Goal: Task Accomplishment & Management: Complete application form

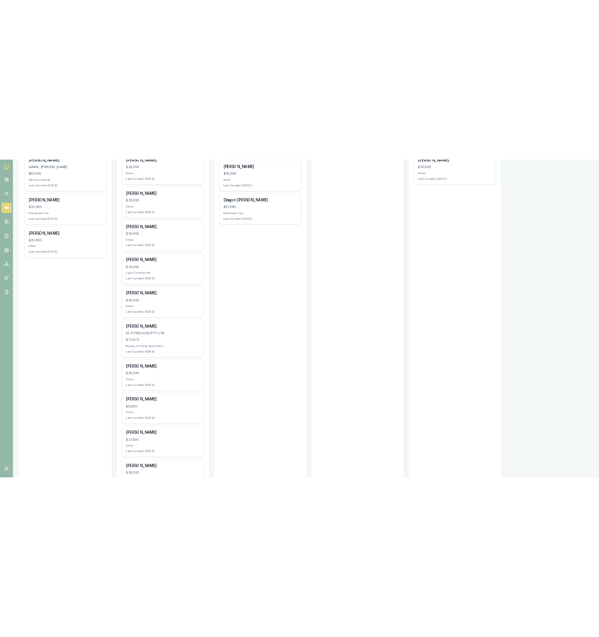
scroll to position [284, 0]
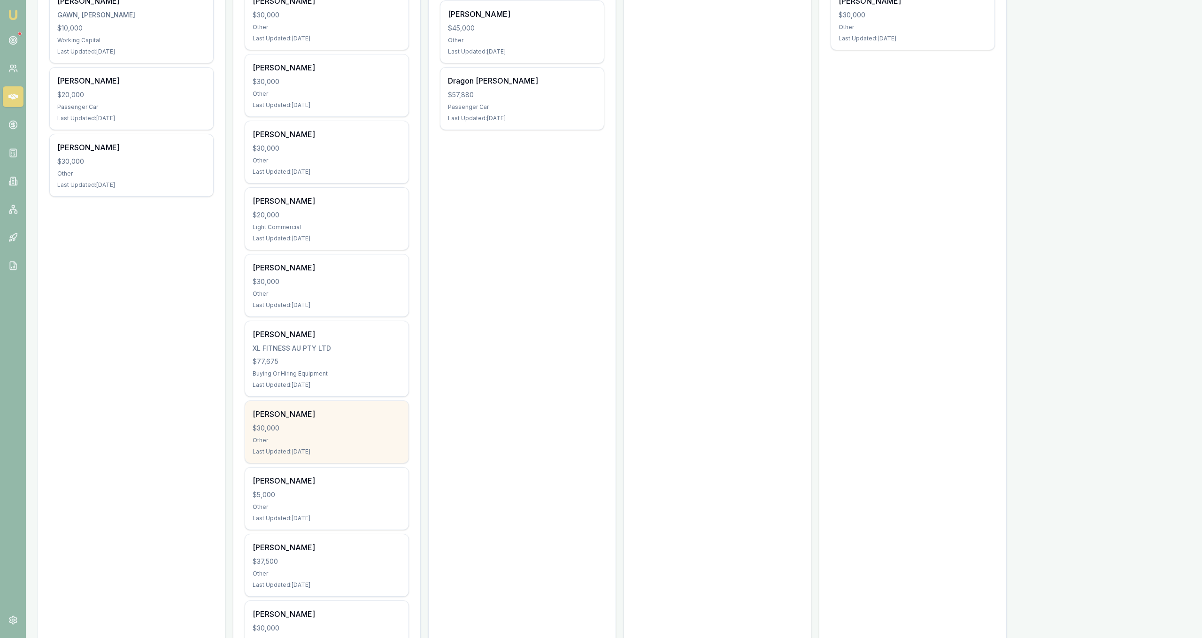
click at [398, 452] on div "Last Updated: 5 days ago" at bounding box center [327, 452] width 148 height 8
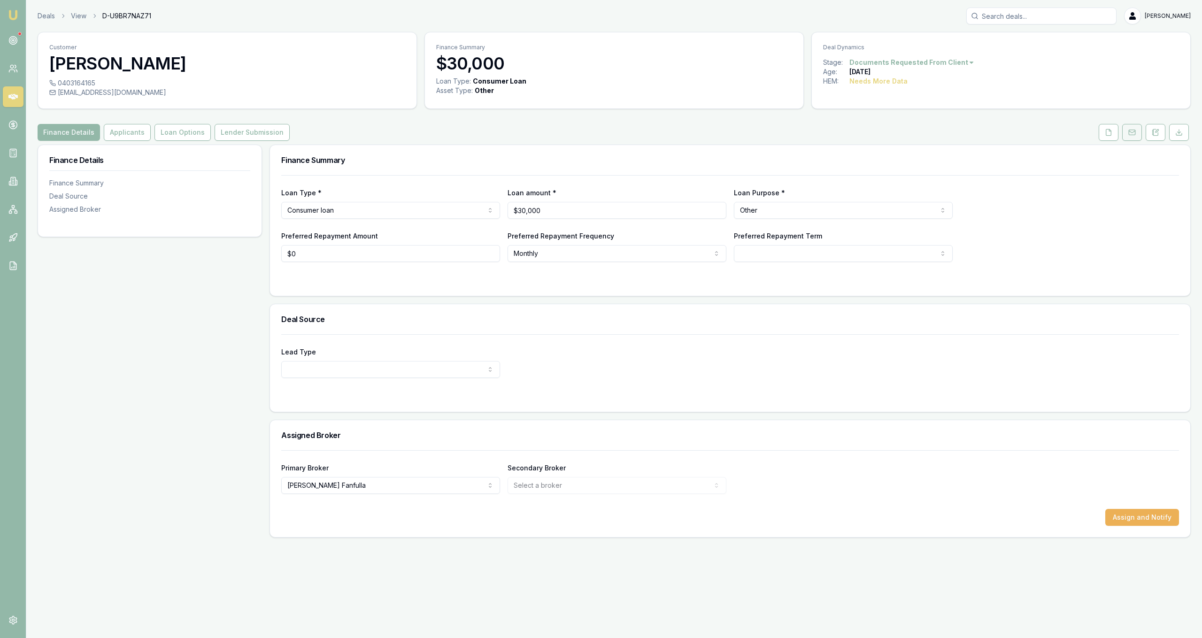
click at [1134, 127] on button at bounding box center [1132, 132] width 20 height 17
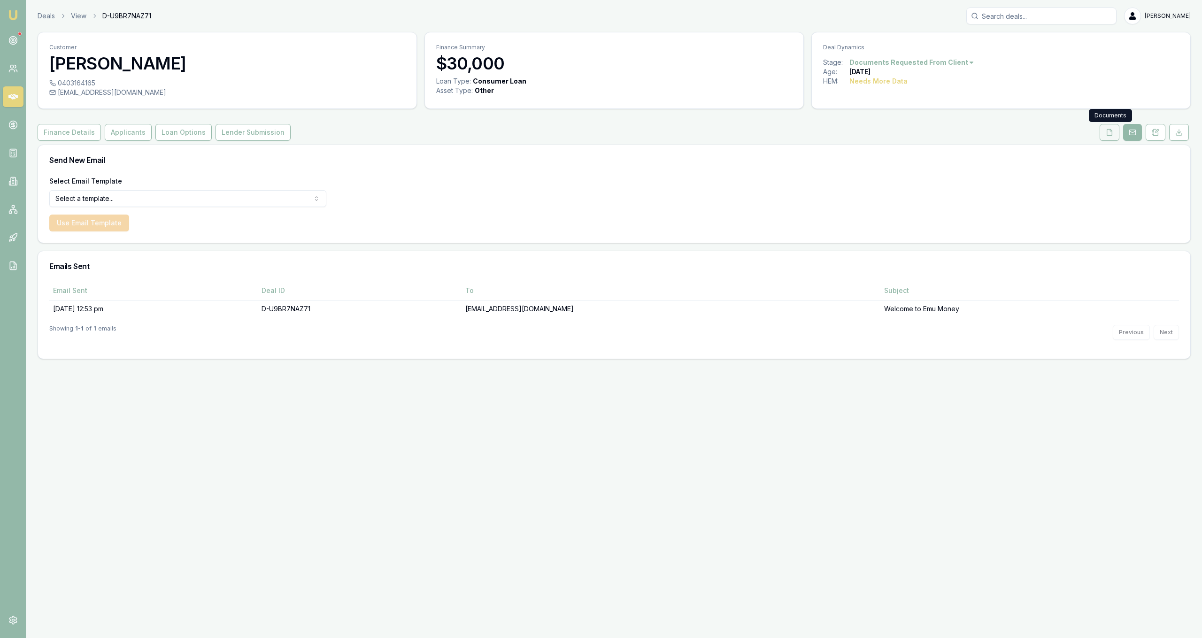
click at [1111, 132] on icon at bounding box center [1109, 132] width 5 height 6
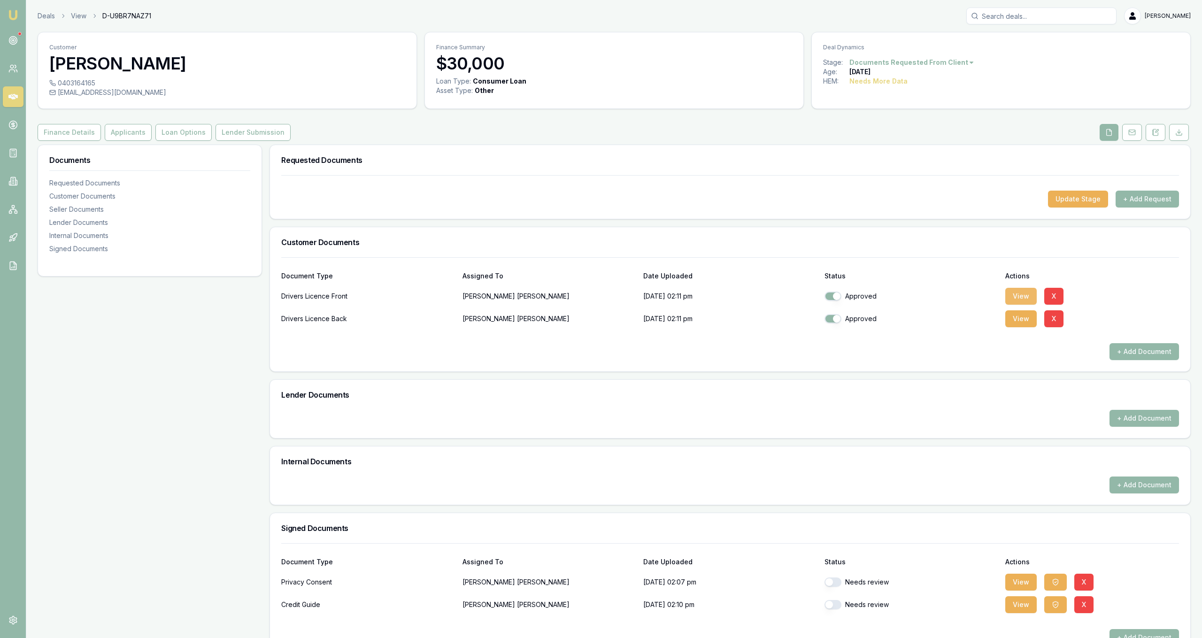
click at [1021, 291] on button "View" at bounding box center [1020, 296] width 31 height 17
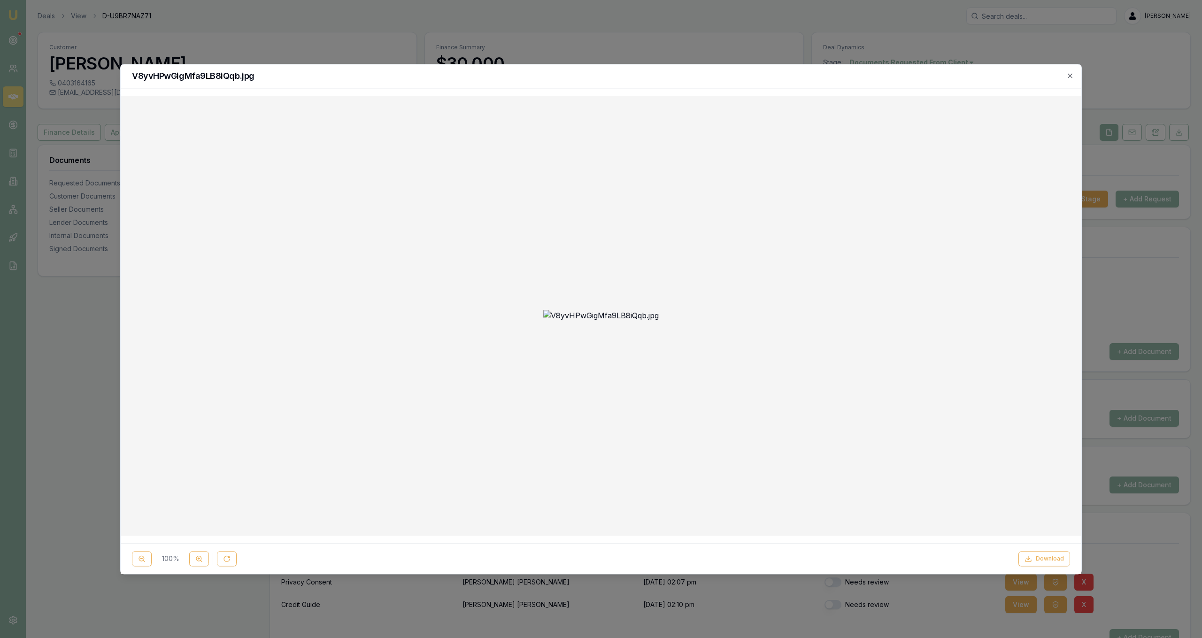
click at [1064, 79] on h2 "V8yvHPwGigMfa9LB8iQqb.jpg" at bounding box center [601, 76] width 938 height 8
click at [1072, 79] on div "V8yvHPwGigMfa9LB8iQqb.jpg" at bounding box center [601, 76] width 960 height 24
click at [1038, 559] on button "Download" at bounding box center [1044, 558] width 52 height 15
click at [1069, 75] on icon "button" at bounding box center [1069, 75] width 4 height 4
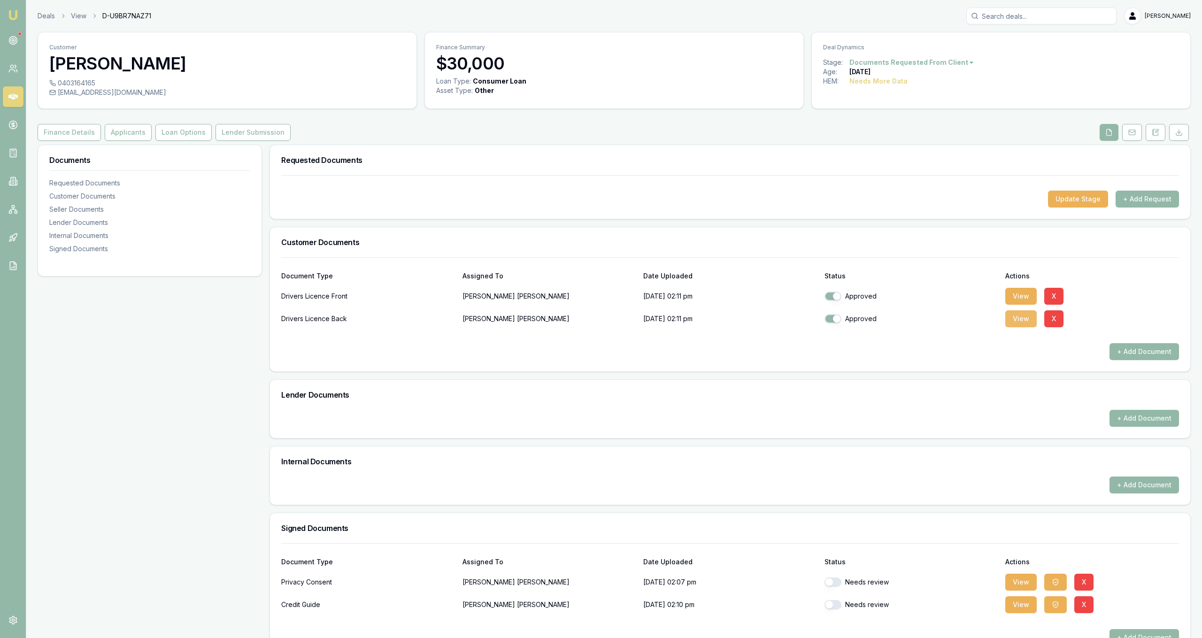
click at [1018, 317] on button "View" at bounding box center [1020, 318] width 31 height 17
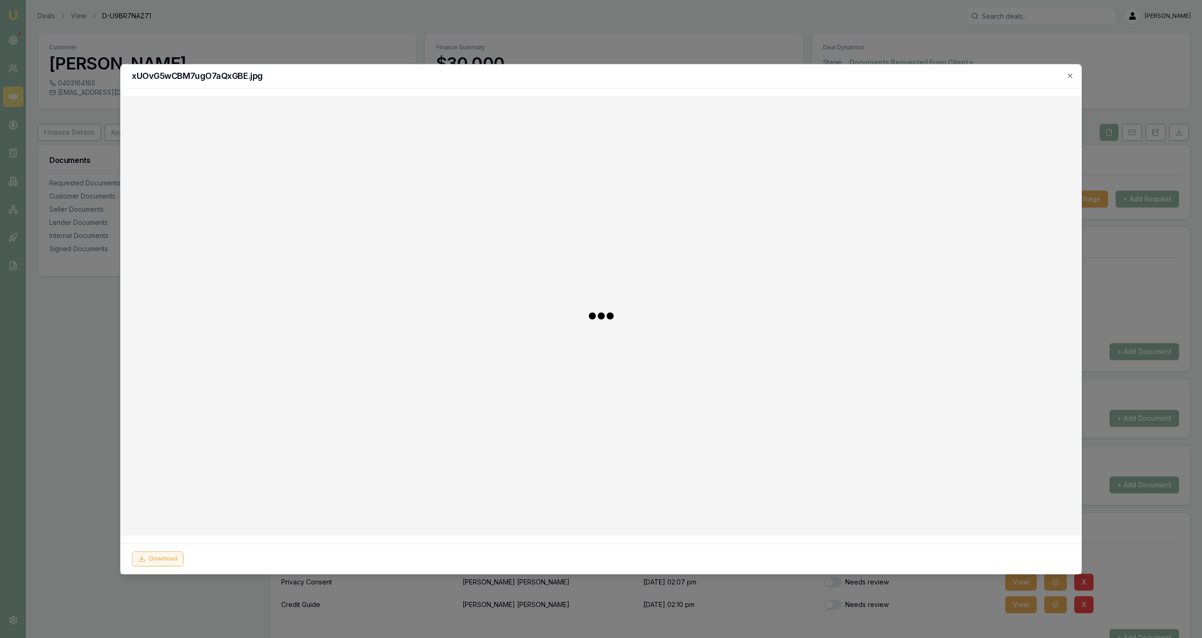
click at [162, 555] on button "Download" at bounding box center [158, 558] width 52 height 15
click at [61, 172] on div at bounding box center [601, 319] width 1202 height 638
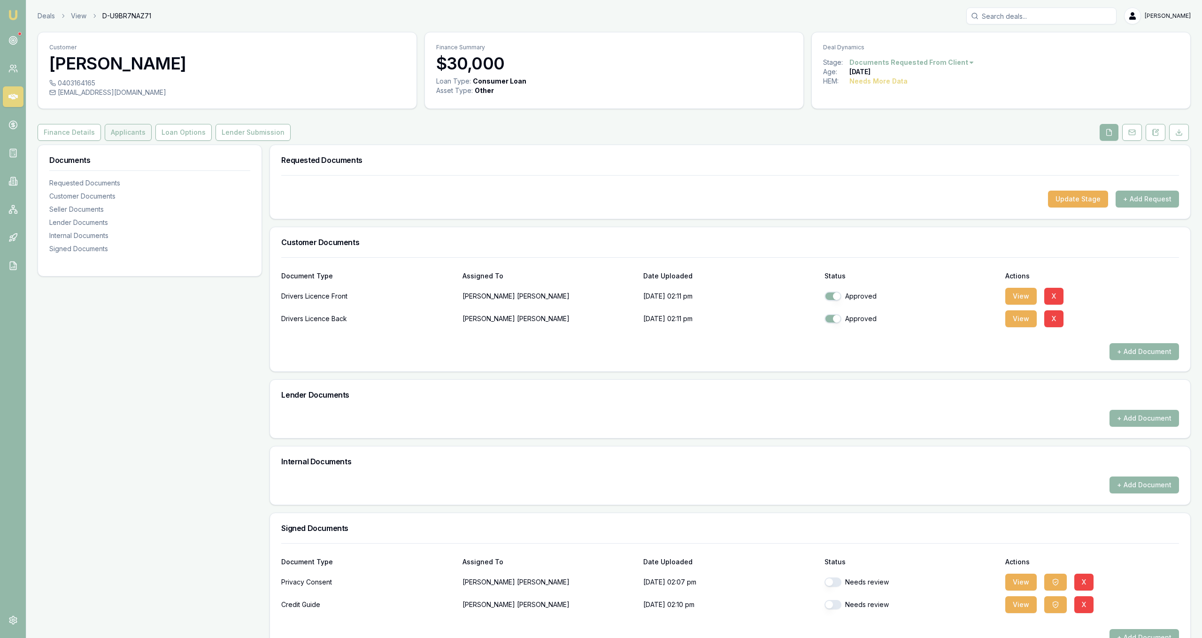
click at [127, 135] on button "Applicants" at bounding box center [128, 132] width 47 height 17
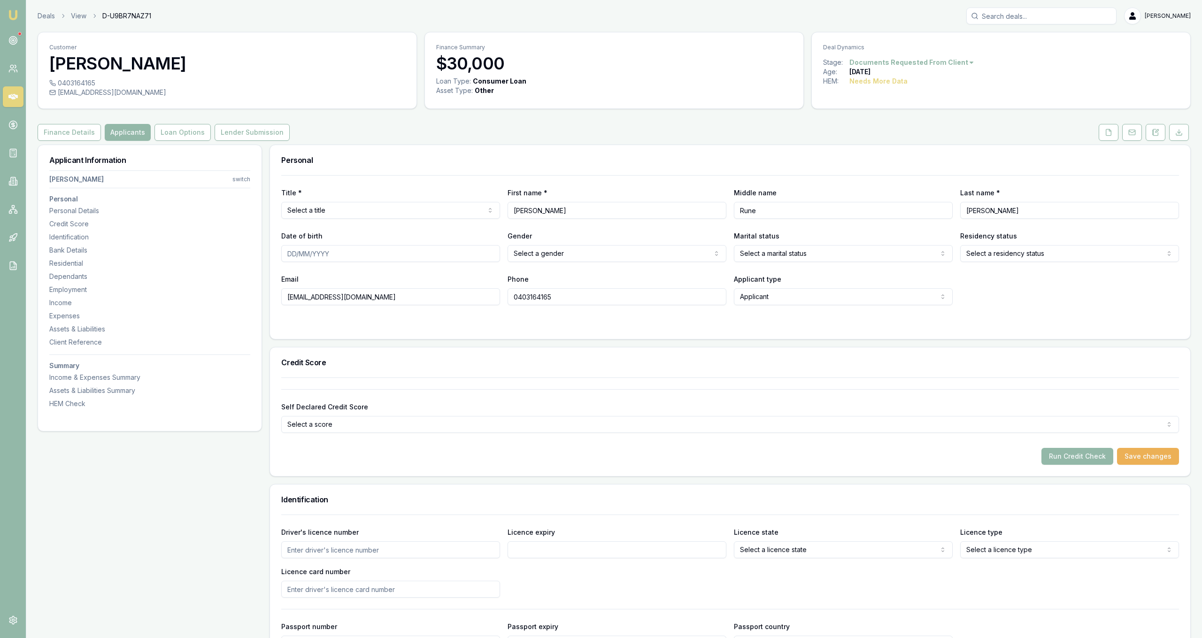
click at [350, 207] on html "Emu Broker Deals View D-U9BR7NAZ71 Jackson Fanfulla Toggle Menu Customer Ralf P…" at bounding box center [601, 319] width 1202 height 638
click at [450, 247] on input "Date of birth" at bounding box center [390, 253] width 219 height 17
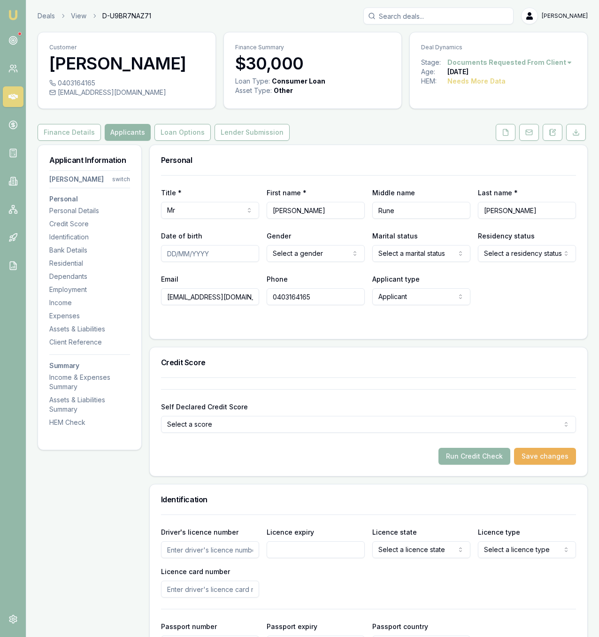
click at [232, 262] on input "Date of birth" at bounding box center [210, 253] width 98 height 17
type input "16/12/1964"
select select "MARRIED"
click at [230, 558] on input "Driver's licence number" at bounding box center [210, 549] width 98 height 17
type input "107409911"
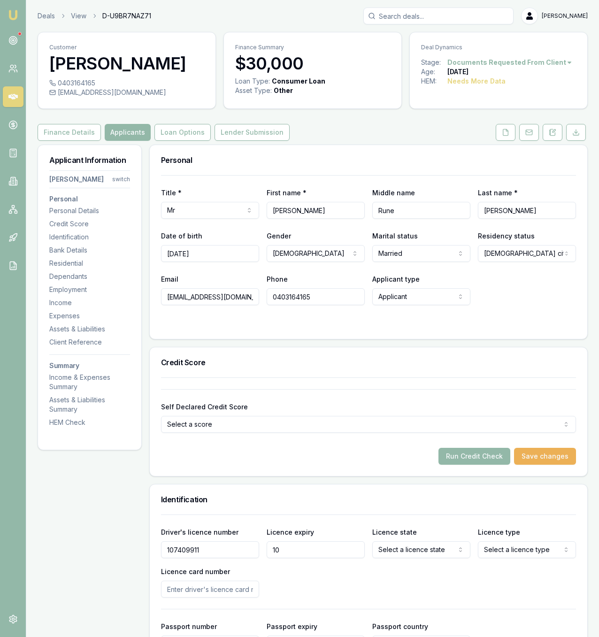
type input "1"
type input "01/03/2029"
click at [406, 557] on div "Licence state Select a licence state NSW VIC QLD SA WA TAS NT ACT" at bounding box center [421, 542] width 98 height 32
click at [407, 576] on html "Emu Broker Deals View D-U9BR7NAZ71 Jackson Fanfulla Toggle Menu Customer Ralf P…" at bounding box center [299, 318] width 599 height 637
select select "QLD"
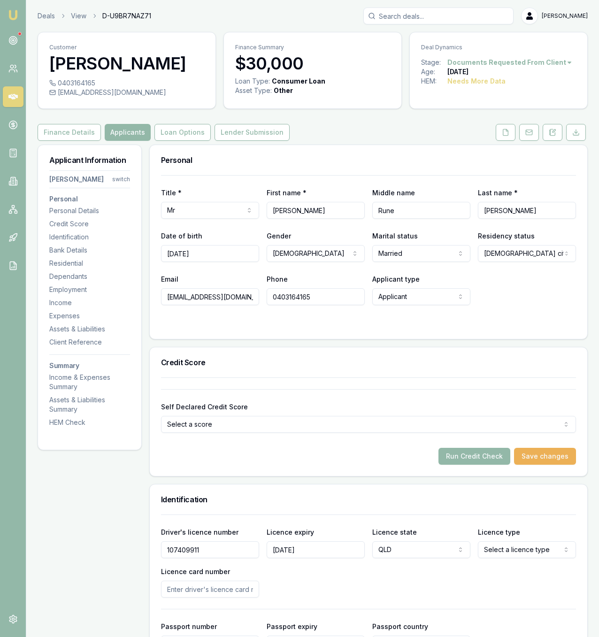
click at [518, 568] on html "Emu Broker Deals View D-U9BR7NAZ71 Jackson Fanfulla Toggle Menu Customer Ralf P…" at bounding box center [299, 318] width 599 height 637
select select "OPEN_LICENCE"
click at [327, 597] on div "Driver's licence number 107409911 Licence expiry 01/03/2029 Licence state QLD N…" at bounding box center [368, 561] width 415 height 71
click at [253, 593] on div "Licence card number" at bounding box center [210, 582] width 98 height 32
click at [242, 597] on input "Licence card number" at bounding box center [210, 589] width 98 height 17
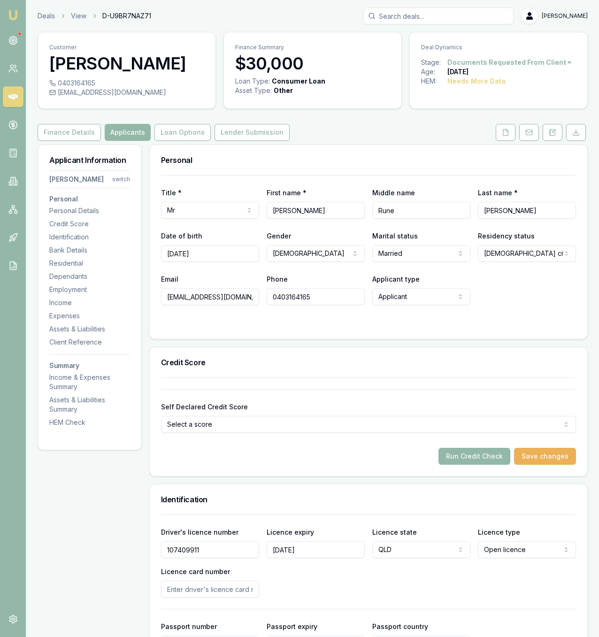
click at [241, 596] on div "Licence card number" at bounding box center [210, 582] width 98 height 32
click at [238, 597] on input "Licence card number" at bounding box center [210, 589] width 98 height 17
type input "02A43A4F39"
click at [422, 597] on div "Driver's licence number 107409911 Licence expiry 01/03/2029 Licence state QLD N…" at bounding box center [368, 561] width 415 height 71
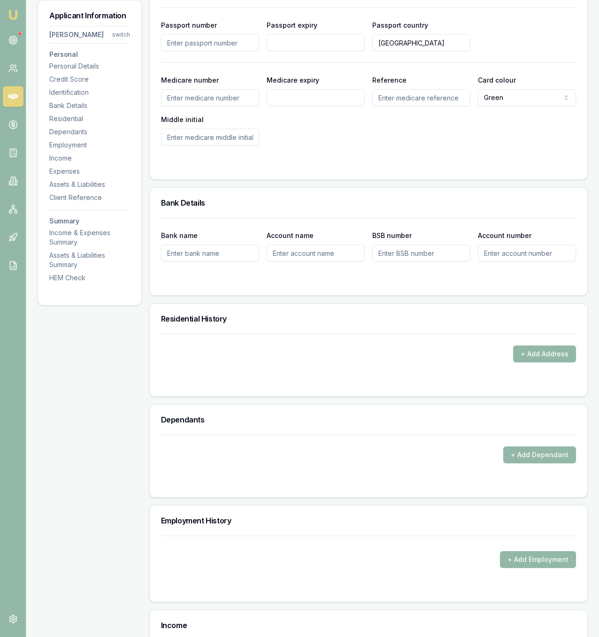
scroll to position [655, 0]
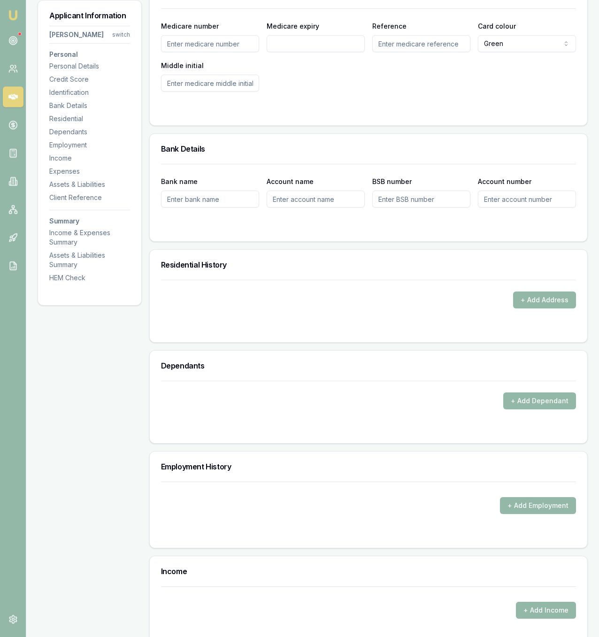
click at [302, 207] on input "Account name" at bounding box center [316, 199] width 98 height 17
click at [301, 230] on div at bounding box center [368, 226] width 415 height 8
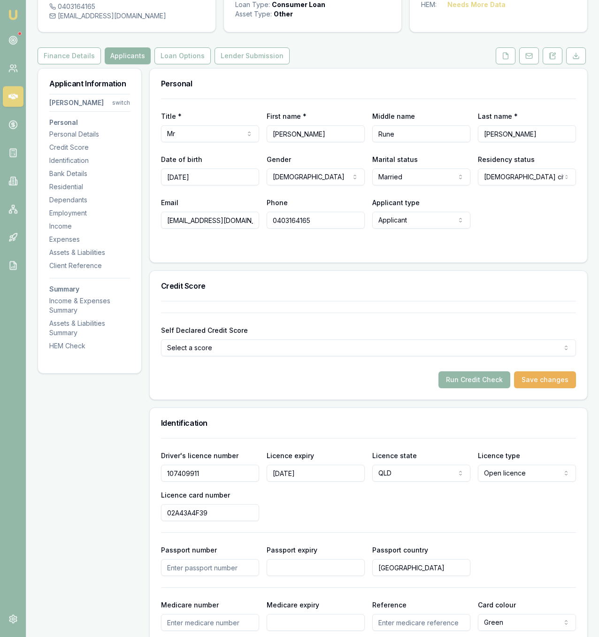
scroll to position [0, 0]
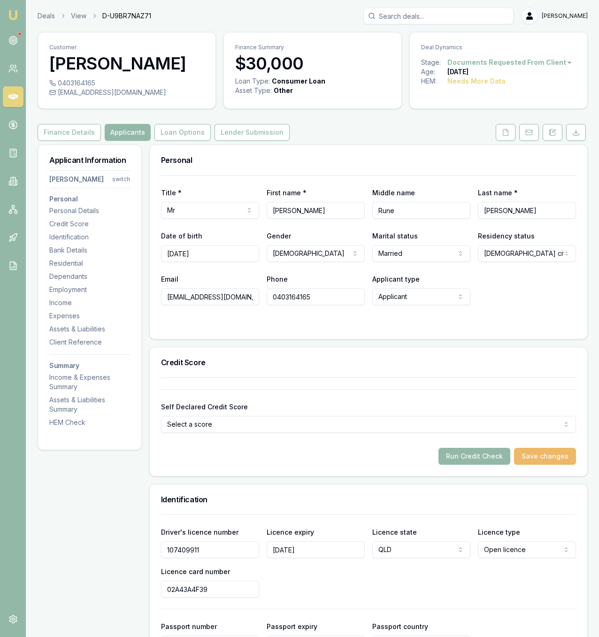
click at [559, 465] on button "Save changes" at bounding box center [545, 456] width 62 height 17
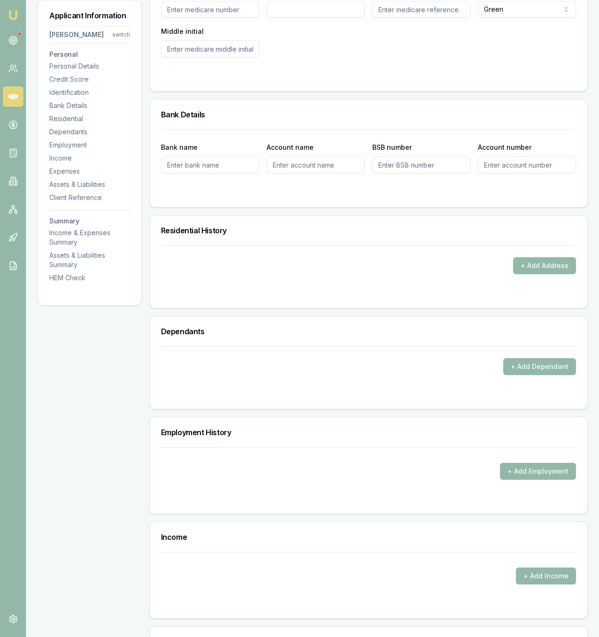
scroll to position [695, 0]
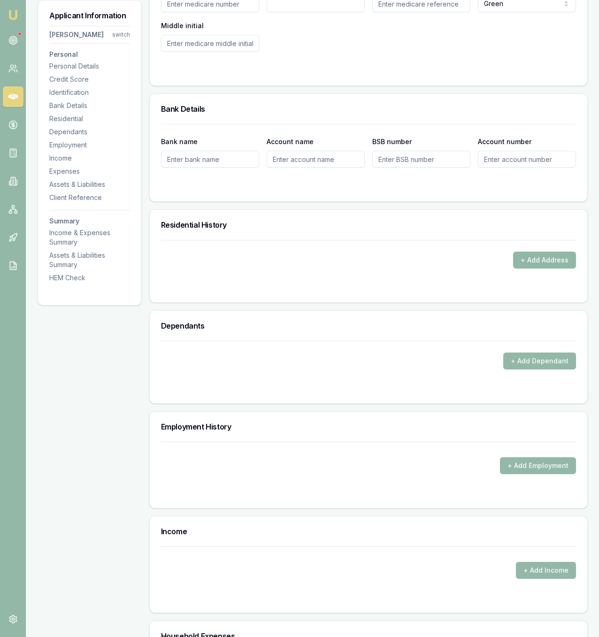
click at [537, 268] on button "+ Add Address" at bounding box center [544, 260] width 63 height 17
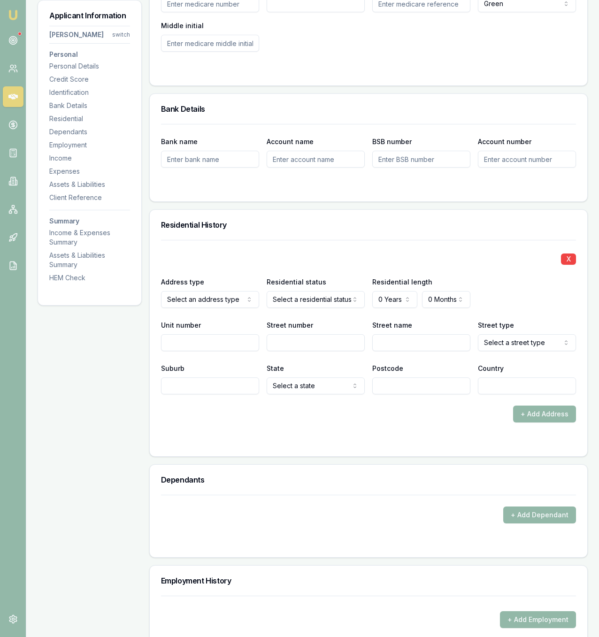
click at [394, 394] on input "Postcode" at bounding box center [421, 385] width 98 height 17
click at [395, 327] on div "X Address type Current Current Previous Residential status Owner with mortgage …" at bounding box center [368, 317] width 415 height 154
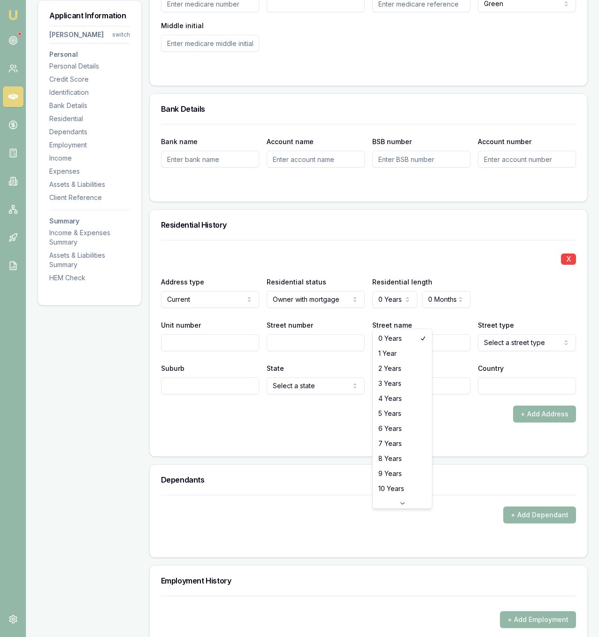
select select "4"
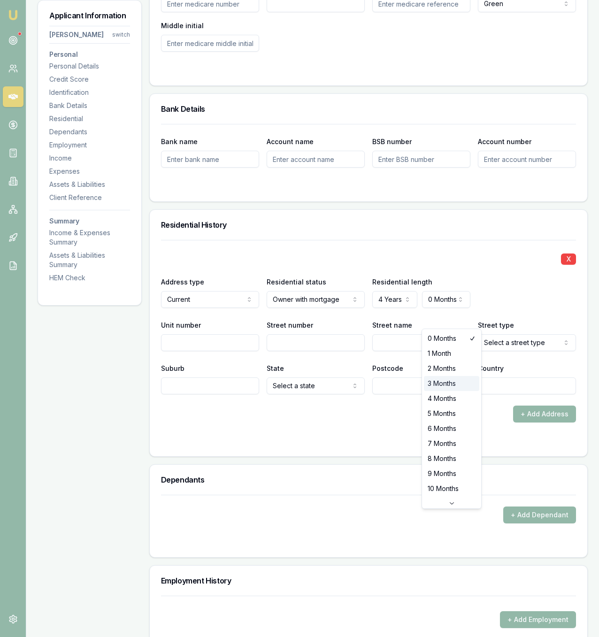
select select "3"
click at [421, 351] on input "Street name" at bounding box center [421, 342] width 98 height 17
click at [333, 351] on input "Street number" at bounding box center [316, 342] width 98 height 17
type input "56"
type input "ANAKIE"
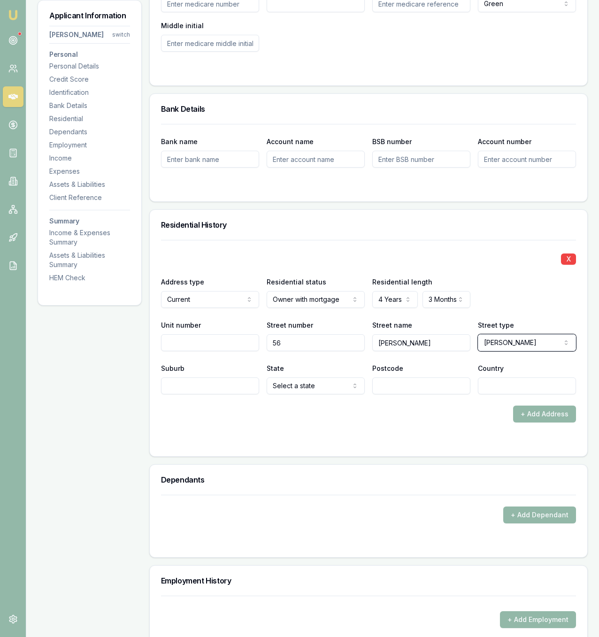
select select "Drive"
type input "Cornubia"
select select "QLD"
type input "4130"
type input "[GEOGRAPHIC_DATA]"
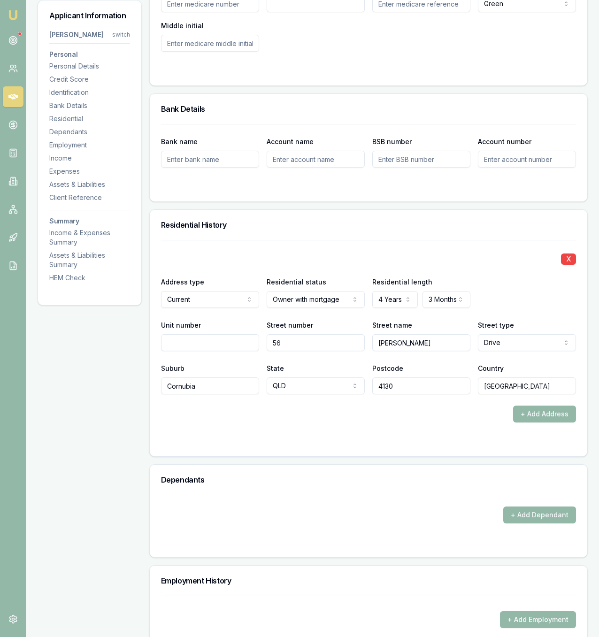
click at [297, 523] on div "+ Add Dependant" at bounding box center [368, 514] width 415 height 17
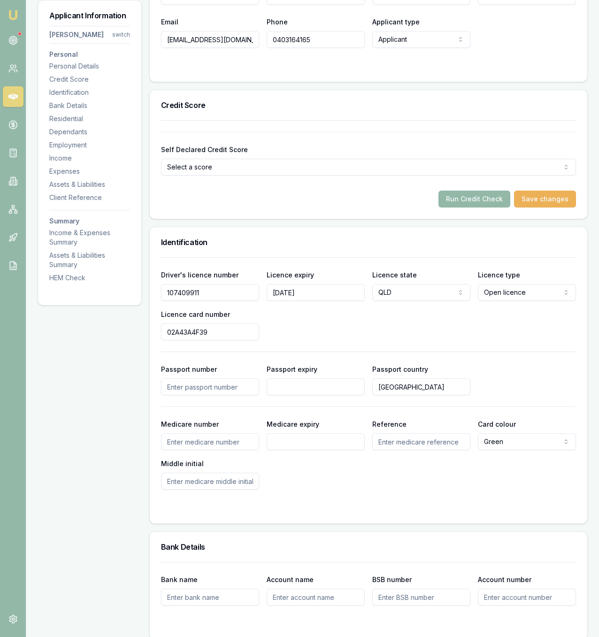
scroll to position [230, 0]
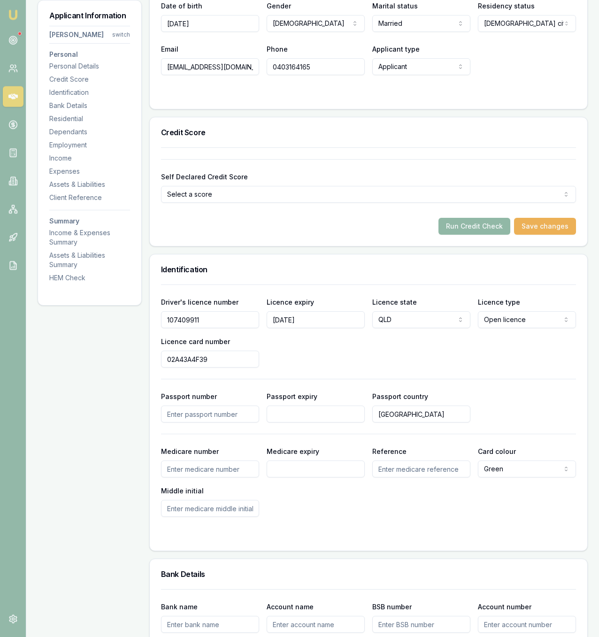
click at [501, 235] on button "Run Credit Check" at bounding box center [474, 226] width 72 height 17
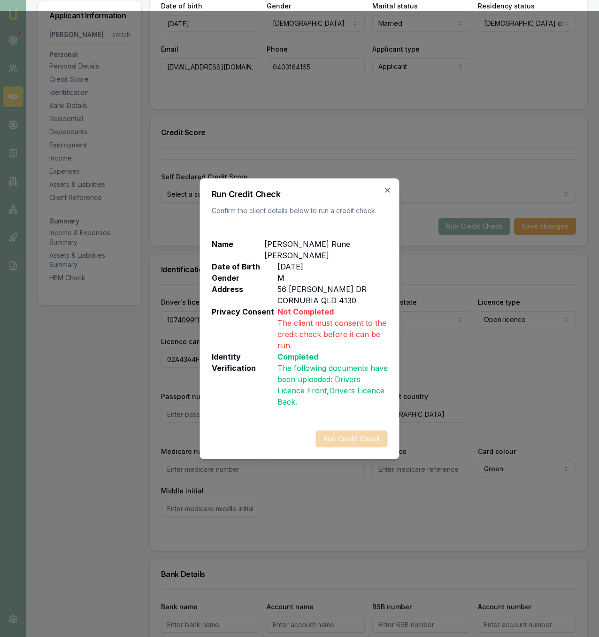
click at [391, 194] on icon "button" at bounding box center [388, 190] width 8 height 8
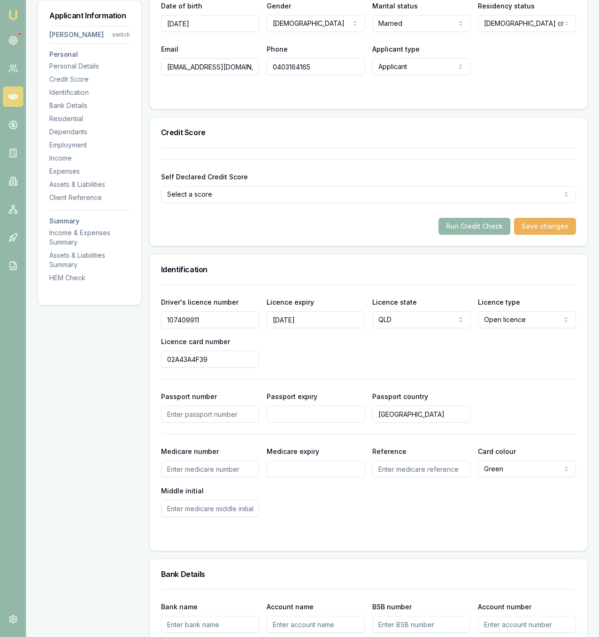
scroll to position [0, 0]
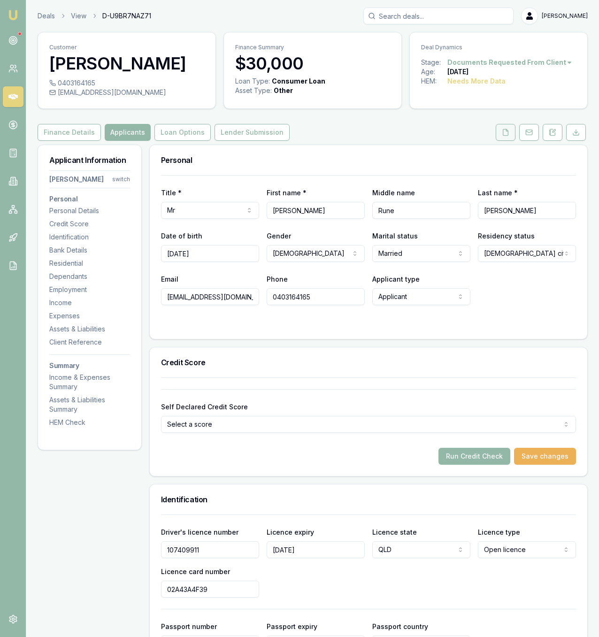
click at [498, 141] on button at bounding box center [506, 132] width 20 height 17
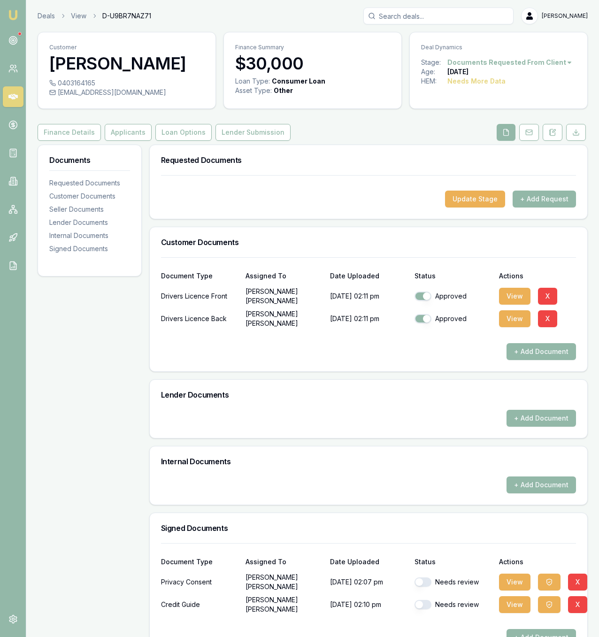
scroll to position [47, 0]
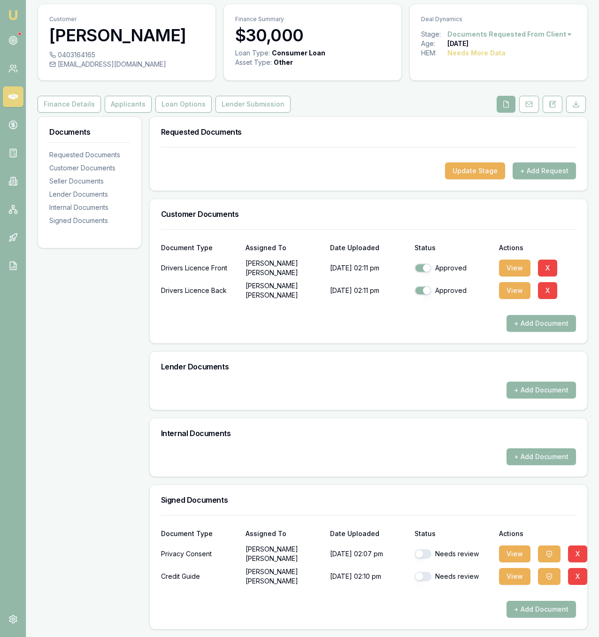
click at [421, 551] on button "button" at bounding box center [422, 553] width 17 height 9
checkbox input "true"
click at [427, 575] on button "button" at bounding box center [422, 576] width 17 height 9
checkbox input "true"
click at [176, 526] on div "Document Type Assigned To Date Uploaded Status Actions" at bounding box center [368, 527] width 415 height 25
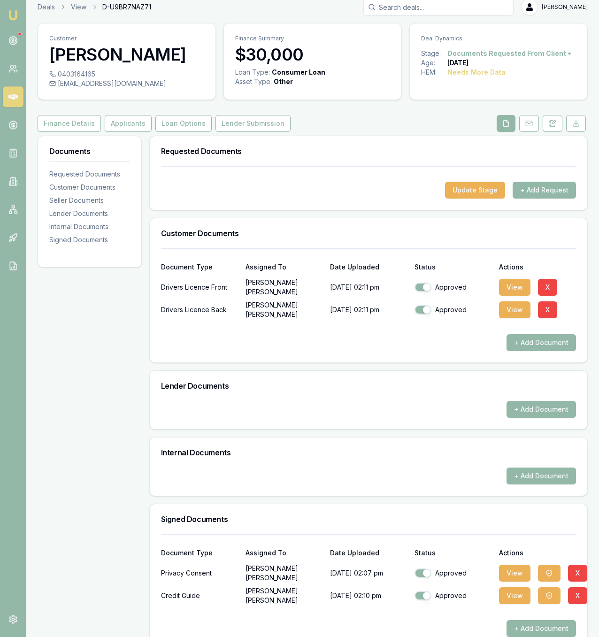
scroll to position [7, 0]
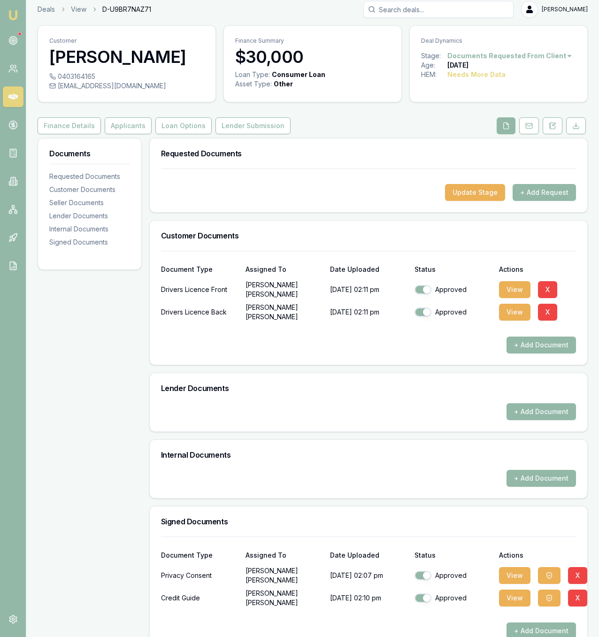
click at [124, 136] on div "Customer Ralf Phillis-Petersen 0403164165 rrp@hotmail.com.au Finance Summary $3…" at bounding box center [313, 338] width 550 height 626
click at [128, 134] on button "Applicants" at bounding box center [128, 125] width 47 height 17
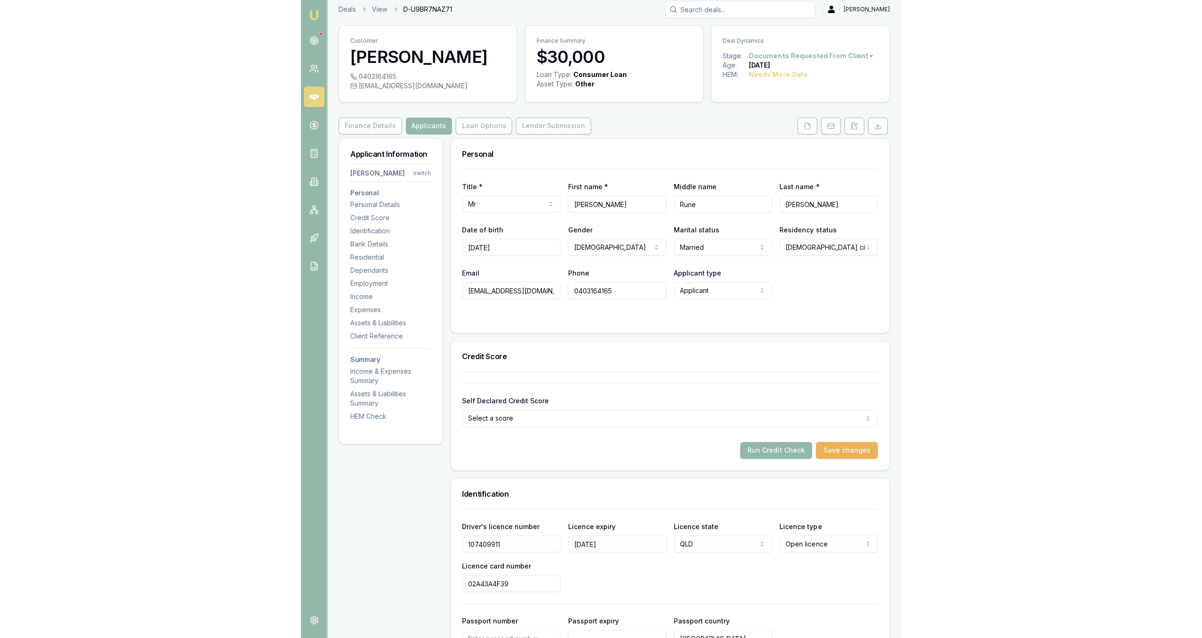
scroll to position [11, 0]
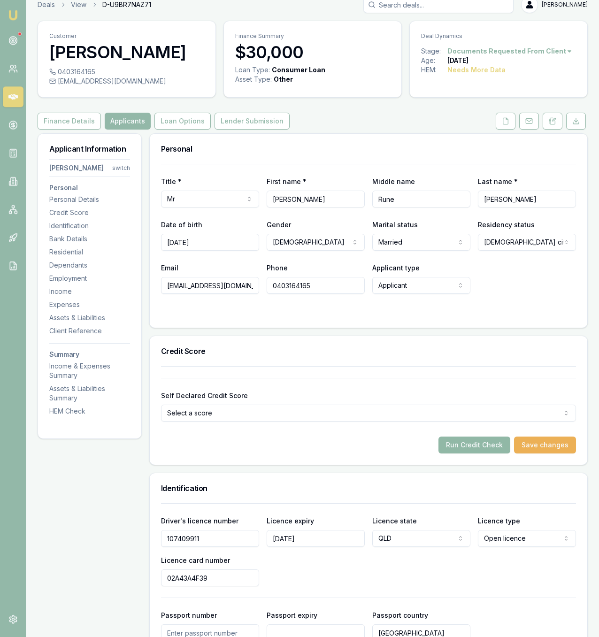
click at [467, 453] on button "Run Credit Check" at bounding box center [474, 444] width 72 height 17
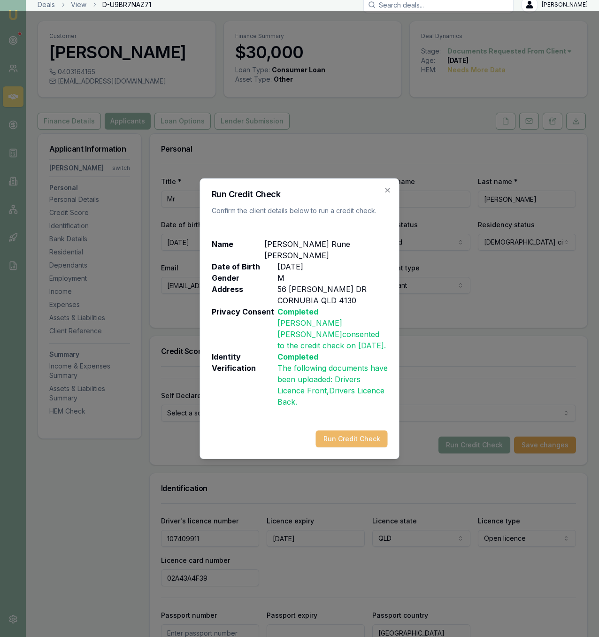
click at [361, 434] on button "Run Credit Check" at bounding box center [352, 438] width 72 height 17
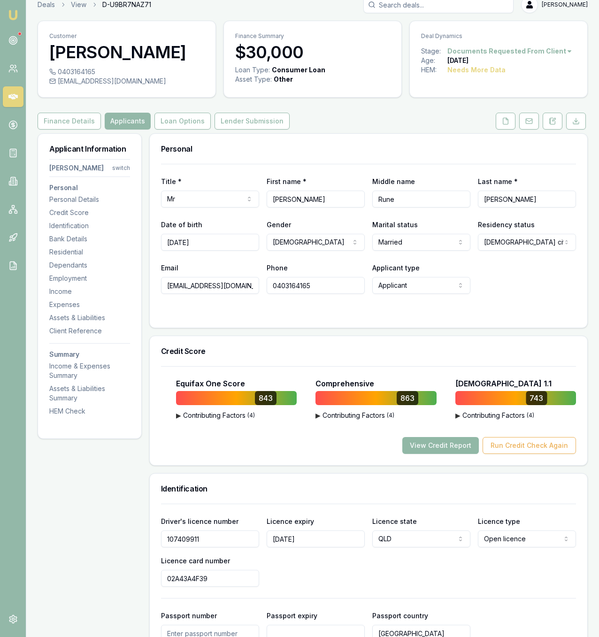
click at [449, 454] on button "View Credit Report" at bounding box center [440, 445] width 77 height 17
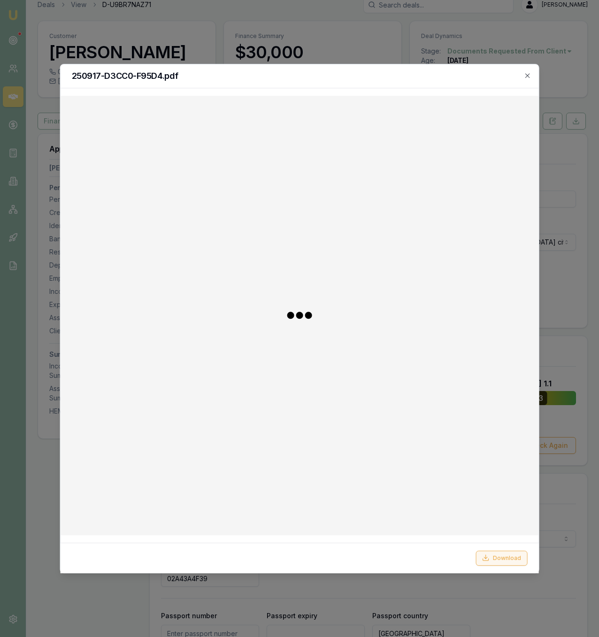
click at [519, 559] on button "Download" at bounding box center [501, 557] width 52 height 15
click at [332, 45] on div at bounding box center [299, 318] width 599 height 637
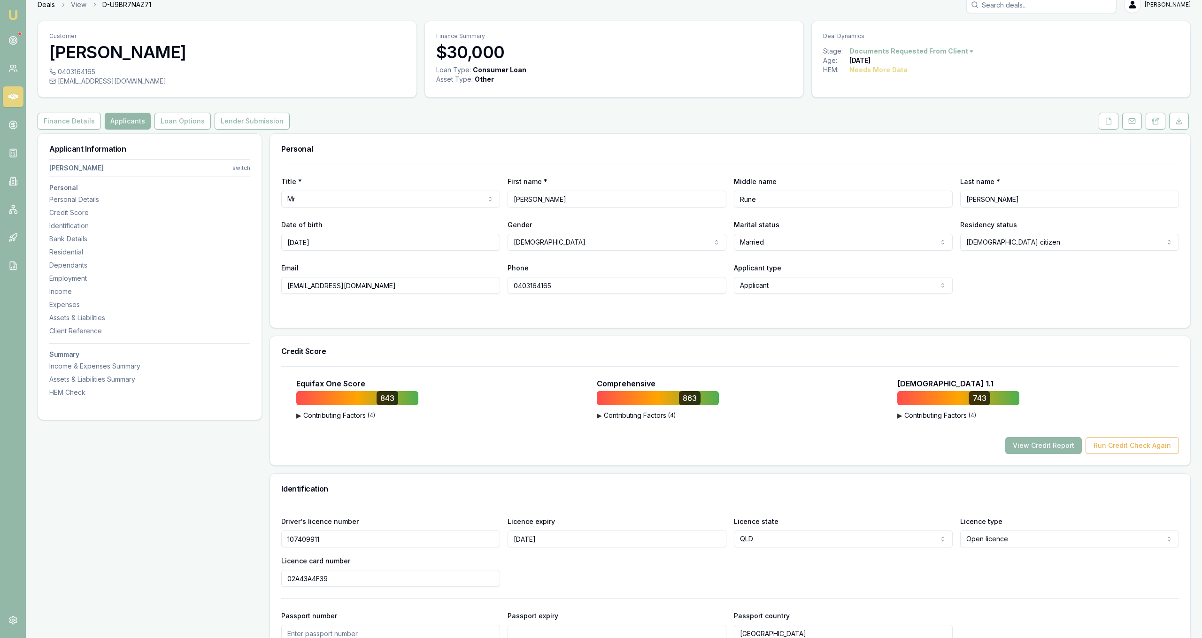
click at [44, 8] on link "Deals" at bounding box center [46, 4] width 17 height 9
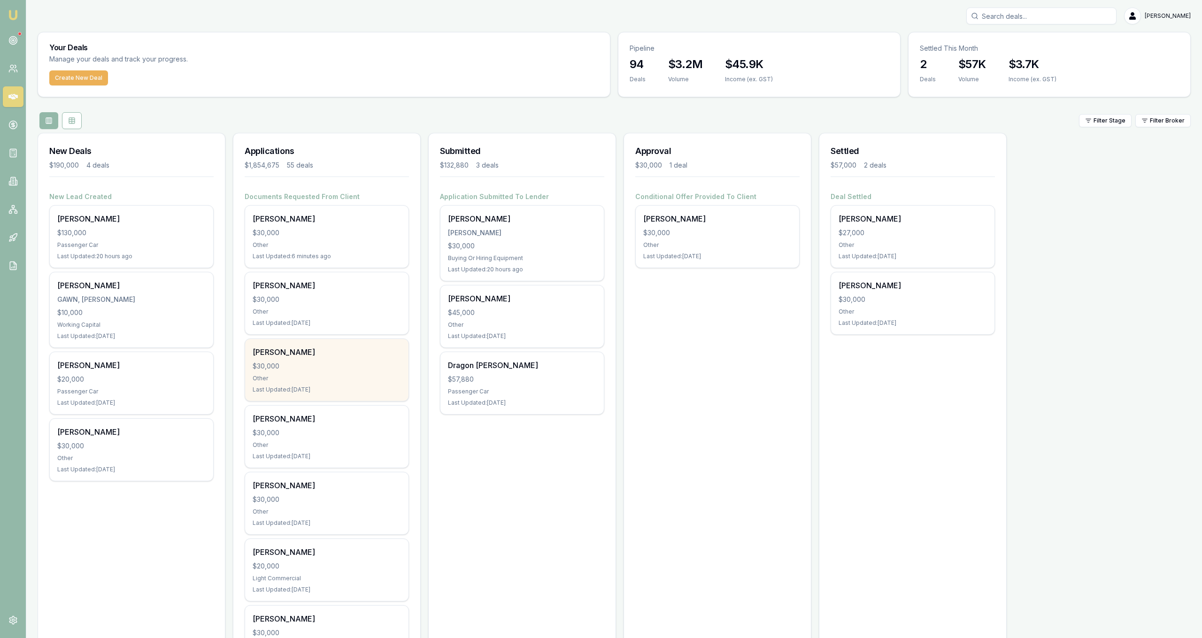
click at [351, 351] on div "Dillon Chapman" at bounding box center [327, 351] width 148 height 11
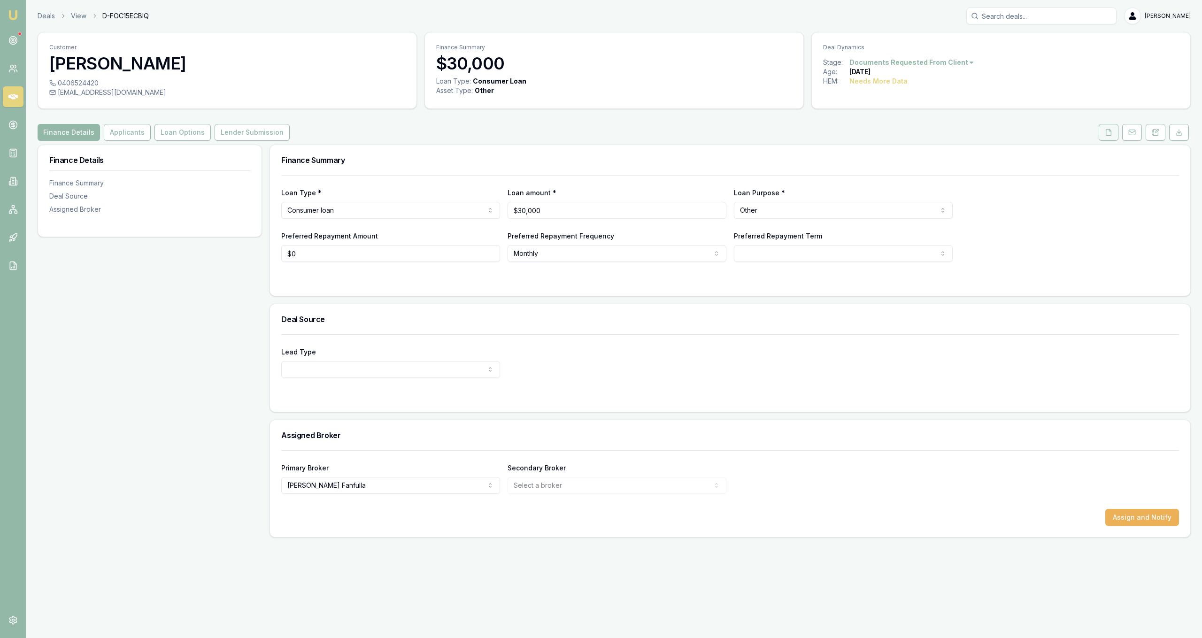
click at [1117, 133] on button at bounding box center [1108, 132] width 20 height 17
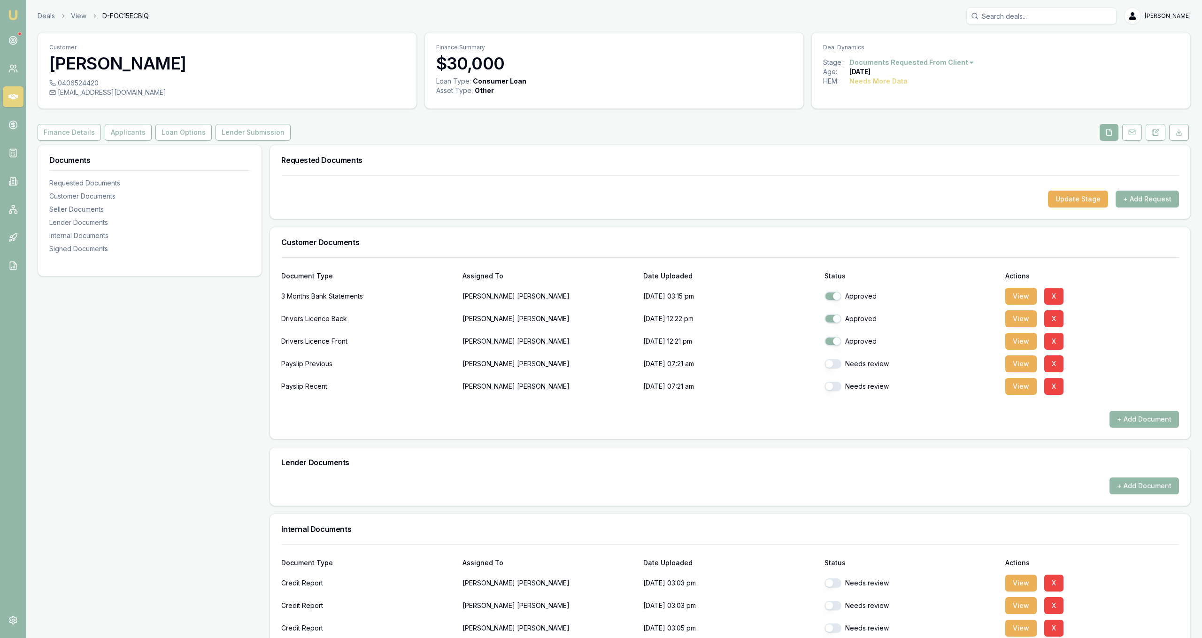
click at [835, 367] on button "button" at bounding box center [832, 363] width 17 height 9
checkbox input "true"
click at [833, 386] on button "button" at bounding box center [832, 386] width 17 height 9
checkbox input "true"
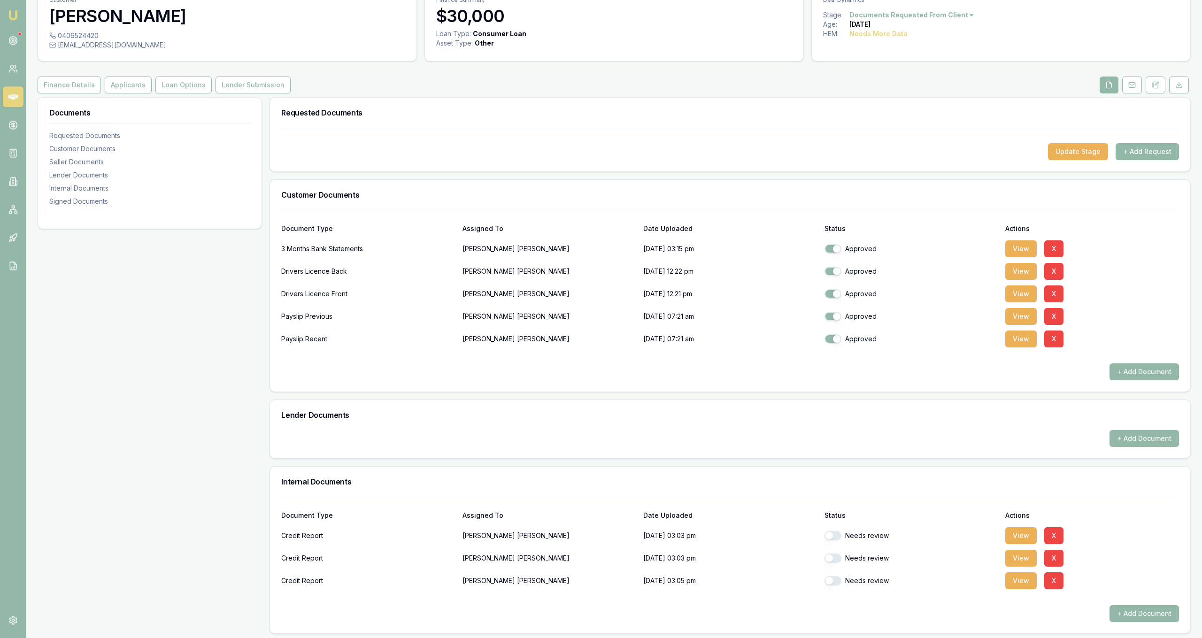
scroll to position [48, 0]
click at [1019, 529] on button "View" at bounding box center [1020, 534] width 31 height 17
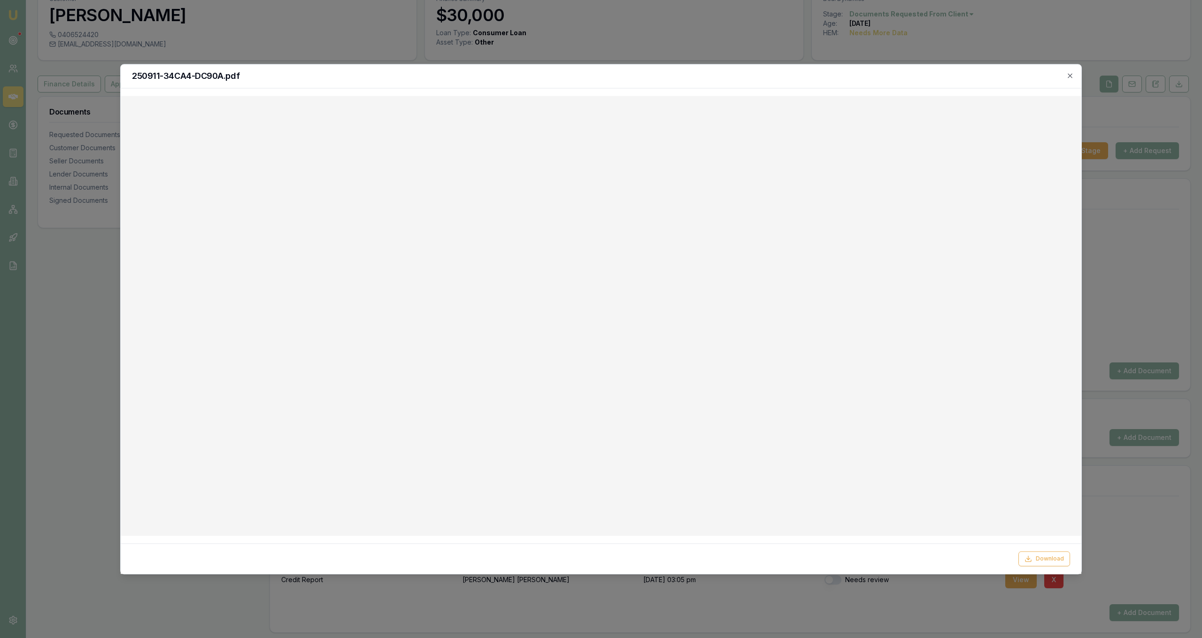
click at [747, 59] on div at bounding box center [601, 319] width 1202 height 638
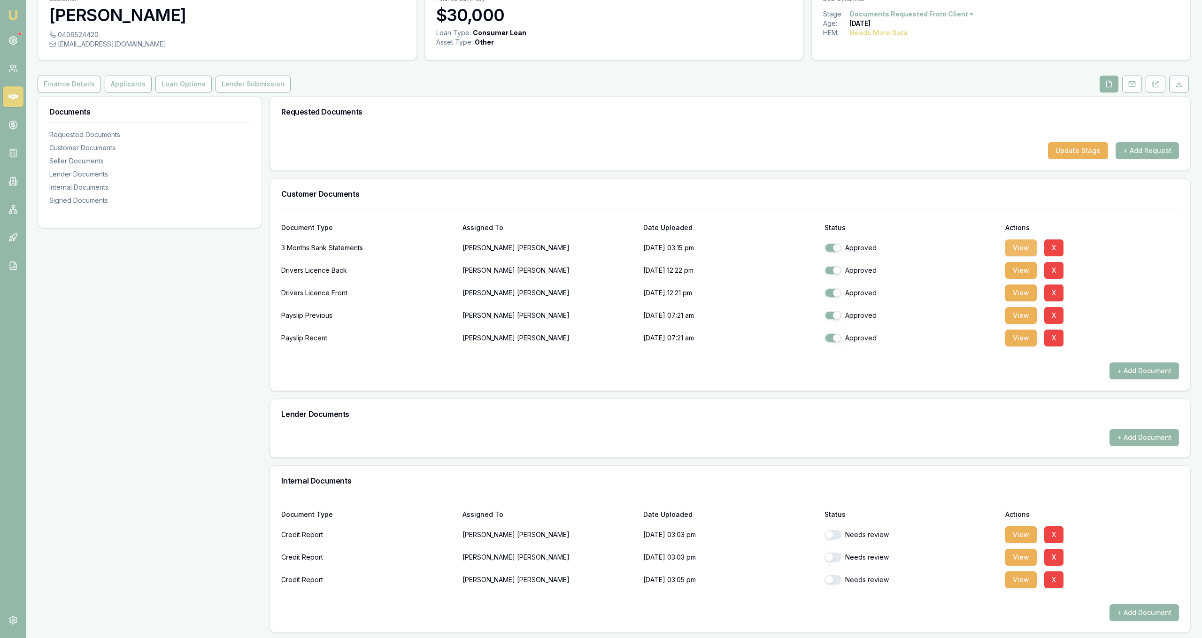
click at [1015, 247] on button "View" at bounding box center [1020, 247] width 31 height 17
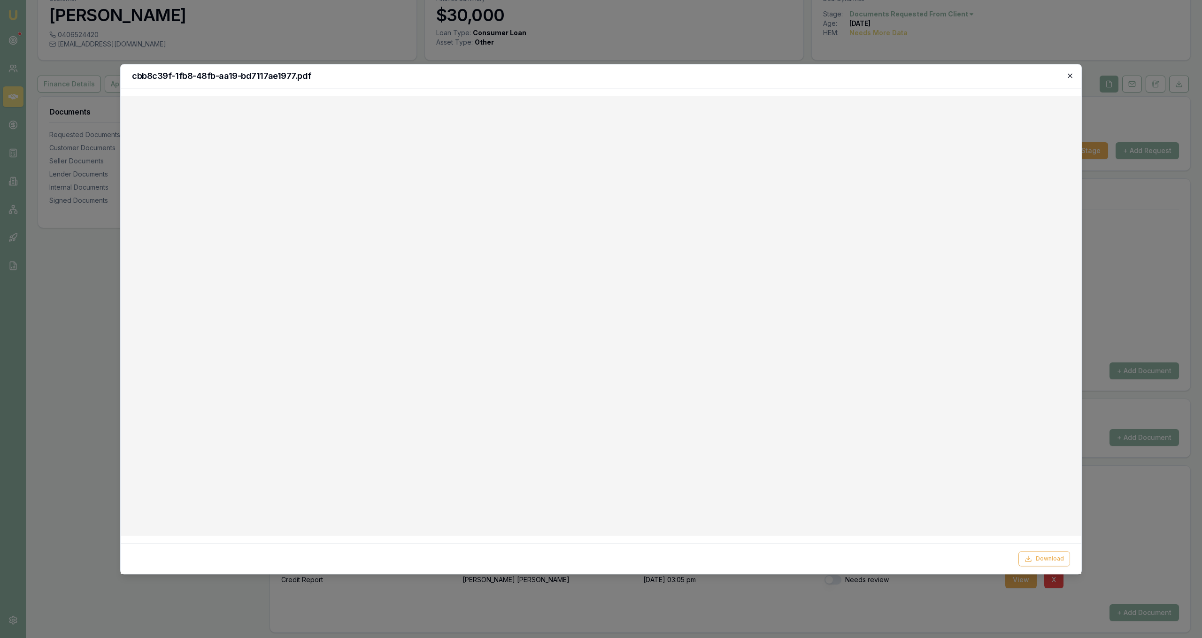
click at [1069, 75] on icon "button" at bounding box center [1069, 75] width 4 height 4
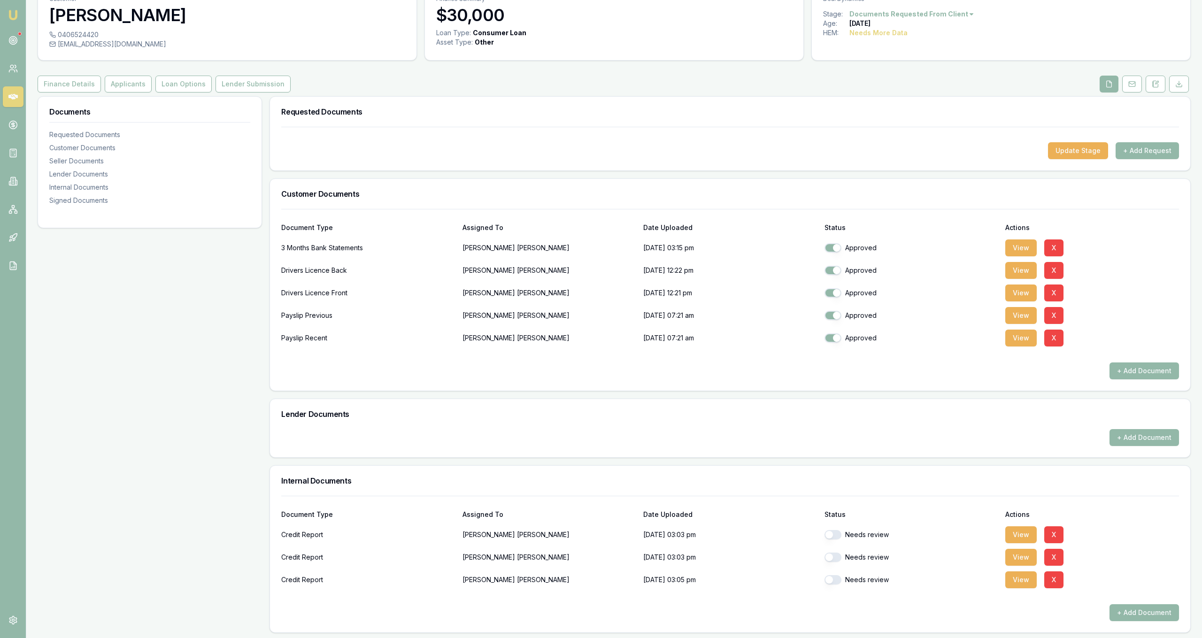
scroll to position [64, 0]
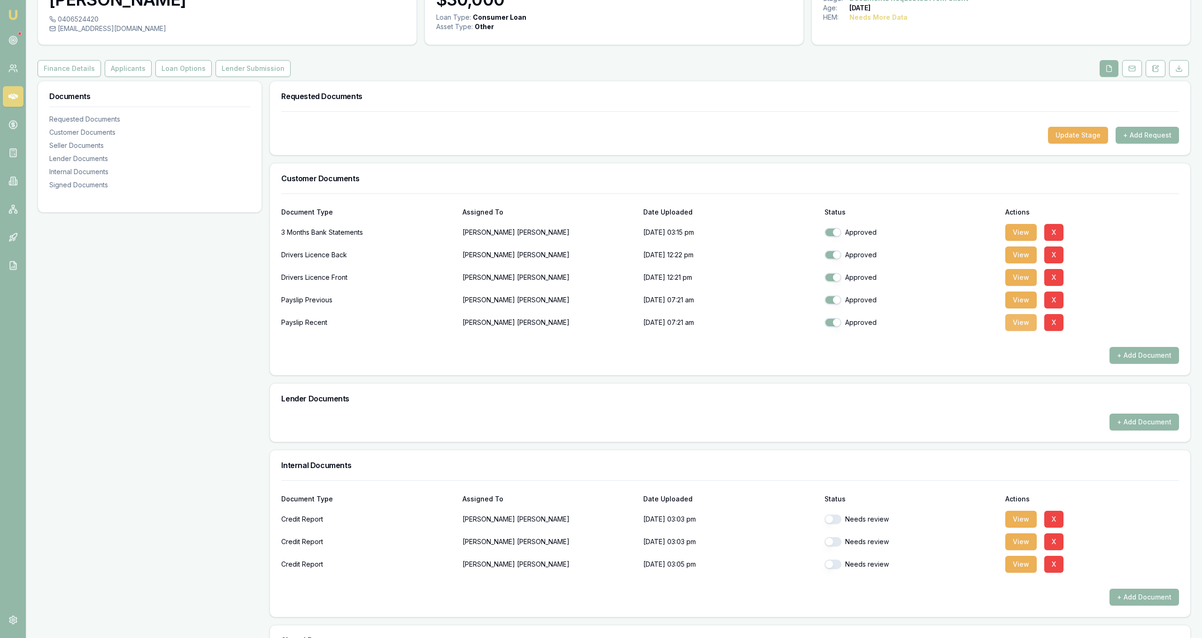
click at [1020, 328] on button "View" at bounding box center [1020, 322] width 31 height 17
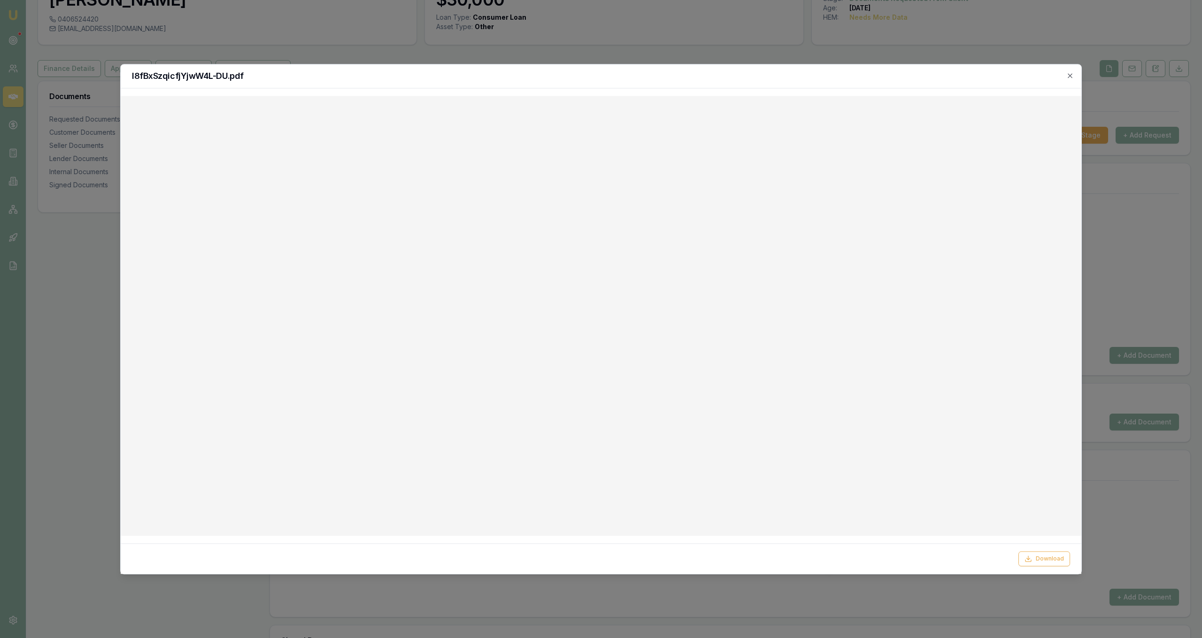
click at [582, 36] on div at bounding box center [601, 319] width 1202 height 638
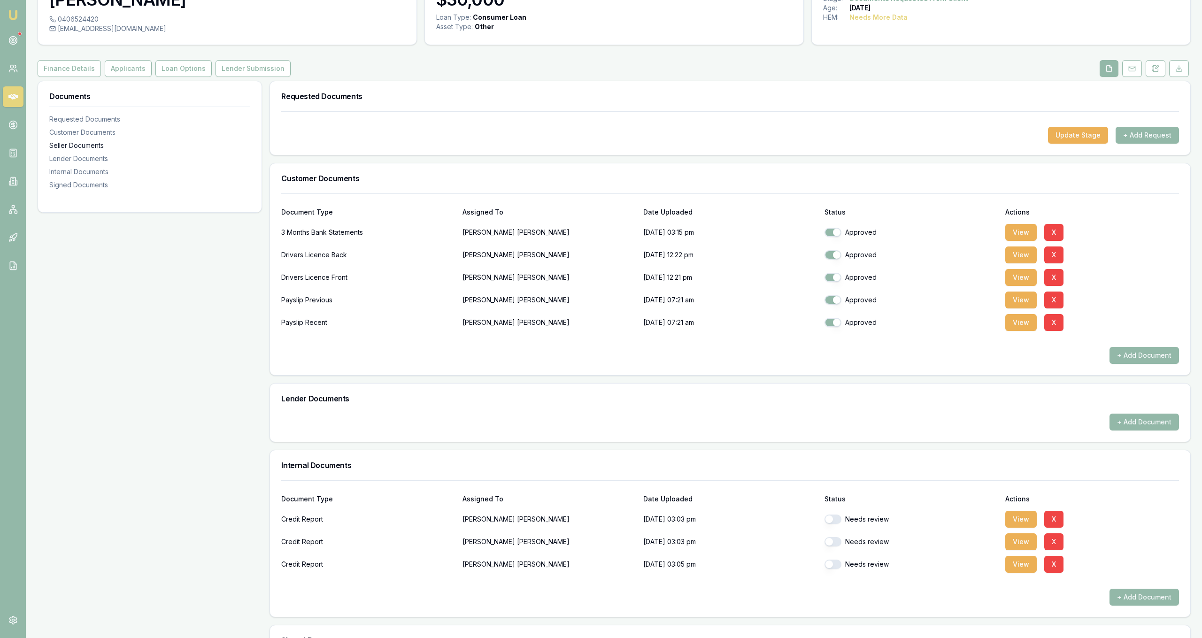
scroll to position [0, 0]
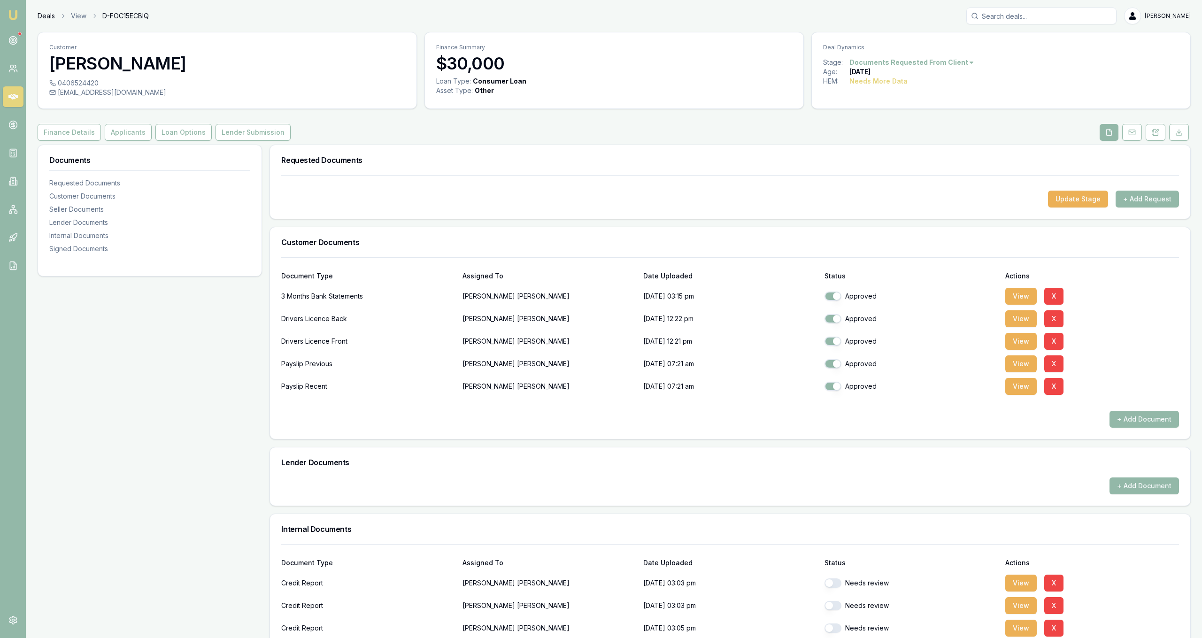
click at [48, 12] on link "Deals" at bounding box center [46, 15] width 17 height 9
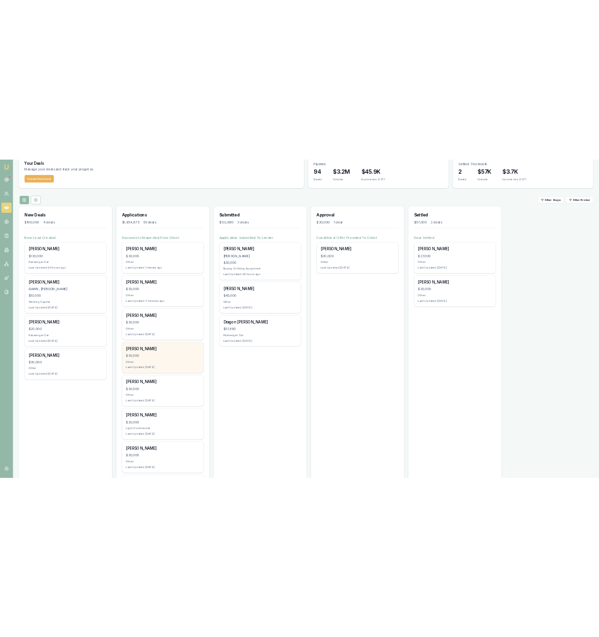
scroll to position [48, 0]
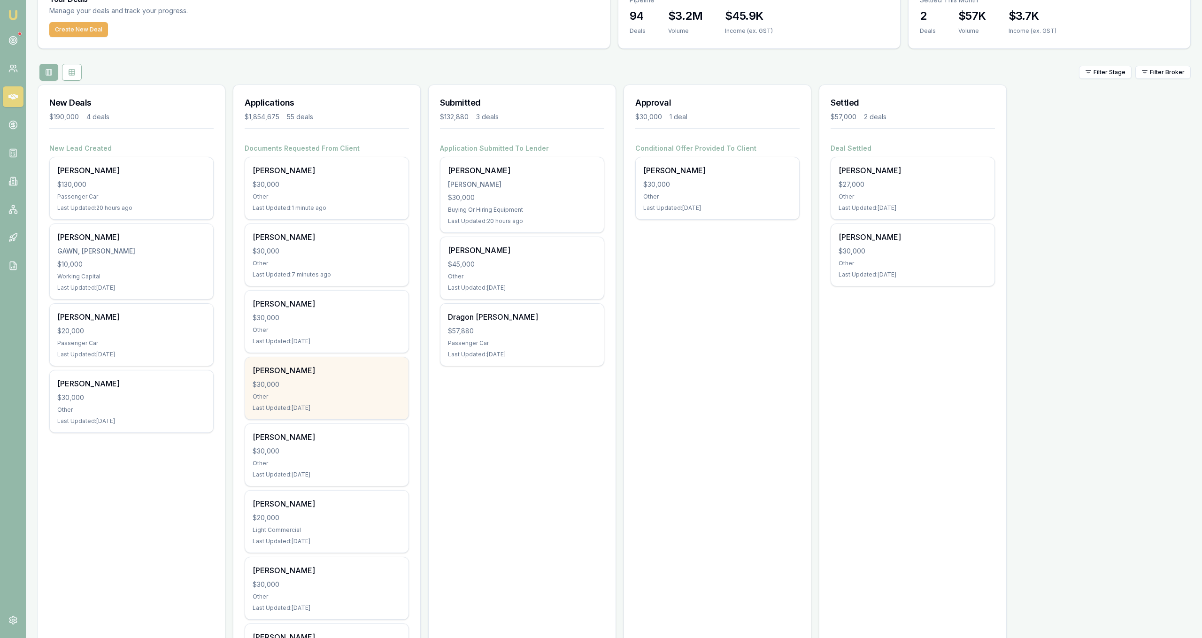
click at [382, 396] on div "Other" at bounding box center [327, 397] width 148 height 8
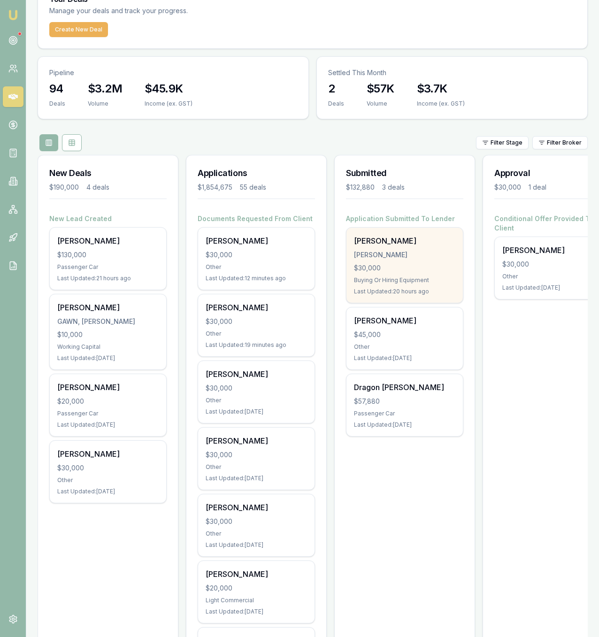
click at [442, 261] on div "Erich Jay Saldivar SALDIVAR, ERICH JAY $30,000 Buying Or Hiring Equipment Last …" at bounding box center [404, 265] width 116 height 75
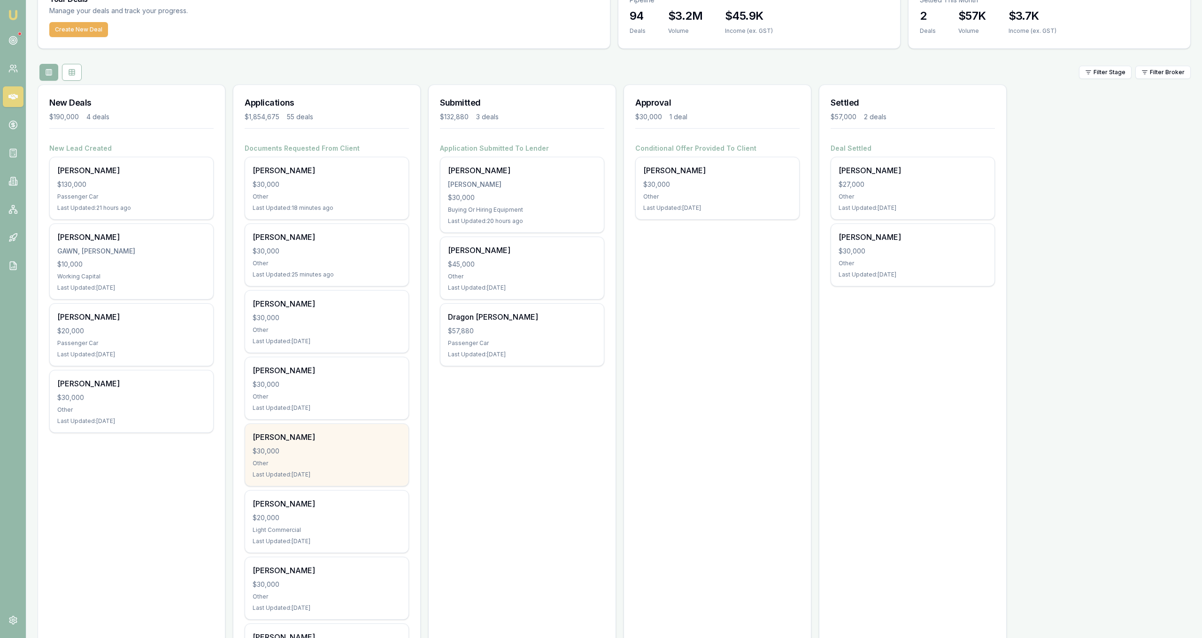
click at [383, 454] on div "$30,000" at bounding box center [327, 450] width 148 height 9
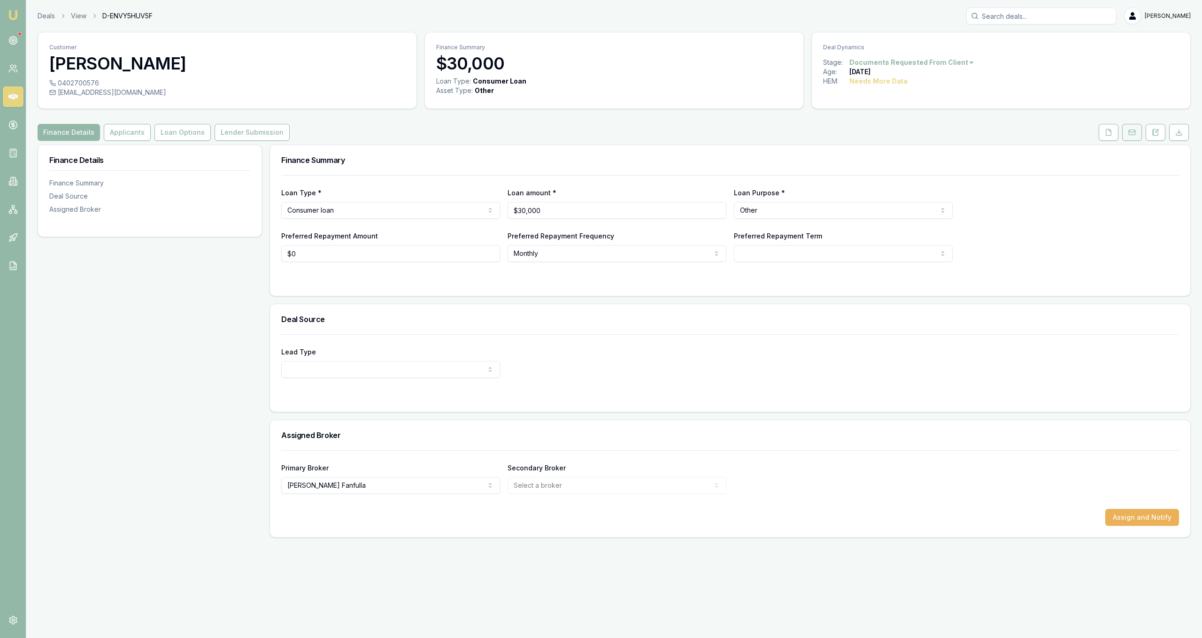
click at [1128, 138] on button at bounding box center [1132, 132] width 20 height 17
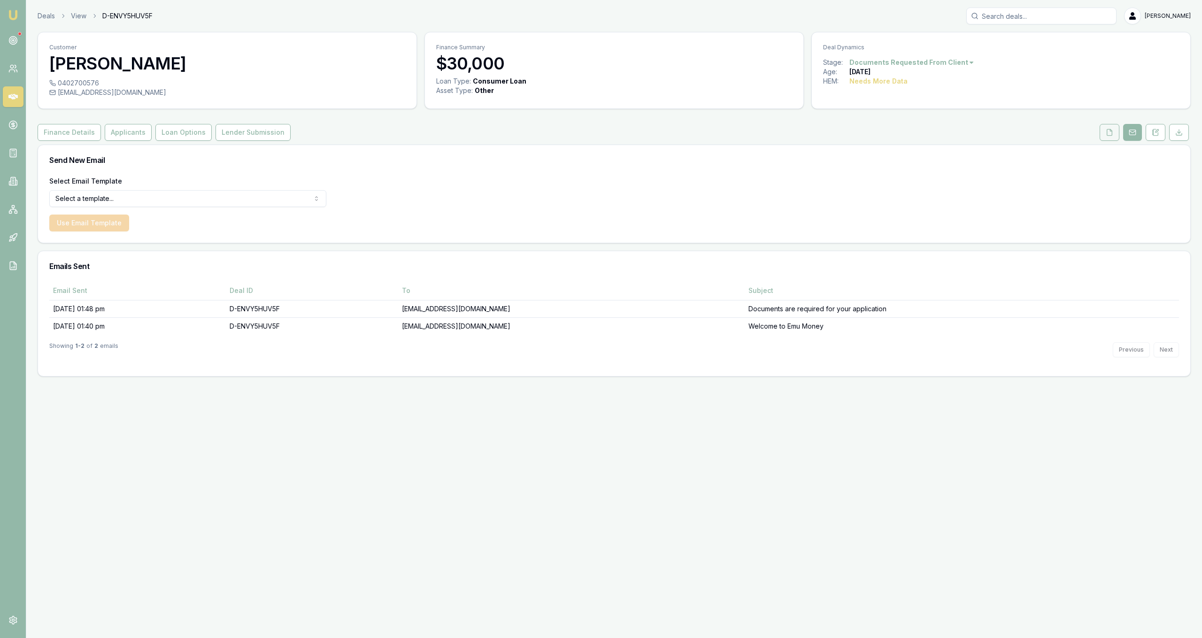
click at [1112, 131] on icon at bounding box center [1109, 132] width 5 height 6
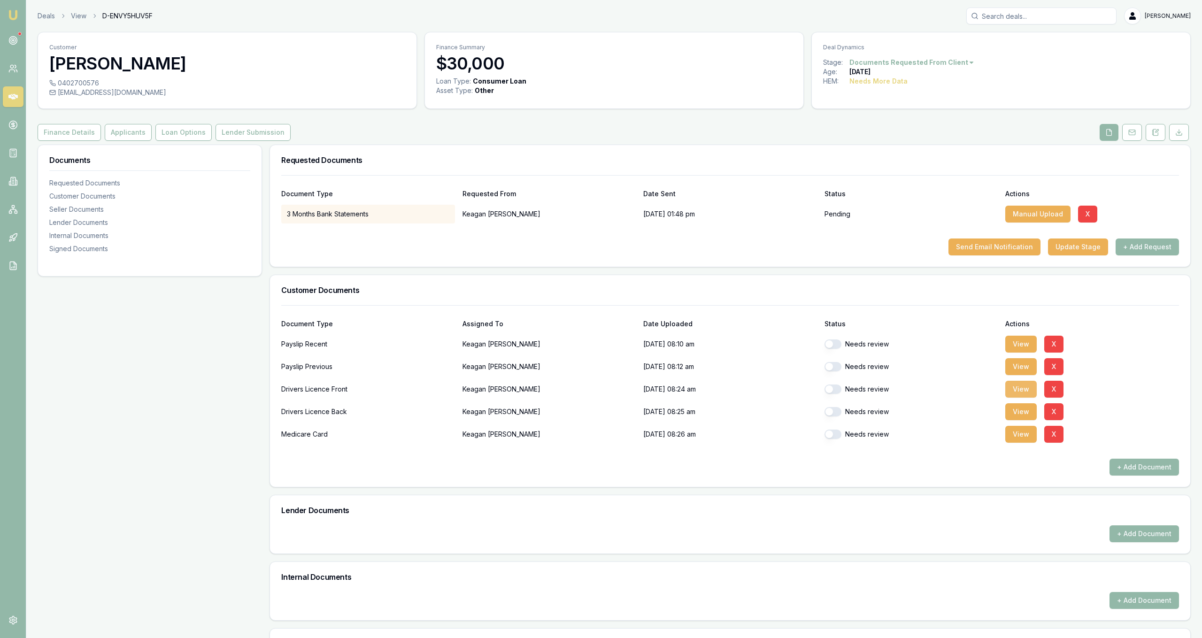
click at [1029, 390] on button "View" at bounding box center [1020, 389] width 31 height 17
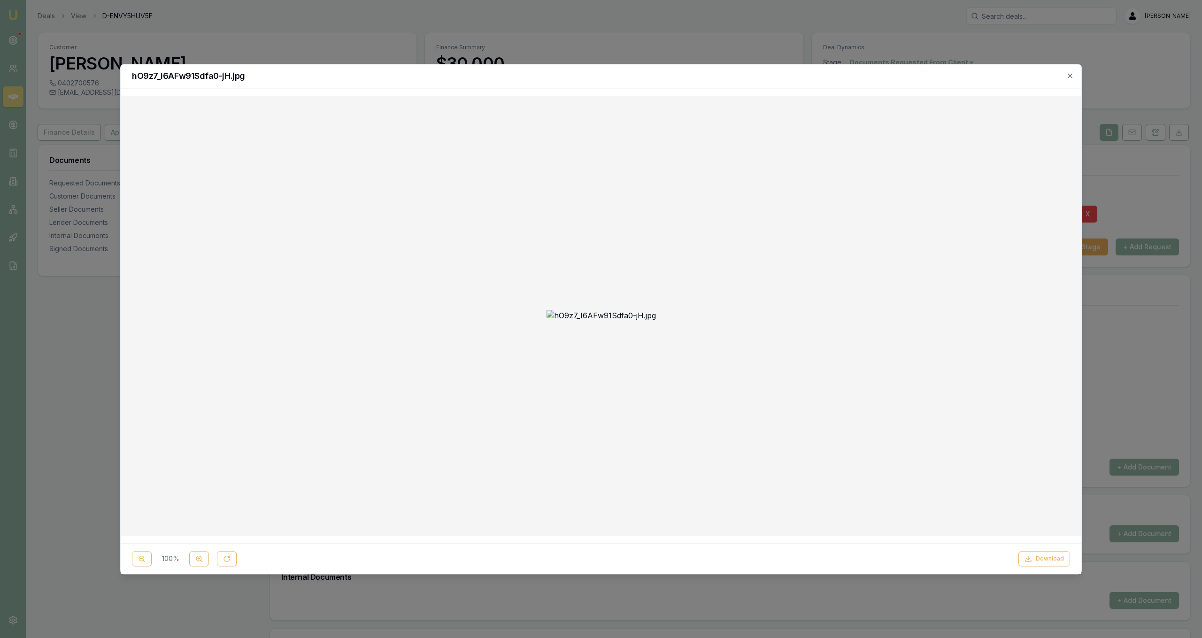
click at [878, 65] on div "hO9z7_I6AFw91Sdfa0-jH.jpg" at bounding box center [601, 76] width 960 height 24
click at [873, 55] on div at bounding box center [601, 319] width 1202 height 638
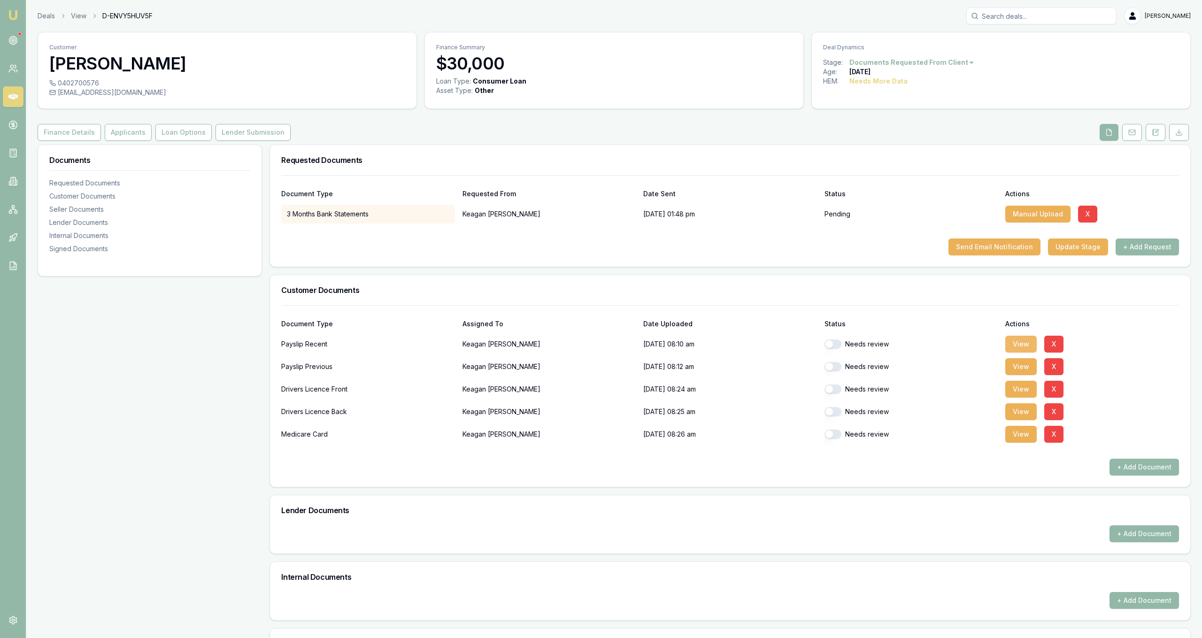
click at [1016, 340] on button "View" at bounding box center [1020, 344] width 31 height 17
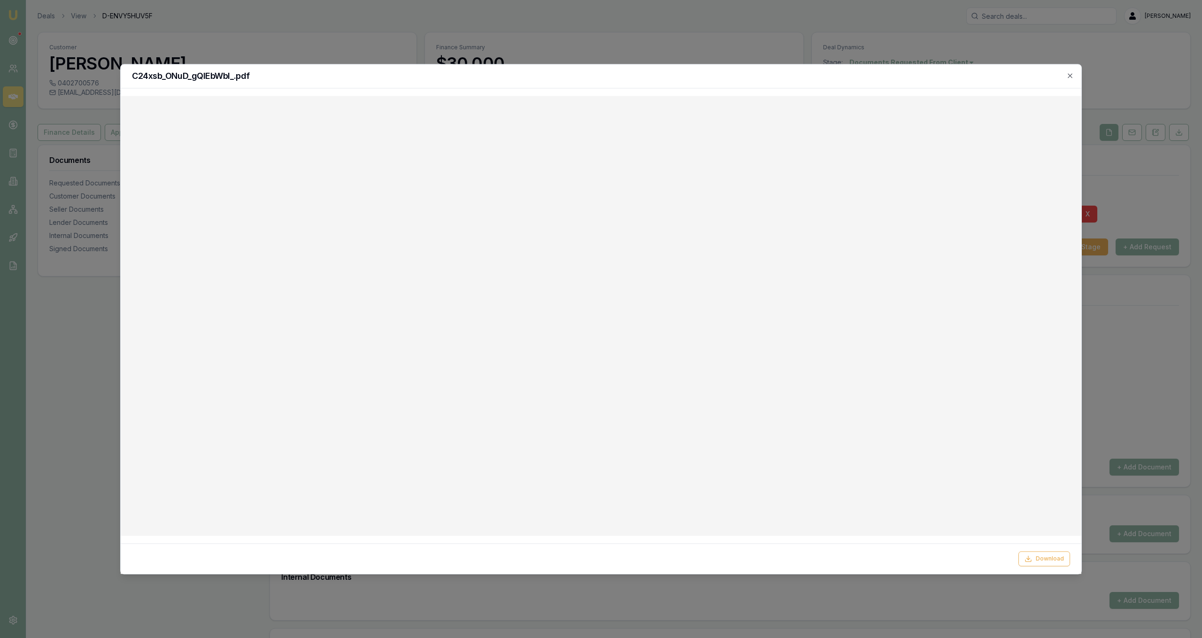
click at [660, 42] on div at bounding box center [601, 319] width 1202 height 638
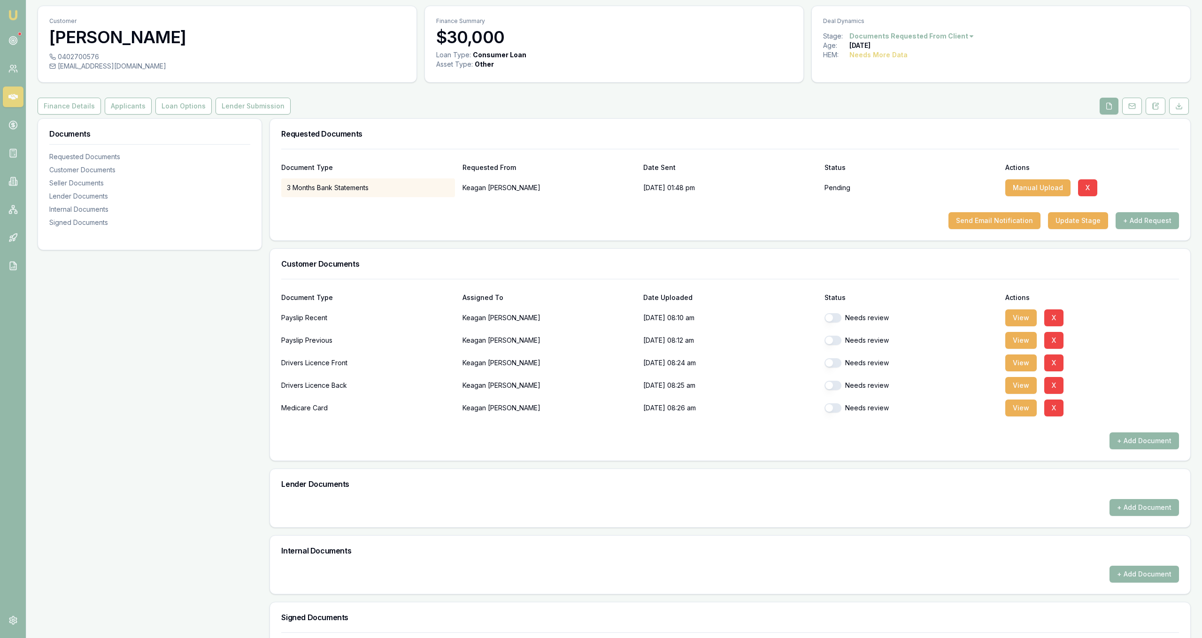
scroll to position [27, 0]
click at [1016, 363] on button "View" at bounding box center [1020, 362] width 31 height 17
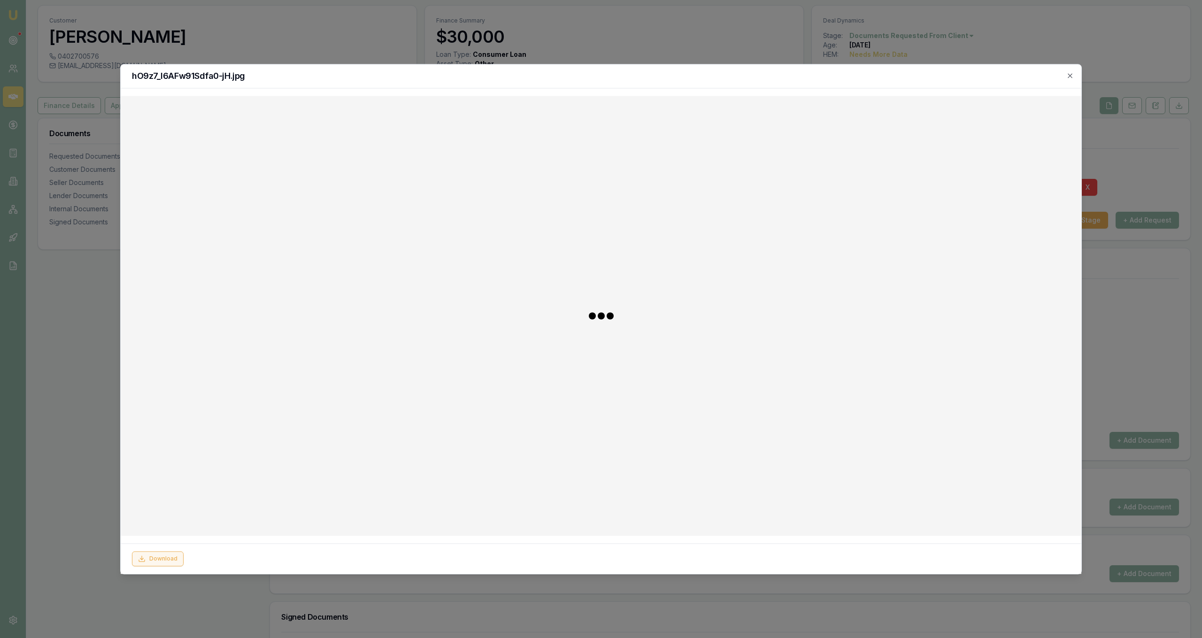
click at [145, 562] on icon at bounding box center [142, 559] width 8 height 8
click at [102, 550] on div at bounding box center [601, 319] width 1202 height 638
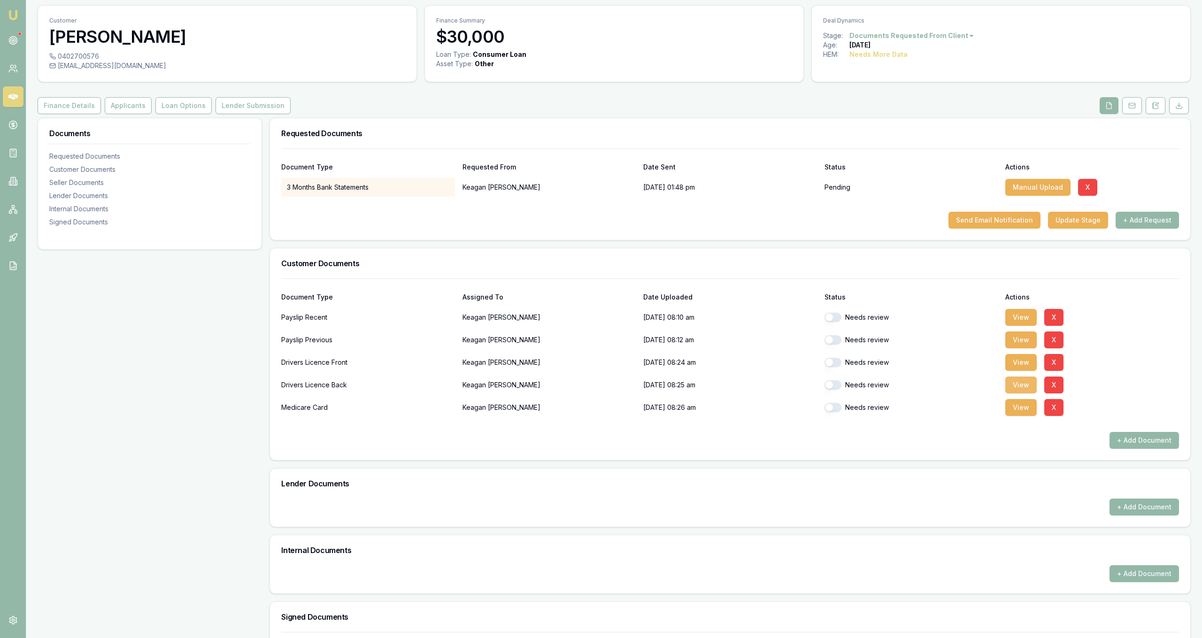
click at [1024, 383] on button "View" at bounding box center [1020, 384] width 31 height 17
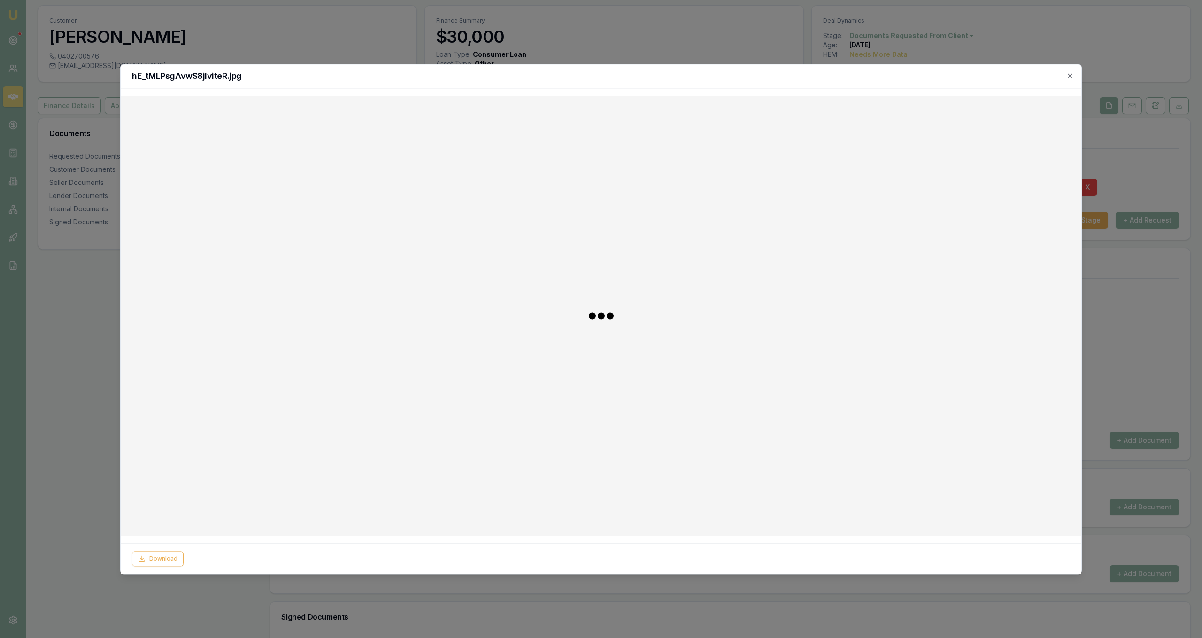
click at [141, 551] on div "Download" at bounding box center [601, 558] width 960 height 31
click at [142, 561] on icon at bounding box center [142, 560] width 6 height 2
click at [677, 36] on div at bounding box center [601, 319] width 1202 height 638
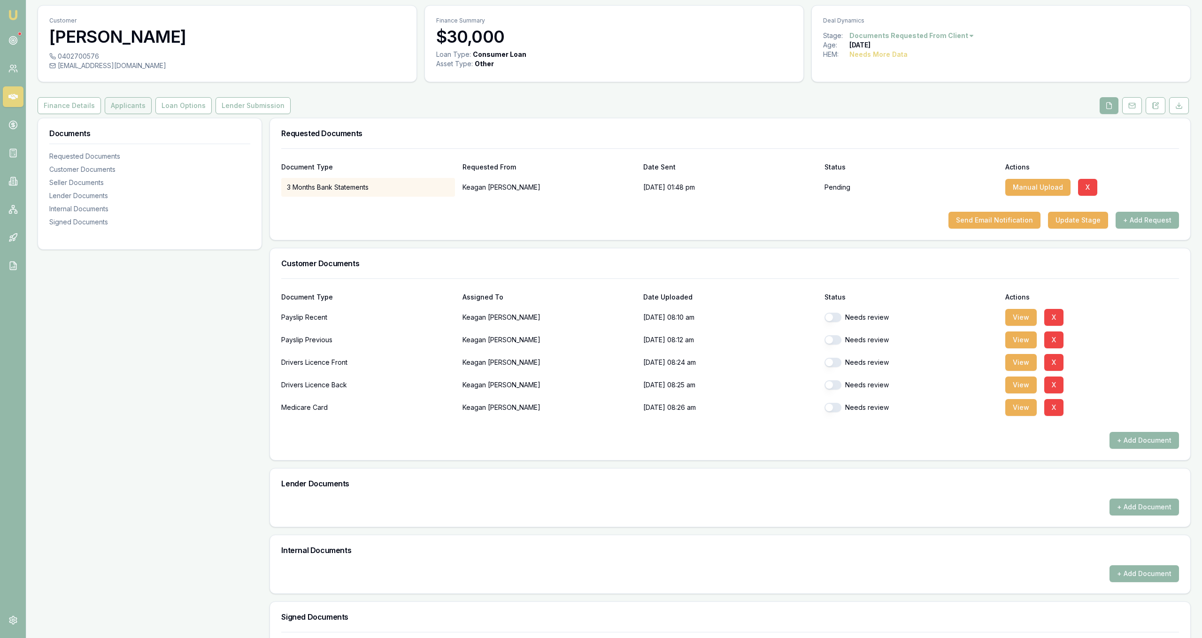
click at [128, 112] on button "Applicants" at bounding box center [128, 105] width 47 height 17
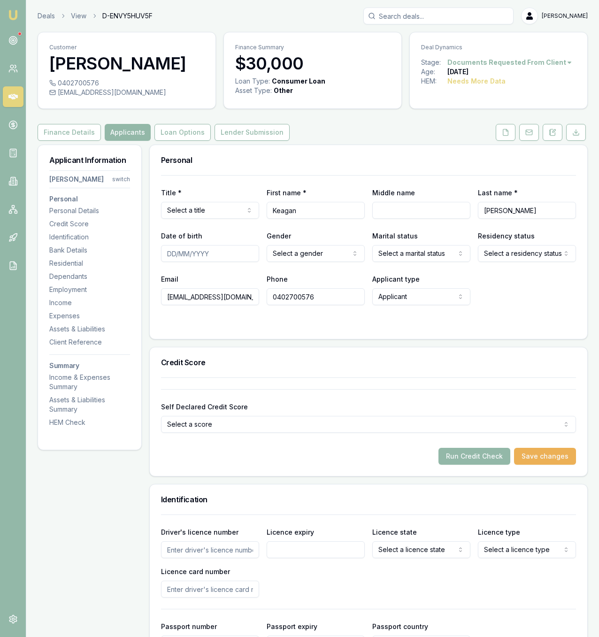
click at [188, 214] on html "Emu Broker Deals View D-ENVY5HUV5F [PERSON_NAME] Fanfulla Toggle Menu Customer …" at bounding box center [299, 318] width 599 height 637
click at [241, 252] on input "Date of birth" at bounding box center [210, 253] width 98 height 17
type input "[DATE]"
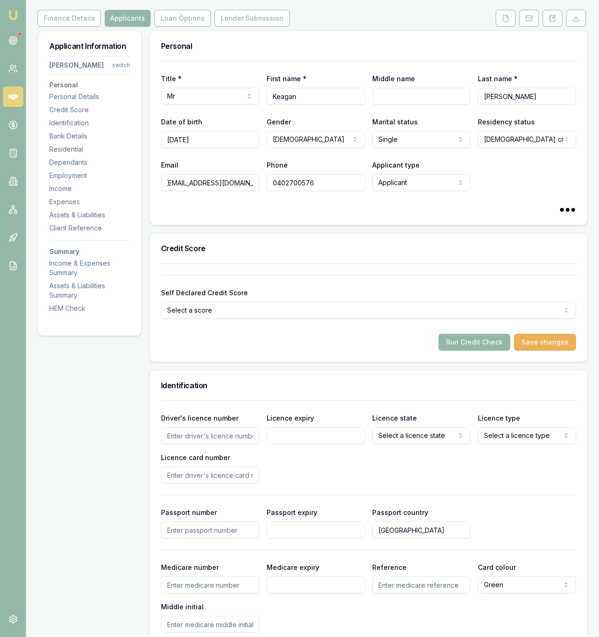
scroll to position [124, 0]
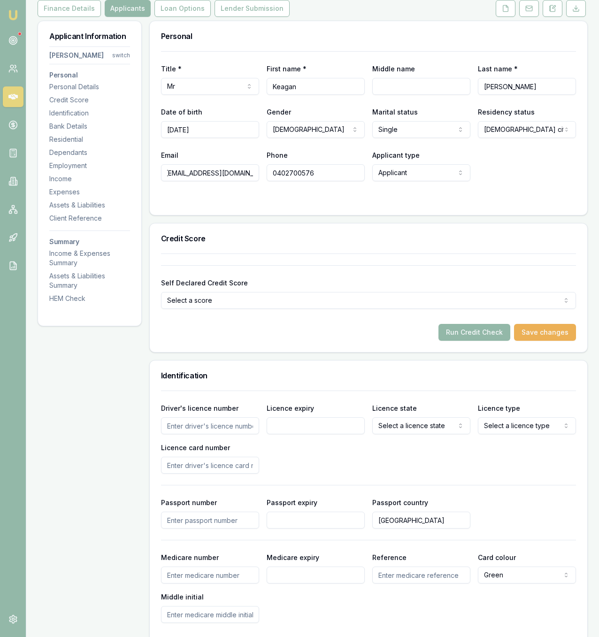
click at [229, 430] on input "Driver's licence number" at bounding box center [210, 425] width 98 height 17
click at [232, 420] on input "143" at bounding box center [210, 425] width 98 height 17
click at [232, 429] on input "143" at bounding box center [210, 425] width 98 height 17
type input "143854246"
type input "[DATE]"
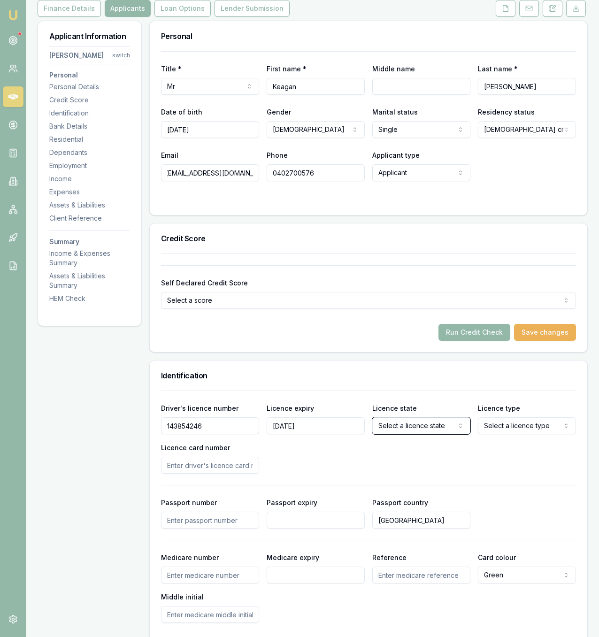
select select "QLD"
select select "OPEN_LICENCE"
click at [237, 471] on input "Licence card number" at bounding box center [210, 465] width 98 height 17
type input "F0D1C5298B"
drag, startPoint x: 408, startPoint y: 468, endPoint x: 408, endPoint y: 461, distance: 7.0
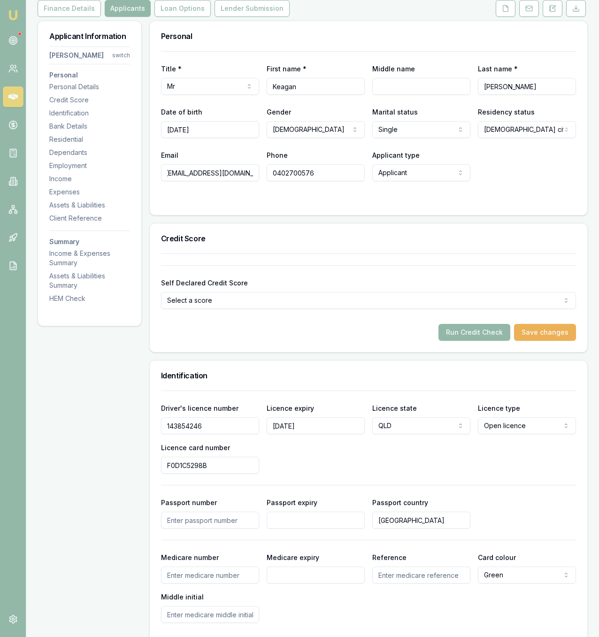
click at [408, 467] on div "Driver's licence number [DRIVERS_LICENSE_NUMBER] Licence expiry [DATE] Licence …" at bounding box center [368, 437] width 415 height 71
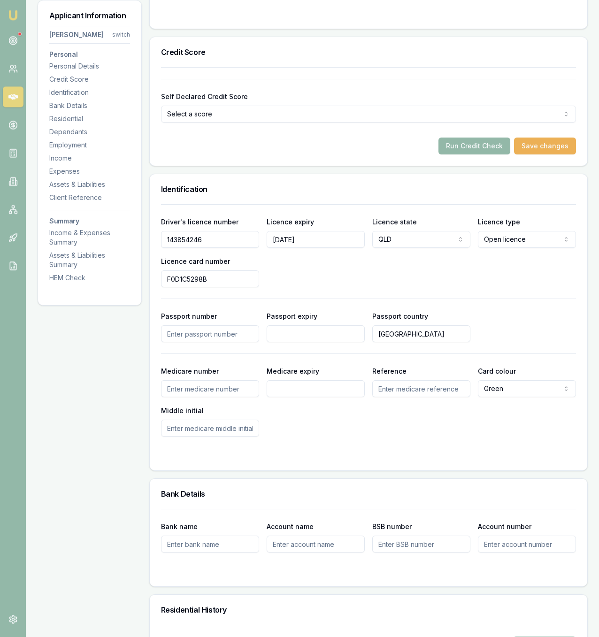
scroll to position [315, 0]
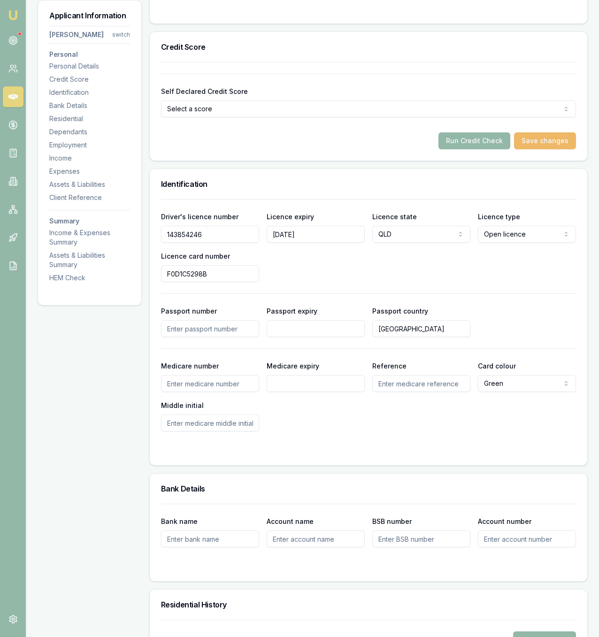
click at [563, 143] on button "Save changes" at bounding box center [545, 140] width 62 height 17
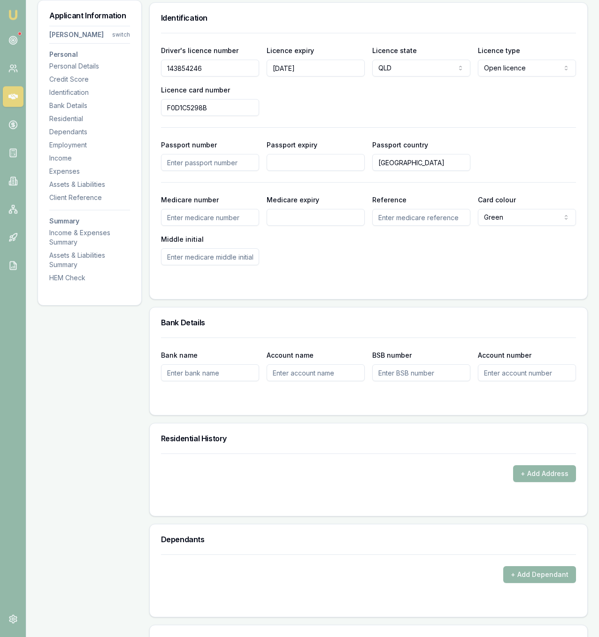
scroll to position [507, 0]
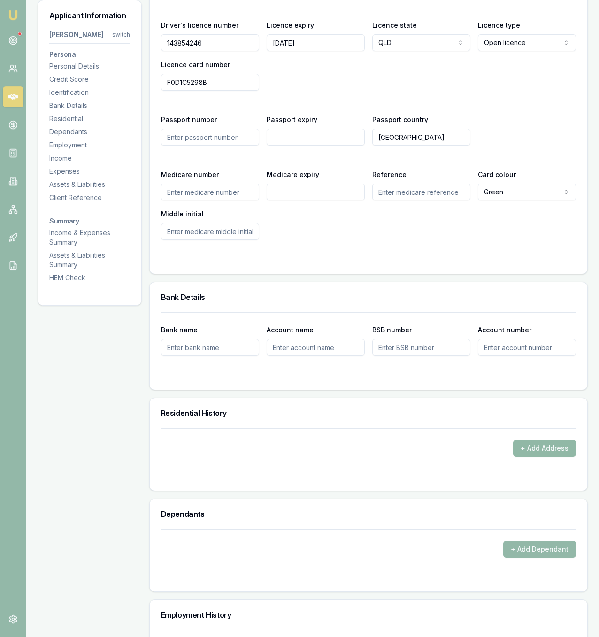
click at [538, 447] on button "+ Add Address" at bounding box center [544, 448] width 63 height 17
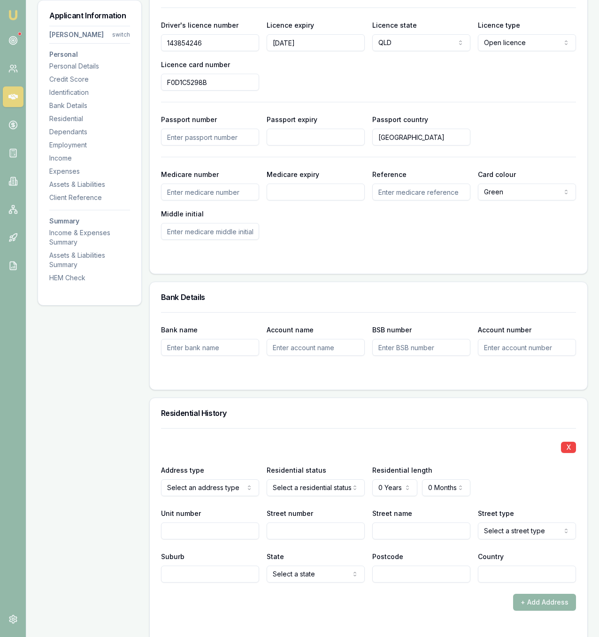
select select "RENTER"
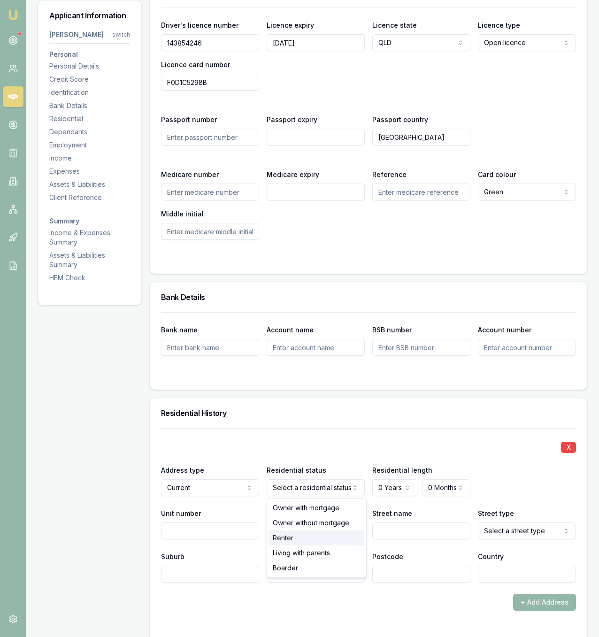
drag, startPoint x: 311, startPoint y: 528, endPoint x: 315, endPoint y: 534, distance: 7.0
click at [394, 376] on div at bounding box center [368, 375] width 415 height 8
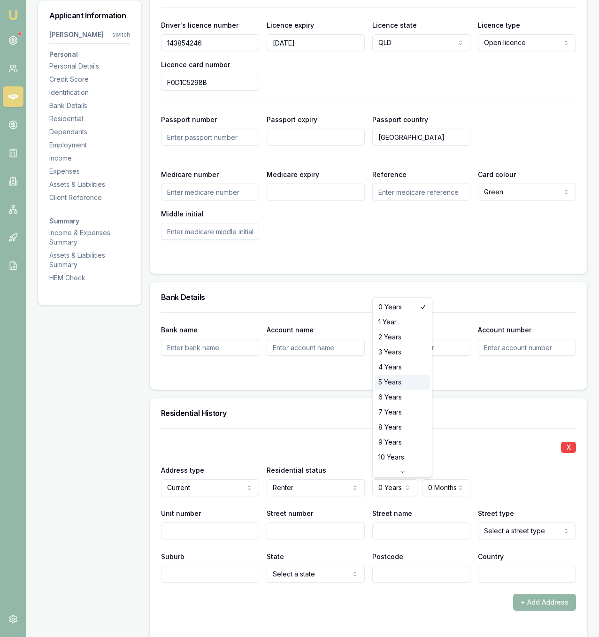
select select "5"
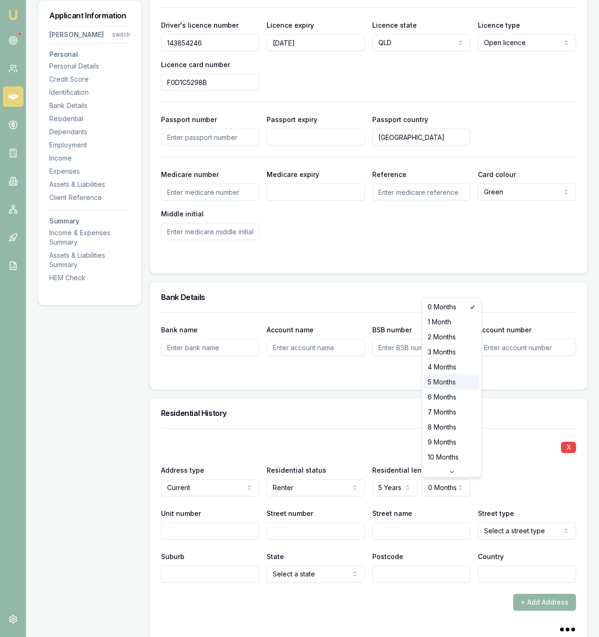
select select "5"
click at [421, 434] on div "X Address type Current Current Previous Residential status Renter Owner with mo…" at bounding box center [368, 505] width 415 height 154
type input "273"
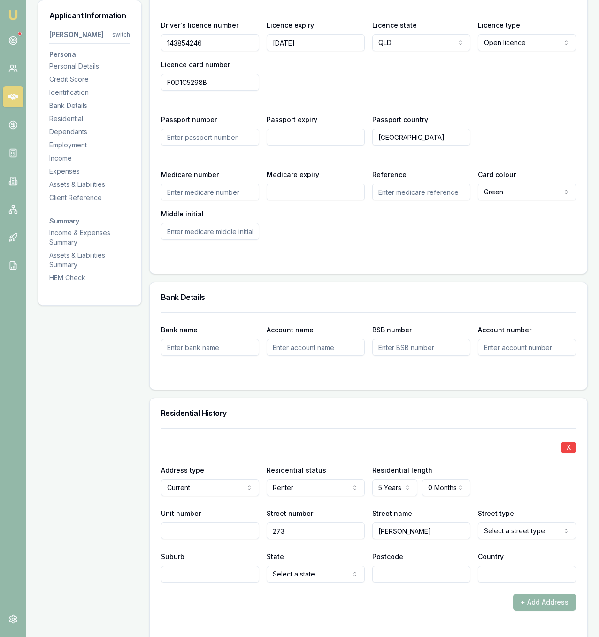
type input "[PERSON_NAME]"
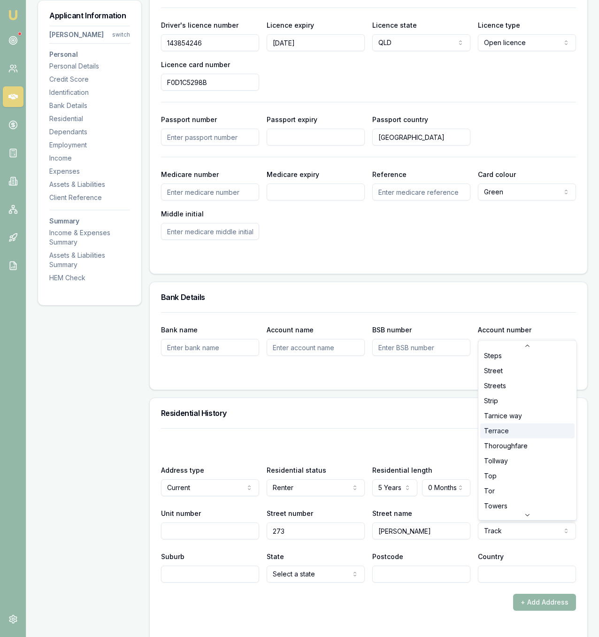
select select "Terrace"
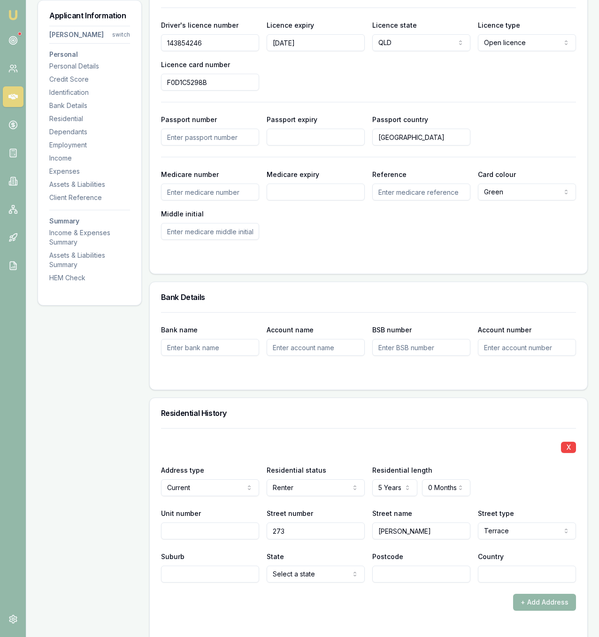
click at [210, 576] on input "Suburb" at bounding box center [210, 574] width 98 height 17
type input "TARINGA"
select select "QLD"
type input "4068"
type input "[GEOGRAPHIC_DATA]"
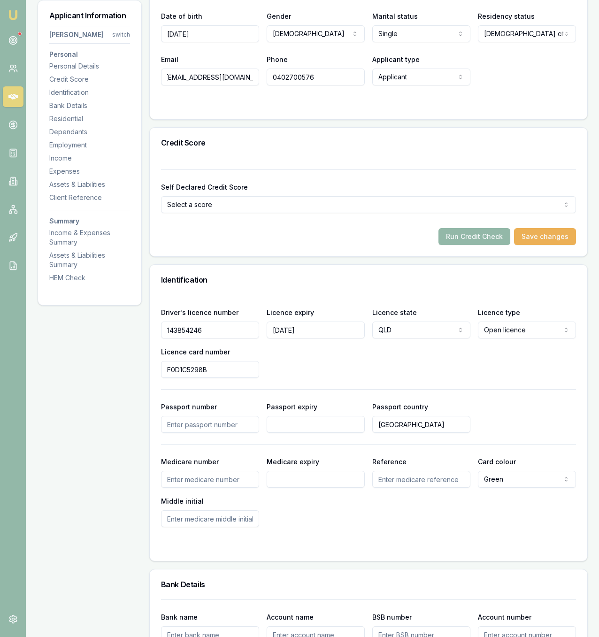
scroll to position [0, 0]
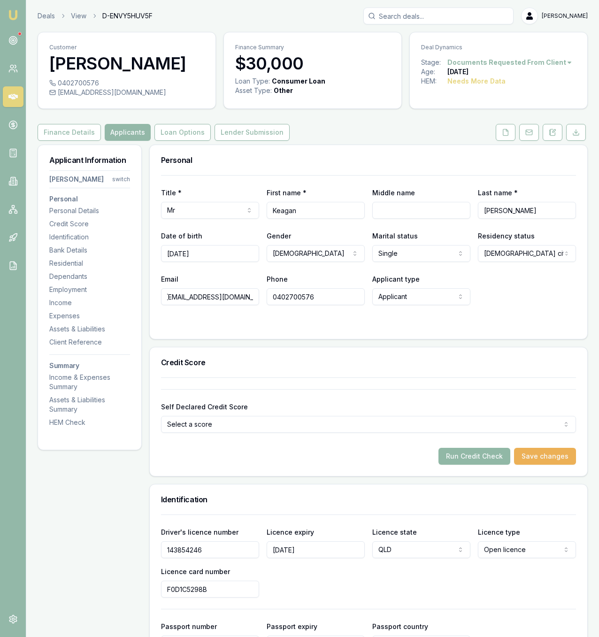
click at [495, 452] on button "Run Credit Check" at bounding box center [474, 456] width 72 height 17
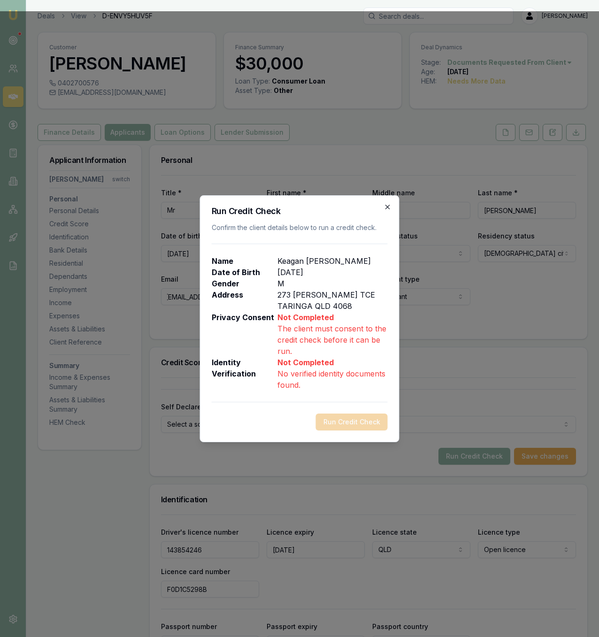
click at [387, 206] on icon "button" at bounding box center [387, 207] width 4 height 4
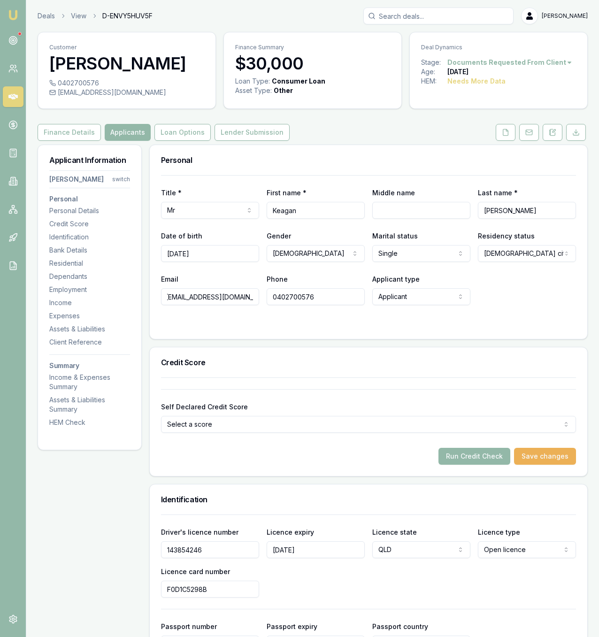
click at [507, 139] on button at bounding box center [506, 132] width 20 height 17
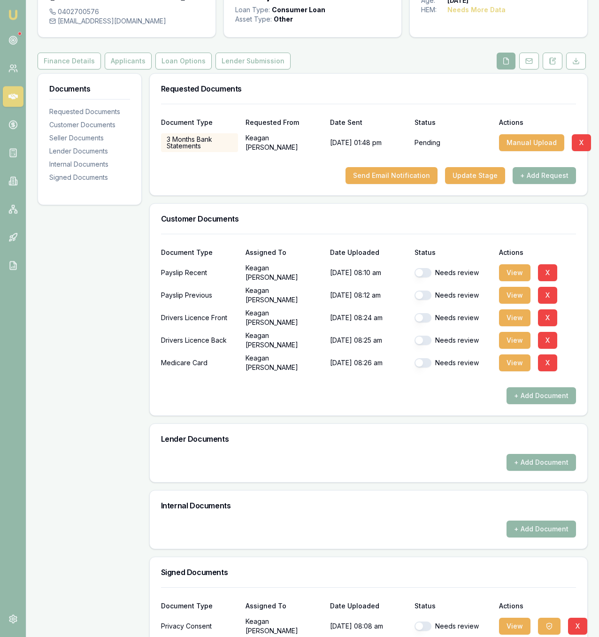
scroll to position [144, 0]
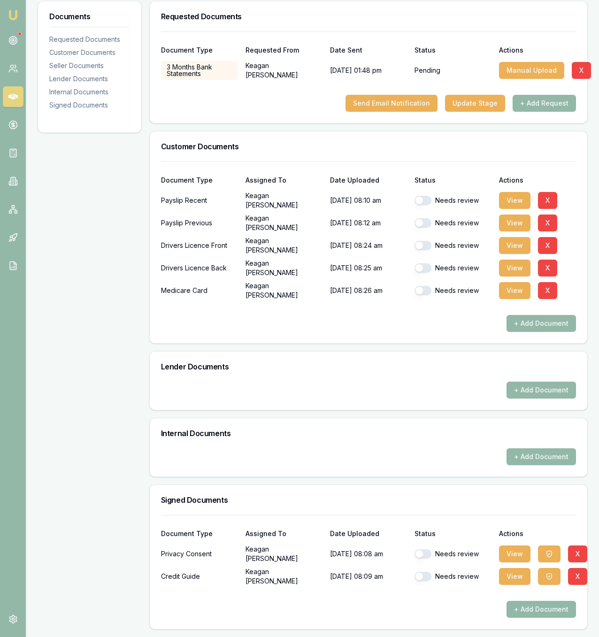
drag, startPoint x: 429, startPoint y: 545, endPoint x: 429, endPoint y: 551, distance: 5.7
click at [429, 546] on div "Needs review" at bounding box center [452, 553] width 77 height 19
click at [428, 554] on button "button" at bounding box center [422, 553] width 17 height 9
checkbox input "true"
click at [427, 575] on button "button" at bounding box center [422, 576] width 17 height 9
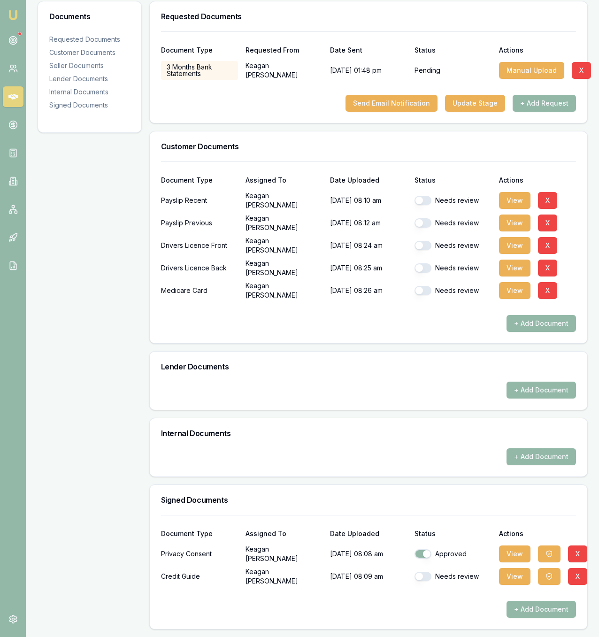
checkbox input "true"
click at [423, 200] on button "button" at bounding box center [422, 200] width 17 height 9
checkbox input "true"
click at [426, 222] on button "button" at bounding box center [422, 222] width 17 height 9
checkbox input "true"
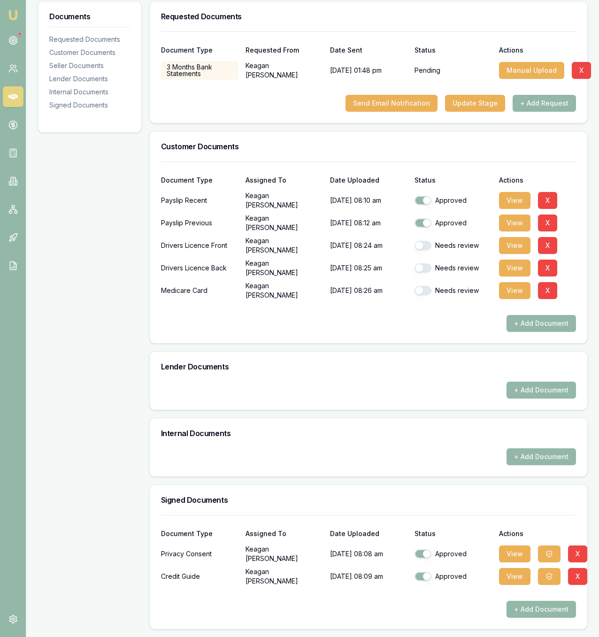
click at [428, 243] on button "button" at bounding box center [422, 245] width 17 height 9
checkbox input "true"
drag, startPoint x: 429, startPoint y: 269, endPoint x: 427, endPoint y: 278, distance: 9.7
click at [429, 269] on button "button" at bounding box center [422, 267] width 17 height 9
checkbox input "true"
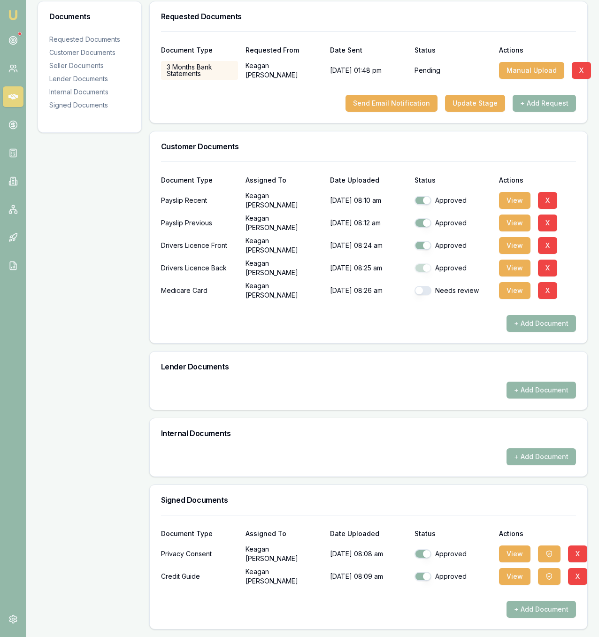
click at [425, 296] on div "Needs review" at bounding box center [452, 290] width 77 height 19
checkbox input "false"
checkbox input "true"
click at [422, 222] on button "button" at bounding box center [422, 222] width 17 height 9
checkbox input "true"
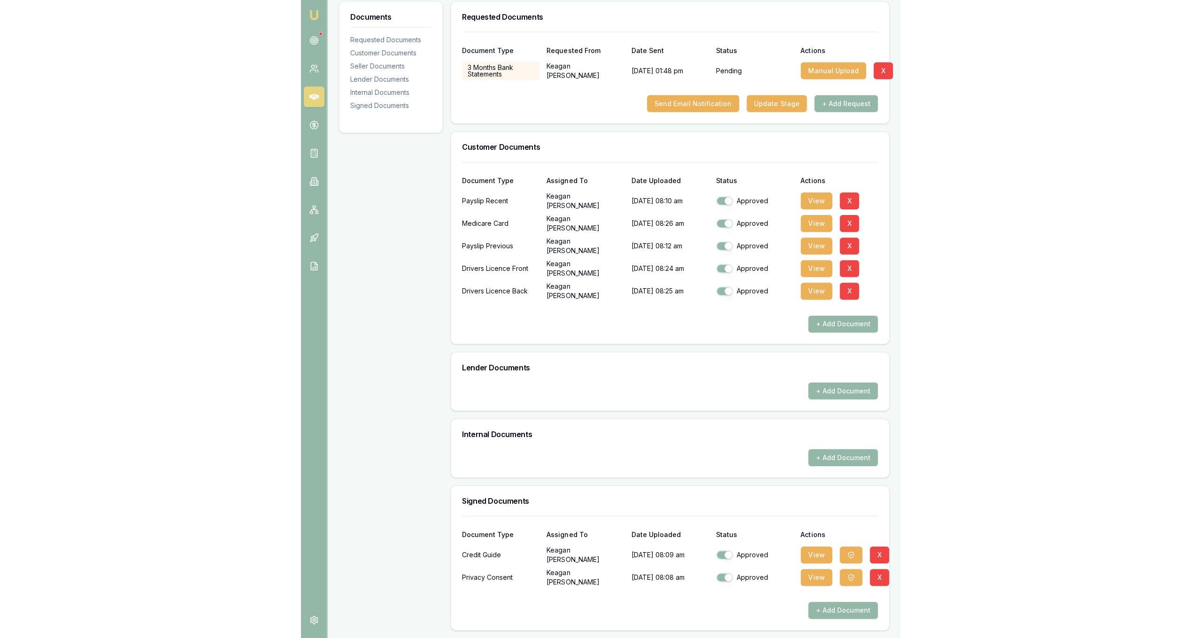
scroll to position [0, 0]
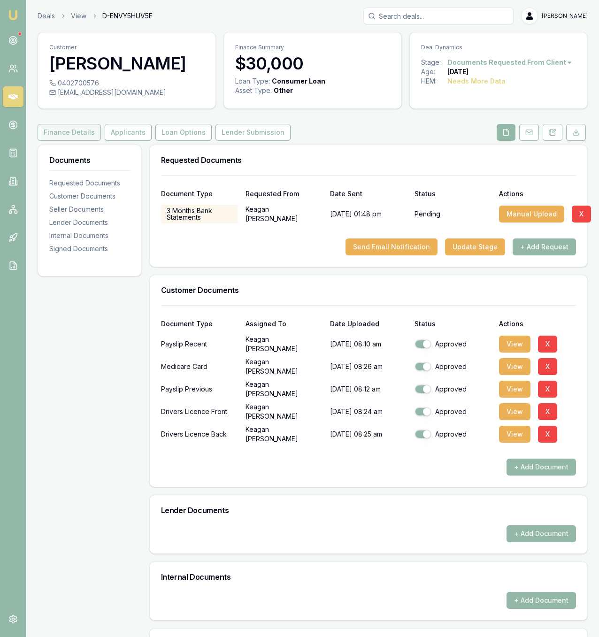
click at [84, 128] on button "Finance Details" at bounding box center [69, 132] width 63 height 17
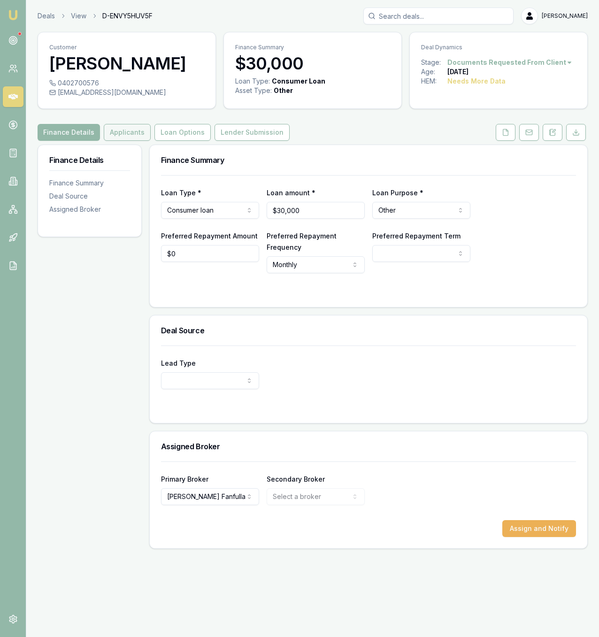
click at [113, 132] on button "Applicants" at bounding box center [127, 132] width 47 height 17
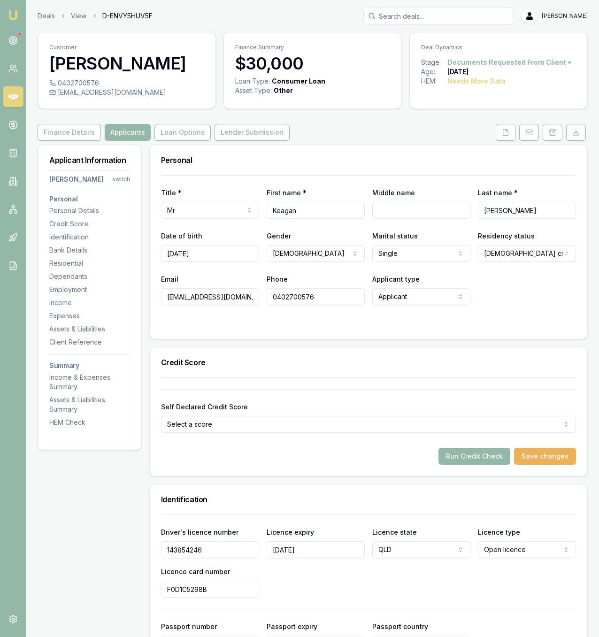
click at [485, 453] on button "Run Credit Check" at bounding box center [474, 456] width 72 height 17
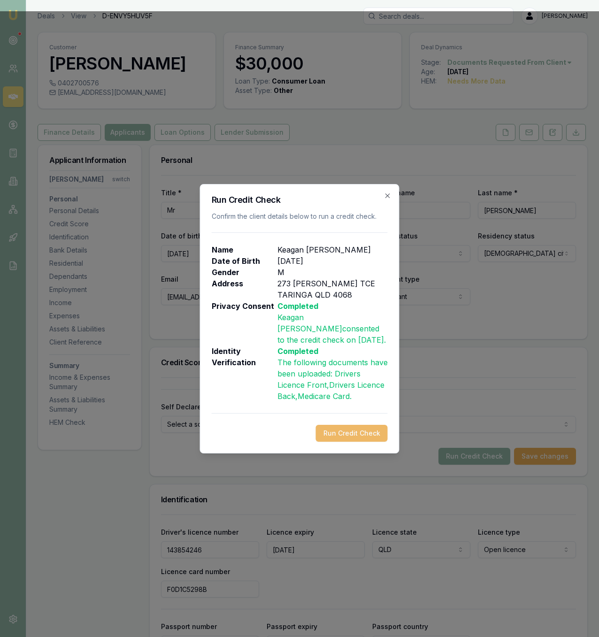
click at [377, 433] on button "Run Credit Check" at bounding box center [352, 433] width 72 height 17
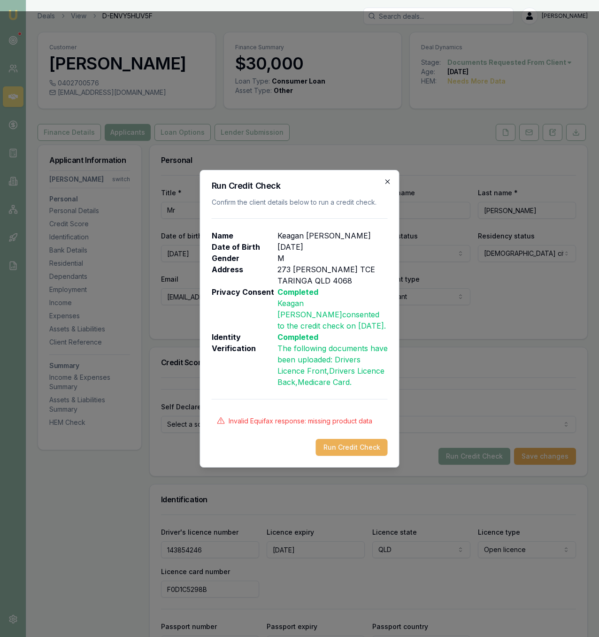
click at [390, 181] on icon "button" at bounding box center [388, 182] width 8 height 8
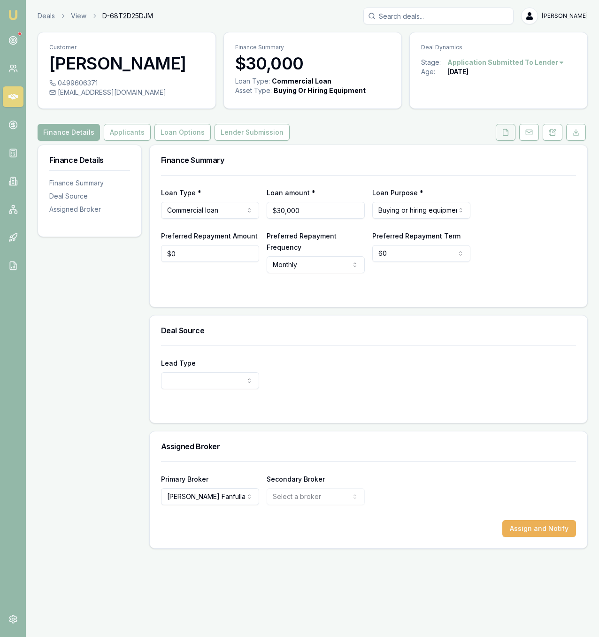
click at [502, 130] on icon at bounding box center [506, 133] width 8 height 8
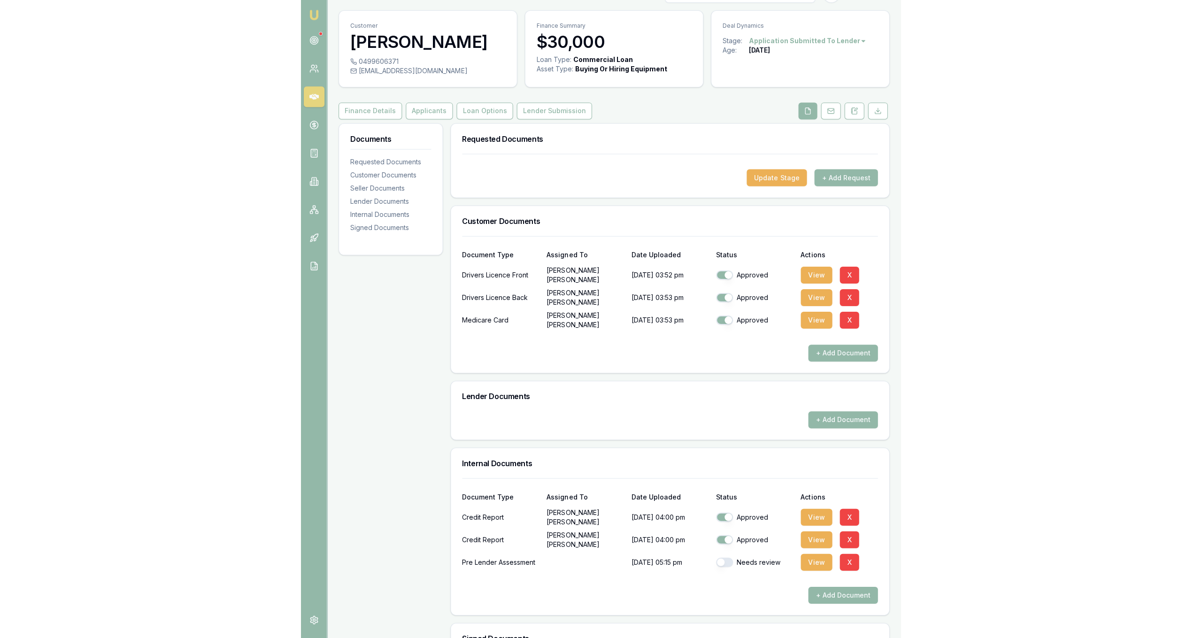
scroll to position [48, 0]
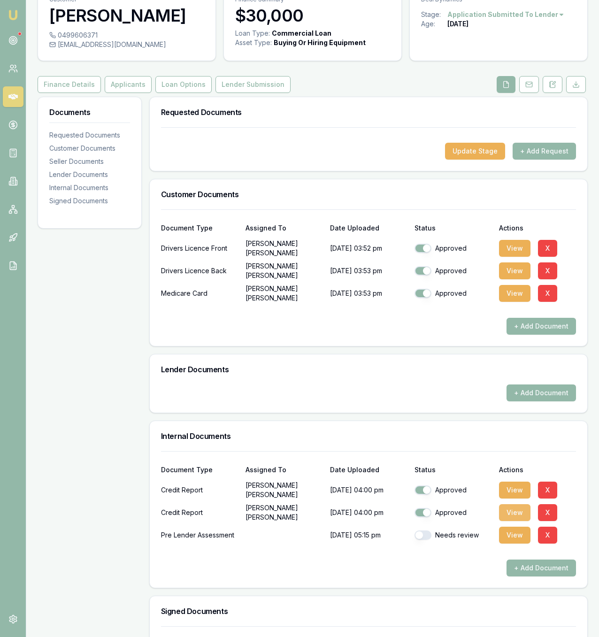
click at [504, 515] on button "View" at bounding box center [514, 512] width 31 height 17
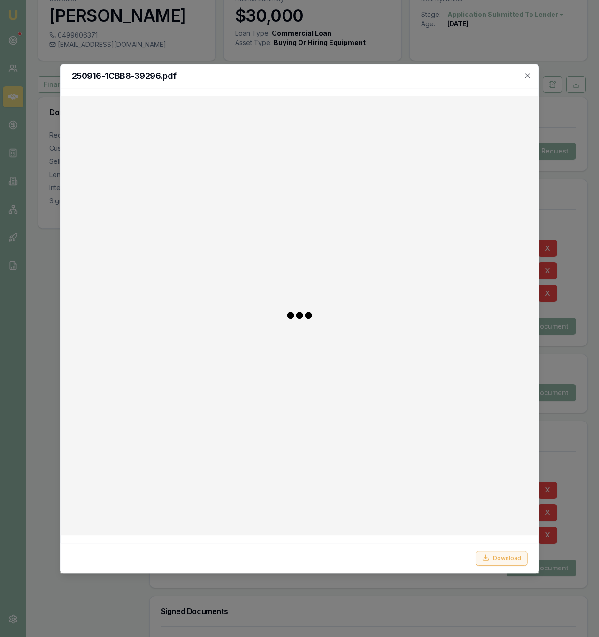
click at [497, 551] on button "Download" at bounding box center [501, 557] width 52 height 15
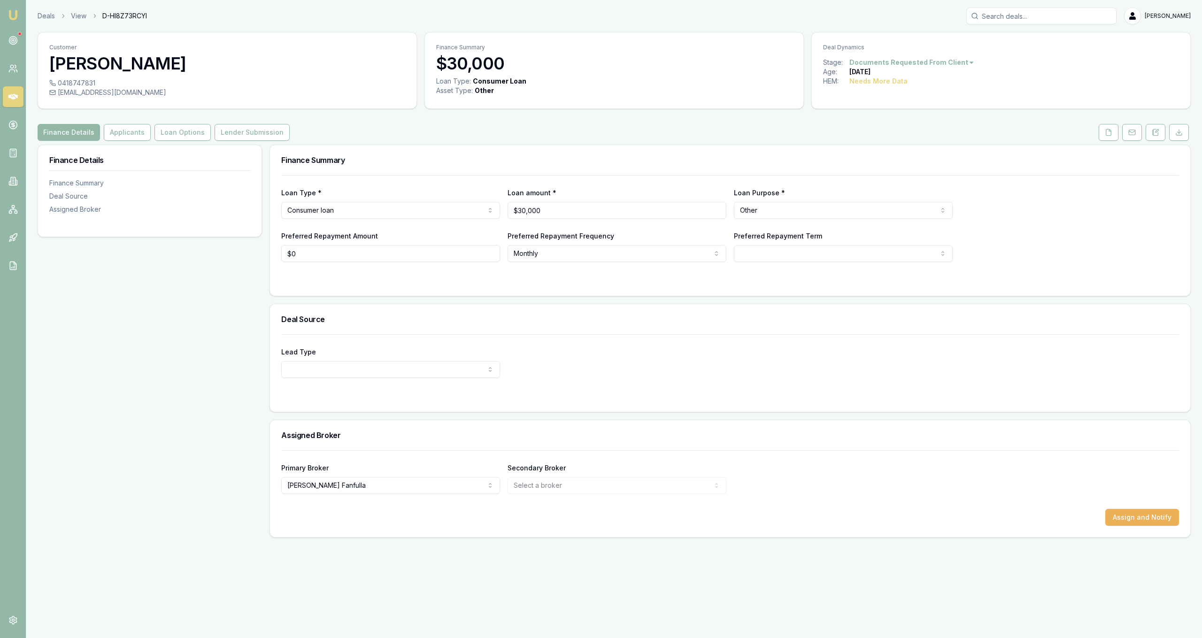
click at [125, 116] on div "Customer Matt Sweetnam 0418747831 sweeto10@live.com.au Finance Summary $30,000 …" at bounding box center [614, 284] width 1153 height 505
drag, startPoint x: 124, startPoint y: 123, endPoint x: 124, endPoint y: 128, distance: 4.7
click at [124, 123] on div "Customer Matt Sweetnam 0418747831 sweeto10@live.com.au Finance Summary $30,000 …" at bounding box center [614, 284] width 1153 height 505
click at [124, 128] on button "Applicants" at bounding box center [127, 132] width 47 height 17
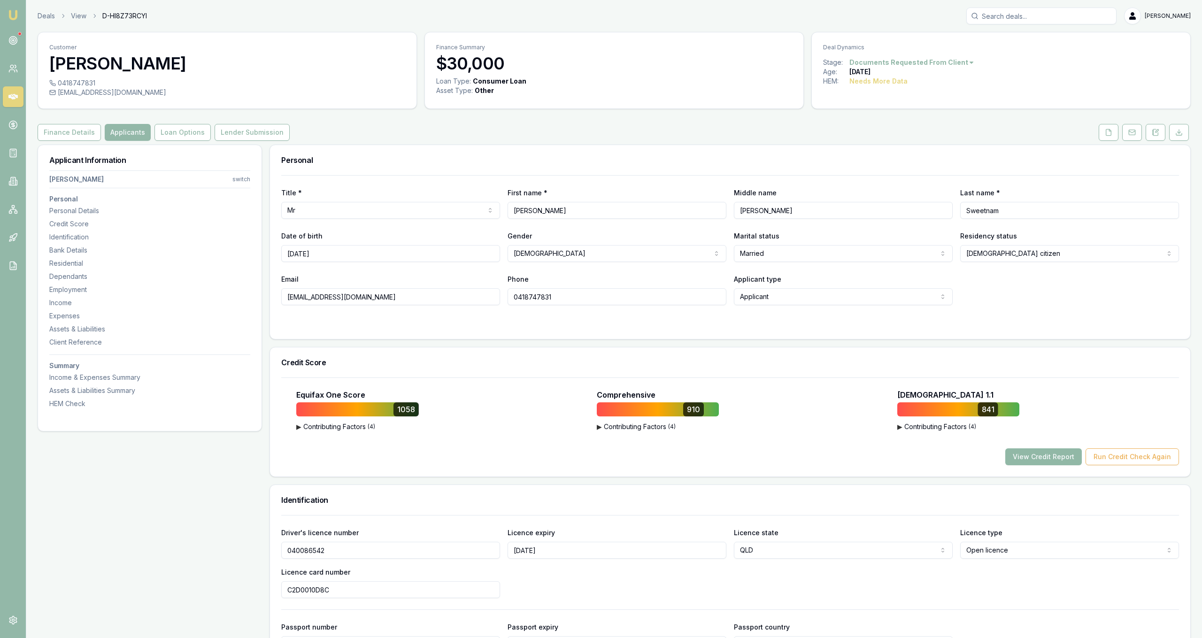
click at [1051, 457] on button "View Credit Report" at bounding box center [1043, 456] width 77 height 17
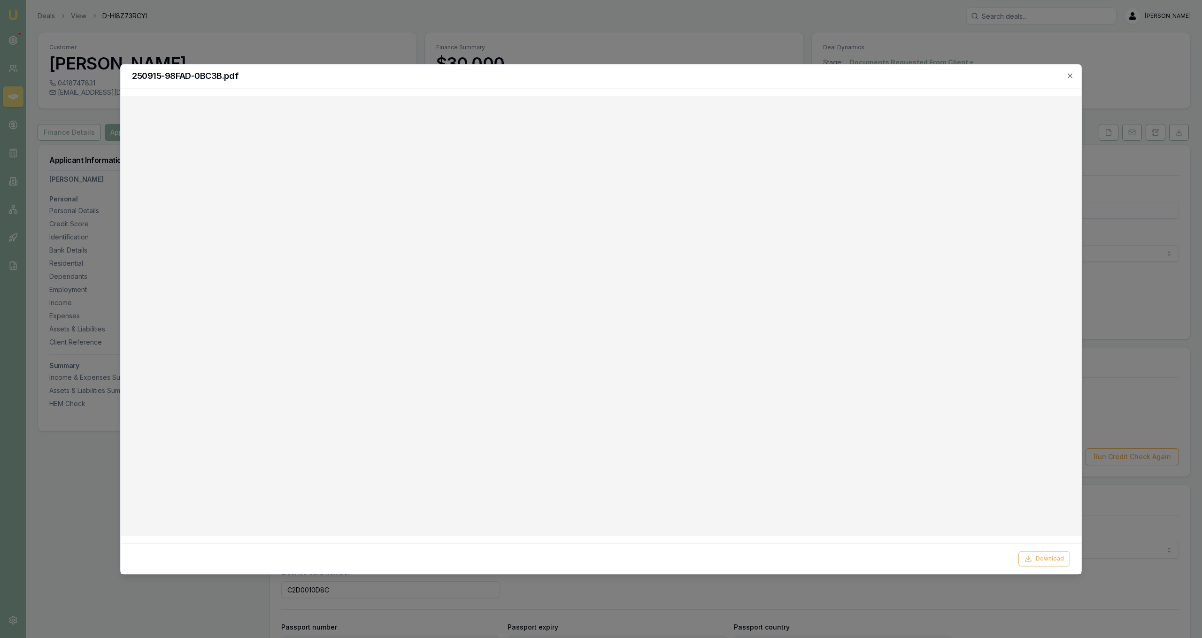
click at [868, 20] on div at bounding box center [601, 319] width 1202 height 638
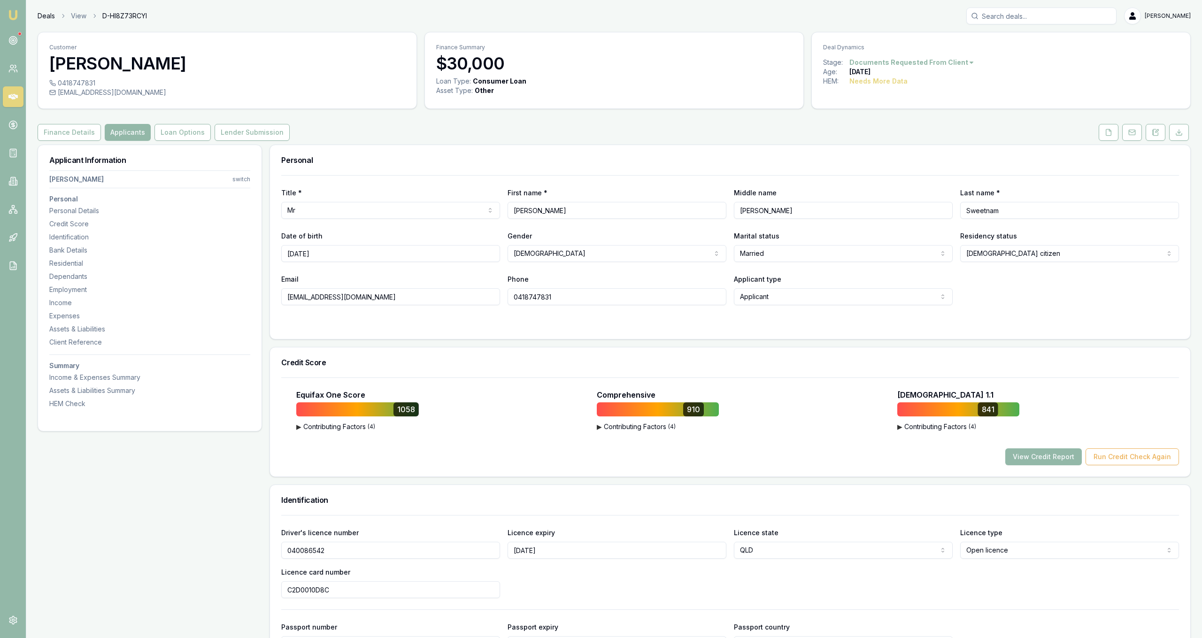
click at [50, 17] on link "Deals" at bounding box center [46, 15] width 17 height 9
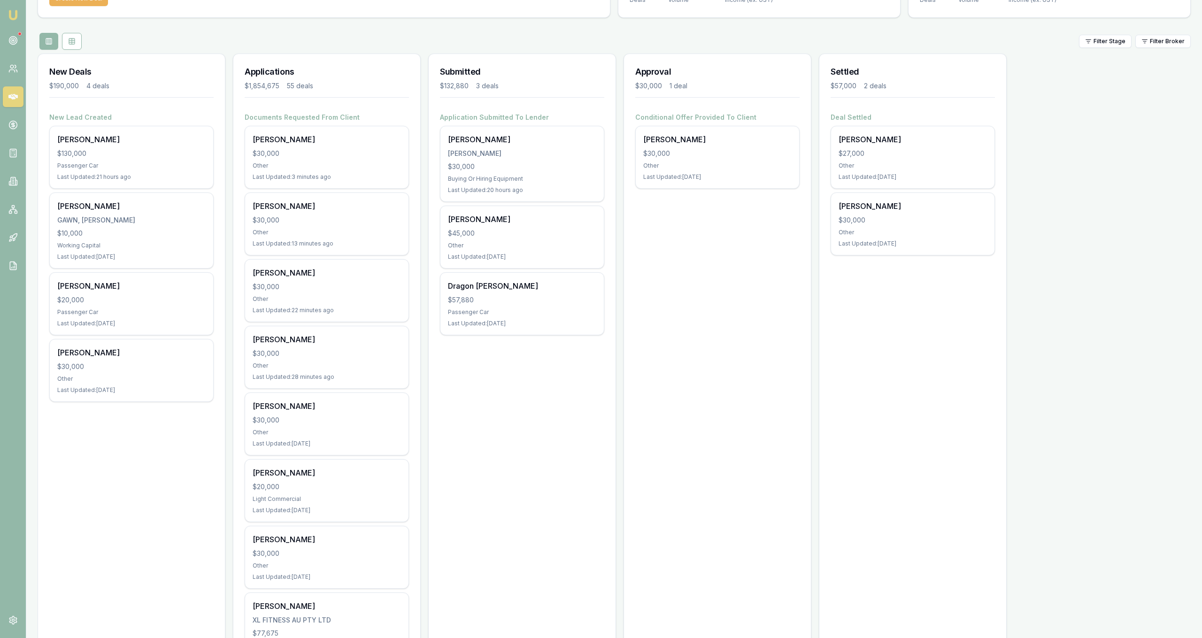
scroll to position [184, 0]
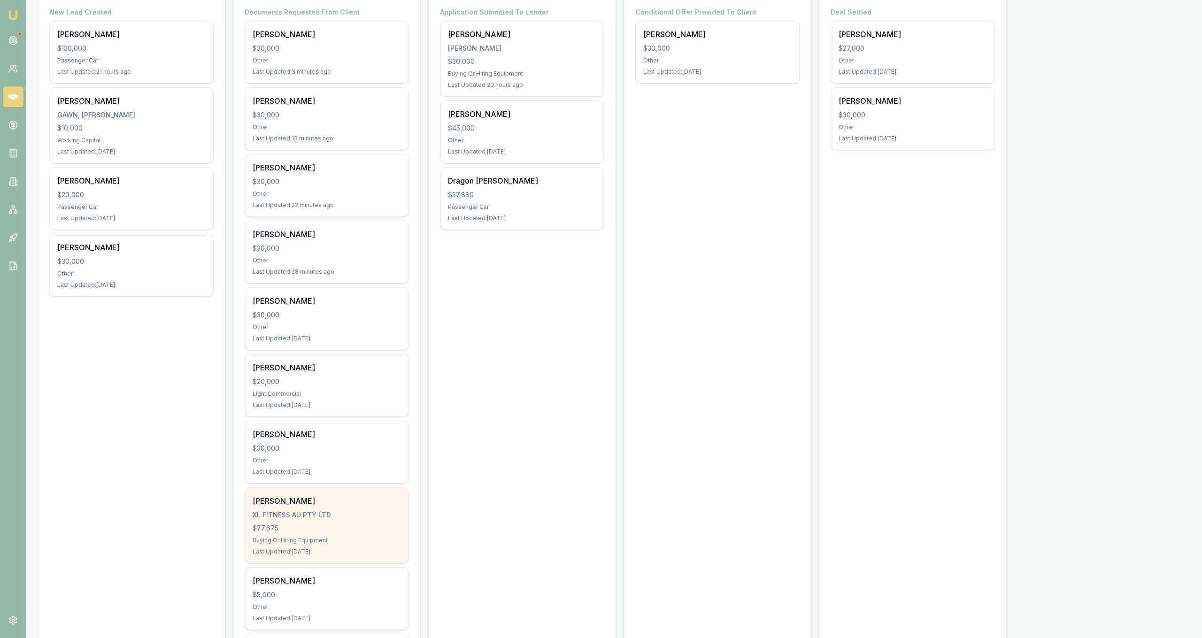
click at [314, 513] on div "XL FITNESS AU PTY LTD" at bounding box center [327, 514] width 148 height 9
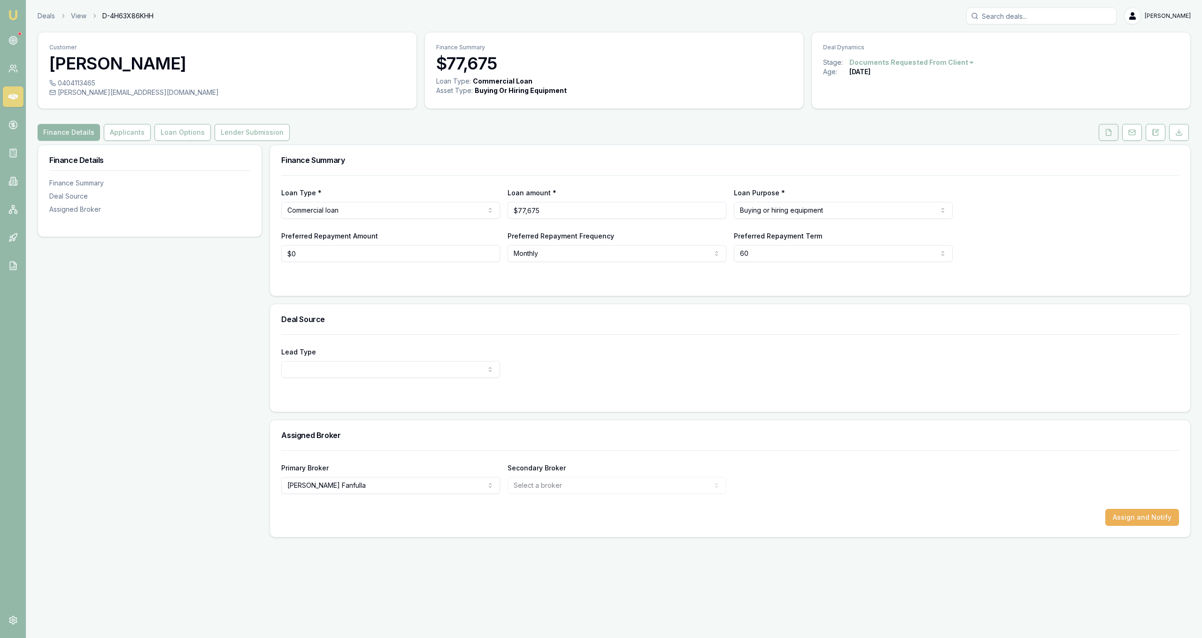
click at [1116, 132] on button at bounding box center [1108, 132] width 20 height 17
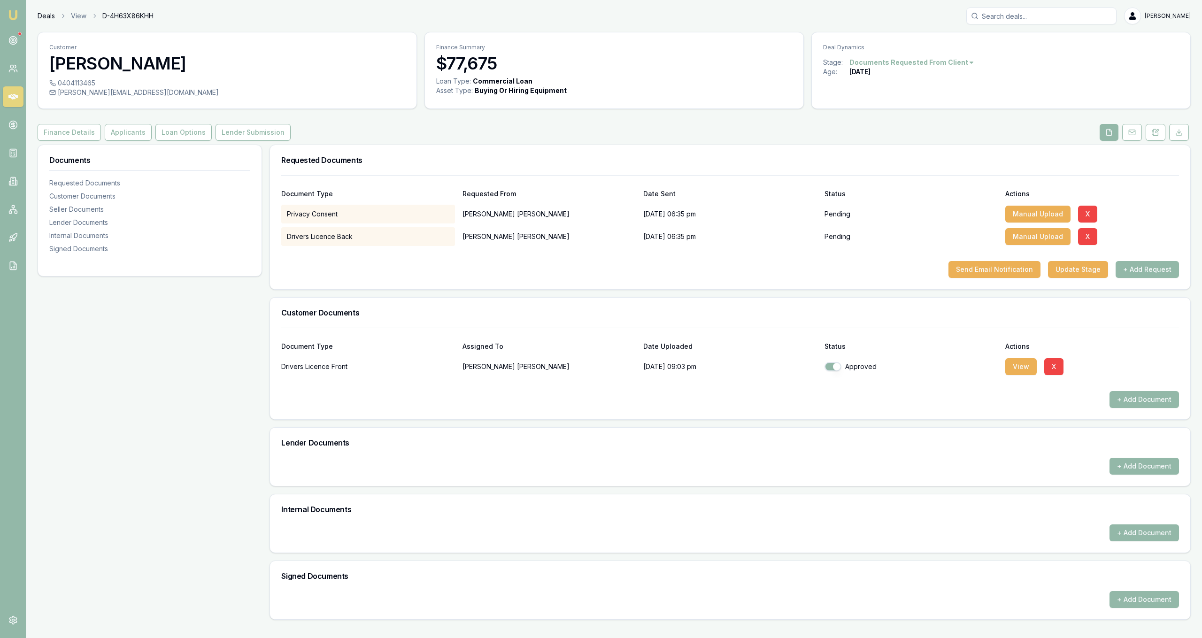
click at [54, 18] on link "Deals" at bounding box center [46, 15] width 17 height 9
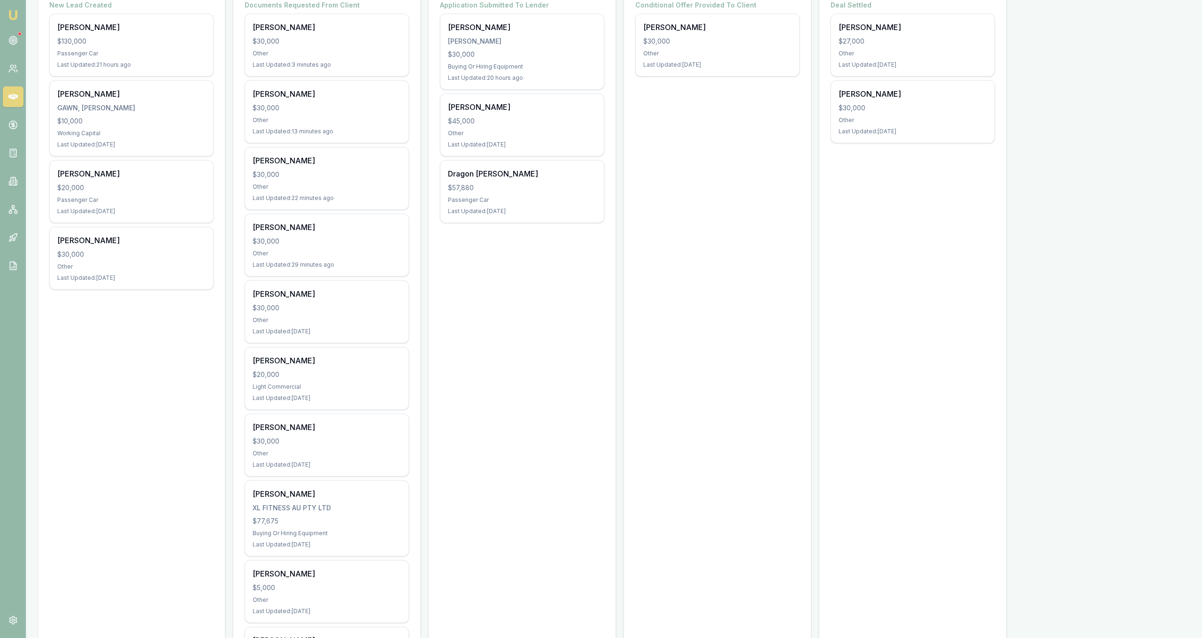
scroll to position [239, 0]
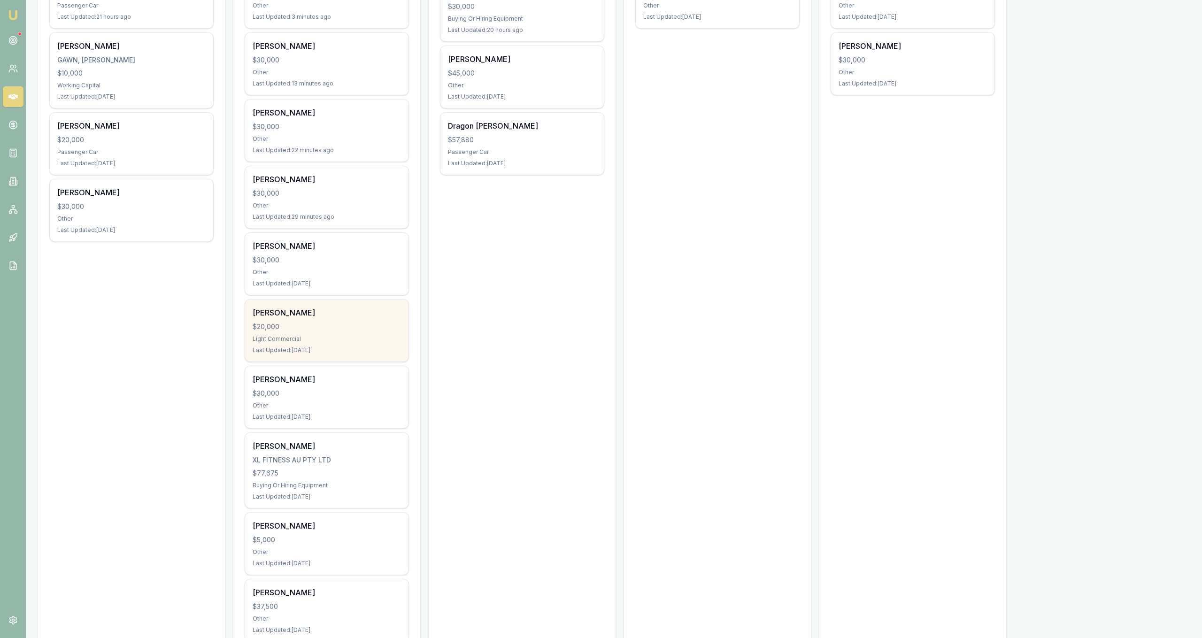
click at [369, 353] on div "Last Updated: 2 days ago" at bounding box center [327, 350] width 148 height 8
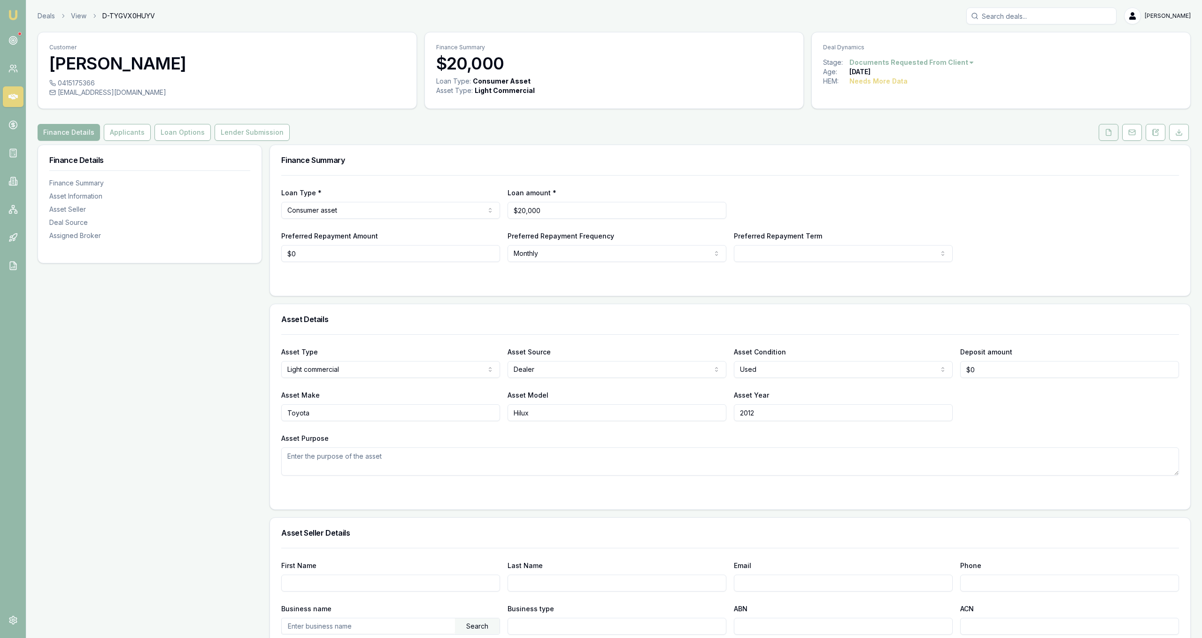
click at [1098, 133] on button at bounding box center [1108, 132] width 20 height 17
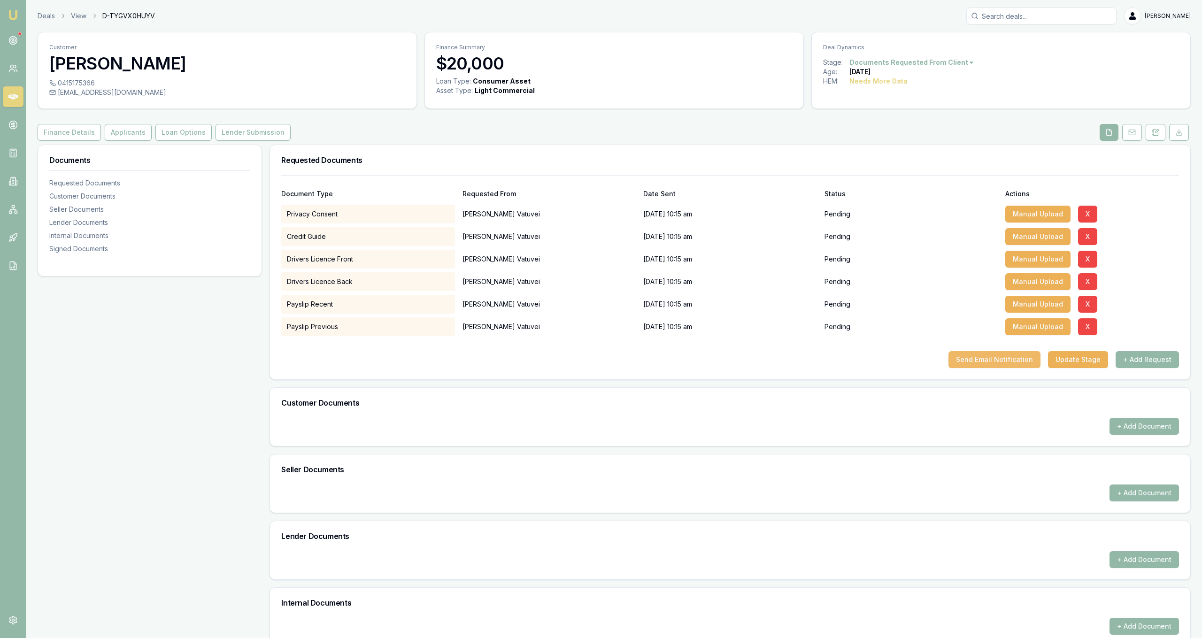
click at [1011, 354] on button "Send Email Notification" at bounding box center [994, 359] width 92 height 17
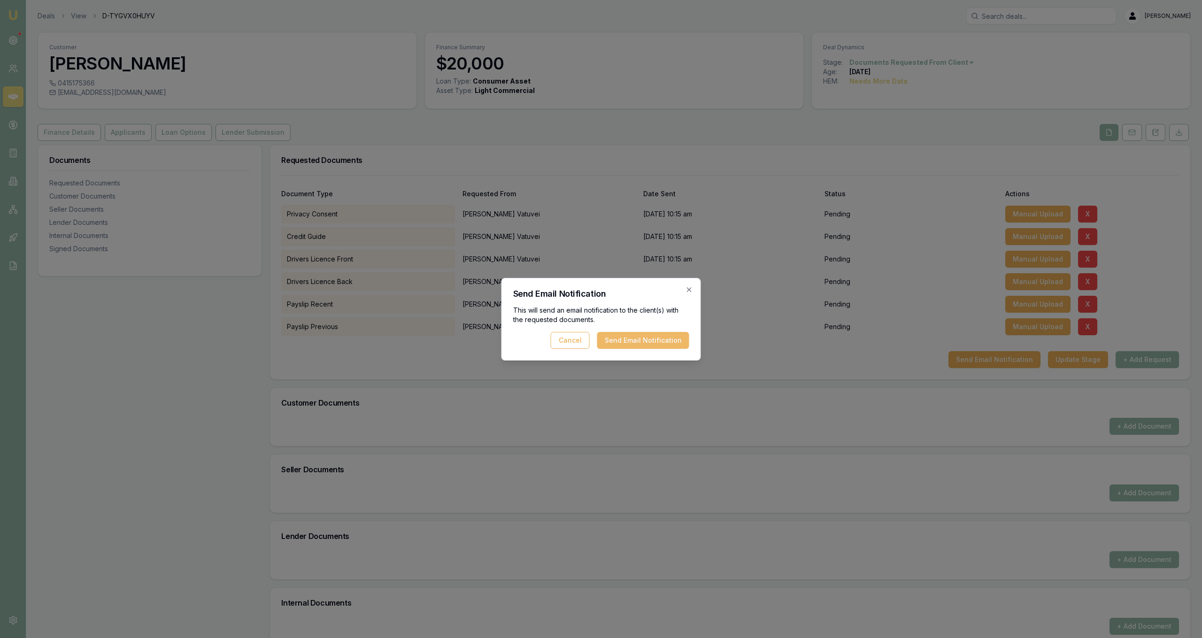
click at [627, 340] on button "Send Email Notification" at bounding box center [643, 340] width 92 height 17
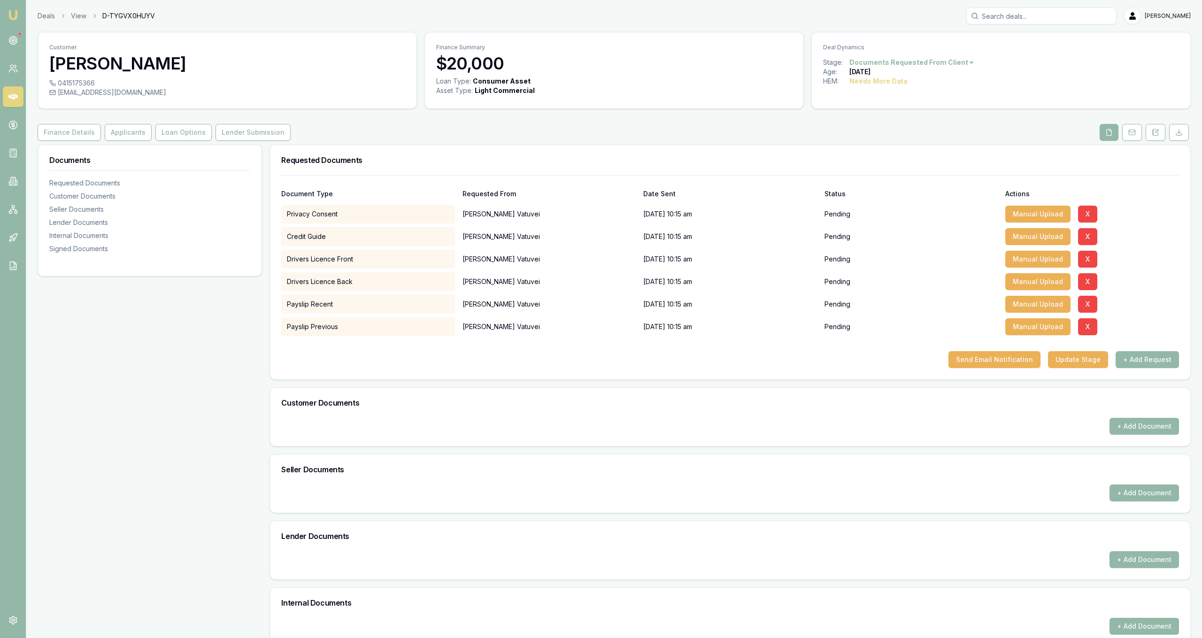
click at [33, 15] on header "Deals View D-TYGVX0HUYV [PERSON_NAME] Fanfulla Toggle Menu" at bounding box center [613, 16] width 1175 height 17
click at [41, 19] on link "Deals" at bounding box center [46, 15] width 17 height 9
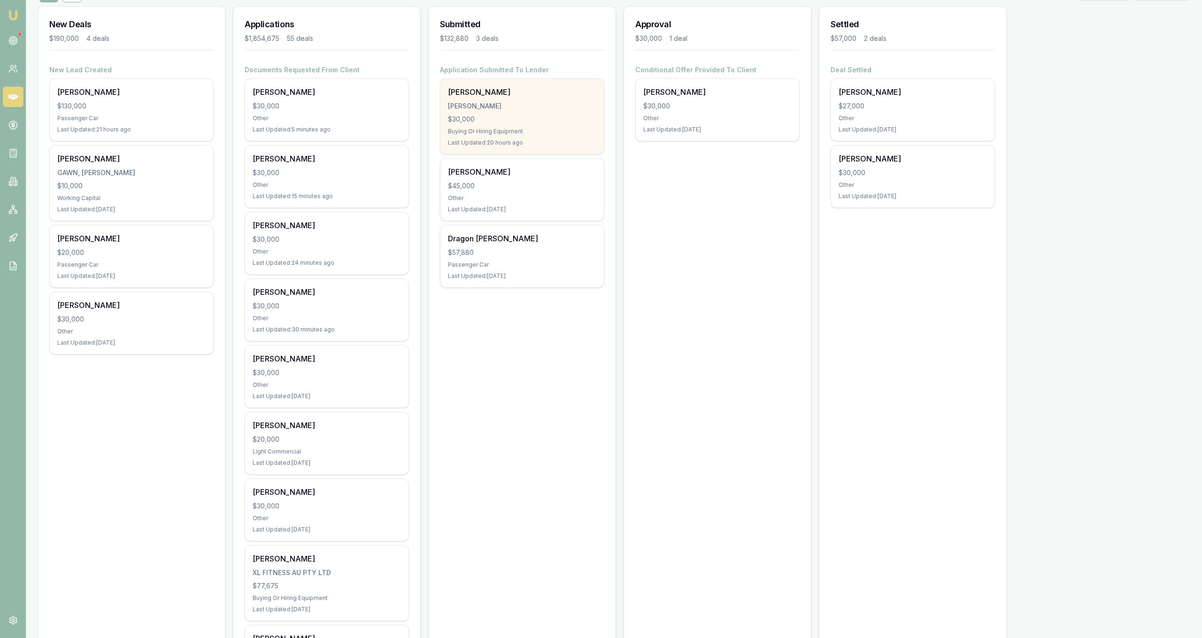
scroll to position [126, 0]
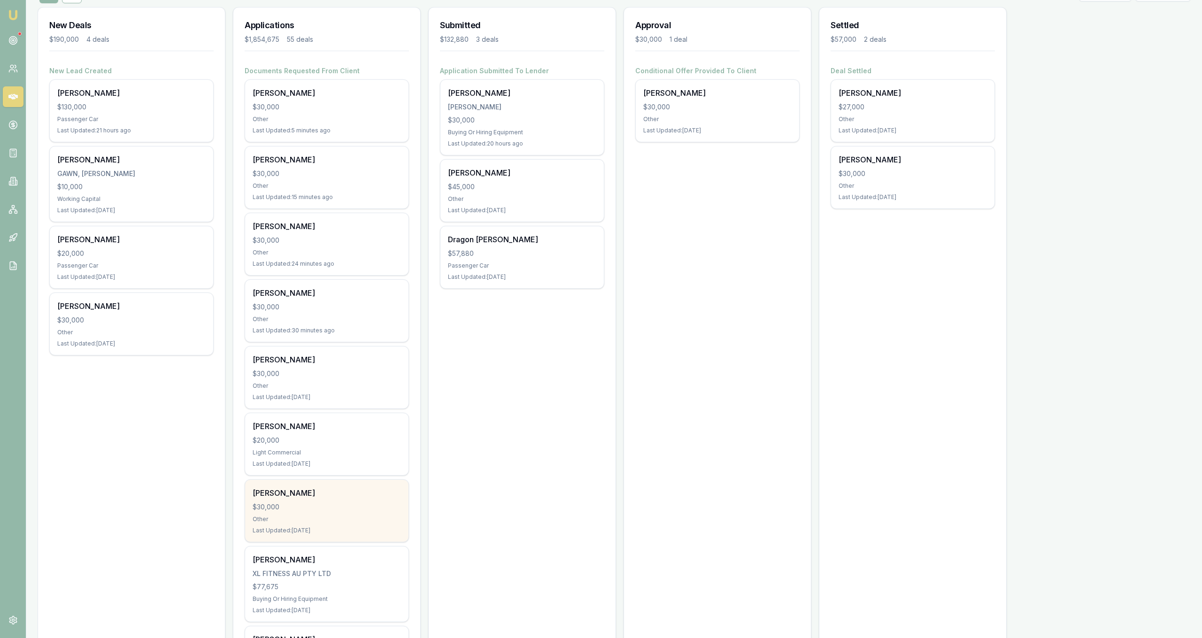
click at [367, 484] on div "Xavier Cattle $30,000 Other Last Updated: 2 days ago" at bounding box center [326, 511] width 163 height 62
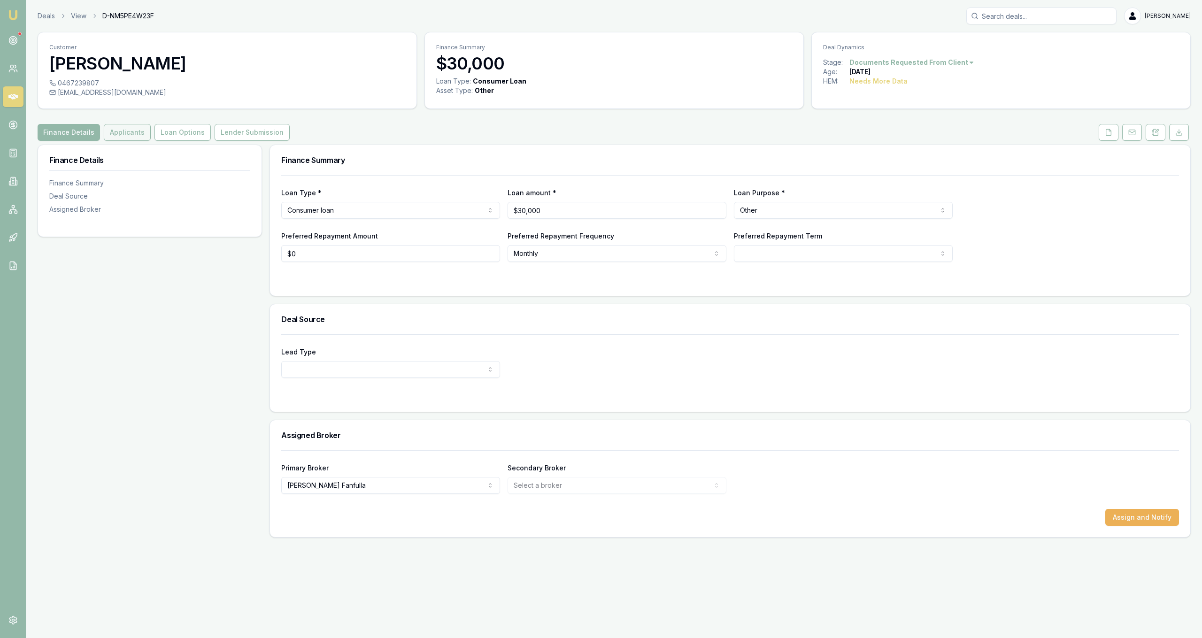
click at [132, 136] on button "Applicants" at bounding box center [127, 132] width 47 height 17
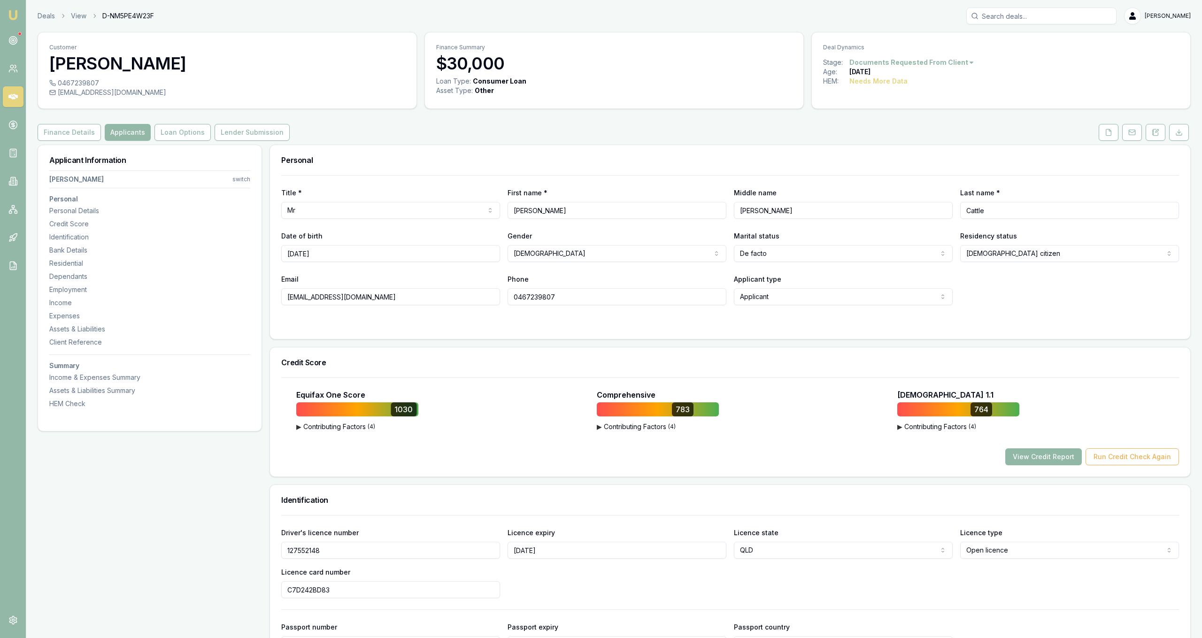
click at [1050, 459] on button "View Credit Report" at bounding box center [1043, 456] width 77 height 17
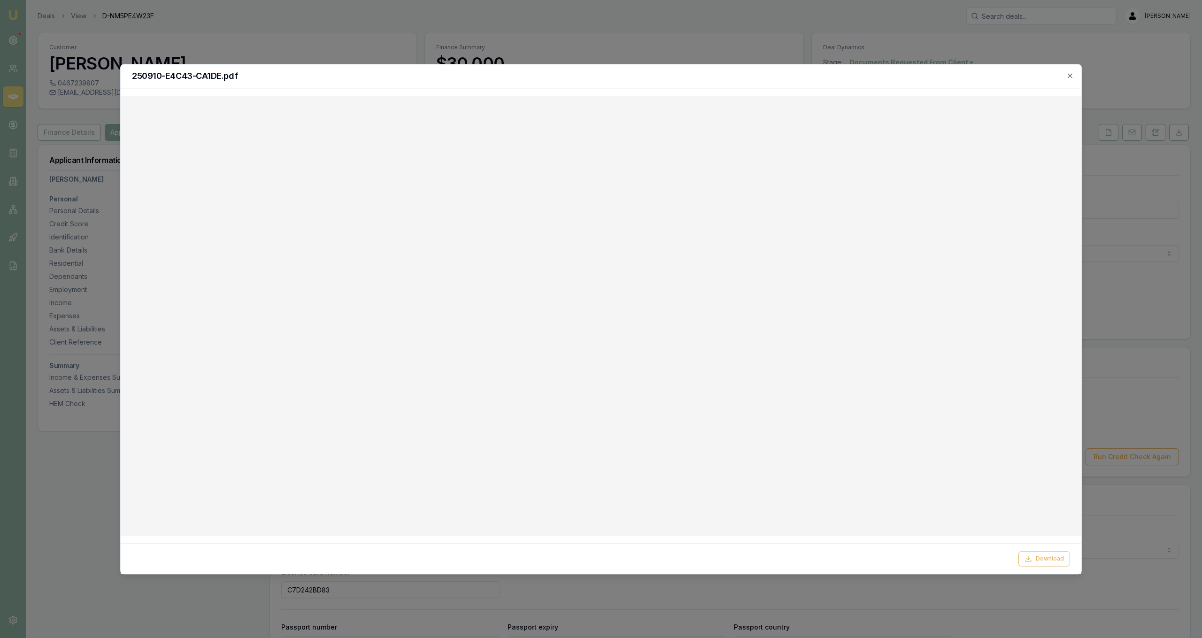
click at [588, 45] on div at bounding box center [601, 319] width 1202 height 638
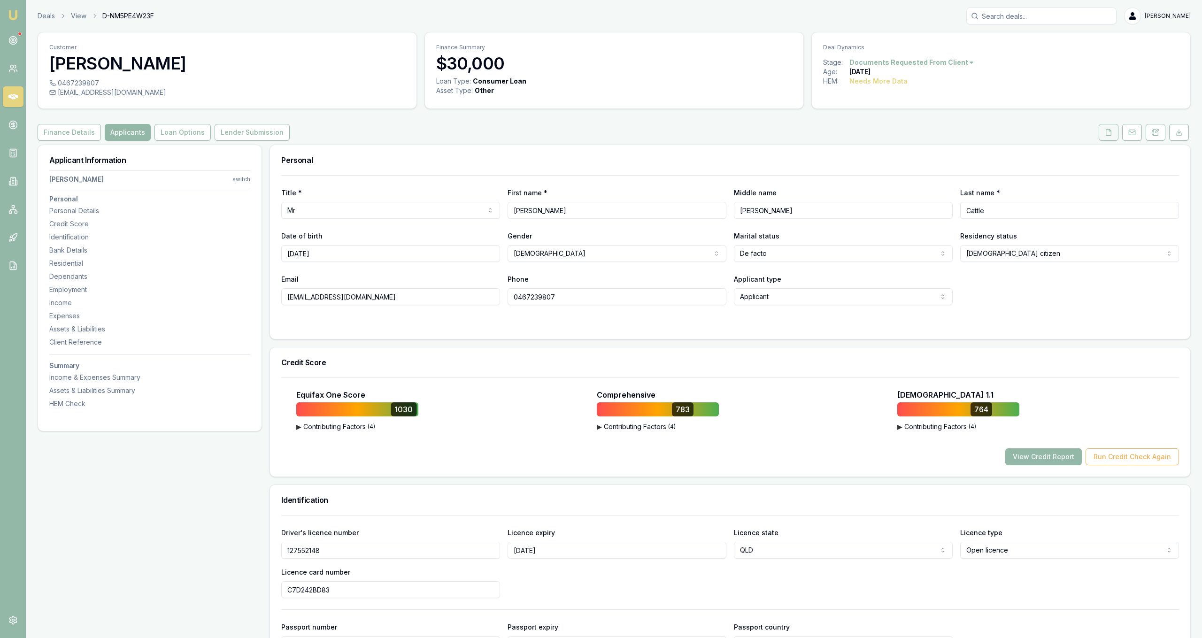
click at [1110, 136] on button at bounding box center [1108, 132] width 20 height 17
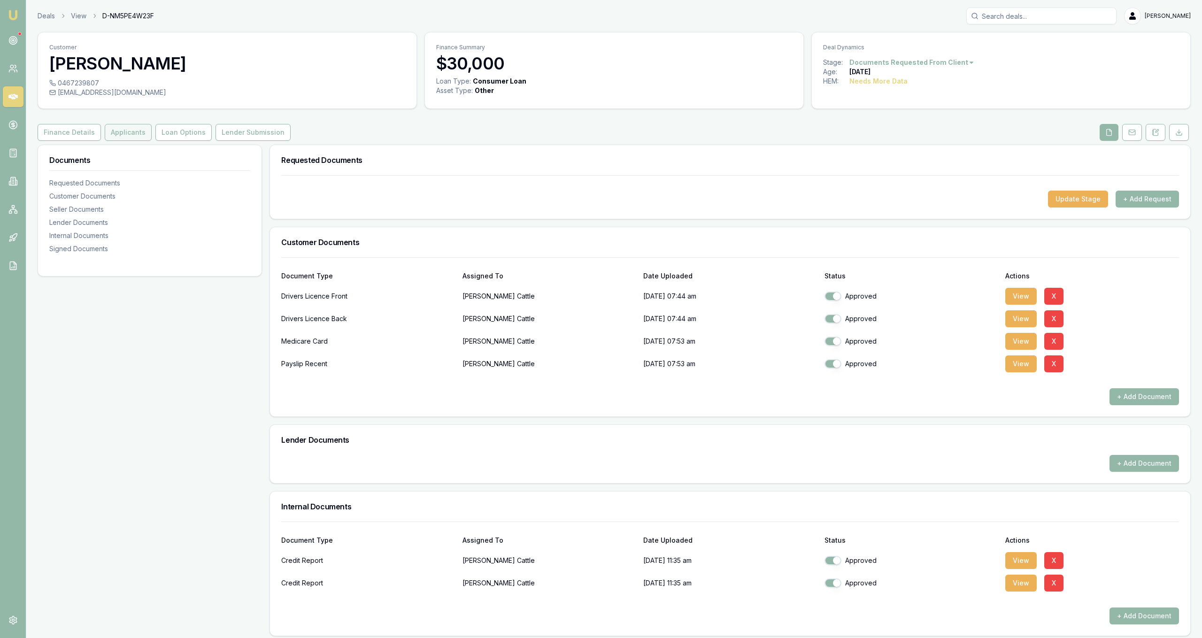
click at [115, 137] on button "Applicants" at bounding box center [128, 132] width 47 height 17
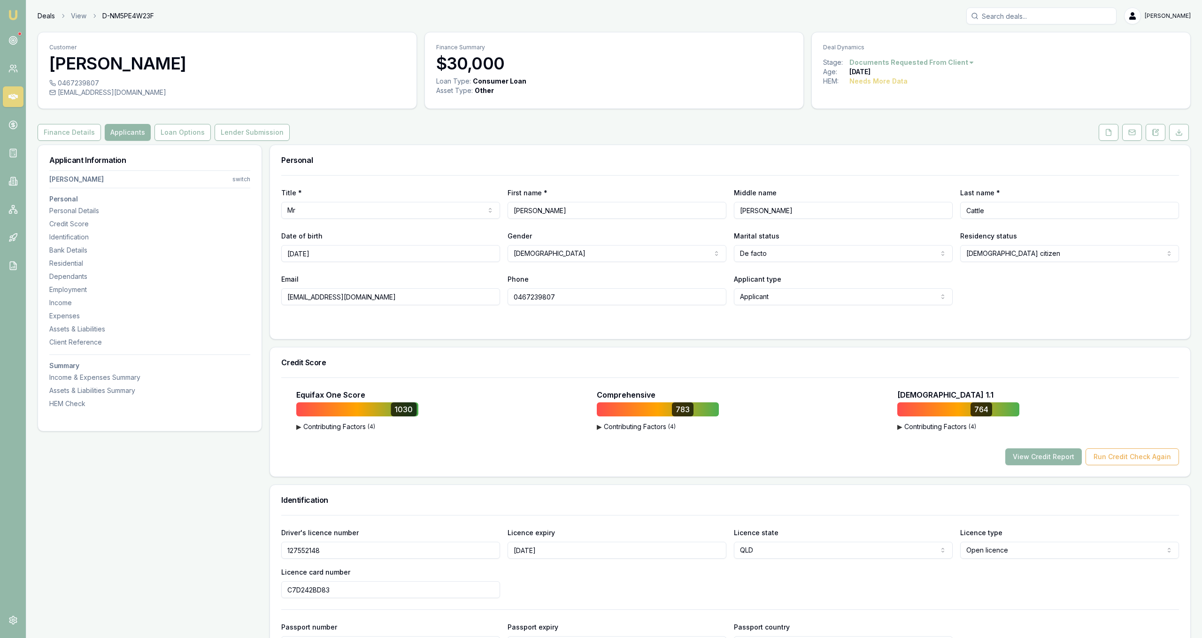
click at [53, 13] on link "Deals" at bounding box center [46, 15] width 17 height 9
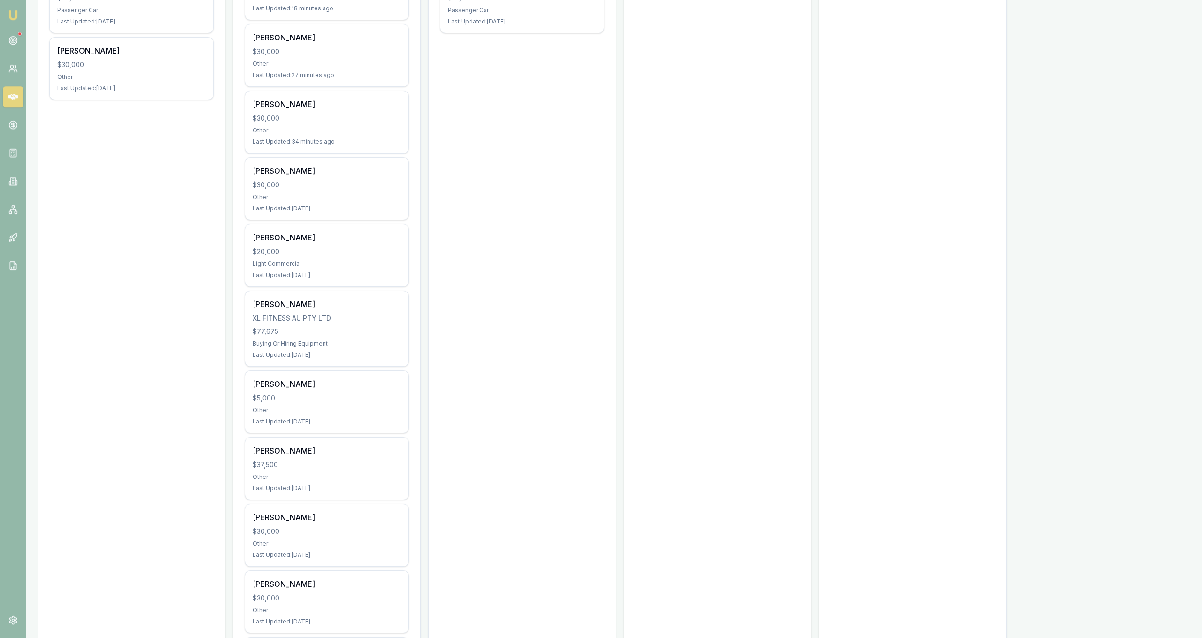
scroll to position [431, 0]
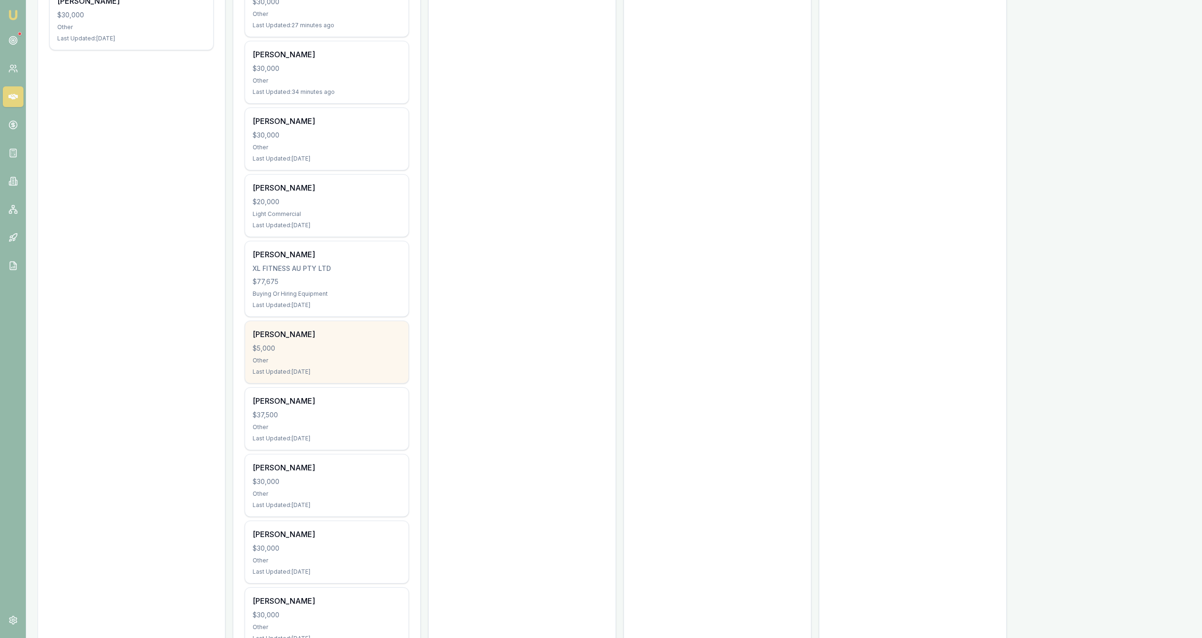
click at [363, 373] on div "Last Updated: 6 days ago" at bounding box center [327, 372] width 148 height 8
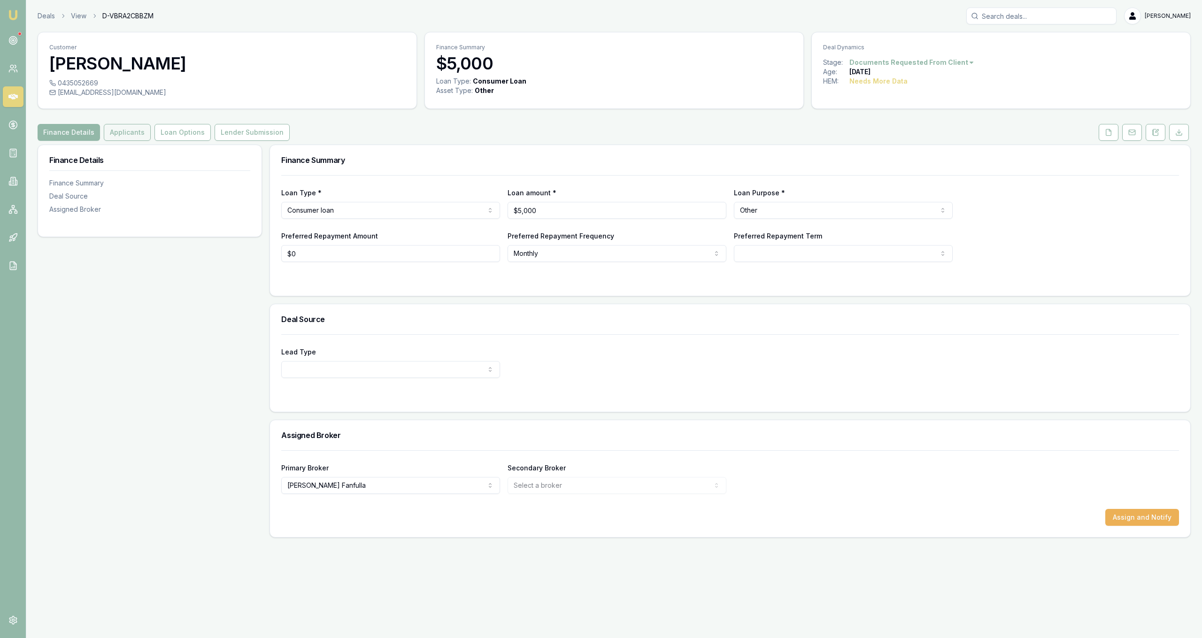
click at [138, 138] on button "Applicants" at bounding box center [127, 132] width 47 height 17
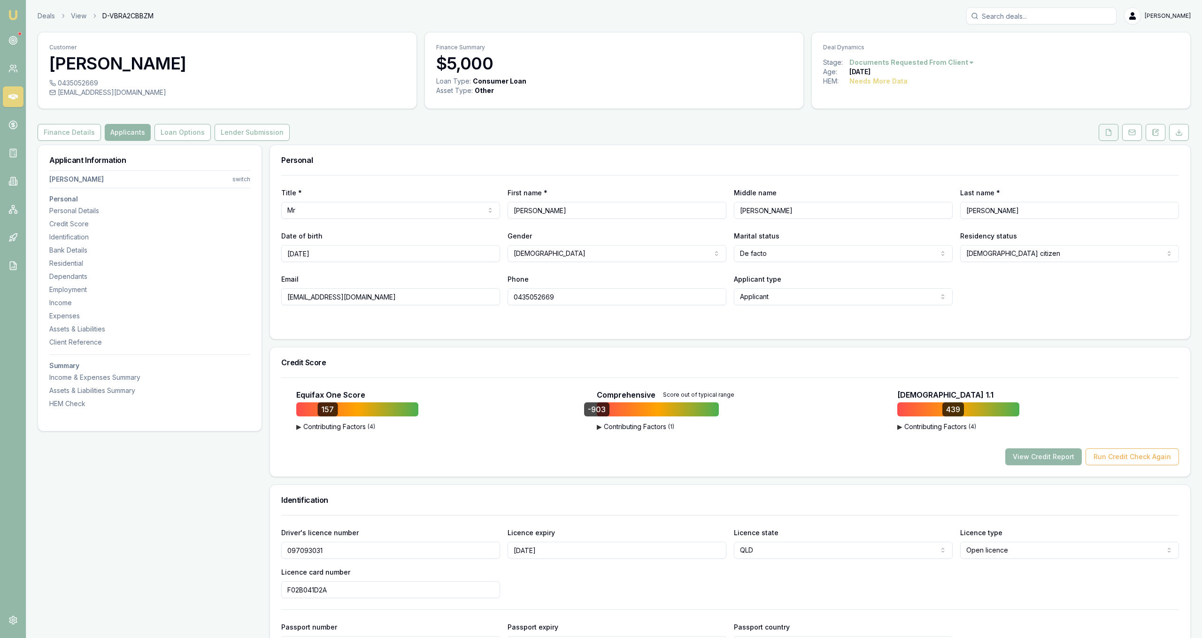
click at [1102, 133] on button at bounding box center [1108, 132] width 20 height 17
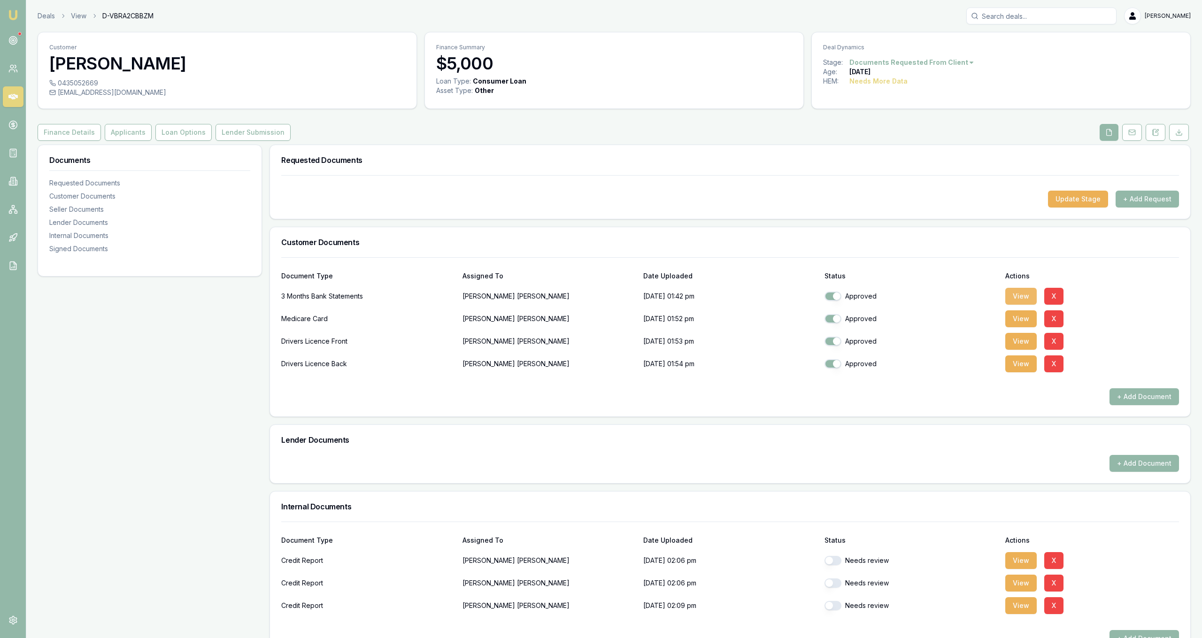
click at [1015, 302] on button "View" at bounding box center [1020, 296] width 31 height 17
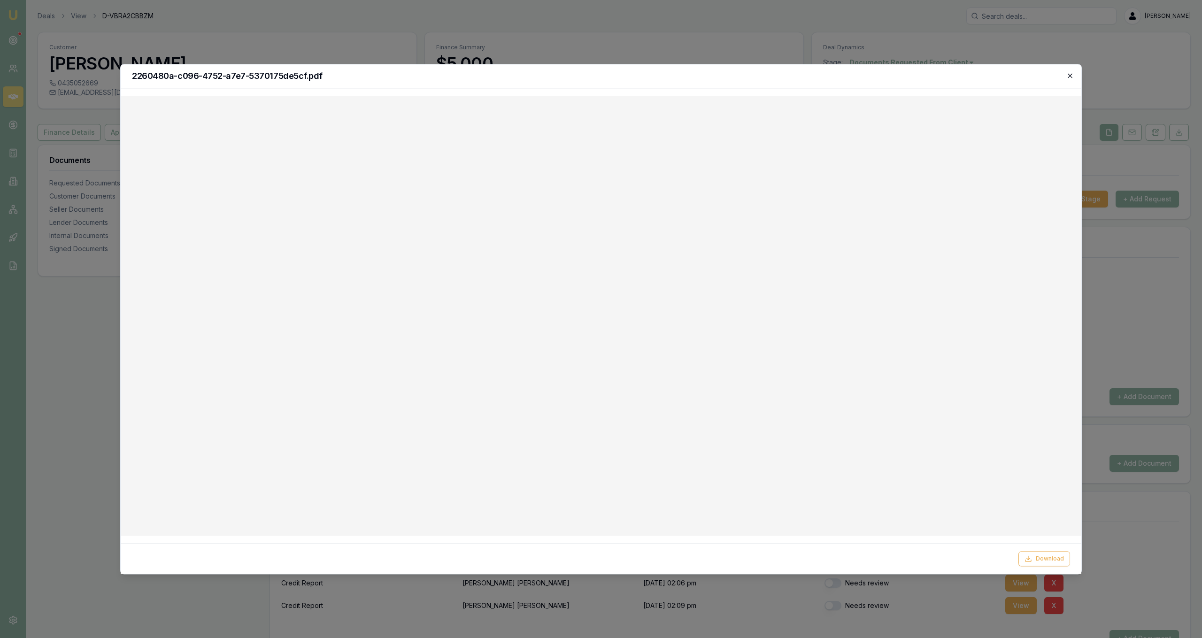
click at [1068, 78] on icon "button" at bounding box center [1070, 76] width 8 height 8
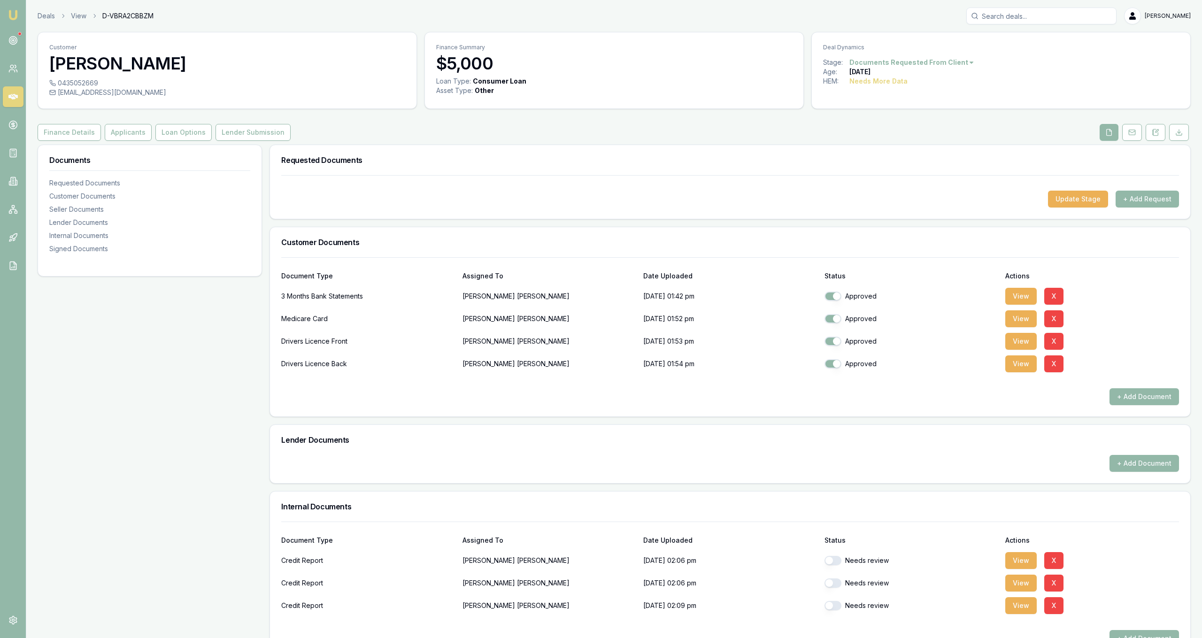
click at [57, 15] on ol "Deals View D-VBRA2CBBZM" at bounding box center [96, 15] width 116 height 9
click at [51, 16] on link "Deals" at bounding box center [46, 15] width 17 height 9
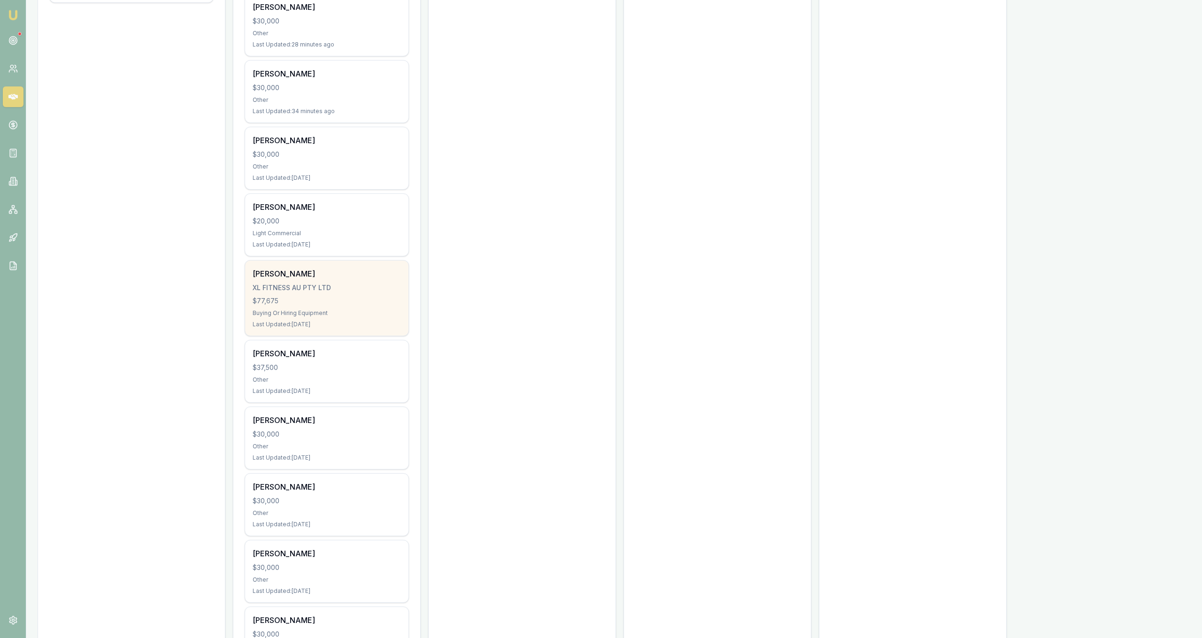
scroll to position [527, 0]
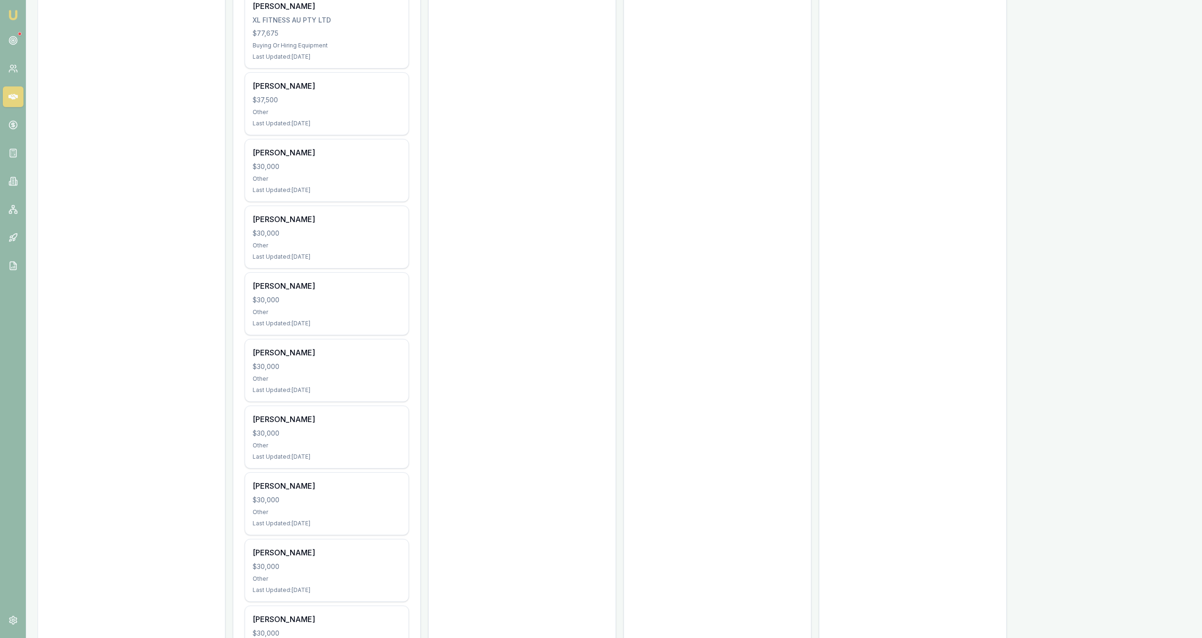
scroll to position [708, 0]
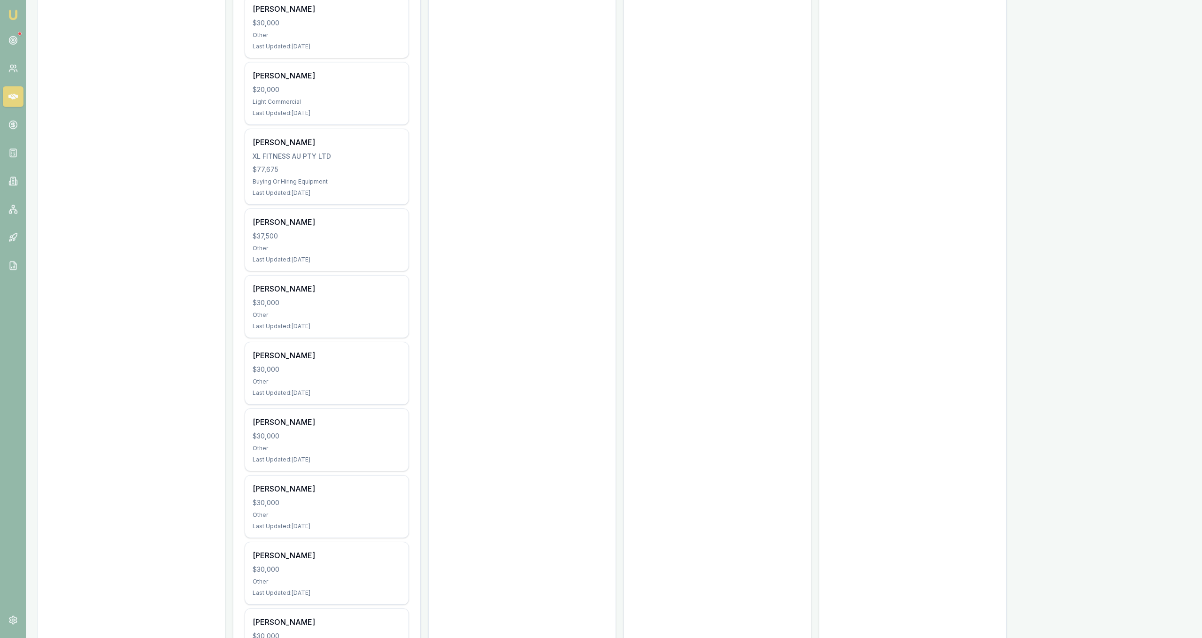
scroll to position [591, 0]
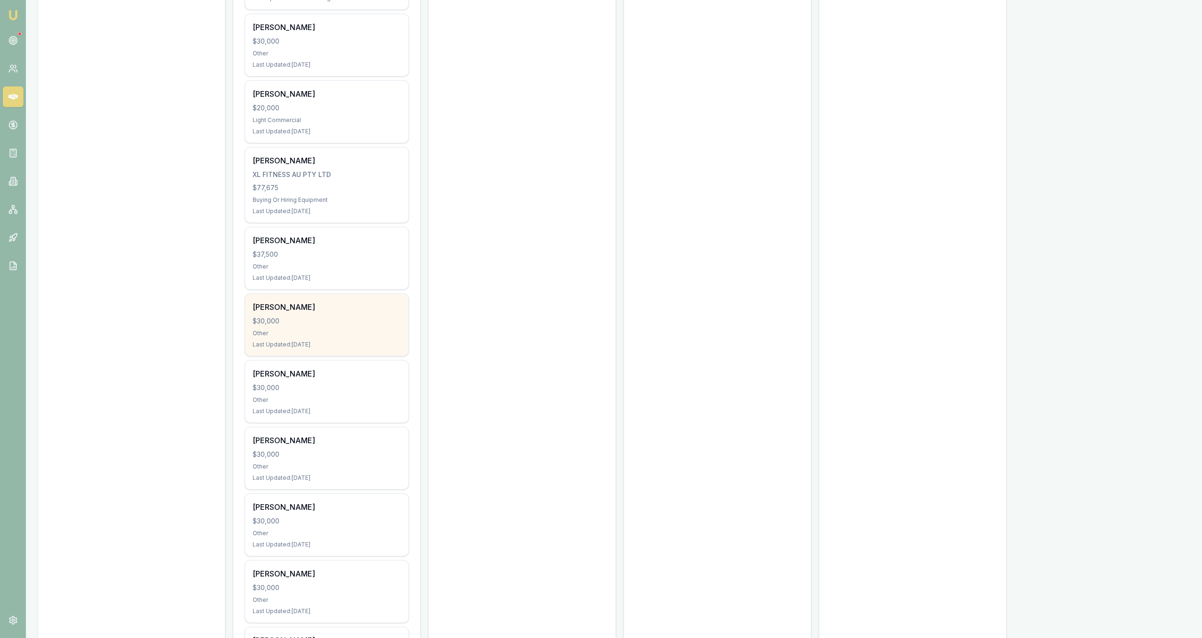
click at [386, 325] on div "$30,000" at bounding box center [327, 320] width 148 height 9
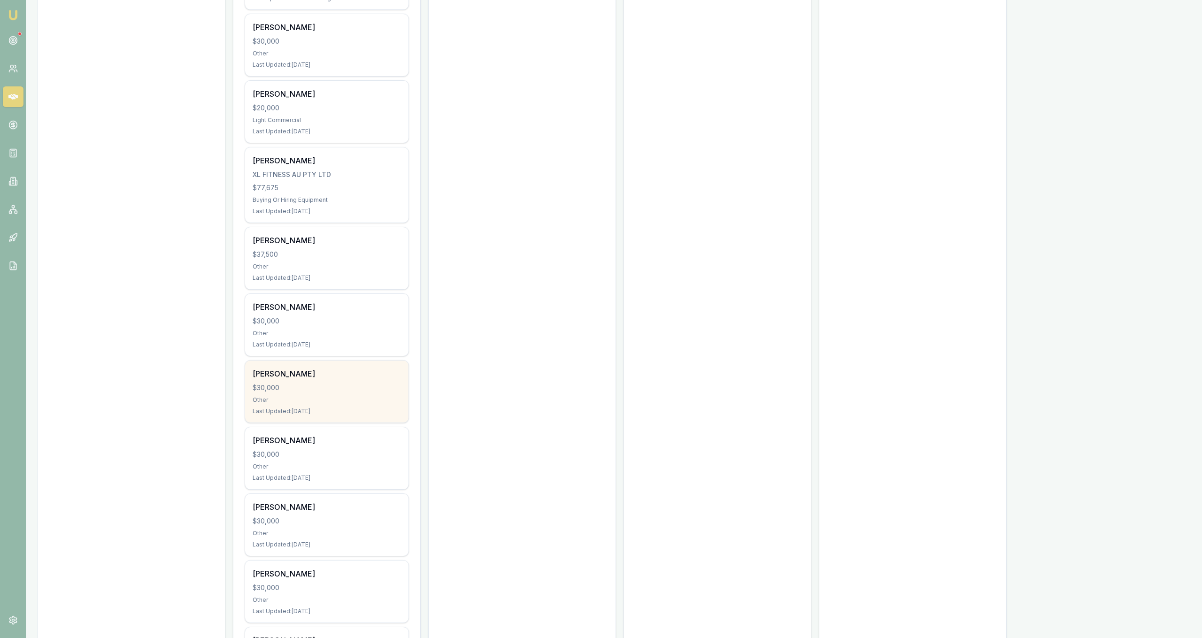
click at [394, 402] on div "Other" at bounding box center [327, 400] width 148 height 8
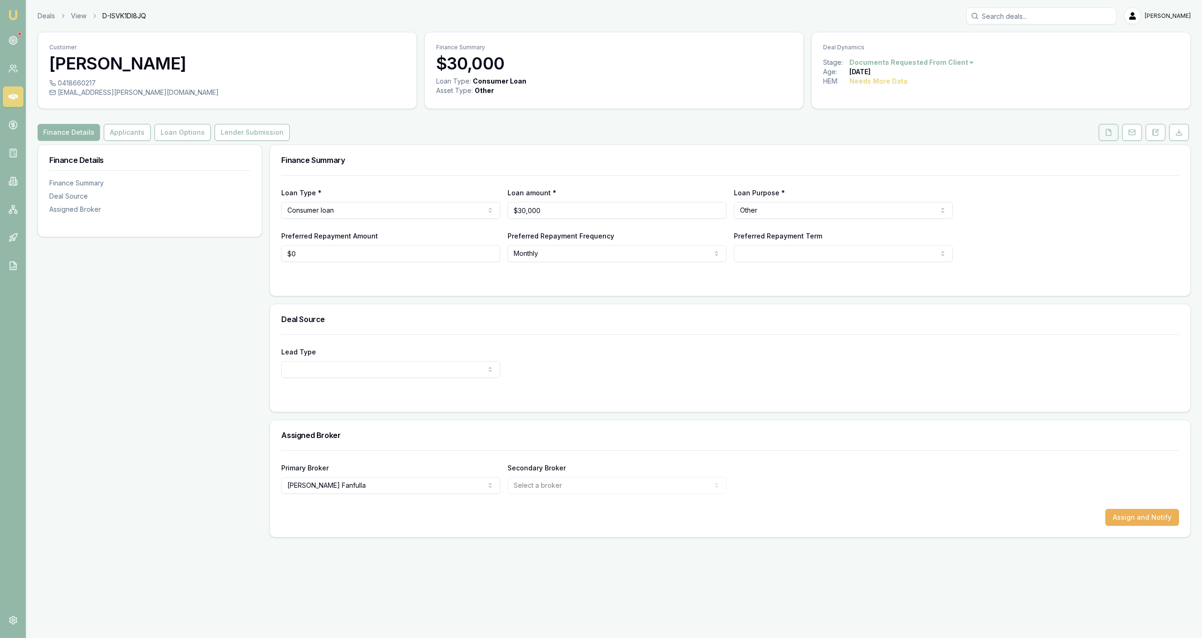
click at [1103, 135] on button at bounding box center [1108, 132] width 20 height 17
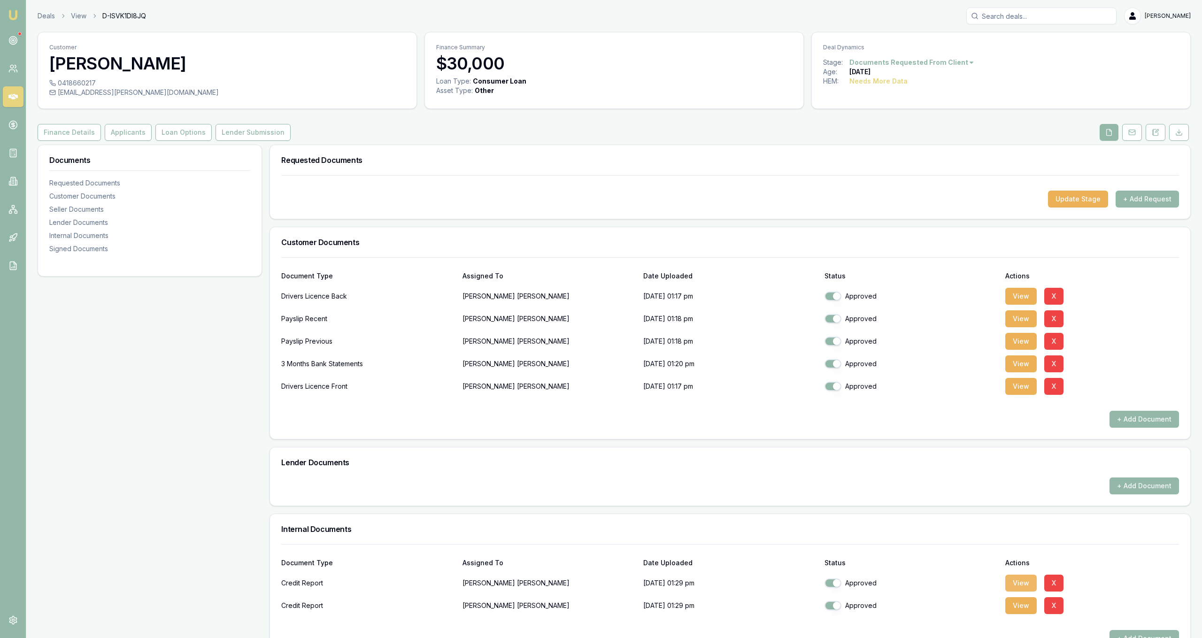
click at [1008, 584] on button "View" at bounding box center [1020, 582] width 31 height 17
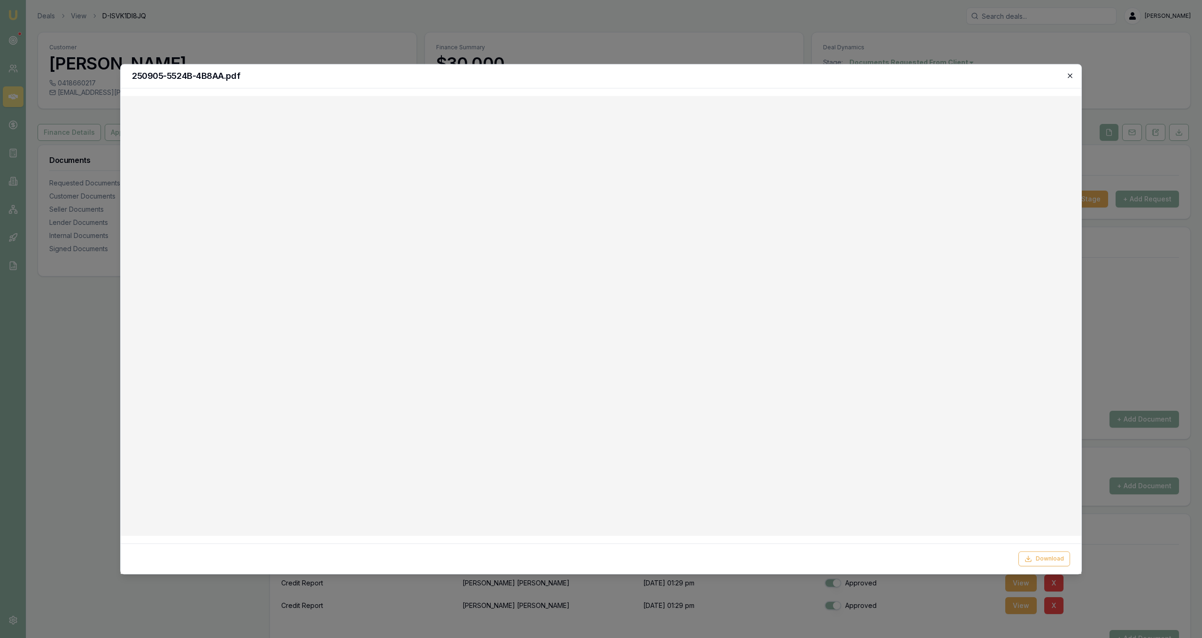
click at [1071, 78] on icon "button" at bounding box center [1070, 76] width 8 height 8
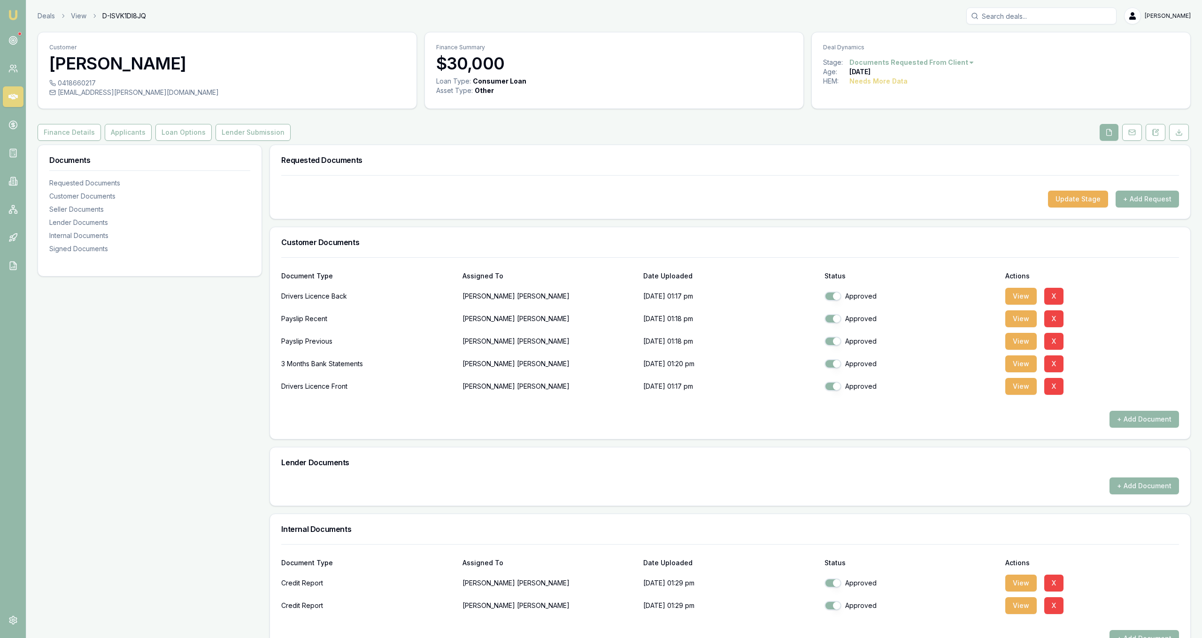
scroll to position [4, 0]
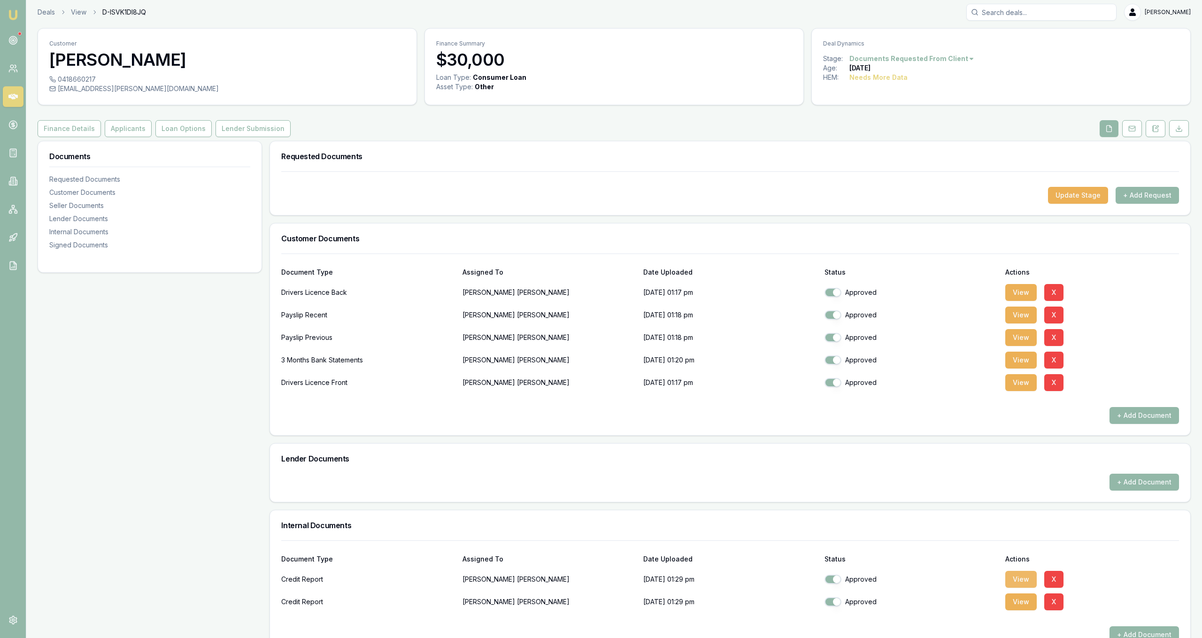
click at [1024, 574] on button "View" at bounding box center [1020, 579] width 31 height 17
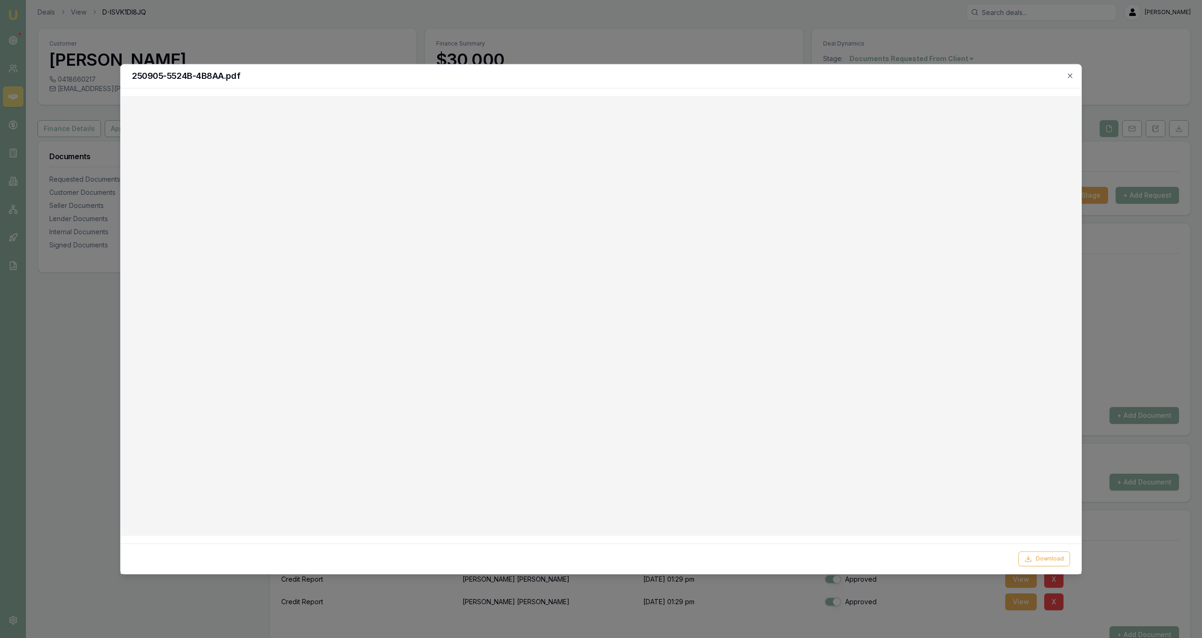
click at [823, 45] on div at bounding box center [601, 319] width 1202 height 638
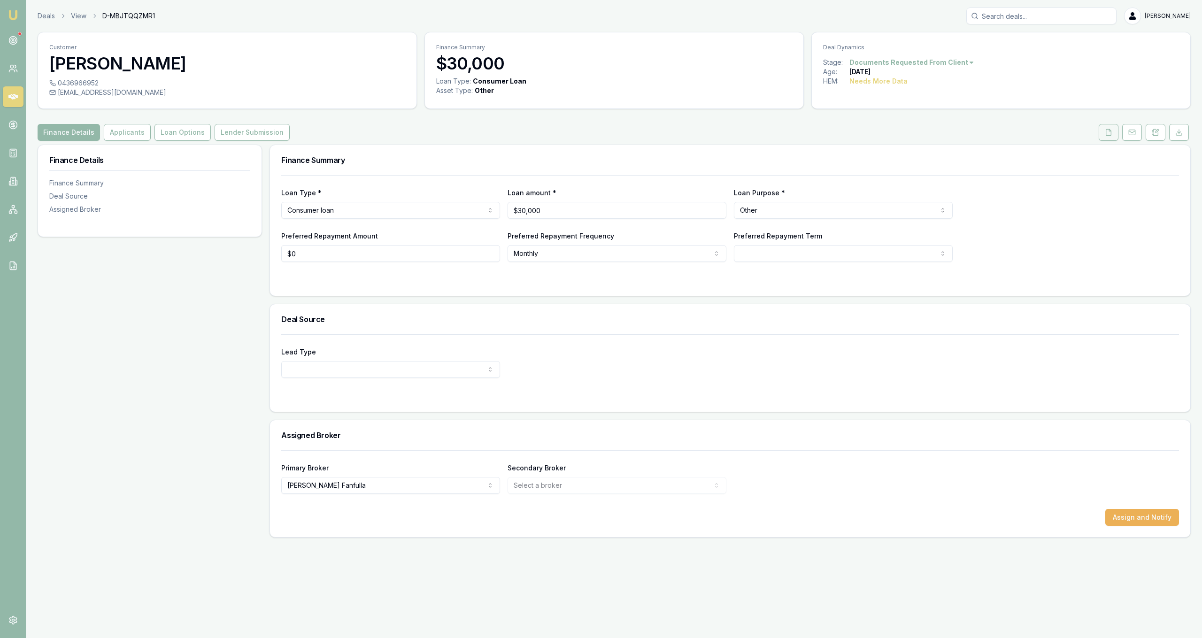
click at [1109, 133] on icon at bounding box center [1108, 133] width 8 height 8
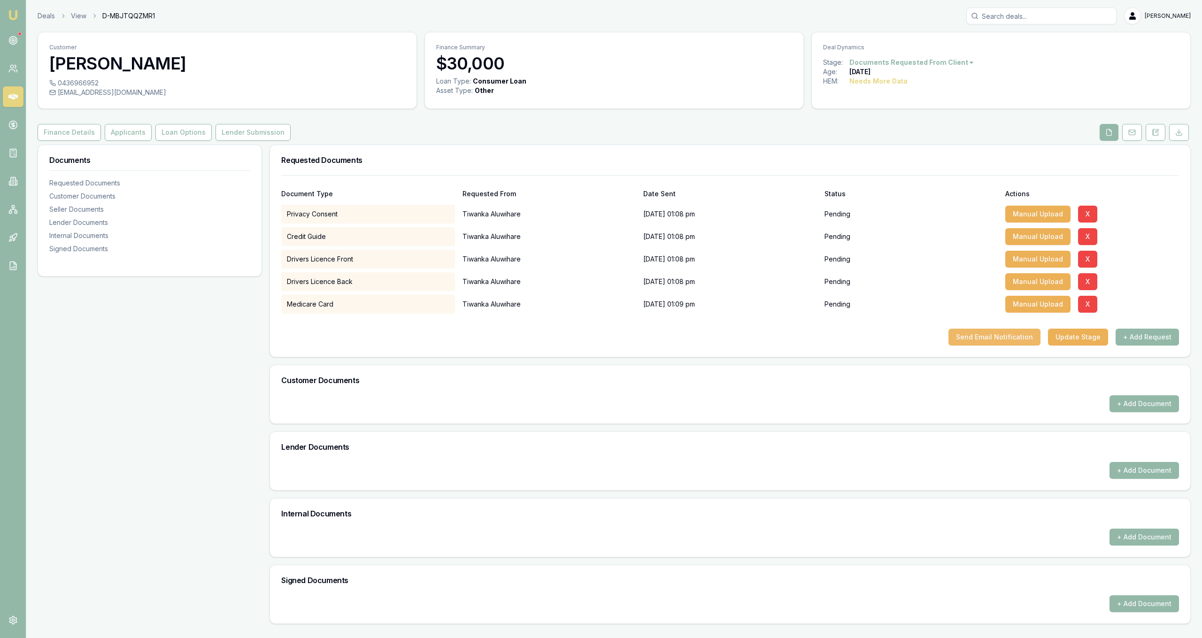
click at [972, 336] on button "Send Email Notification" at bounding box center [994, 337] width 92 height 17
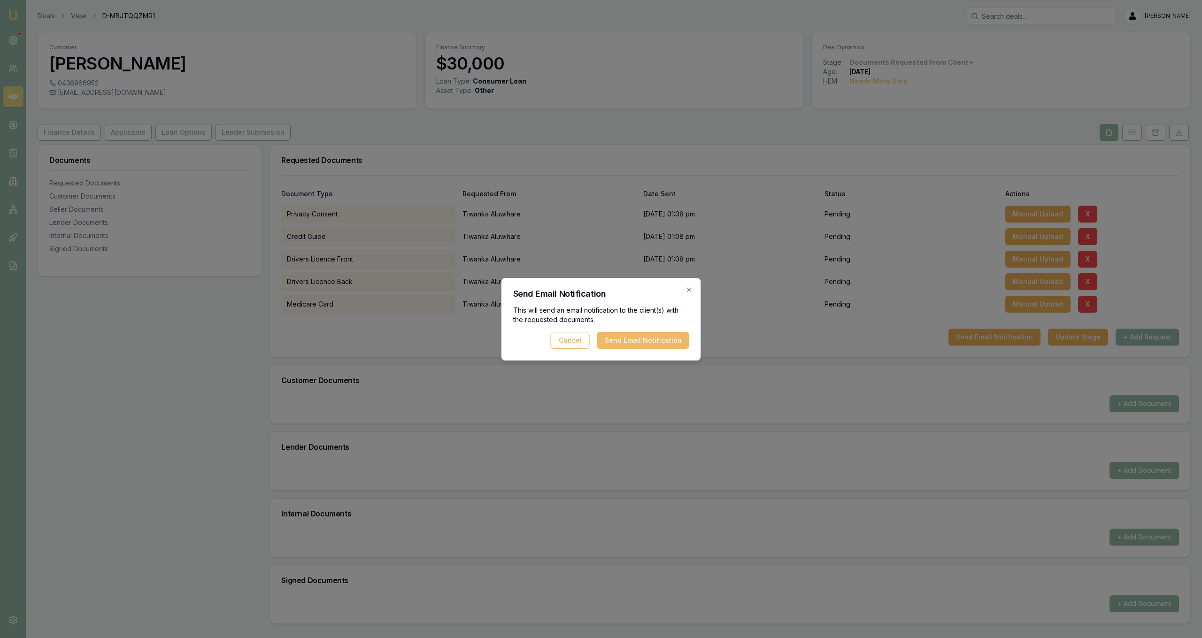
click at [666, 342] on button "Send Email Notification" at bounding box center [643, 340] width 92 height 17
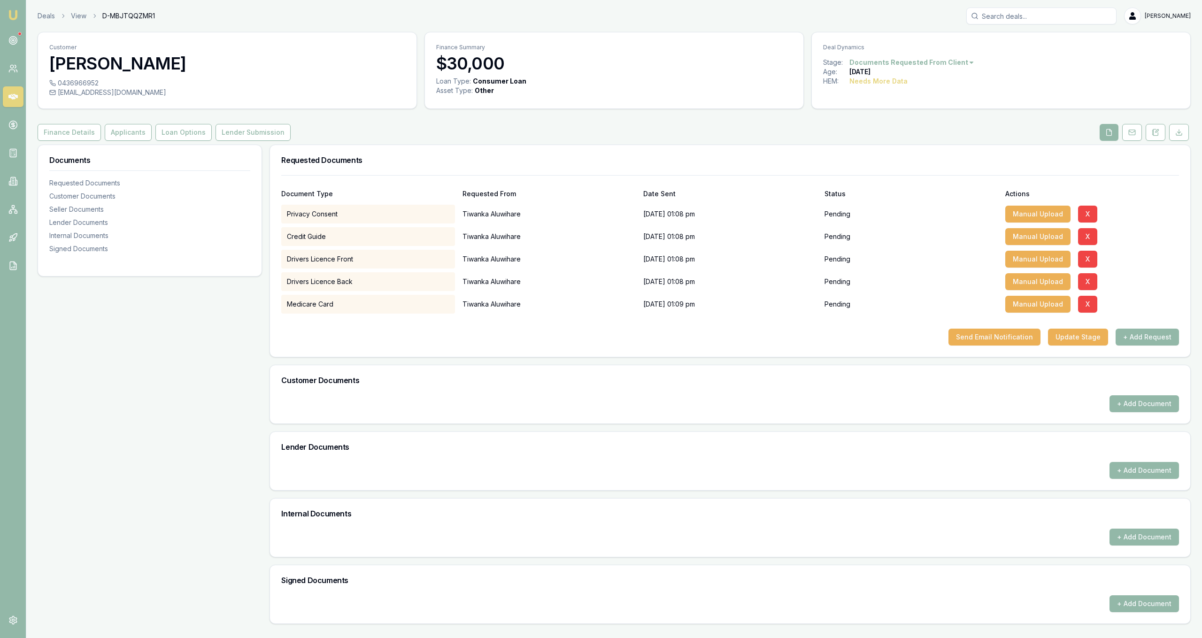
click at [175, 361] on div "Documents Requested Documents Customer Documents Seller Documents Lender Docume…" at bounding box center [150, 384] width 224 height 479
click at [221, 347] on div "Documents Requested Documents Customer Documents Seller Documents Lender Docume…" at bounding box center [150, 384] width 224 height 479
click at [120, 126] on button "Applicants" at bounding box center [128, 132] width 47 height 17
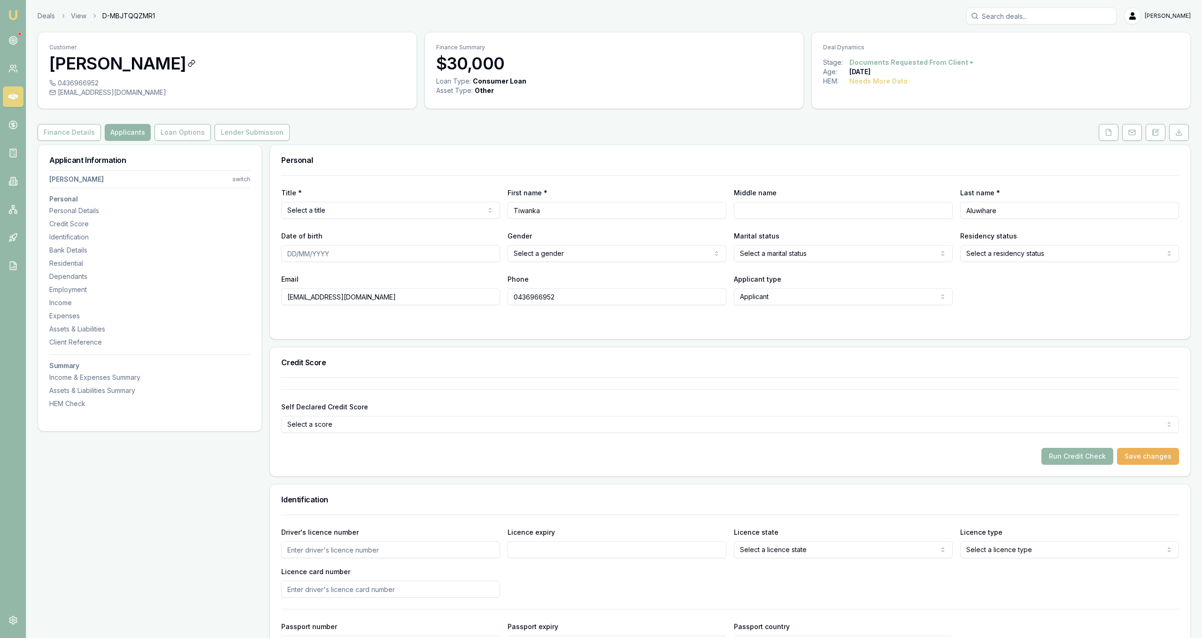
click at [195, 65] on icon at bounding box center [192, 64] width 8 height 8
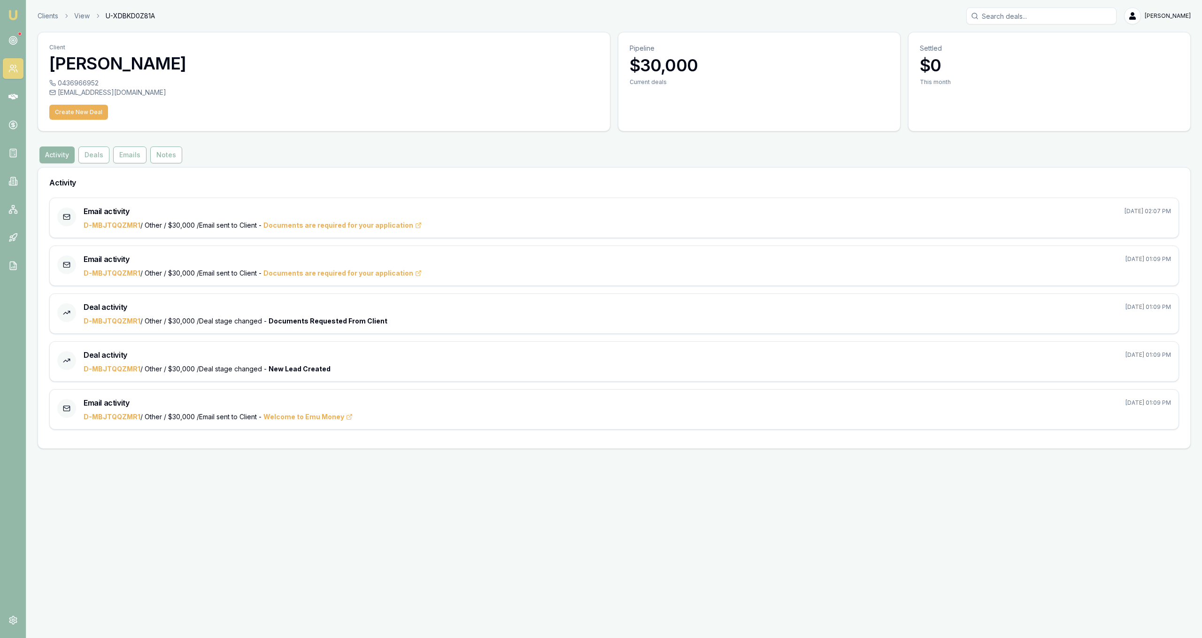
drag, startPoint x: 115, startPoint y: 69, endPoint x: 14, endPoint y: 52, distance: 102.3
click at [14, 52] on div "Emu Broker Clients View U-XDBKD0Z81A Jackson Fanfulla Toggle Menu Client Tiwank…" at bounding box center [601, 319] width 1202 height 638
click at [112, 47] on p "Client" at bounding box center [323, 48] width 549 height 8
drag, startPoint x: 113, startPoint y: 65, endPoint x: 53, endPoint y: 68, distance: 59.7
click at [53, 68] on h3 "[PERSON_NAME]" at bounding box center [323, 63] width 549 height 19
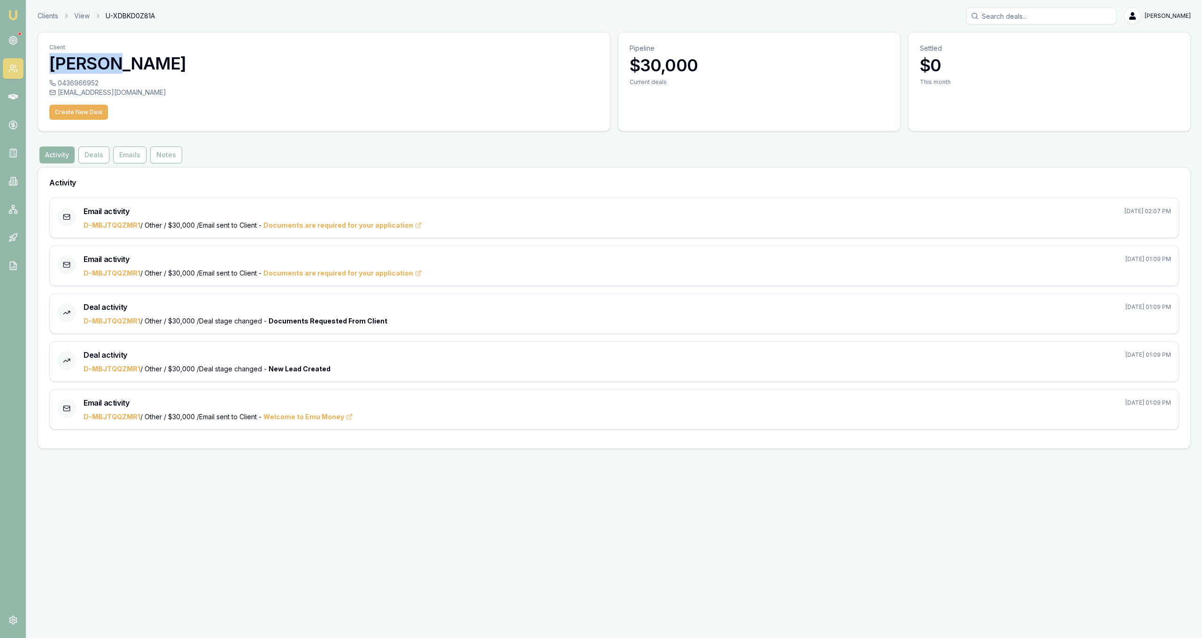
copy h3 "Tiwanka"
click at [114, 98] on div "0436966952 tiwanka8@gmail.com Create New Deal" at bounding box center [324, 104] width 572 height 53
click at [115, 93] on div "tiwanka8@gmail.com" at bounding box center [323, 92] width 549 height 9
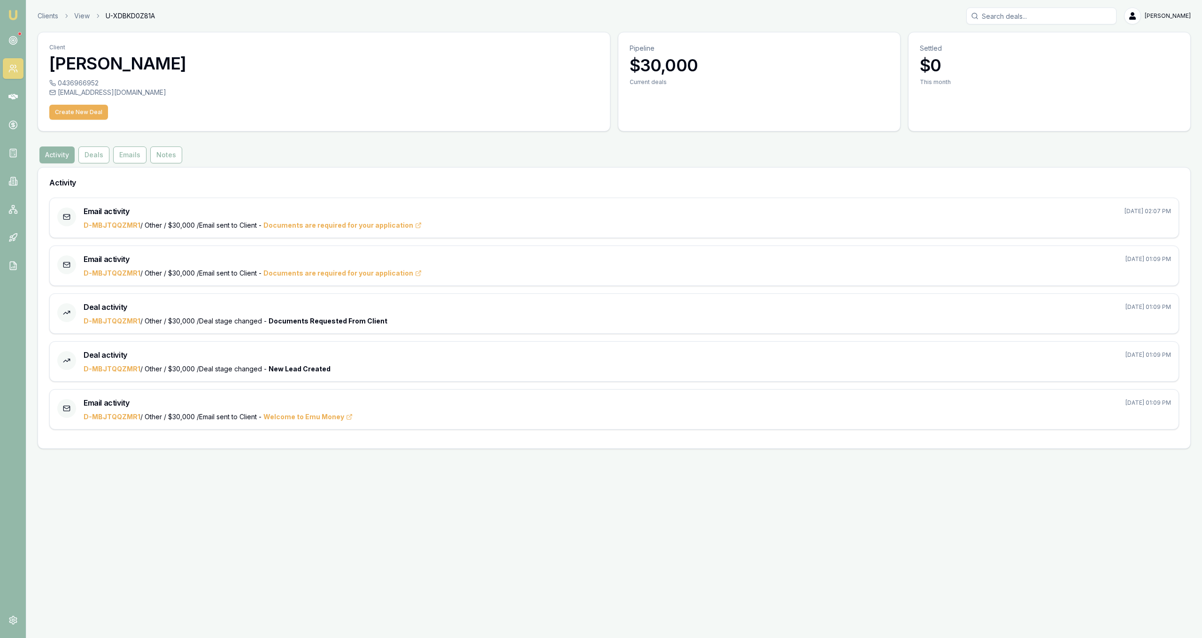
copy icon
click at [98, 154] on button "Deals" at bounding box center [93, 154] width 31 height 17
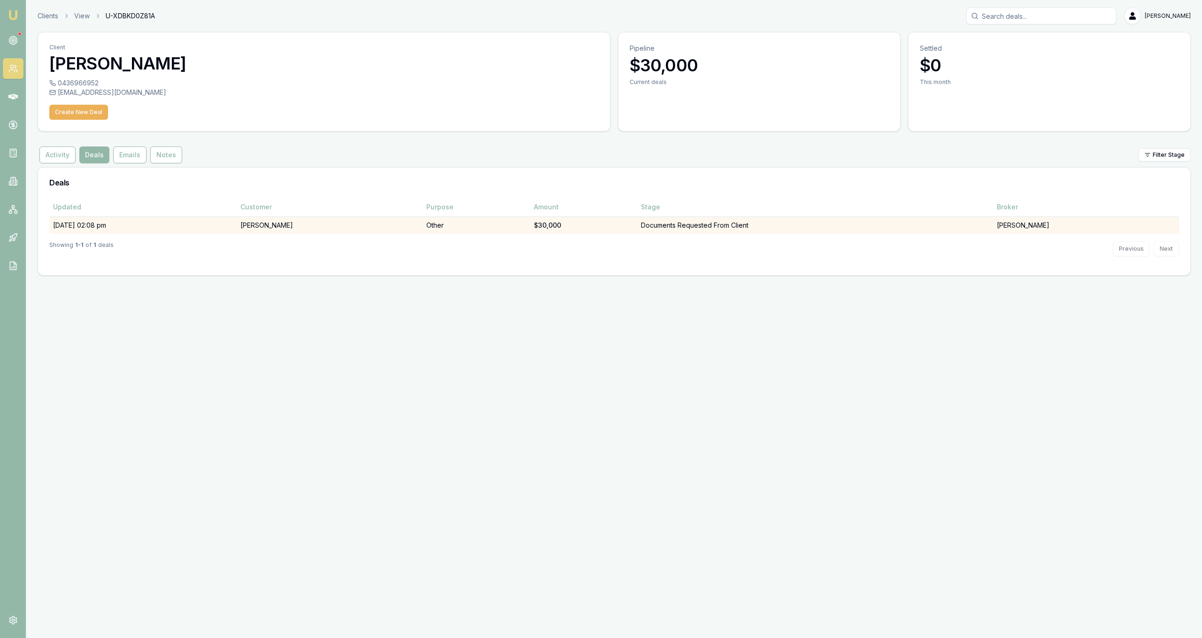
click at [336, 227] on td "[PERSON_NAME]" at bounding box center [330, 224] width 186 height 17
click at [336, 227] on div "Emu Broker Clients View U-XDBKD0Z81A Jackson Fanfulla Toggle Menu Client Tiwank…" at bounding box center [601, 319] width 1202 height 638
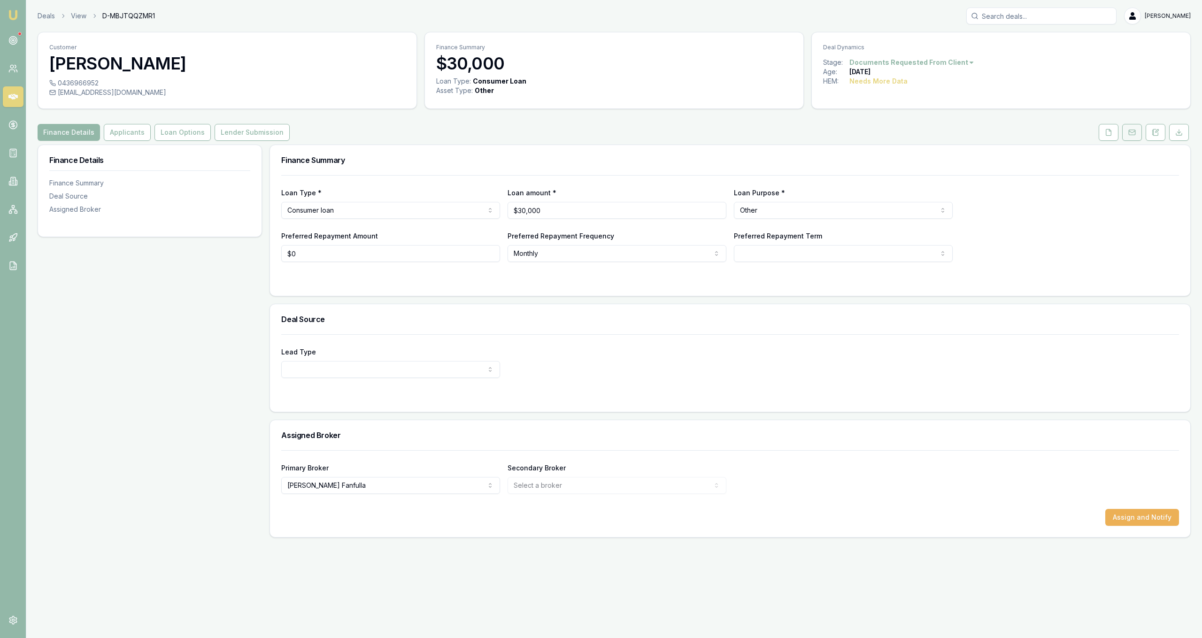
click at [1134, 134] on rect at bounding box center [1131, 132] width 6 height 5
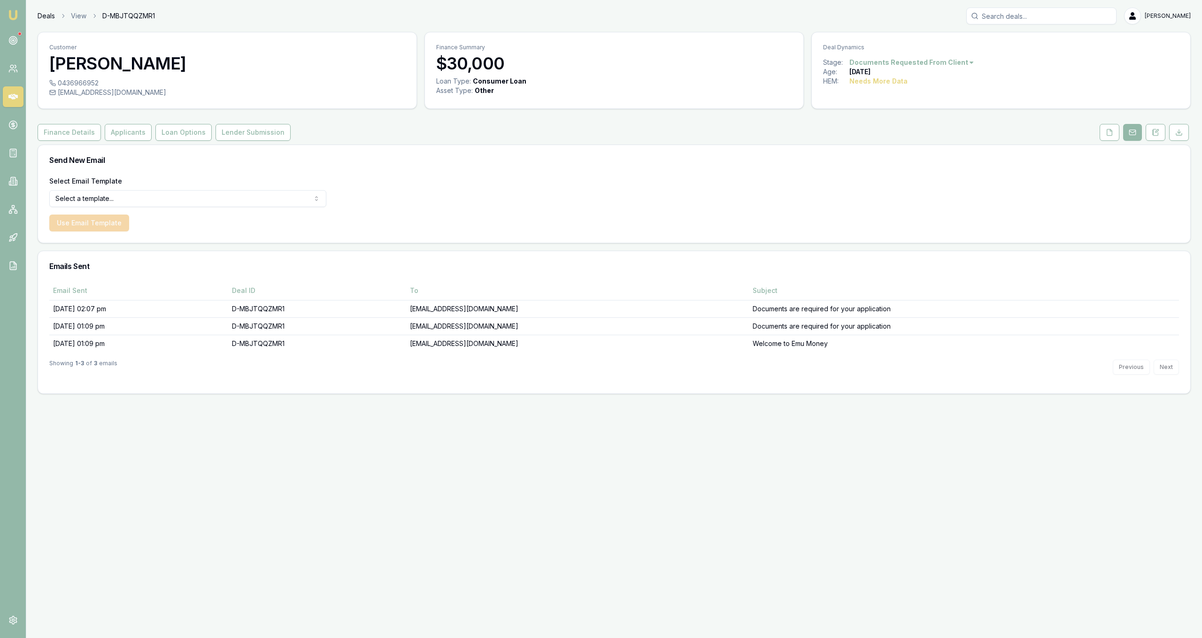
click at [44, 19] on link "Deals" at bounding box center [46, 15] width 17 height 9
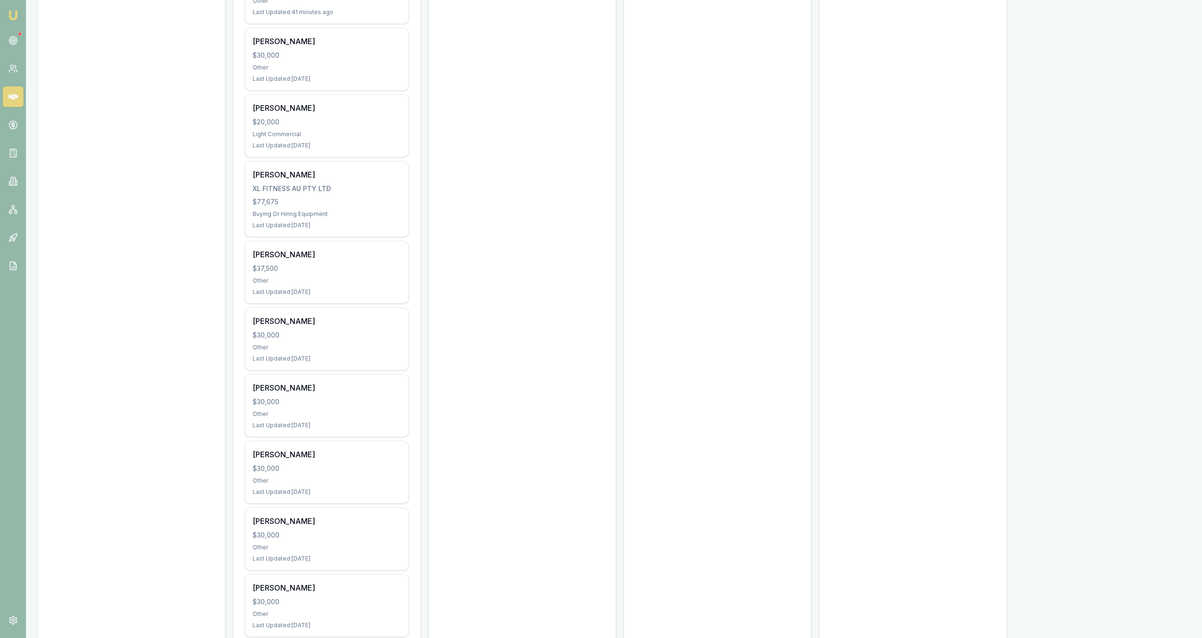
scroll to position [654, 0]
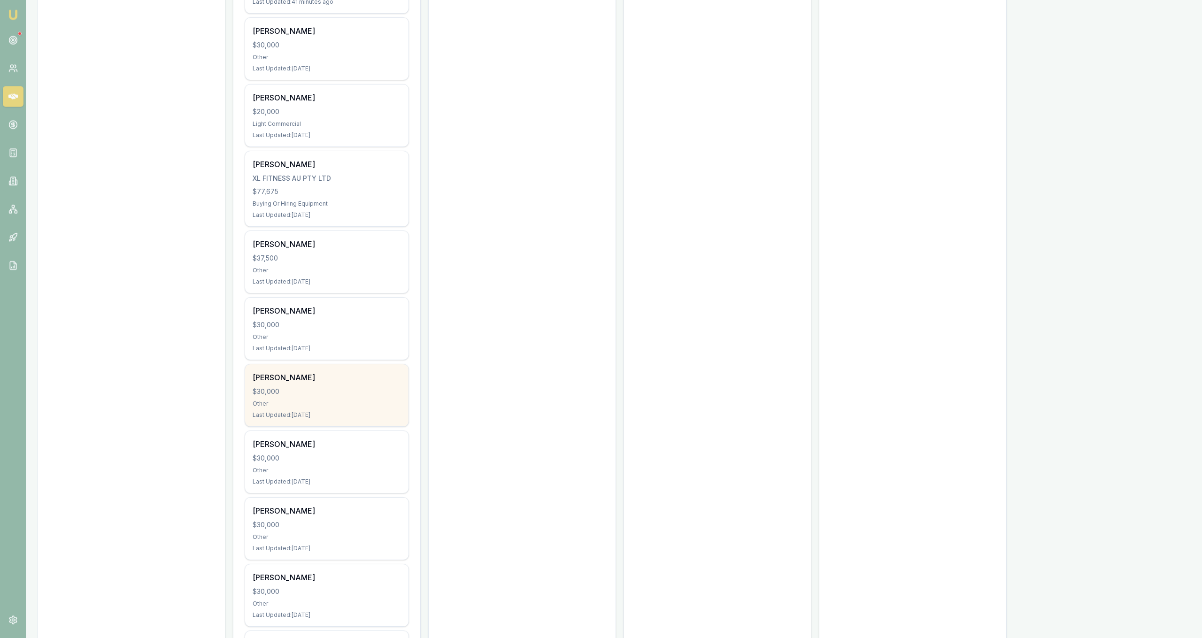
click at [351, 402] on div "Other" at bounding box center [327, 404] width 148 height 8
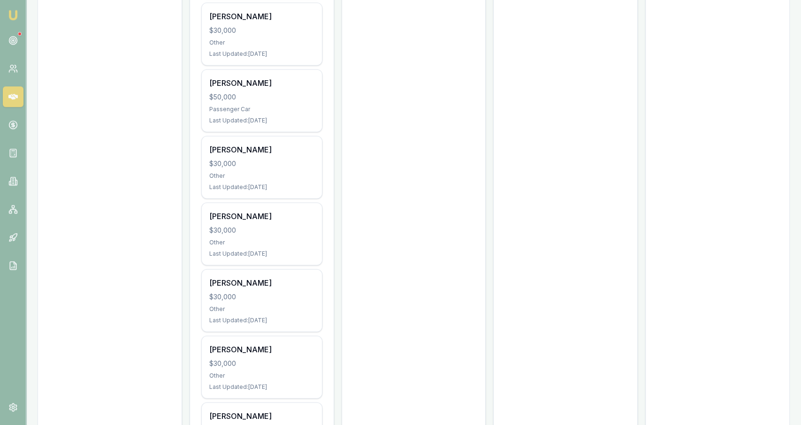
scroll to position [1513, 0]
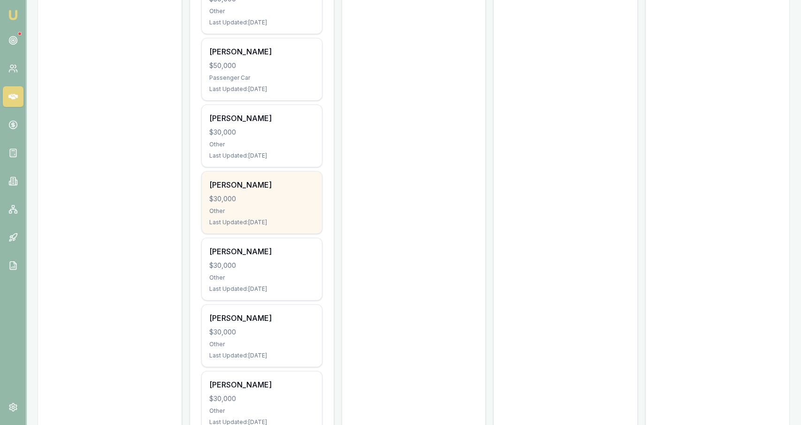
click at [309, 194] on div "$30,000" at bounding box center [261, 198] width 105 height 9
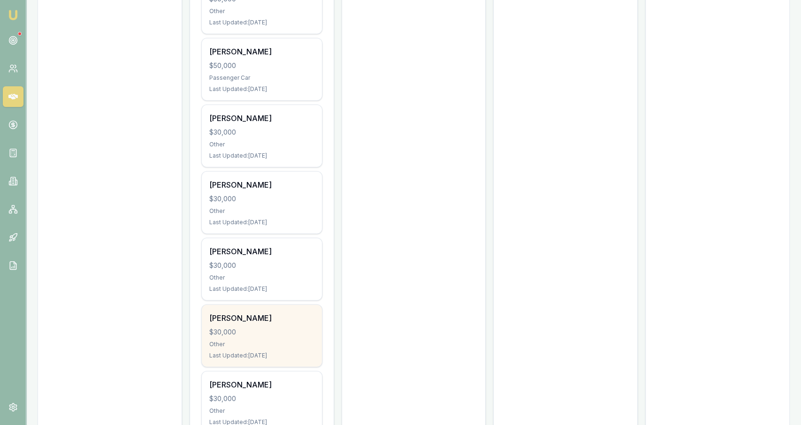
scroll to position [1562, 0]
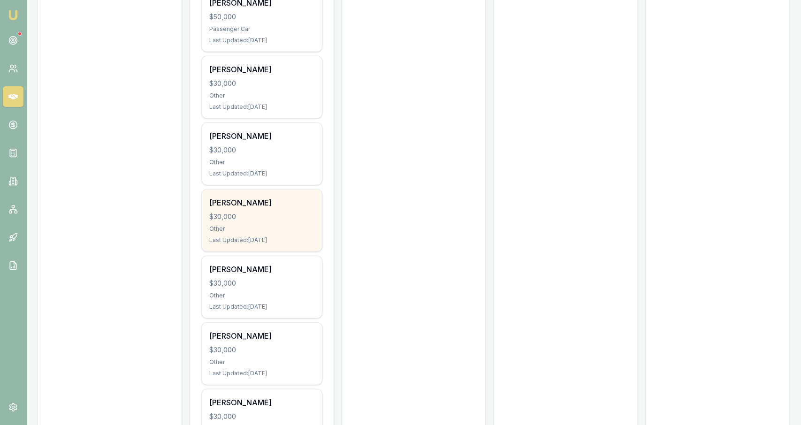
click at [284, 225] on div "Other" at bounding box center [261, 229] width 105 height 8
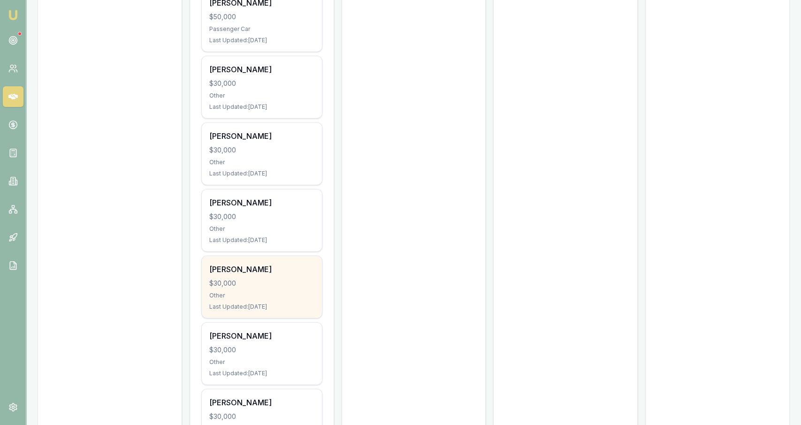
click at [289, 292] on div "Other" at bounding box center [261, 296] width 105 height 8
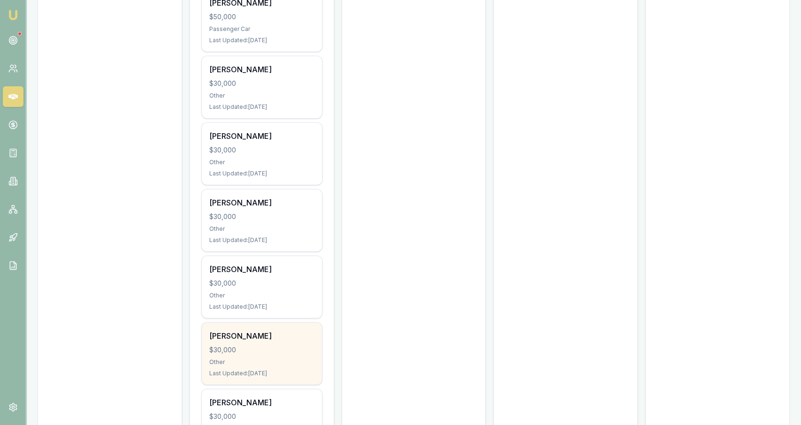
click at [276, 345] on div "$30,000" at bounding box center [261, 349] width 105 height 9
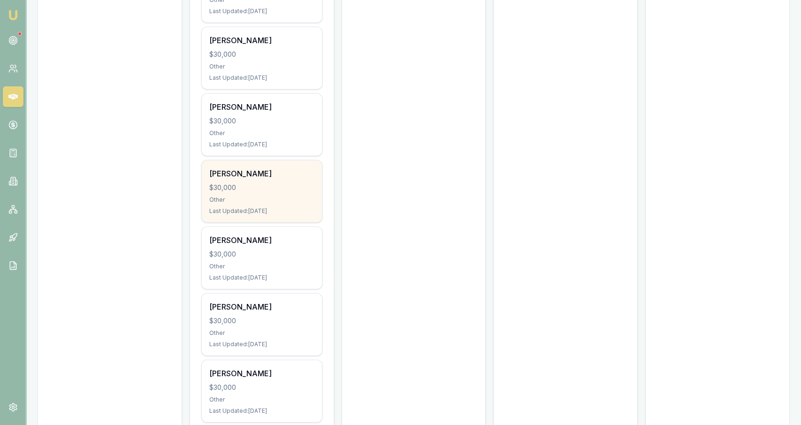
scroll to position [1708, 0]
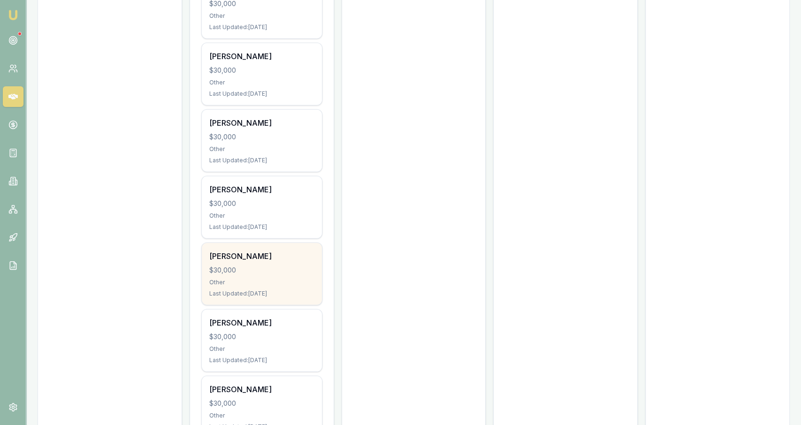
click at [305, 279] on div "Other" at bounding box center [261, 283] width 105 height 8
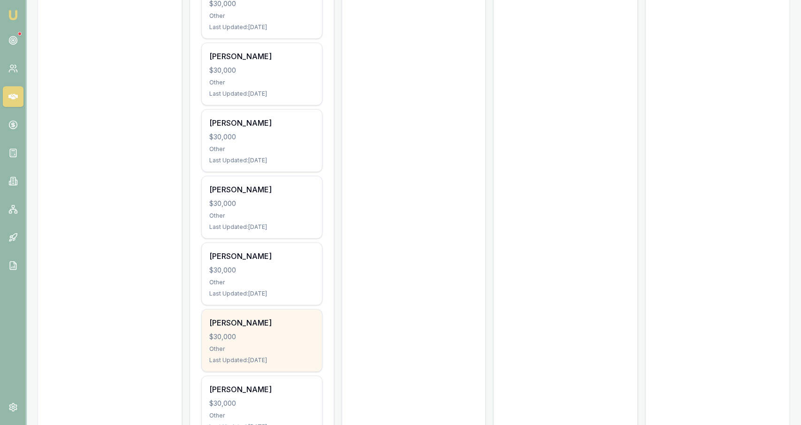
scroll to position [1806, 0]
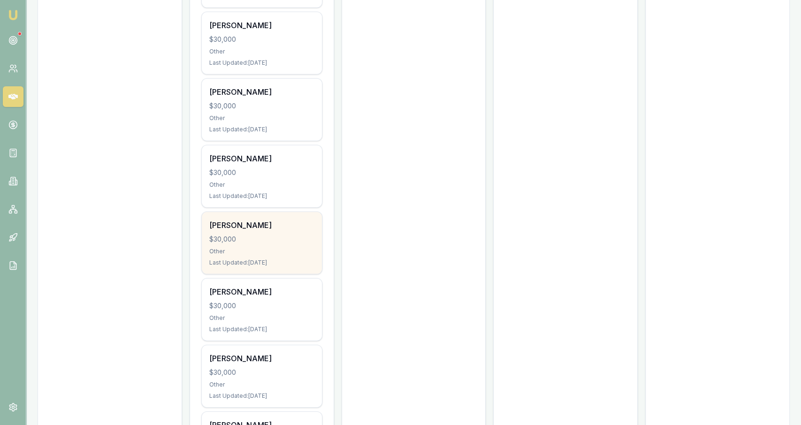
click at [278, 248] on div "Other" at bounding box center [261, 252] width 105 height 8
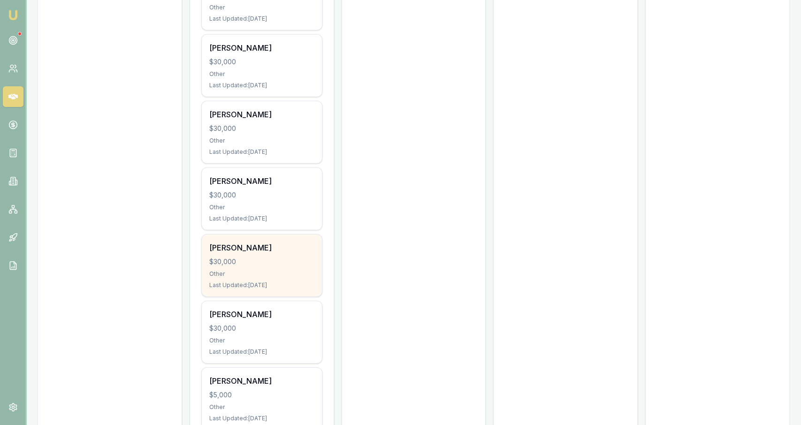
scroll to position [1855, 0]
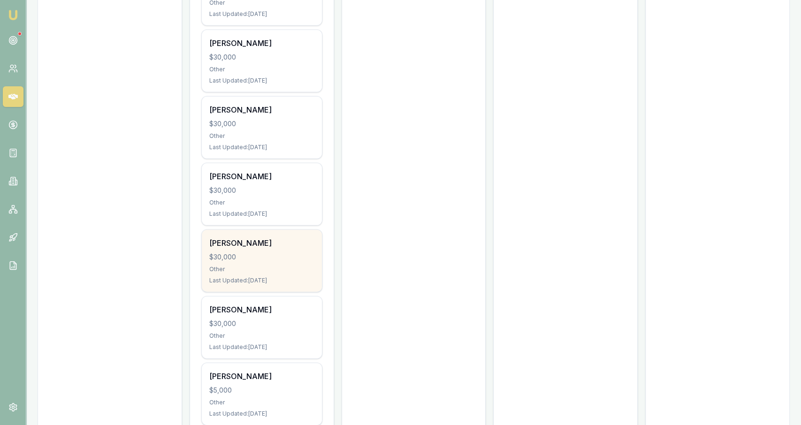
click at [278, 253] on div "$30,000" at bounding box center [261, 257] width 105 height 9
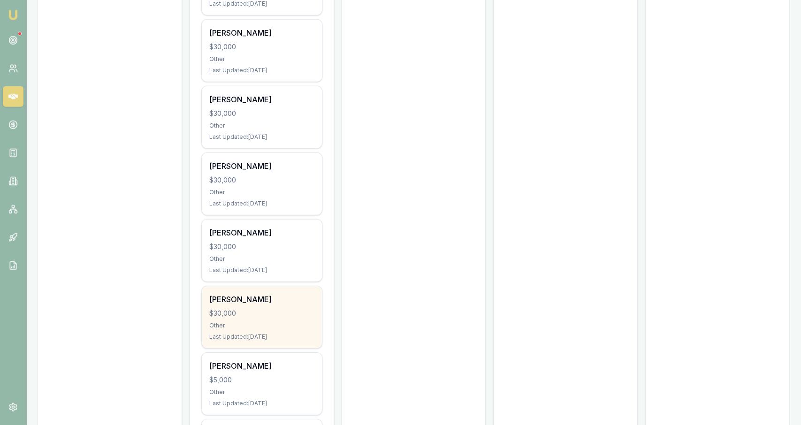
scroll to position [1904, 0]
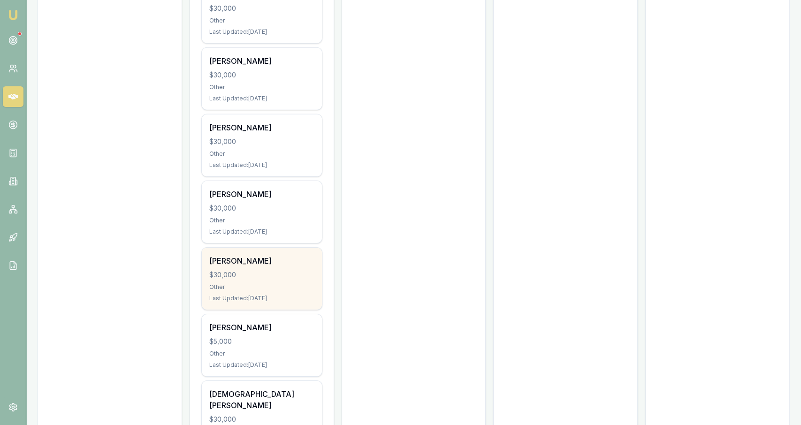
click at [288, 283] on div "Other" at bounding box center [261, 287] width 105 height 8
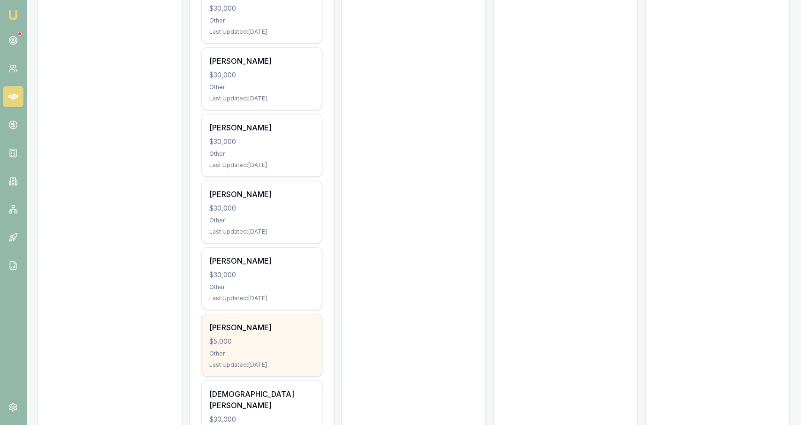
click at [261, 337] on div "$5,000" at bounding box center [261, 341] width 105 height 9
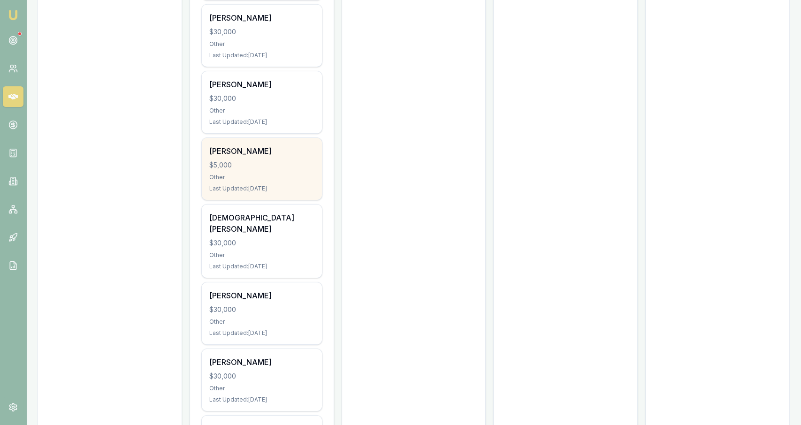
scroll to position [2099, 0]
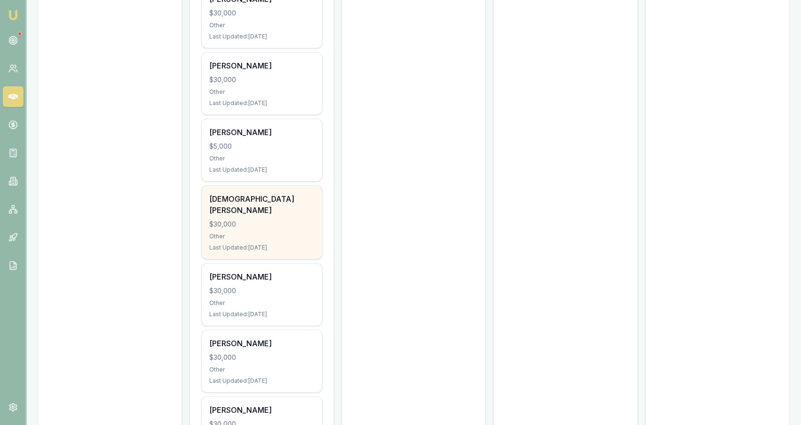
click at [293, 208] on div "Ishwor Thapa $30,000 Other Last Updated: 40 days ago" at bounding box center [262, 222] width 120 height 73
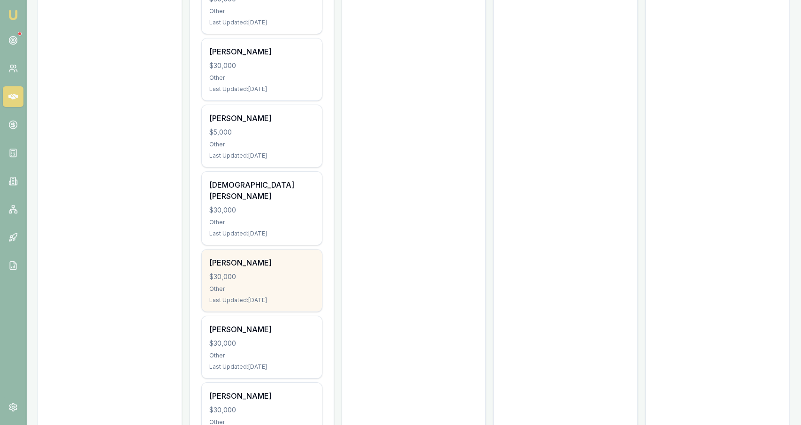
scroll to position [2148, 0]
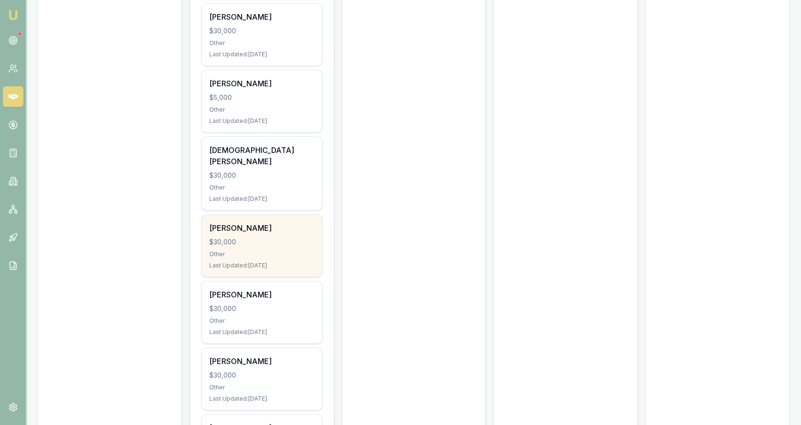
click at [276, 251] on div "Other" at bounding box center [261, 255] width 105 height 8
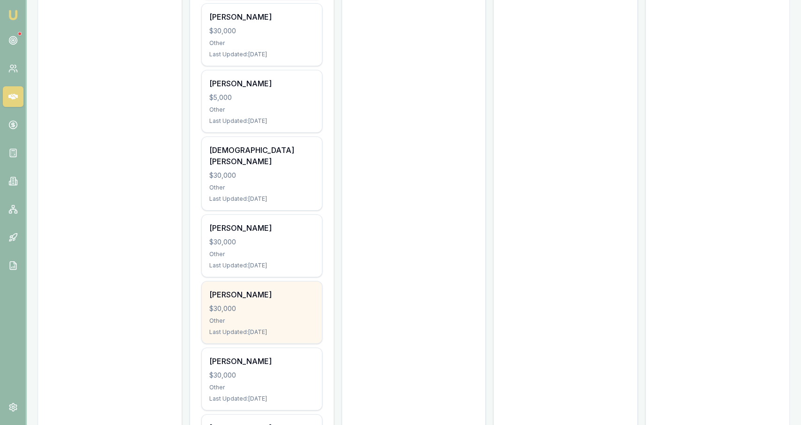
scroll to position [2245, 0]
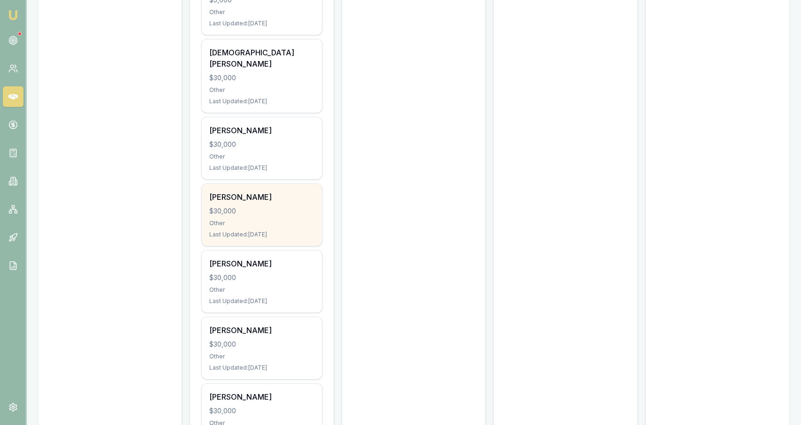
click at [274, 220] on div "Other" at bounding box center [261, 224] width 105 height 8
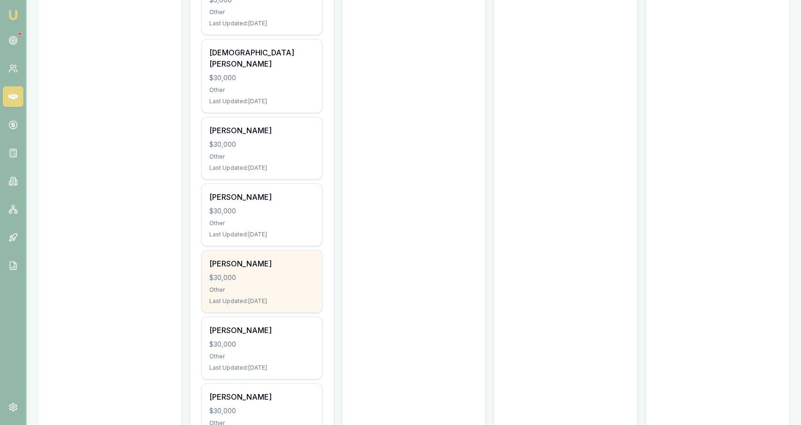
click at [301, 273] on div "$30,000" at bounding box center [261, 277] width 105 height 9
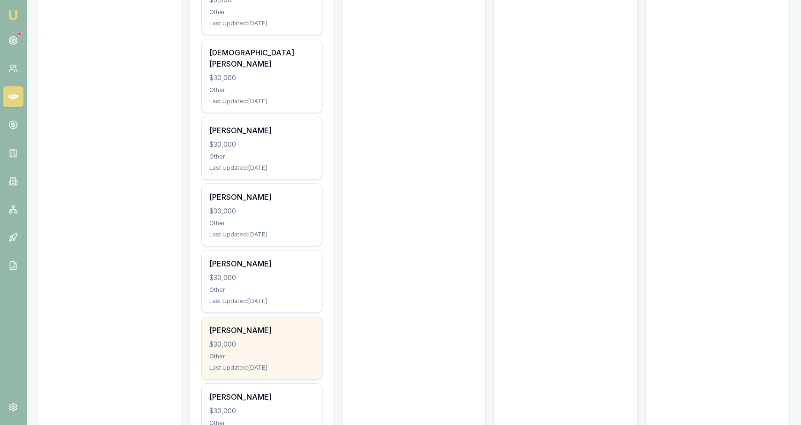
scroll to position [2294, 0]
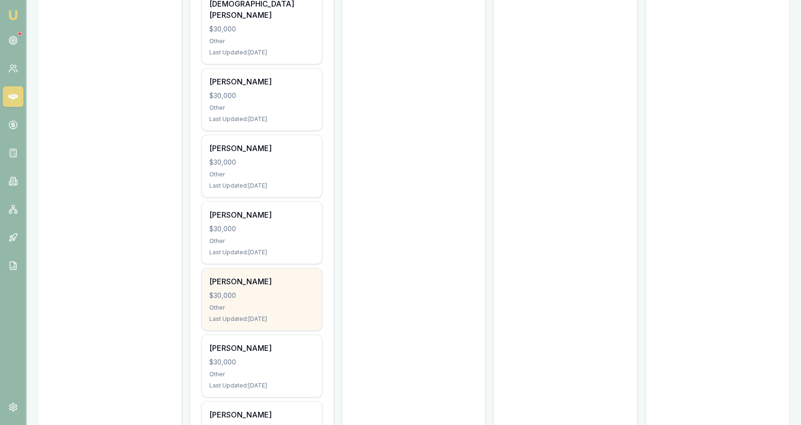
click at [281, 268] on div "Joel Myers $30,000 Other Last Updated: 47 days ago" at bounding box center [262, 299] width 120 height 62
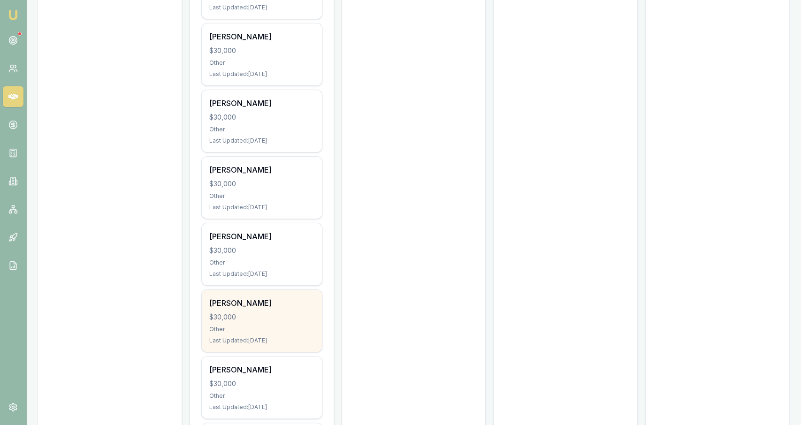
scroll to position [2392, 0]
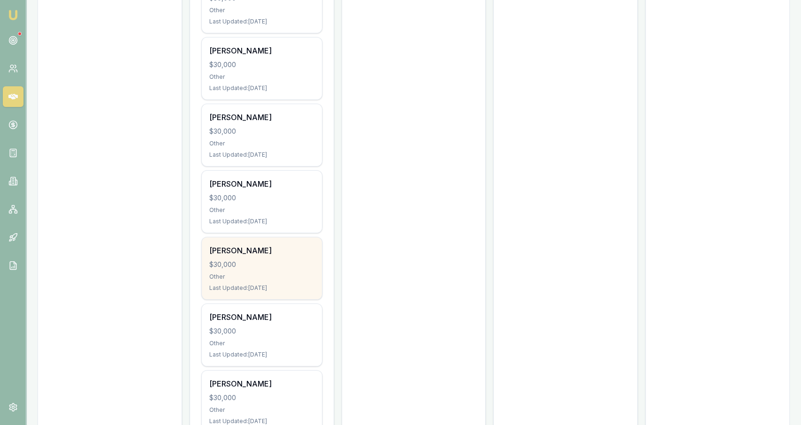
click at [269, 273] on div "Other" at bounding box center [261, 277] width 105 height 8
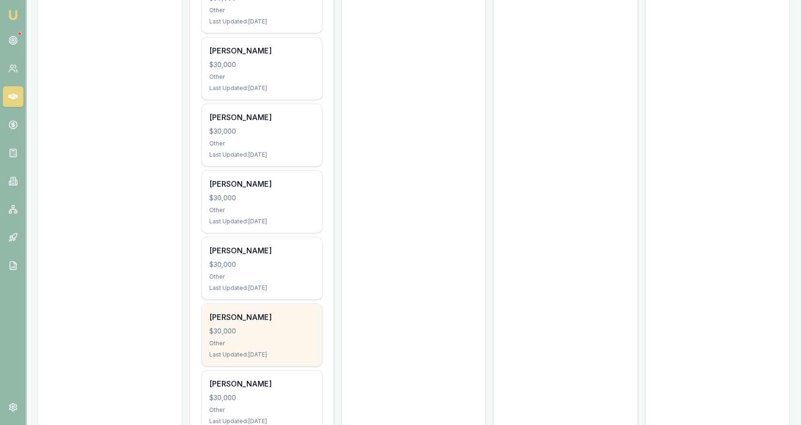
scroll to position [2489, 0]
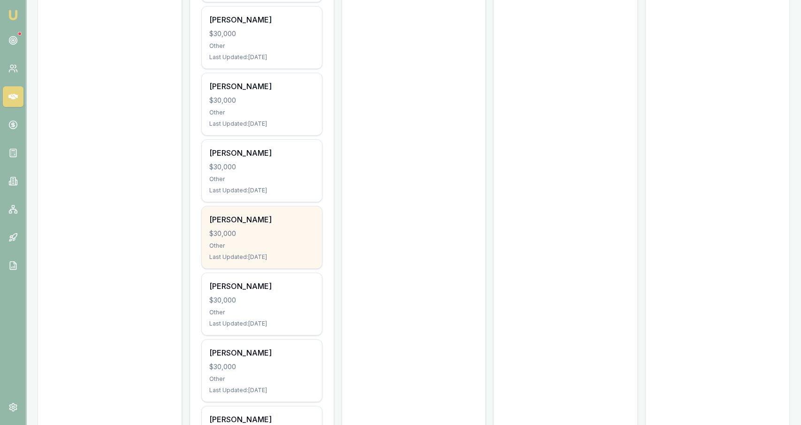
click at [253, 253] on div "Last Updated: 47 days ago" at bounding box center [261, 257] width 105 height 8
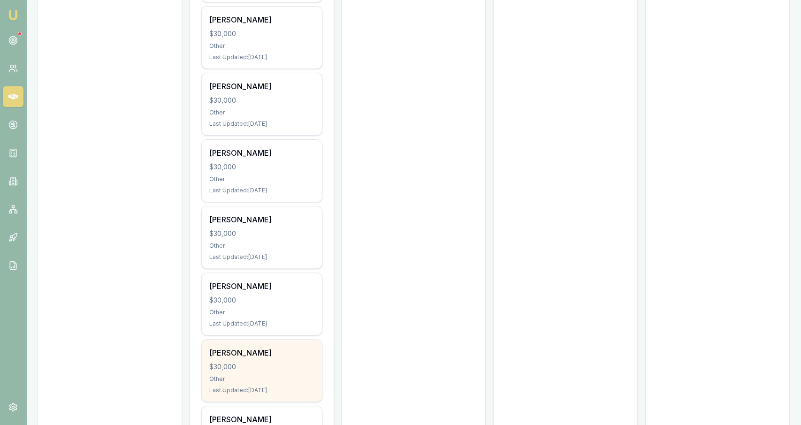
scroll to position [2587, 0]
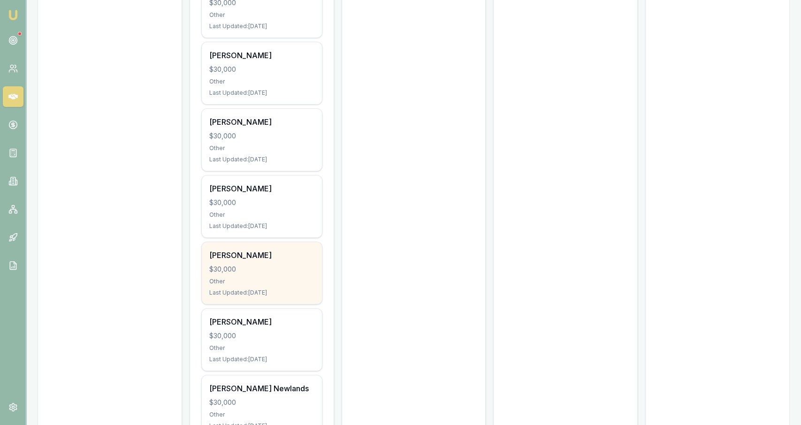
click at [271, 252] on div "Tawanda Chisvo $30,000 Other Last Updated: 51 days ago" at bounding box center [262, 273] width 120 height 62
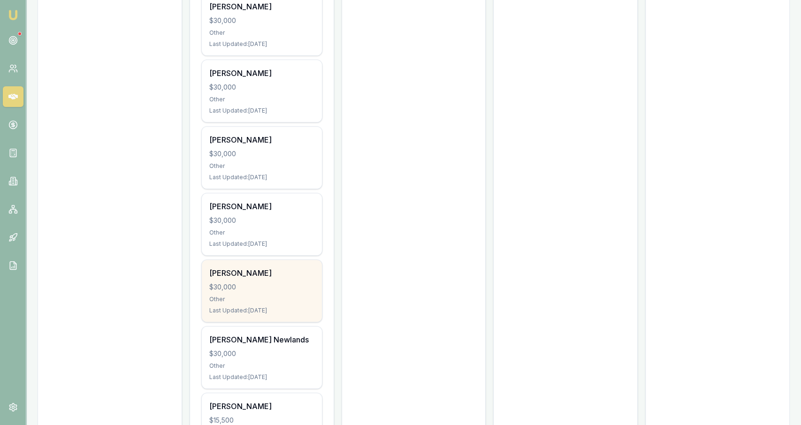
click at [298, 283] on div "$30,000" at bounding box center [261, 287] width 105 height 9
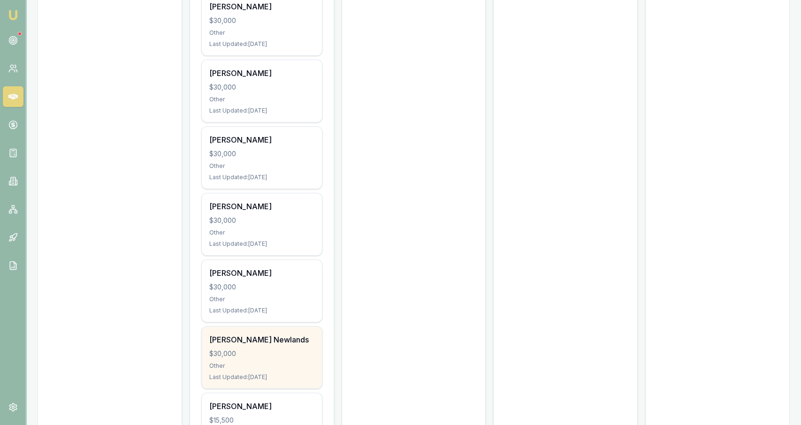
scroll to position [2782, 0]
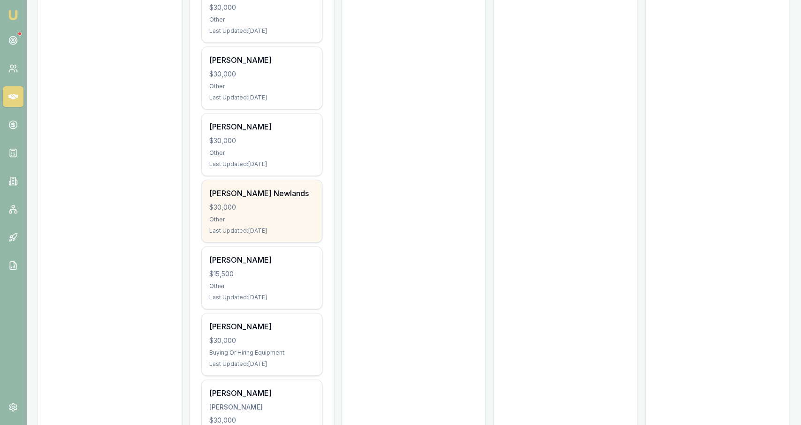
click at [278, 191] on div "Kane Newlands $30,000 Other Last Updated: 55 days ago" at bounding box center [262, 211] width 120 height 62
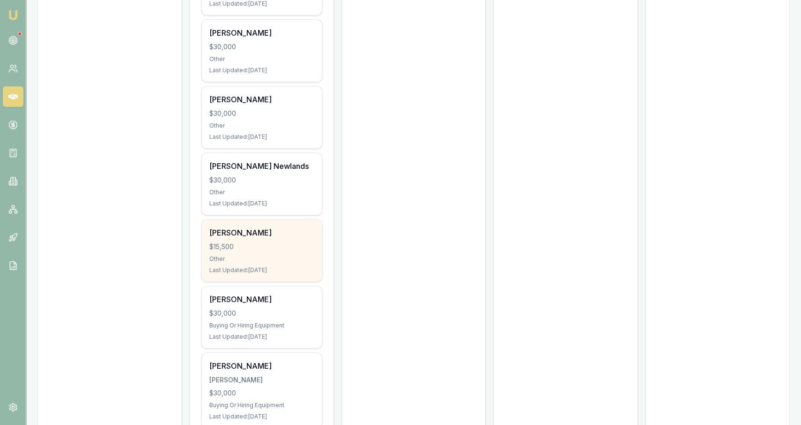
scroll to position [2831, 0]
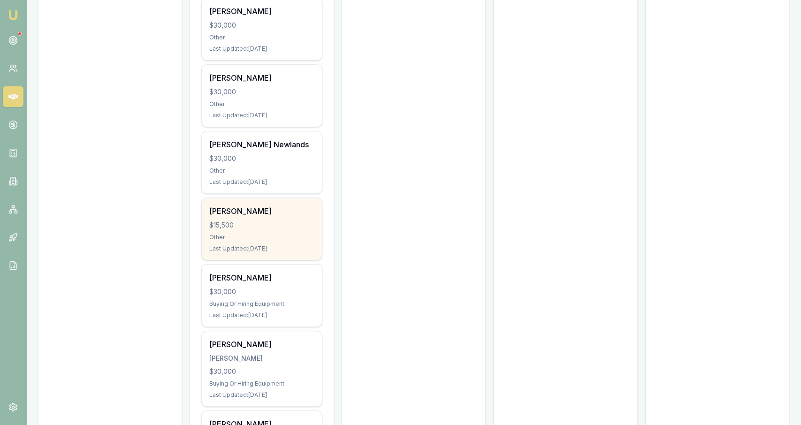
click at [275, 234] on div "Other" at bounding box center [261, 238] width 105 height 8
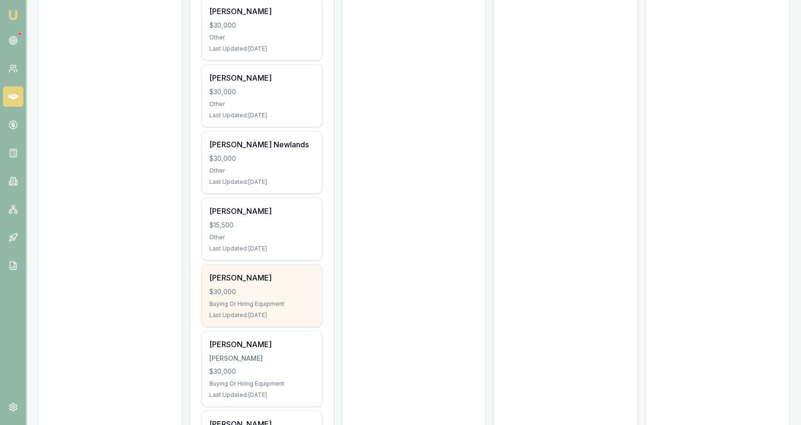
scroll to position [2880, 0]
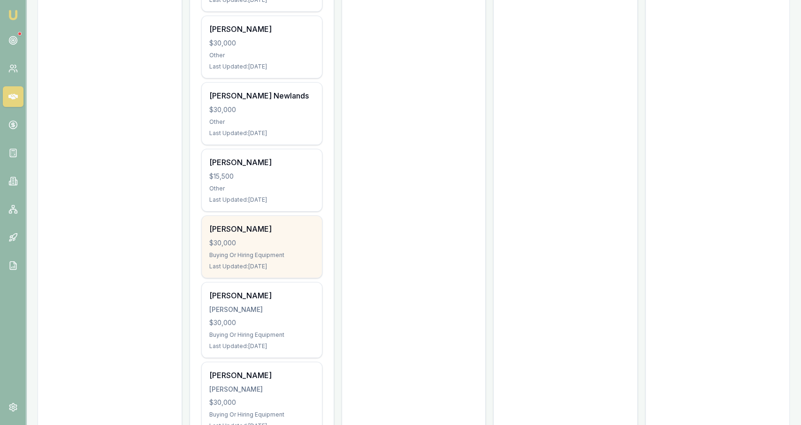
click at [284, 216] on div "Jacob Storey $30,000 Buying Or Hiring Equipment Last Updated: 57 days ago" at bounding box center [262, 247] width 120 height 62
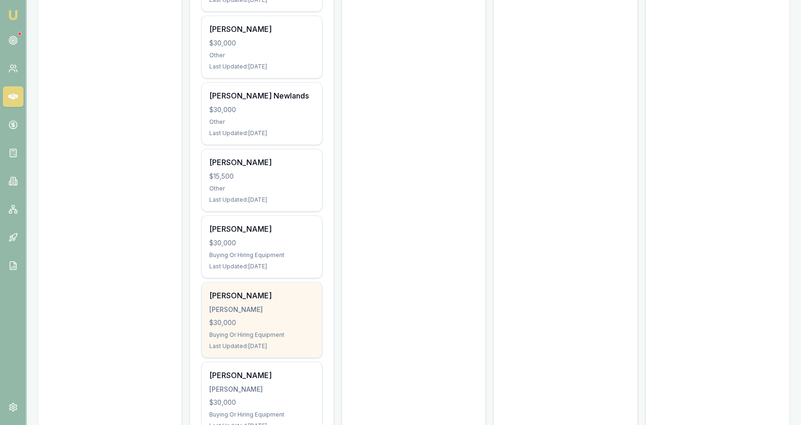
click at [245, 290] on div "Jamie Lancaster" at bounding box center [261, 295] width 105 height 11
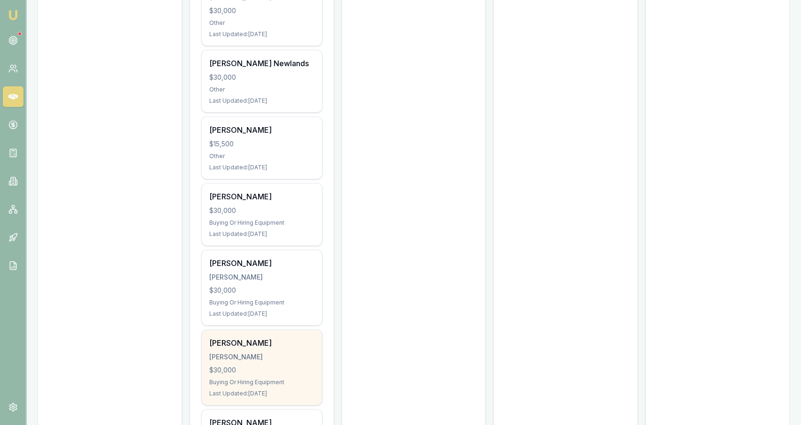
click at [267, 366] on div "$30,000" at bounding box center [261, 370] width 105 height 9
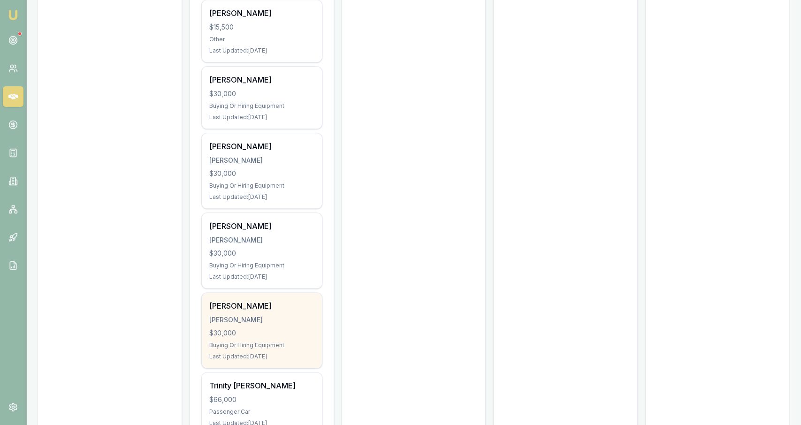
click at [274, 342] on div "Buying Or Hiring Equipment" at bounding box center [261, 346] width 105 height 8
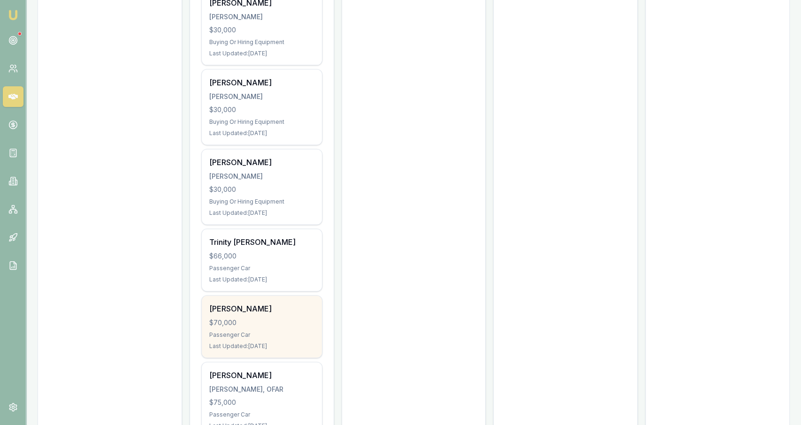
scroll to position [3270, 0]
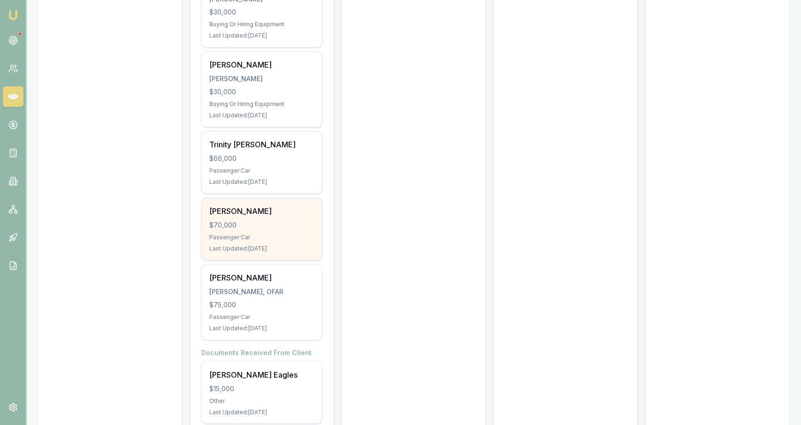
click at [300, 234] on div "Passenger Car" at bounding box center [261, 238] width 105 height 8
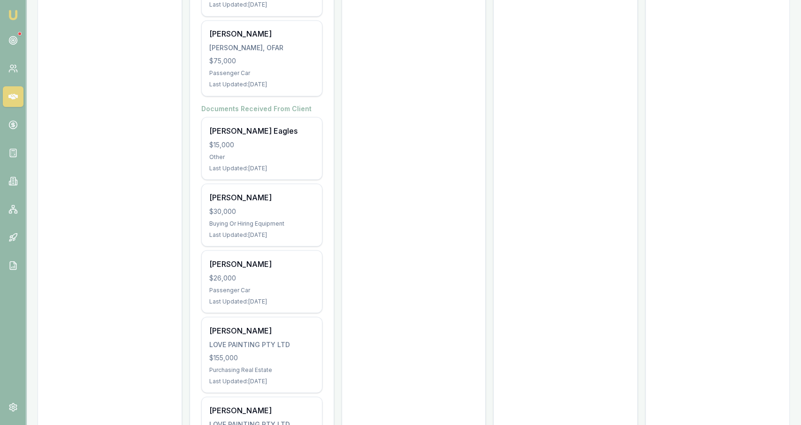
scroll to position [3560, 0]
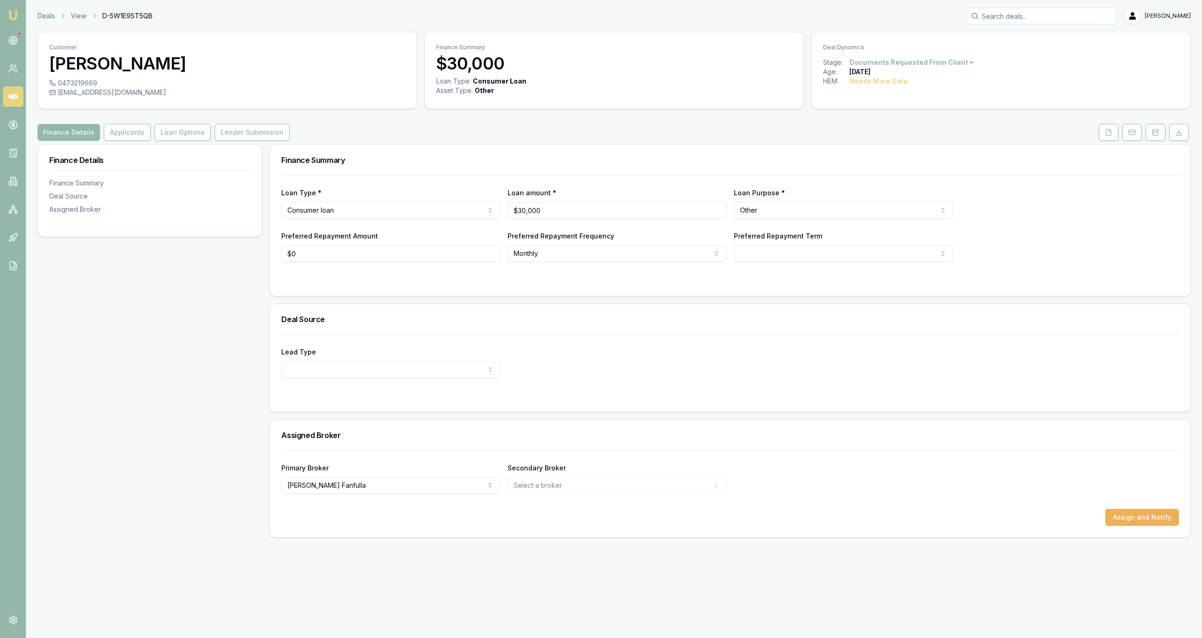
click at [351, 402] on div "Lead Type New client Repeat client Partner Campaign Other" at bounding box center [730, 372] width 920 height 77
click at [1106, 135] on icon at bounding box center [1108, 133] width 8 height 8
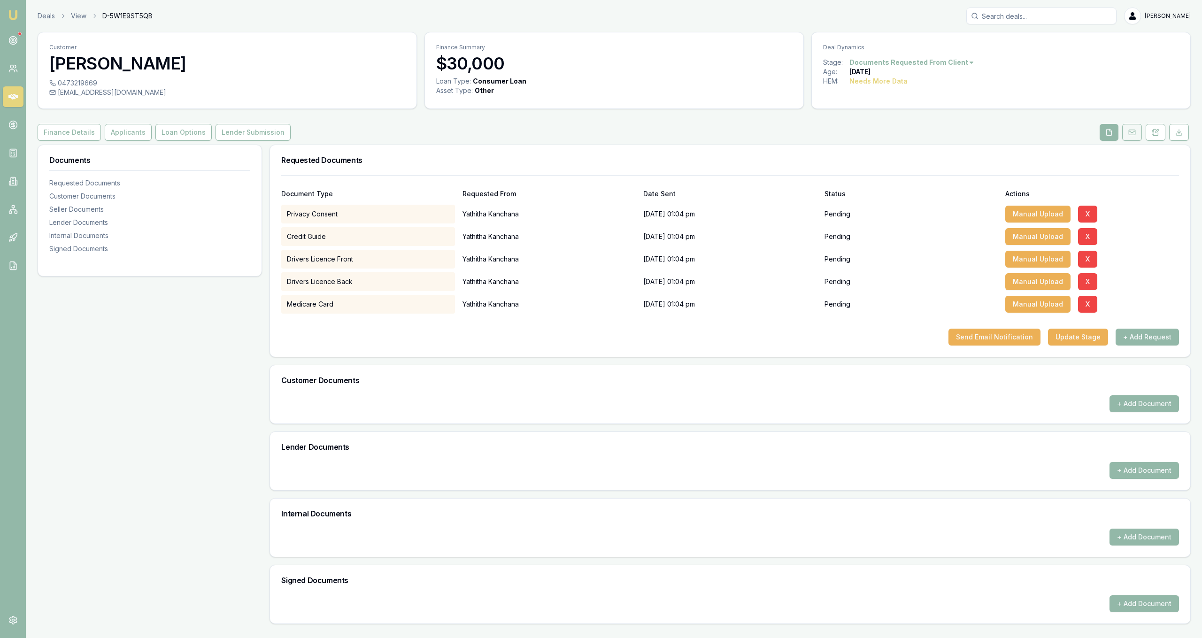
click at [1132, 127] on button at bounding box center [1132, 132] width 20 height 17
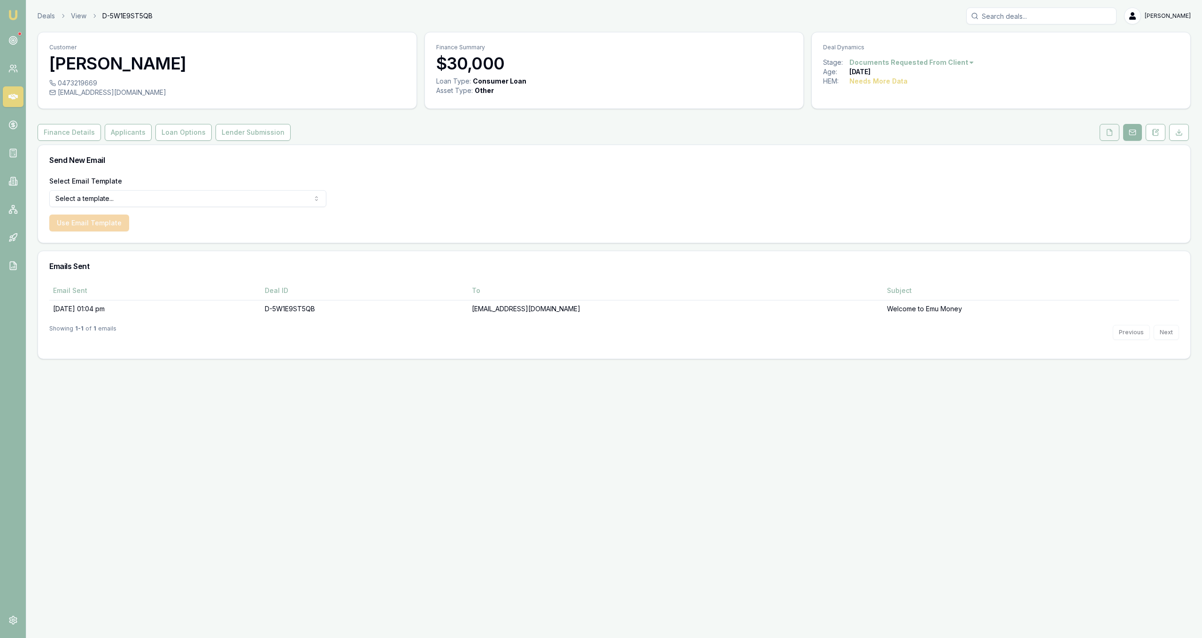
click at [1113, 130] on button at bounding box center [1109, 132] width 20 height 17
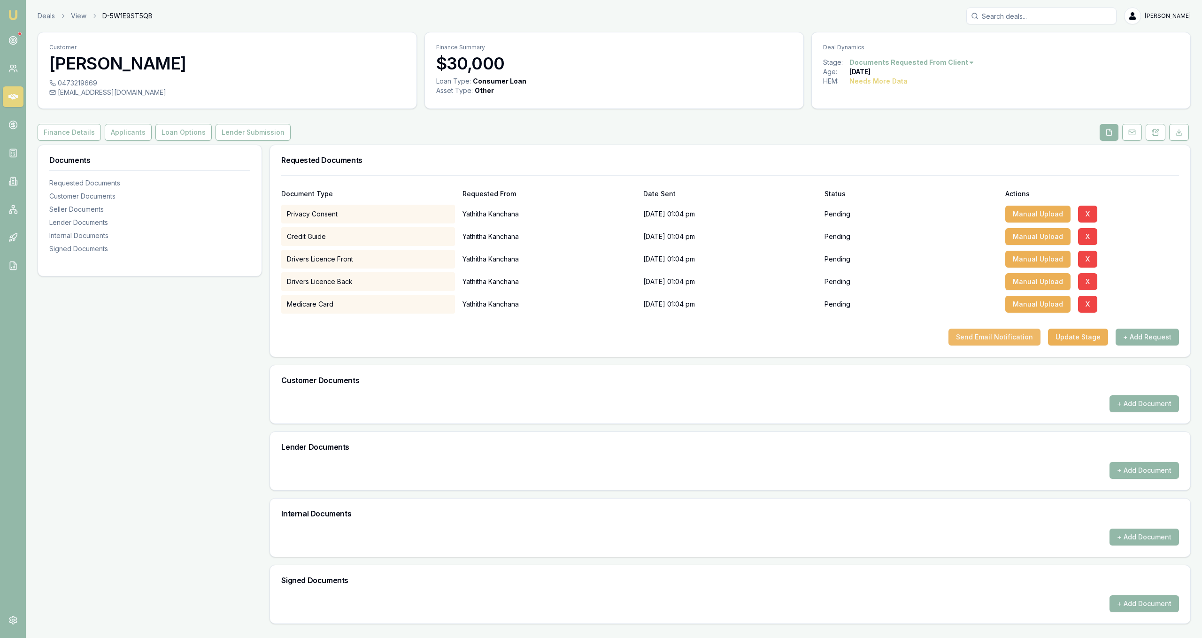
click at [985, 340] on button "Send Email Notification" at bounding box center [994, 337] width 92 height 17
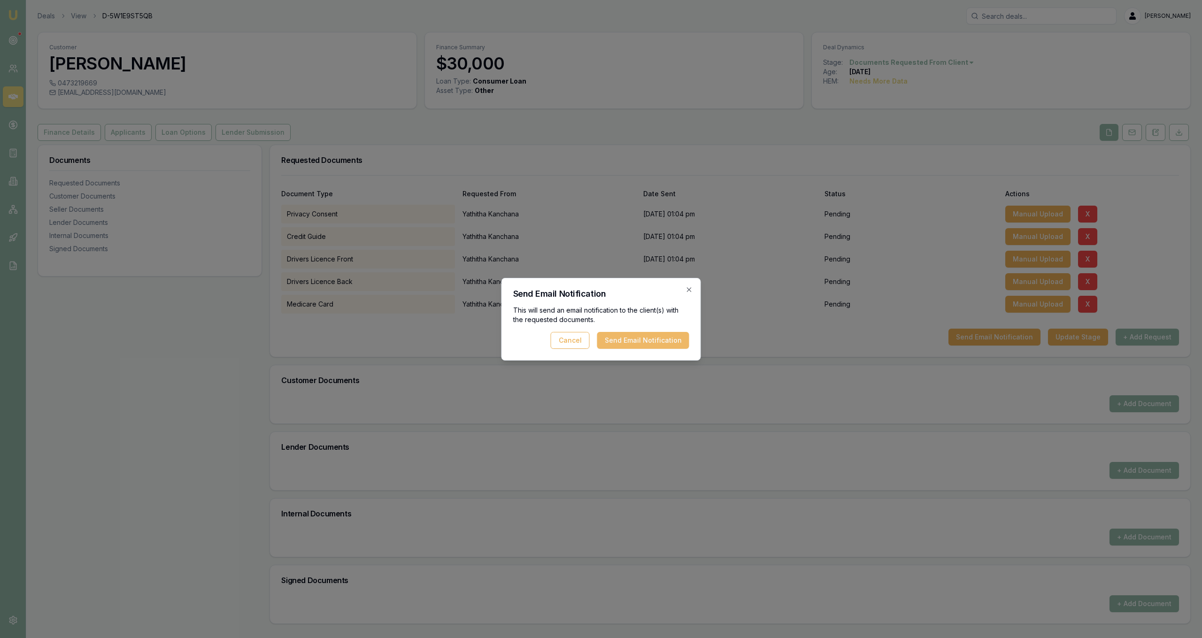
click at [679, 340] on button "Send Email Notification" at bounding box center [643, 340] width 92 height 17
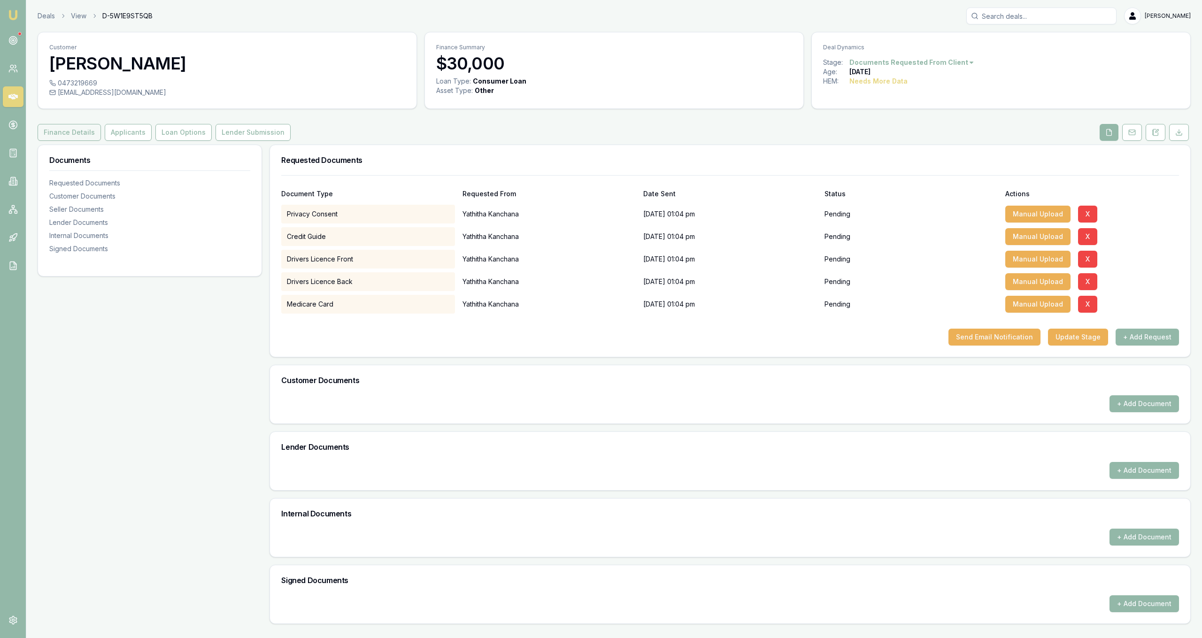
click at [77, 138] on button "Finance Details" at bounding box center [69, 132] width 63 height 17
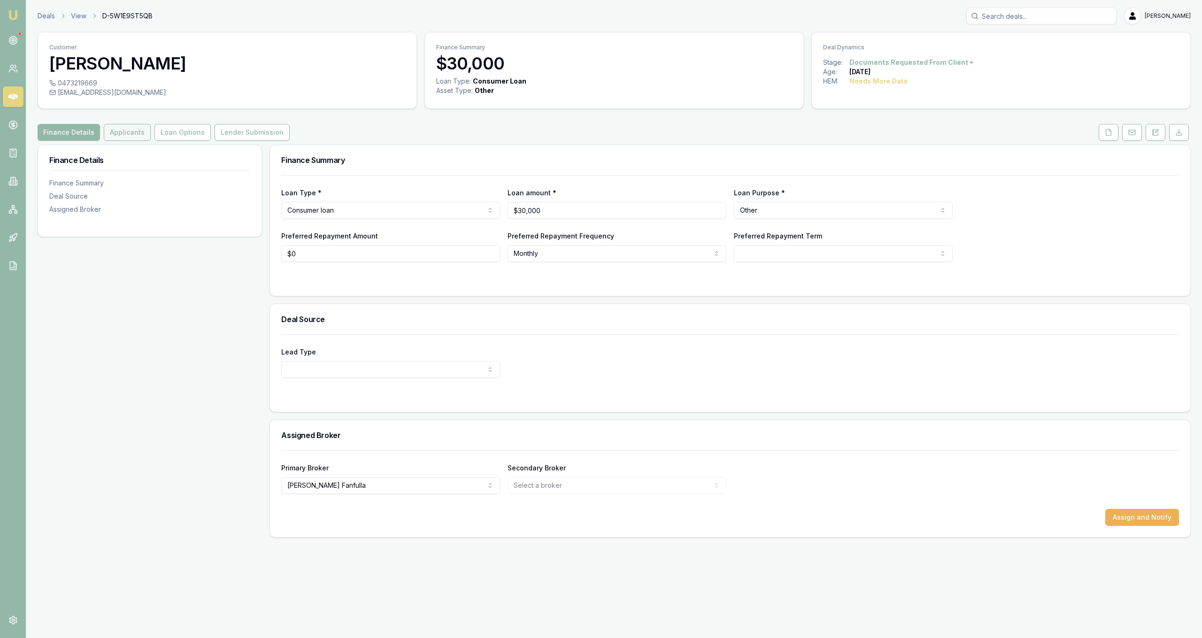
click at [111, 138] on button "Applicants" at bounding box center [127, 132] width 47 height 17
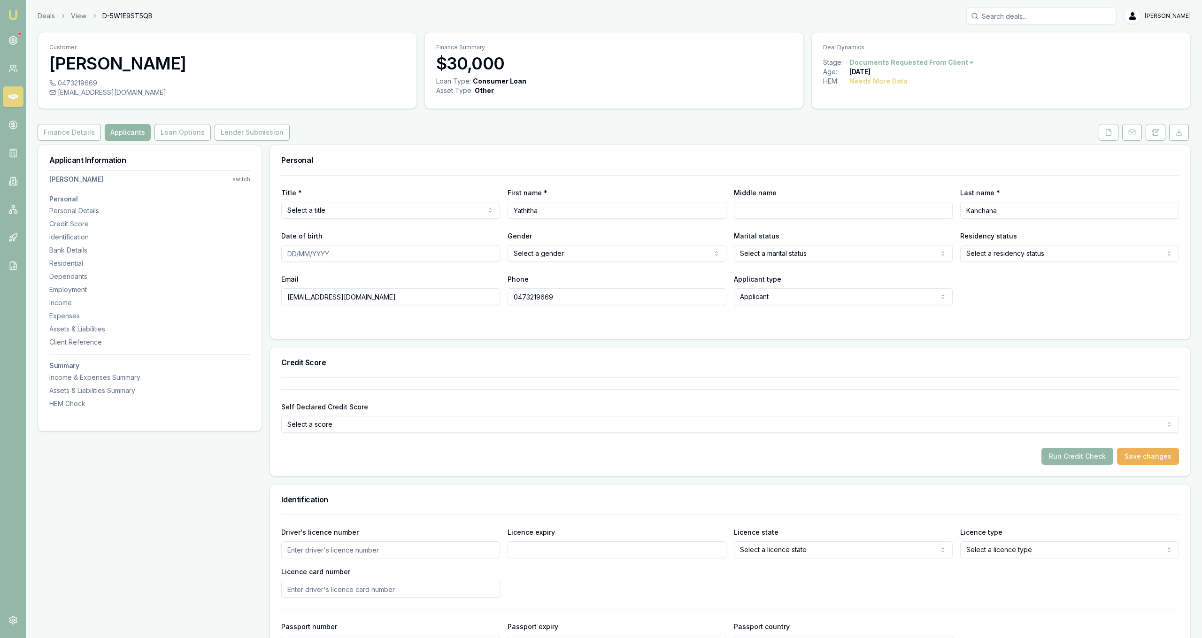
drag, startPoint x: 199, startPoint y: 66, endPoint x: 51, endPoint y: 67, distance: 148.8
click at [51, 67] on h3 "[PERSON_NAME]" at bounding box center [227, 63] width 356 height 19
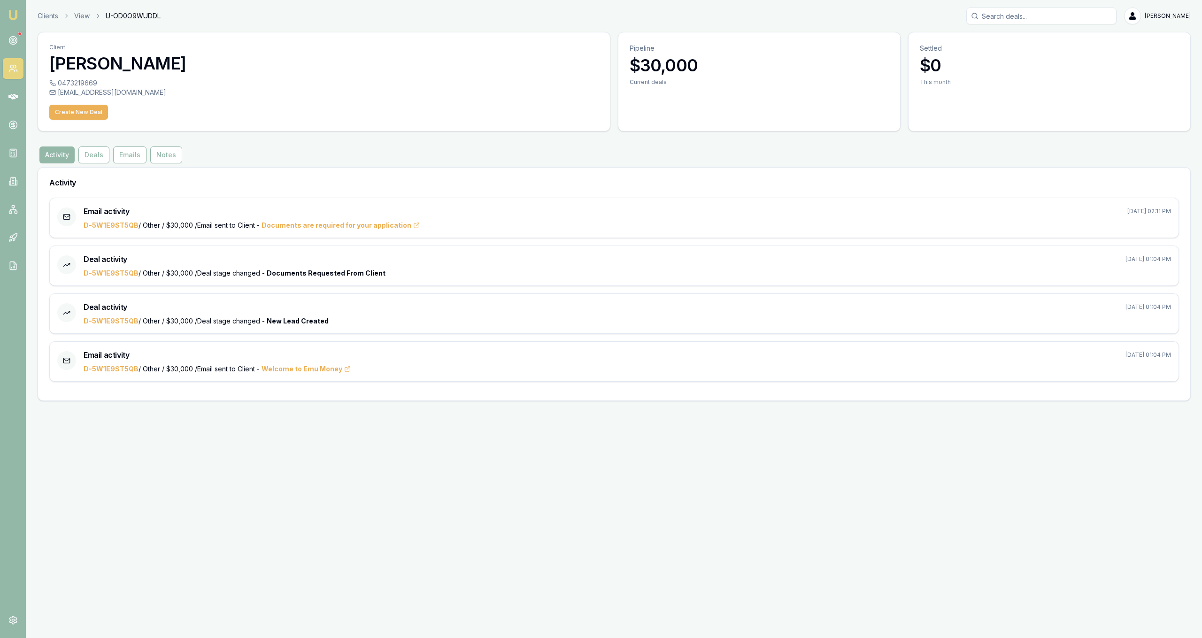
drag, startPoint x: 63, startPoint y: 65, endPoint x: 202, endPoint y: 67, distance: 138.9
click at [202, 67] on h3 "[PERSON_NAME]" at bounding box center [323, 63] width 549 height 19
copy h3 "[PERSON_NAME]"
click at [200, 156] on div "Activity Deals Emails Notes" at bounding box center [614, 154] width 1153 height 17
drag, startPoint x: 196, startPoint y: 63, endPoint x: 51, endPoint y: 70, distance: 144.7
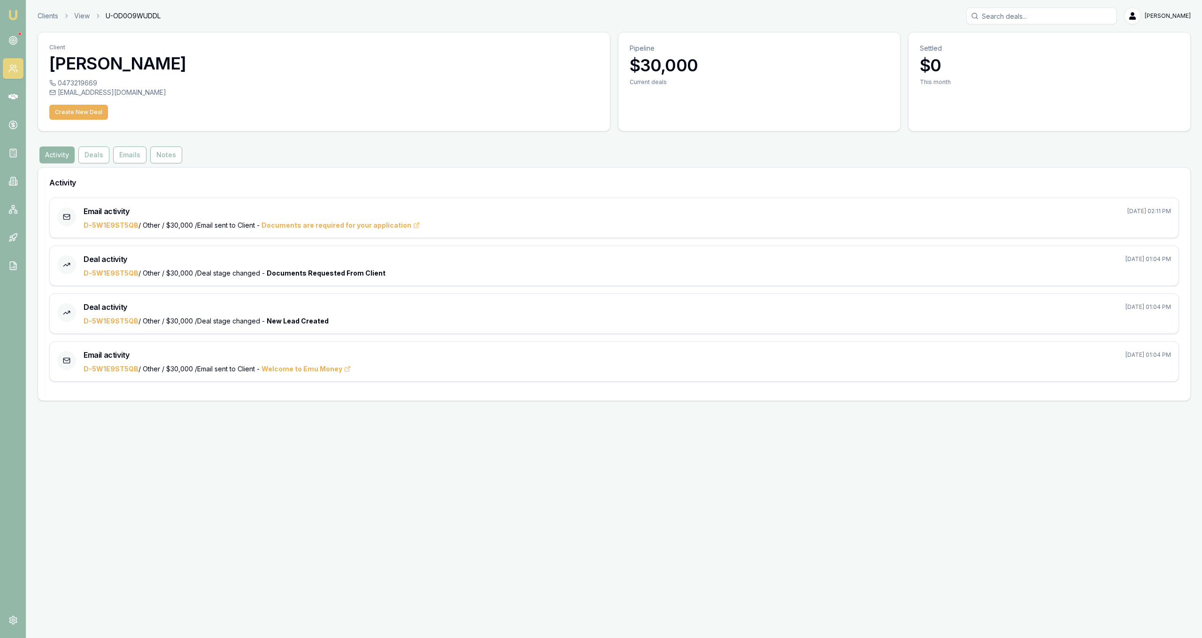
click at [51, 70] on h3 "[PERSON_NAME]" at bounding box center [323, 63] width 549 height 19
copy h3 "[PERSON_NAME]"
click at [428, 53] on div "Client [PERSON_NAME]" at bounding box center [324, 55] width 572 height 46
click at [106, 153] on button "Deals" at bounding box center [93, 154] width 31 height 17
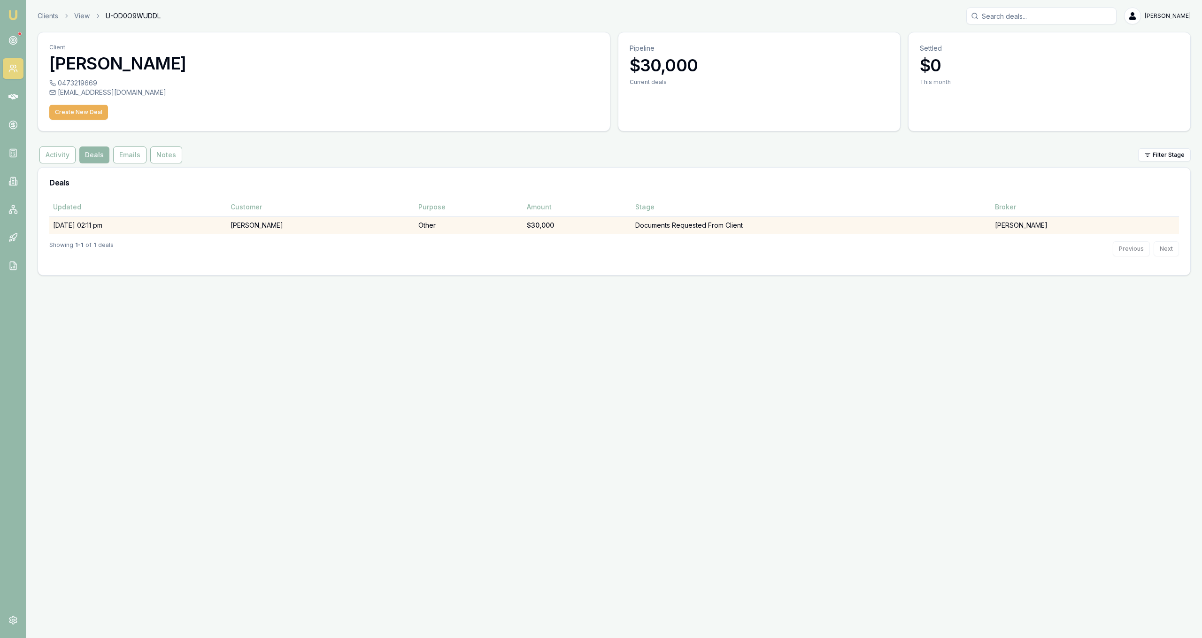
click at [498, 229] on td "Other" at bounding box center [468, 224] width 108 height 17
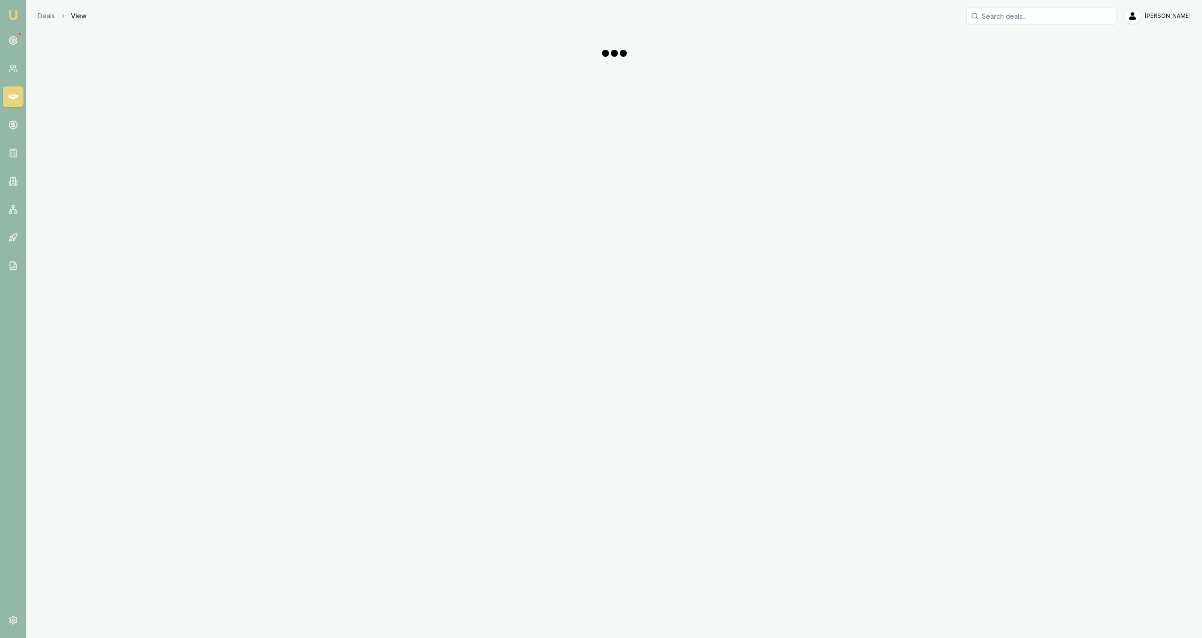
click at [498, 229] on div "Emu Broker Deals View [PERSON_NAME] Fanfulla Toggle Menu" at bounding box center [601, 319] width 1202 height 638
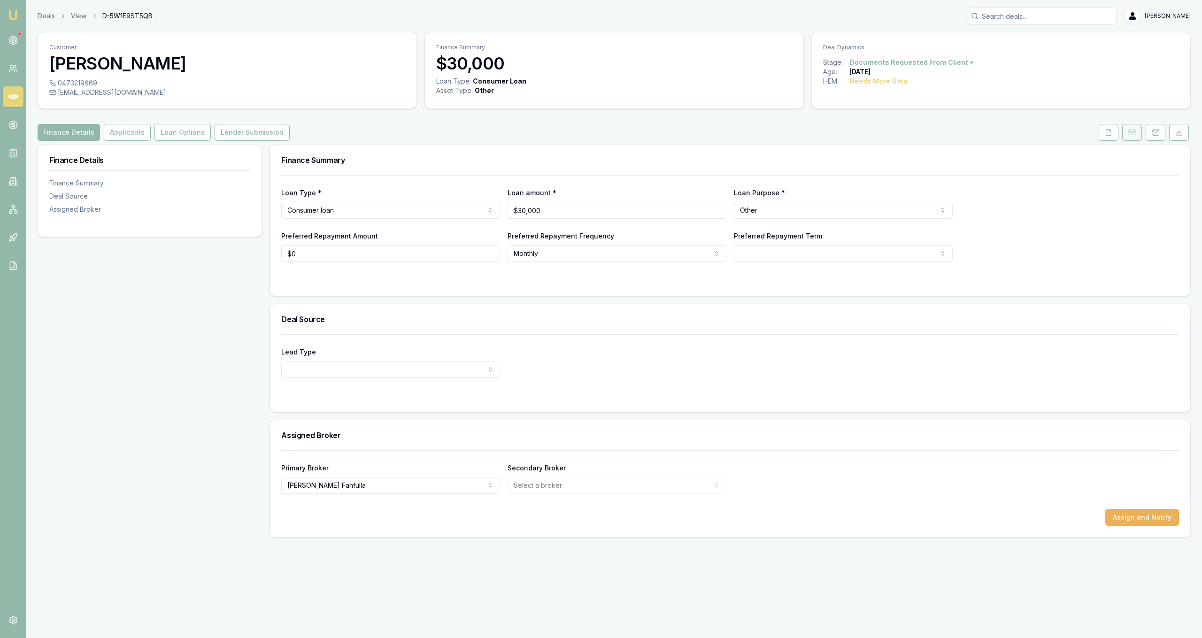
click at [1128, 136] on button at bounding box center [1132, 132] width 20 height 17
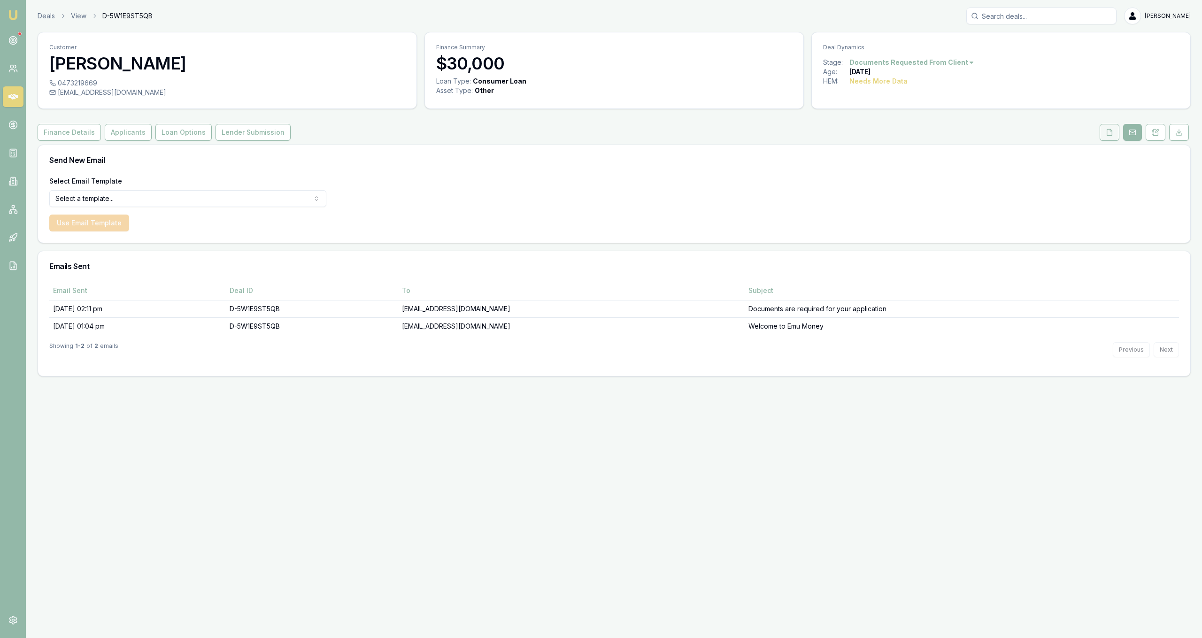
click at [1105, 135] on icon at bounding box center [1109, 133] width 8 height 8
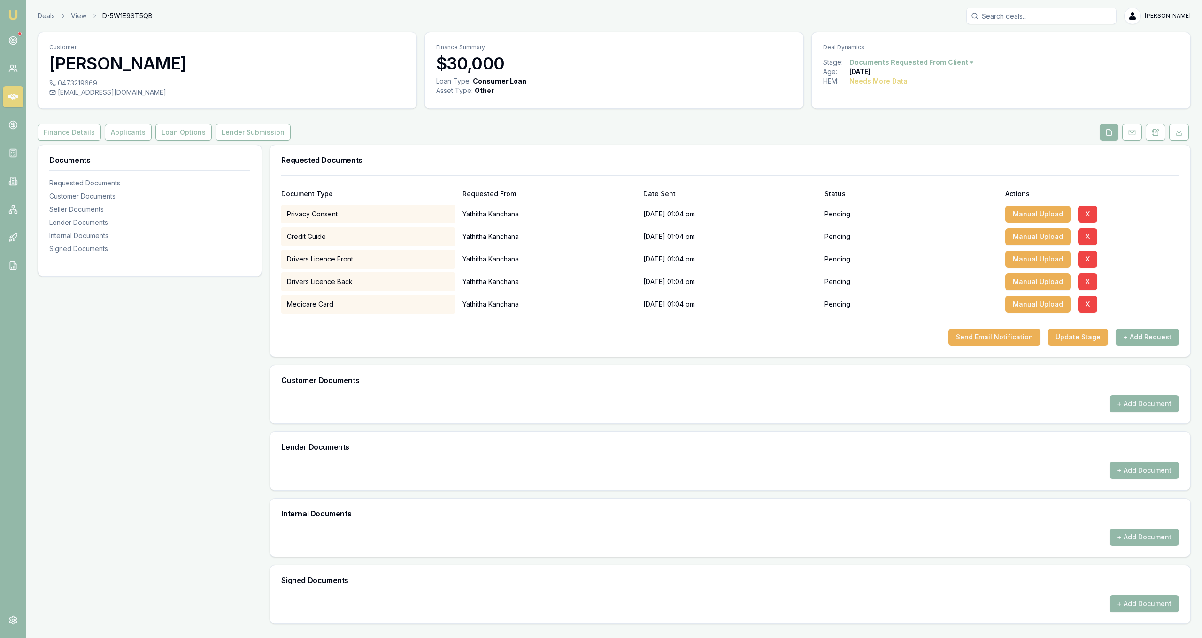
click at [1138, 334] on button "+ Add Request" at bounding box center [1146, 337] width 63 height 17
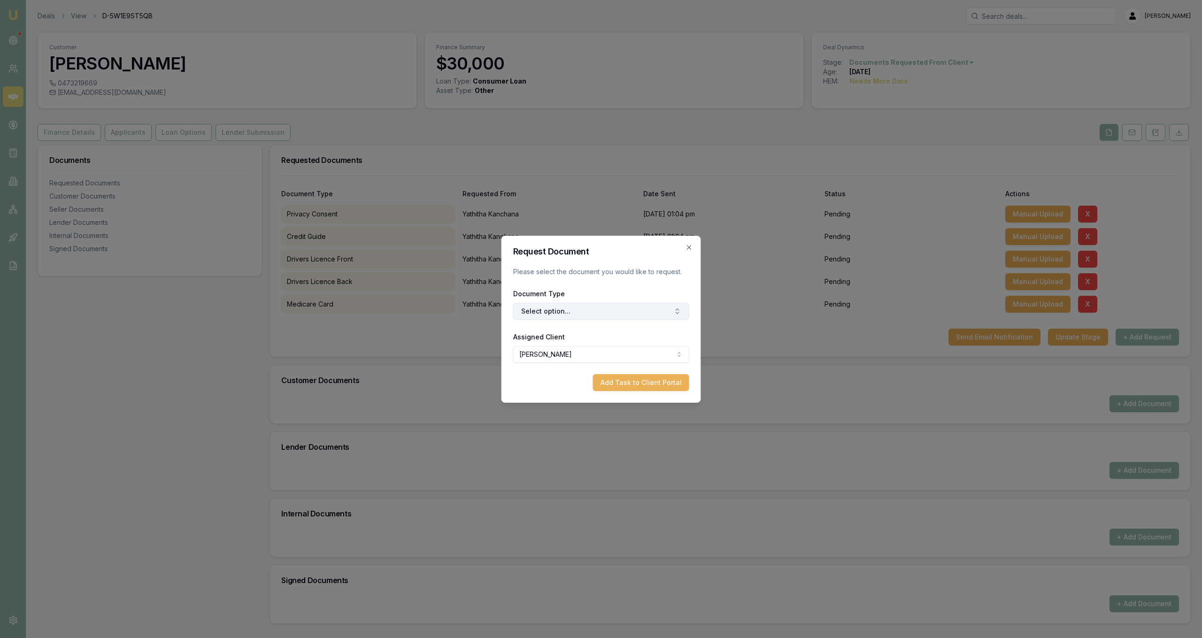
click at [626, 303] on button "Select option..." at bounding box center [601, 311] width 176 height 17
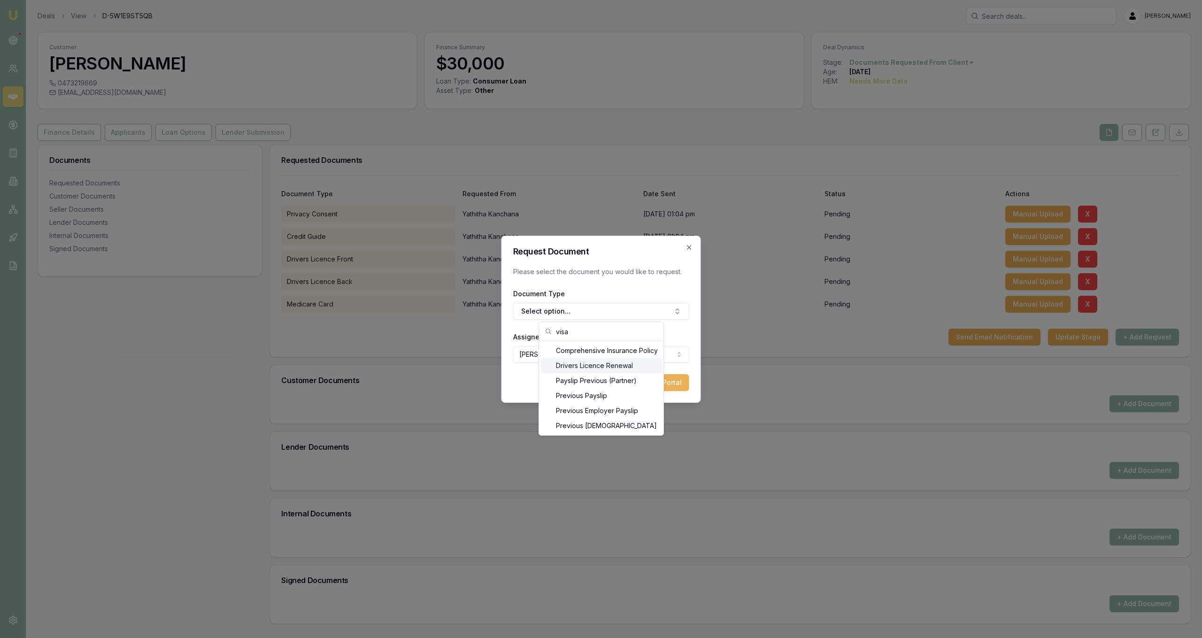
type input "visa"
click at [628, 392] on div "Visa" at bounding box center [601, 389] width 121 height 15
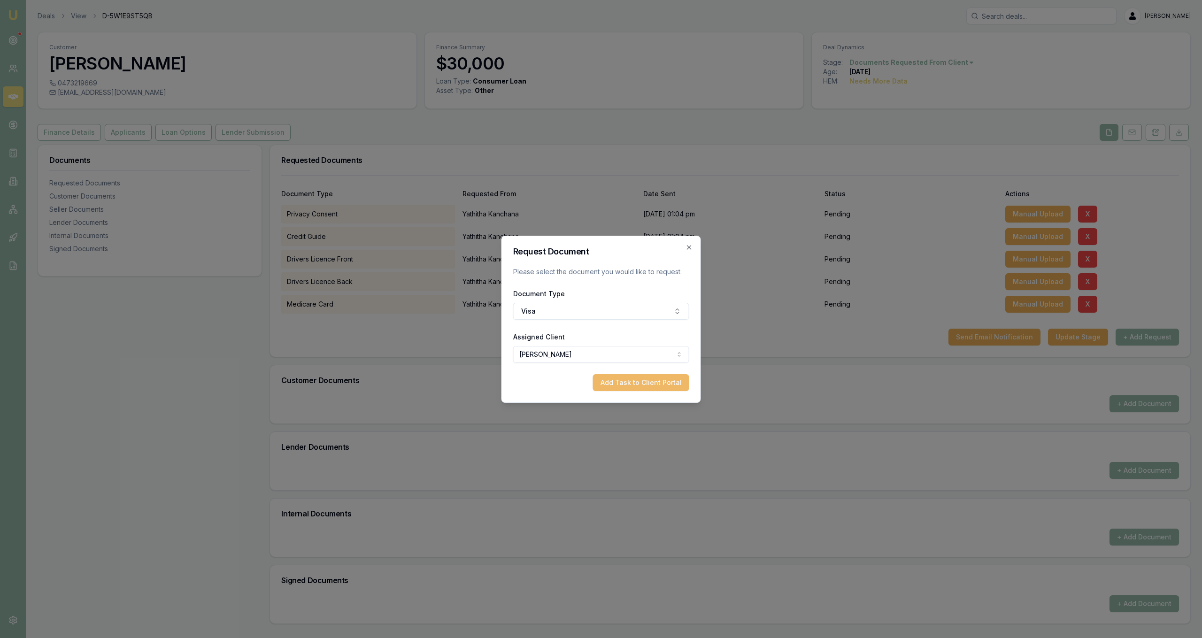
click at [656, 388] on button "Add Task to Client Portal" at bounding box center [641, 382] width 96 height 17
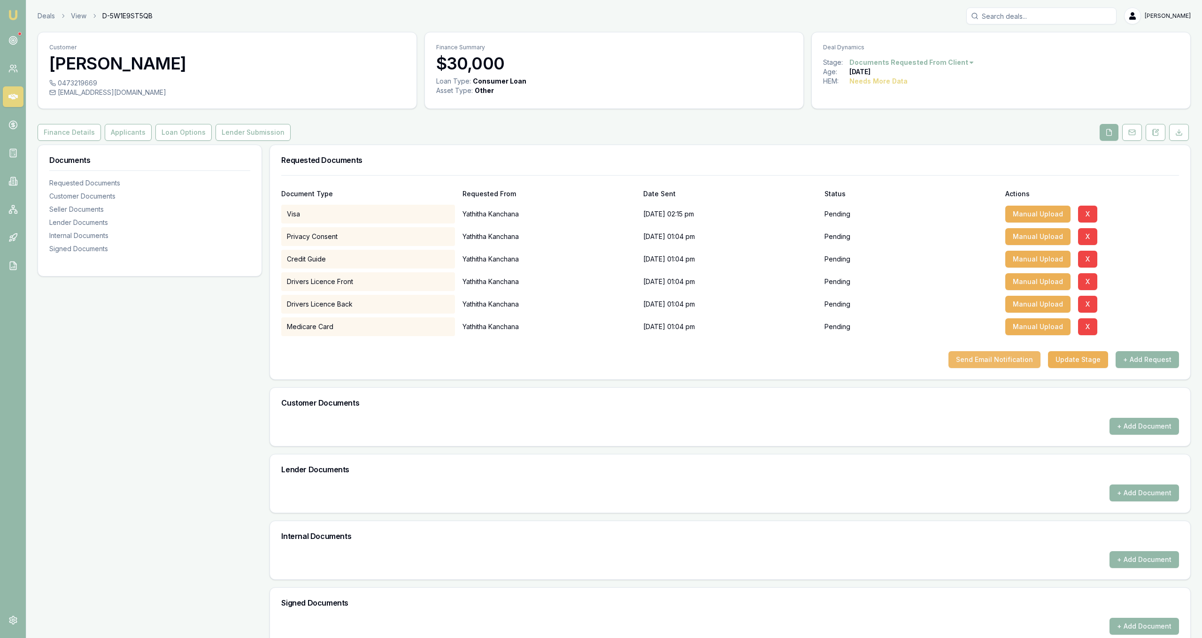
drag, startPoint x: 994, startPoint y: 359, endPoint x: 992, endPoint y: 351, distance: 8.2
click at [994, 356] on button "Send Email Notification" at bounding box center [994, 359] width 92 height 17
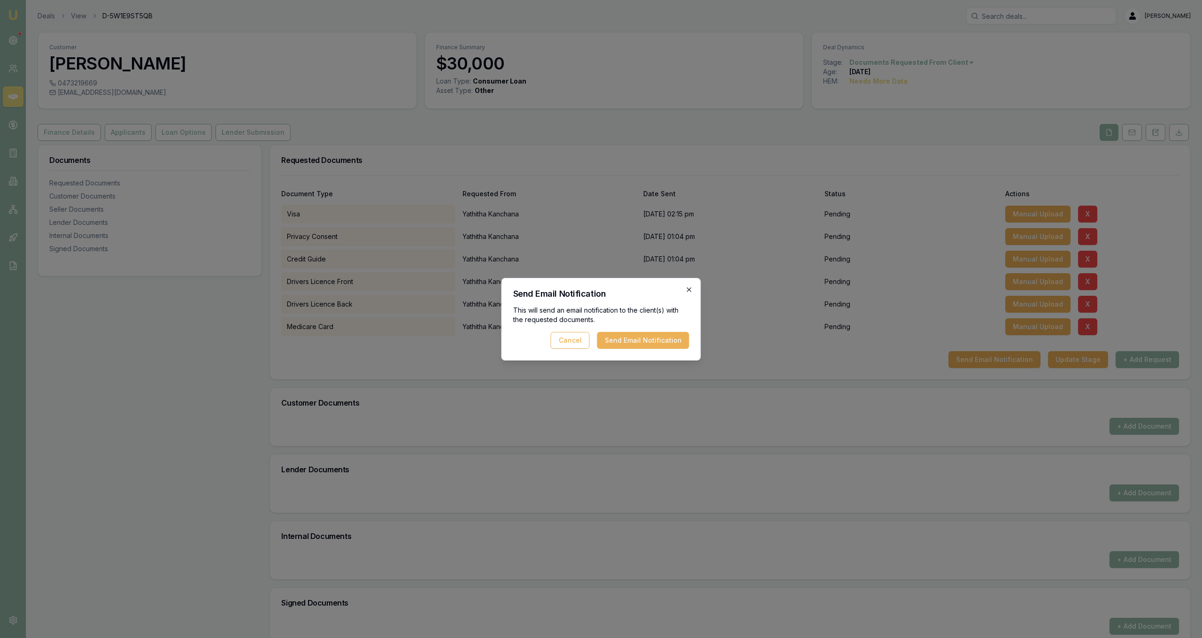
click at [689, 290] on icon "button" at bounding box center [689, 289] width 4 height 4
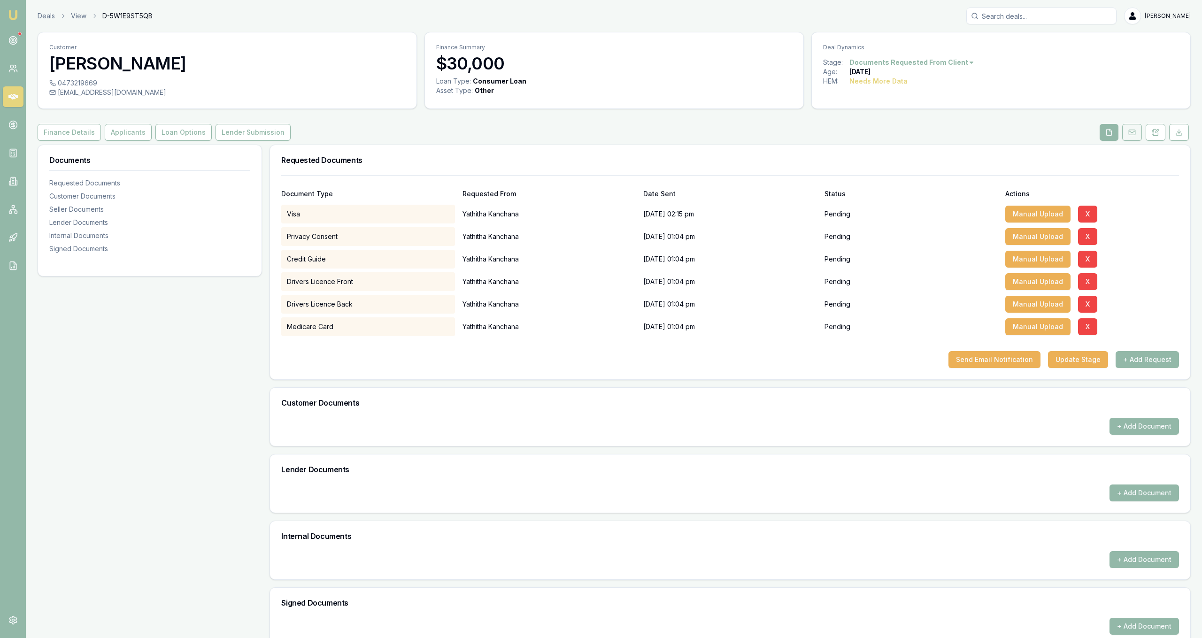
click at [1133, 133] on icon at bounding box center [1132, 133] width 8 height 8
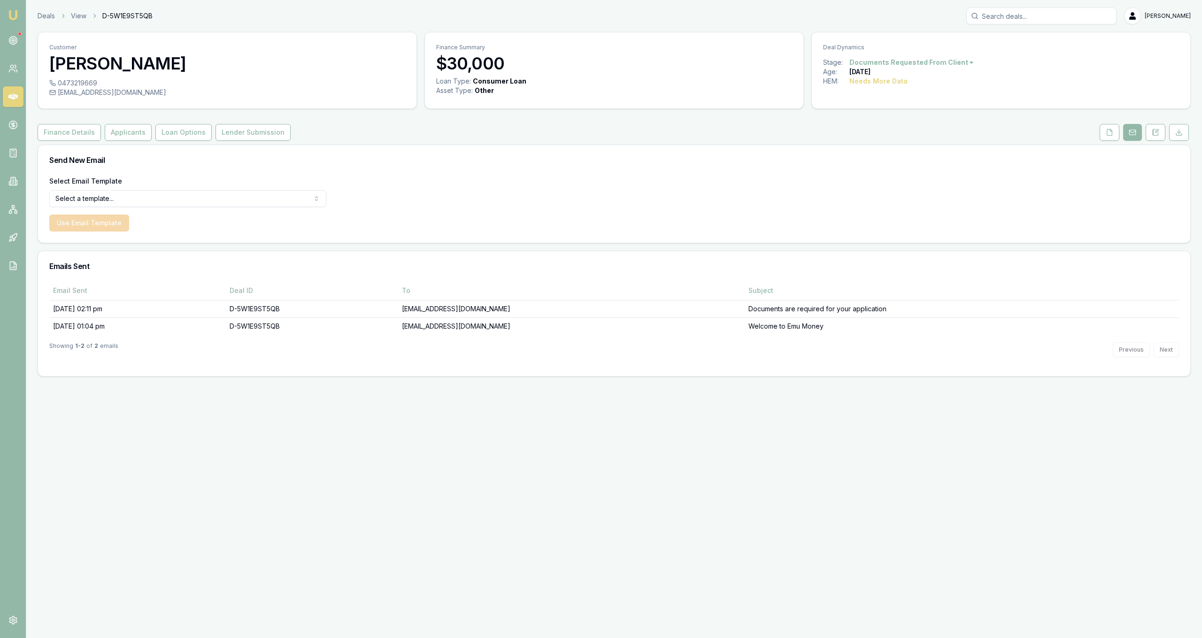
drag, startPoint x: 41, startPoint y: 17, endPoint x: 42, endPoint y: 24, distance: 7.2
click at [41, 18] on link "Deals" at bounding box center [46, 15] width 17 height 9
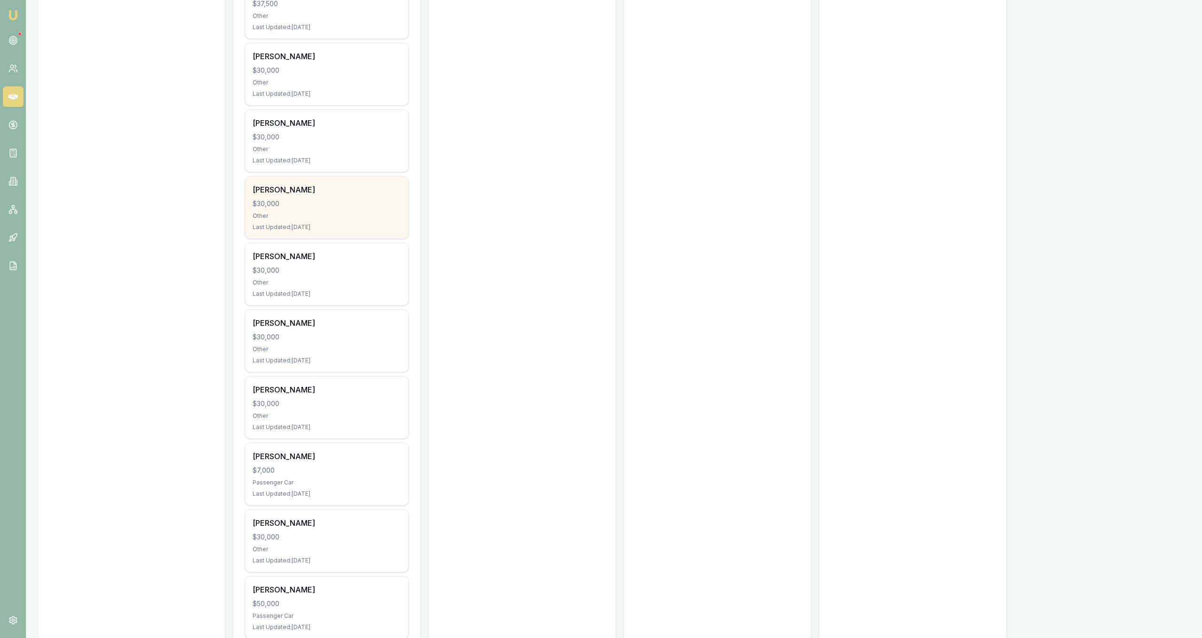
scroll to position [957, 0]
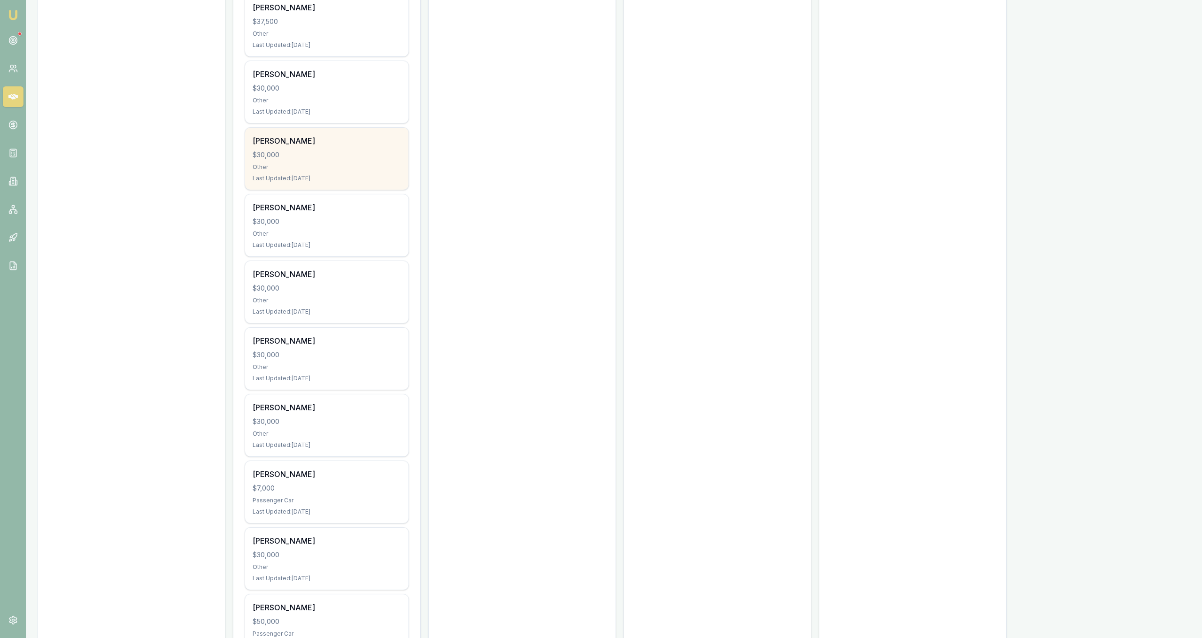
click at [377, 156] on div "$30,000" at bounding box center [327, 154] width 148 height 9
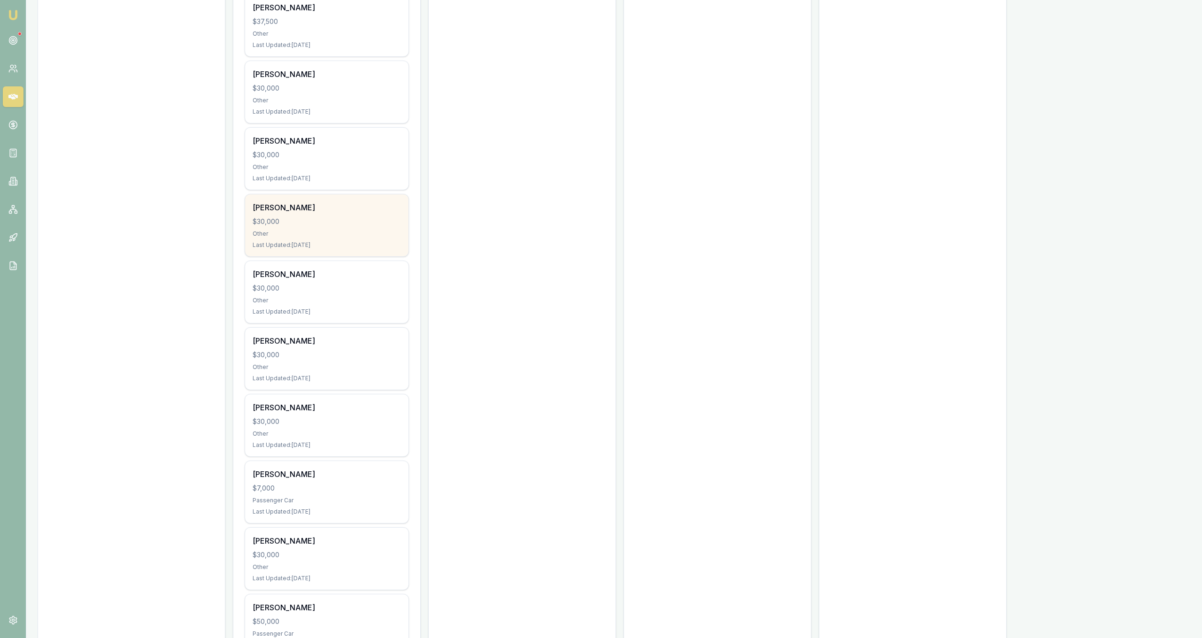
click at [356, 229] on div "Tyler Maes $30,000 Other Last Updated: 14 days ago" at bounding box center [326, 225] width 163 height 62
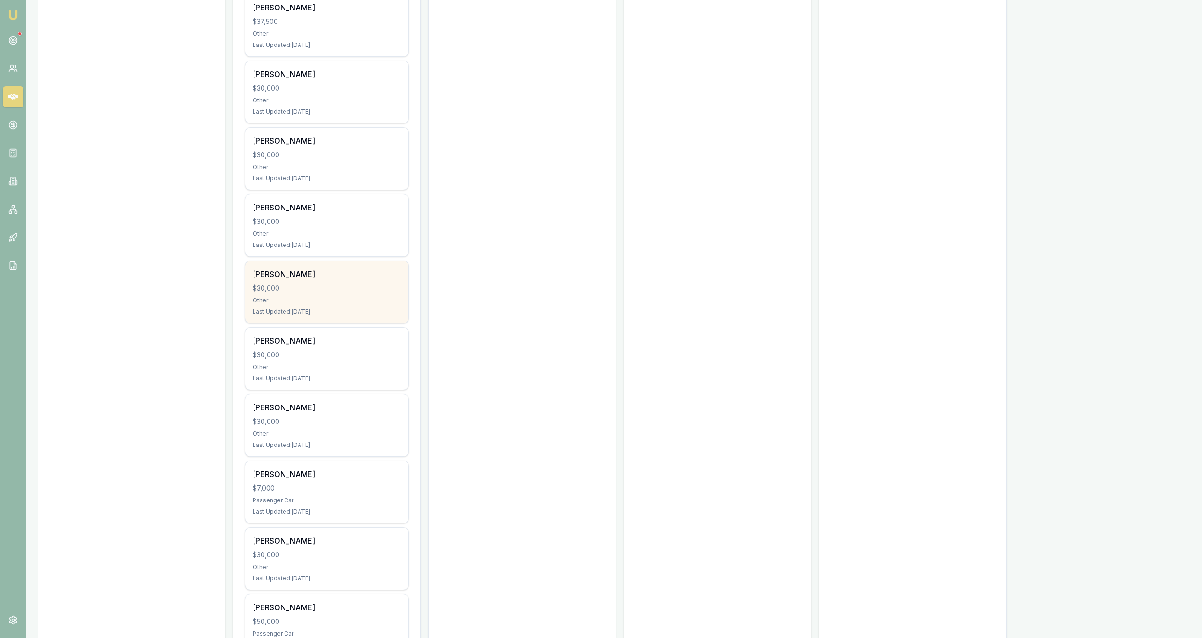
click at [344, 281] on div "John O’Driscoll $30,000 Other Last Updated: 14 days ago" at bounding box center [326, 292] width 163 height 62
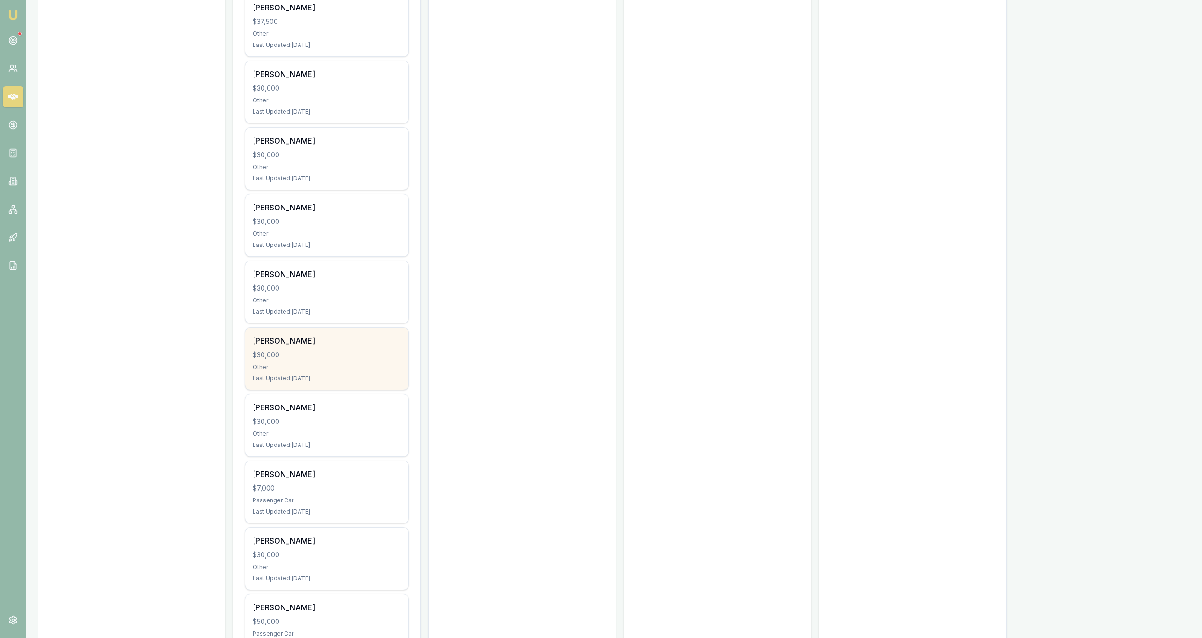
click at [360, 352] on div "$30,000" at bounding box center [327, 354] width 148 height 9
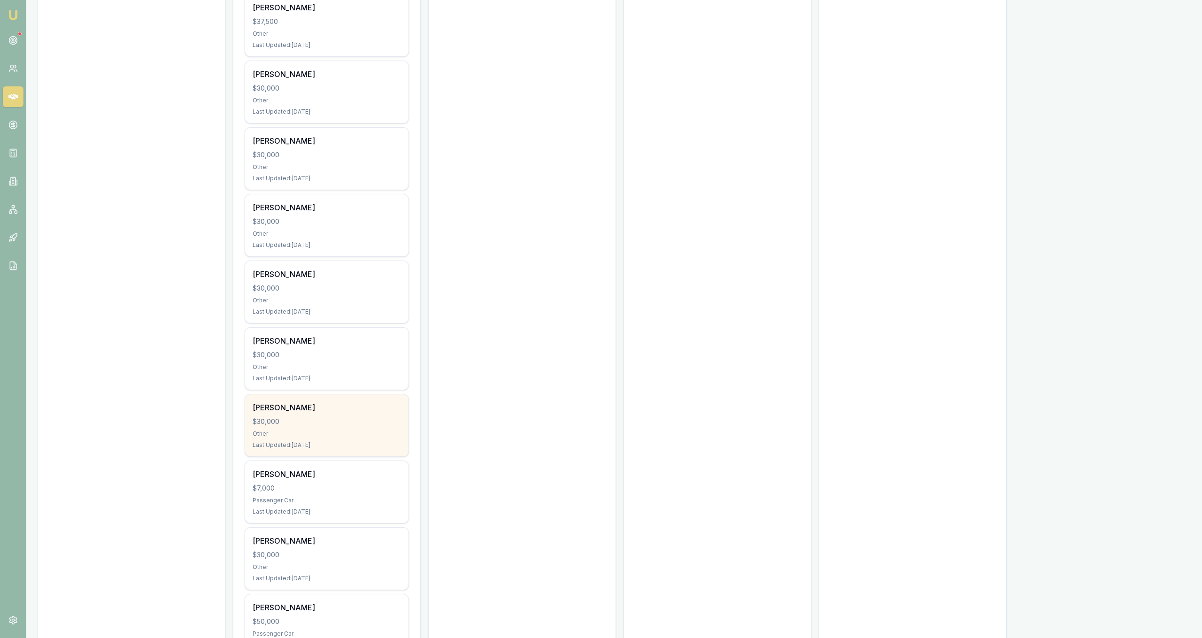
click at [318, 432] on div "Other" at bounding box center [327, 434] width 148 height 8
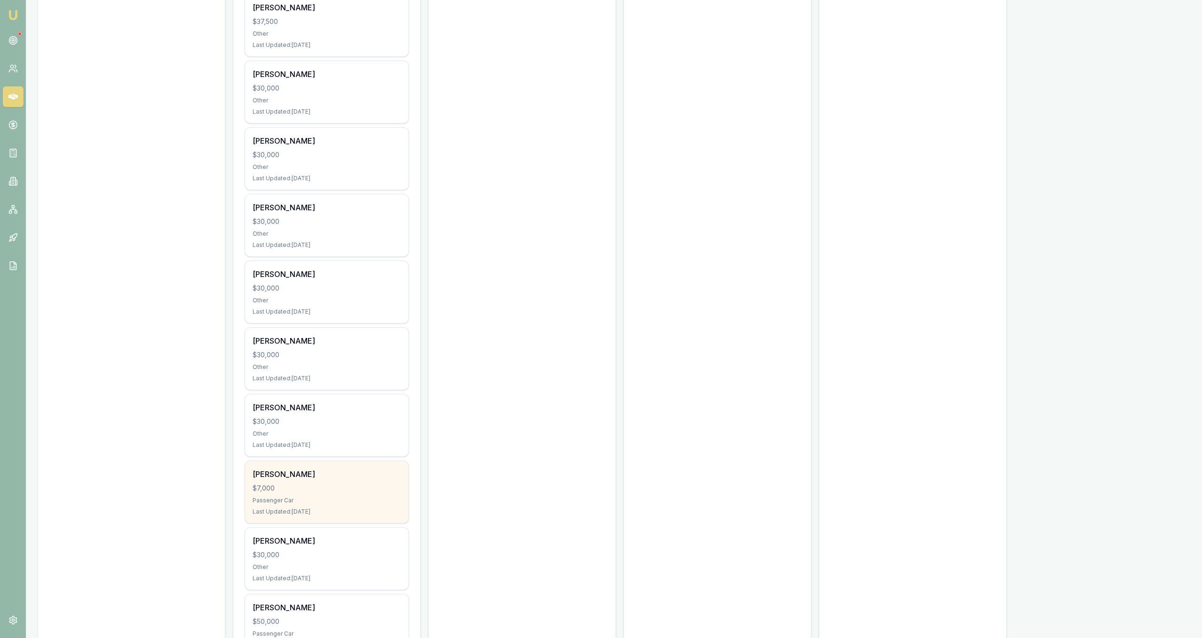
click at [335, 483] on div "Kristy Fawcett $7,000 Passenger Car Last Updated: 19 days ago" at bounding box center [326, 492] width 163 height 62
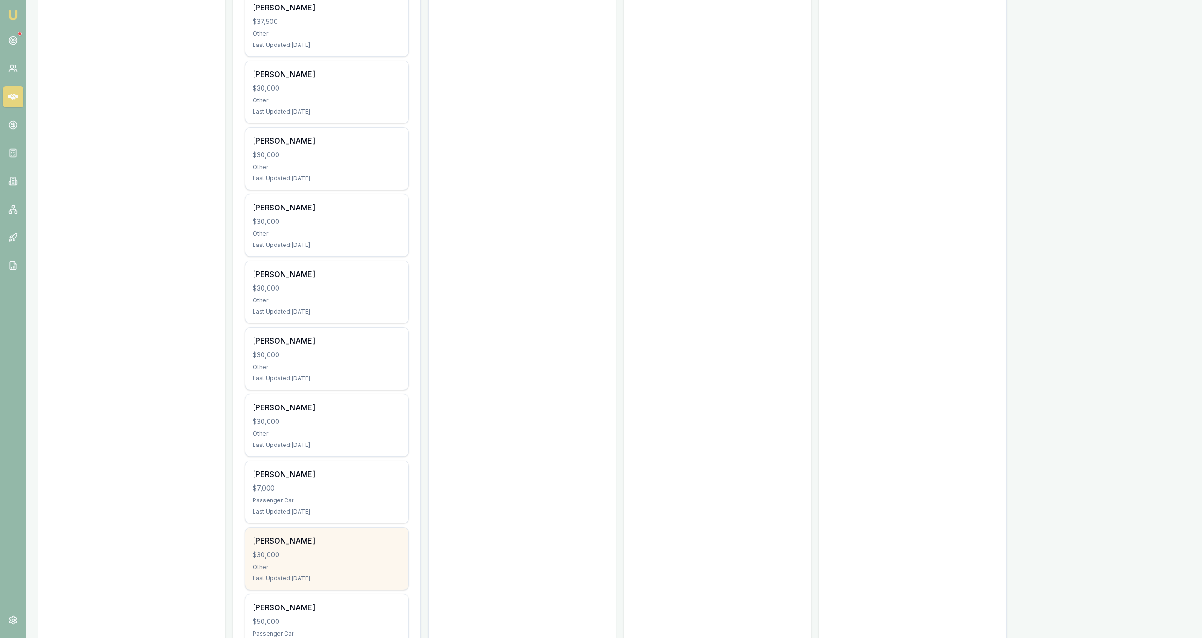
scroll to position [1005, 0]
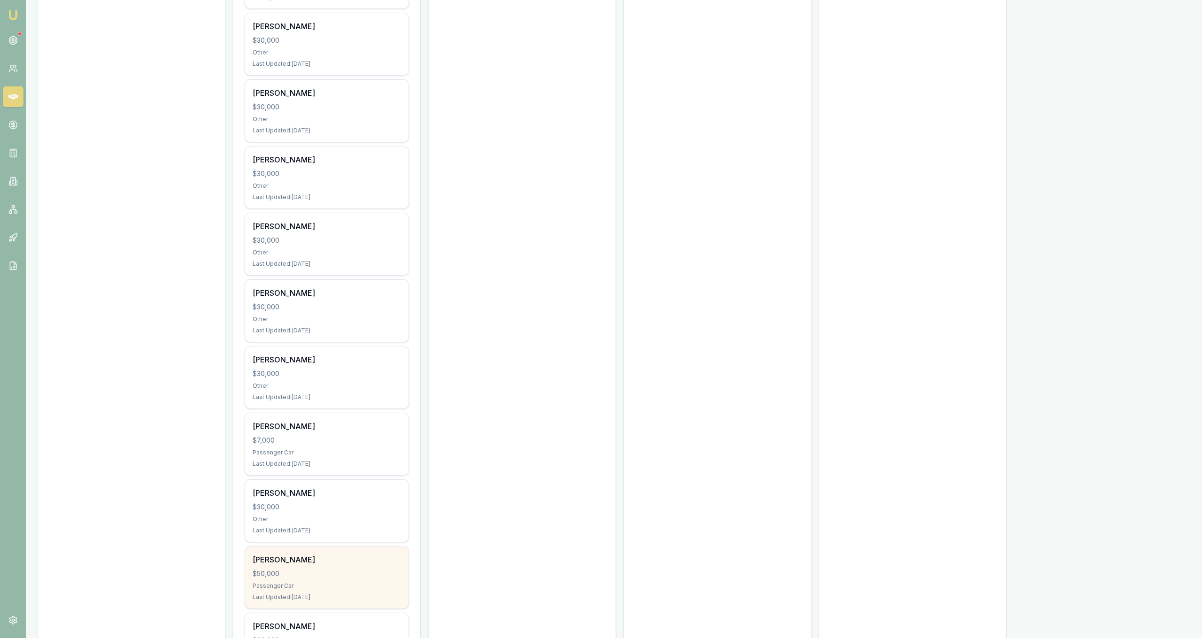
click at [366, 569] on div "$50,000" at bounding box center [327, 573] width 148 height 9
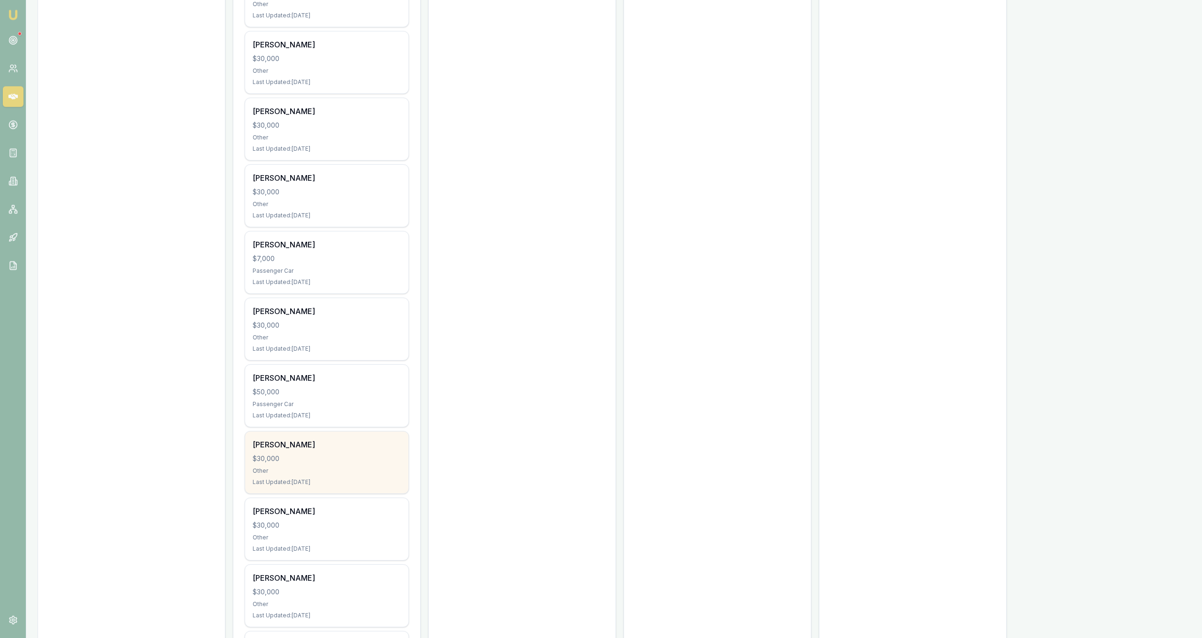
scroll to position [1197, 0]
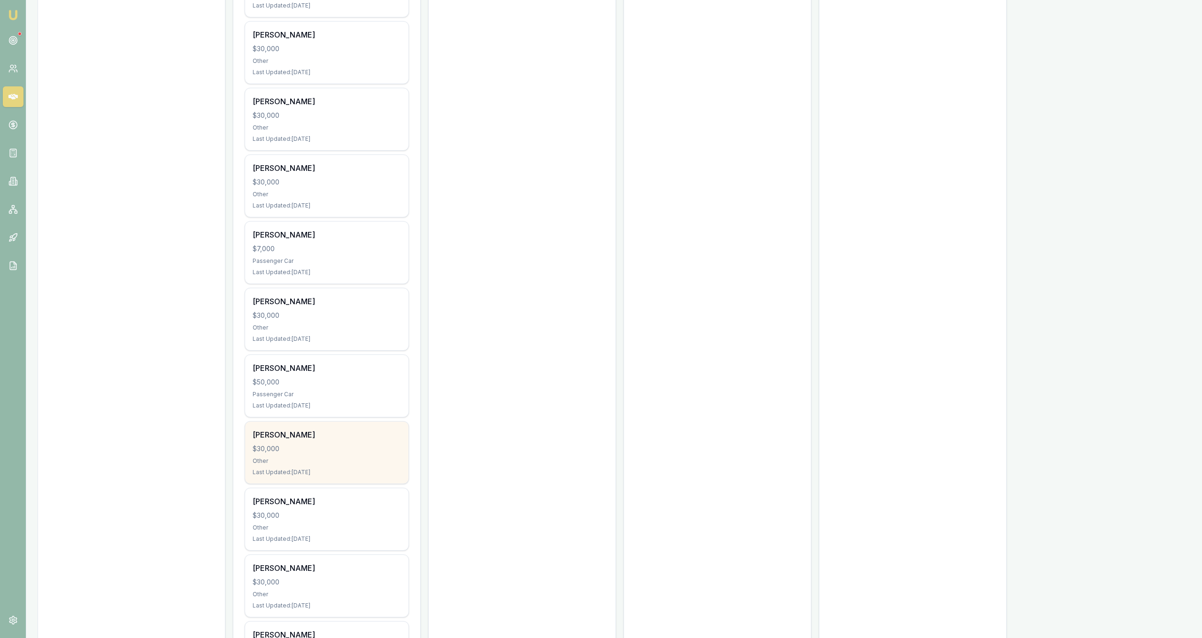
click at [374, 462] on div "Other" at bounding box center [327, 461] width 148 height 8
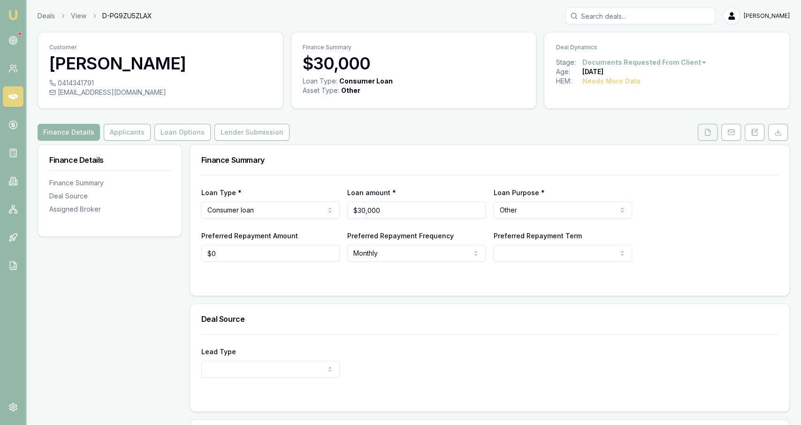
click at [717, 131] on button at bounding box center [708, 132] width 20 height 17
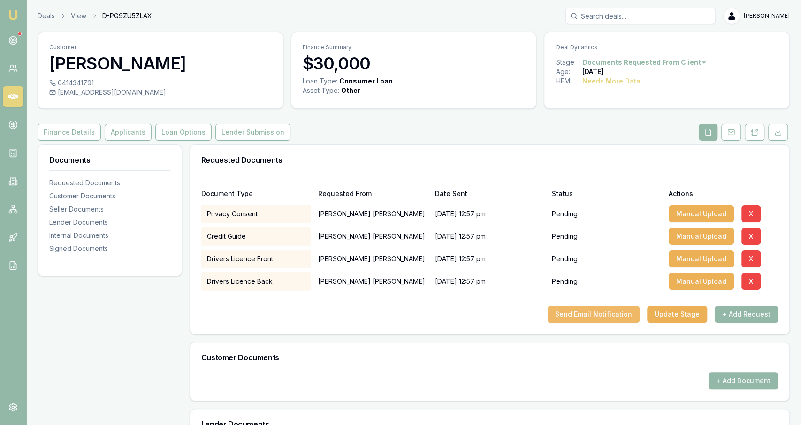
click at [614, 309] on button "Send Email Notification" at bounding box center [594, 314] width 92 height 17
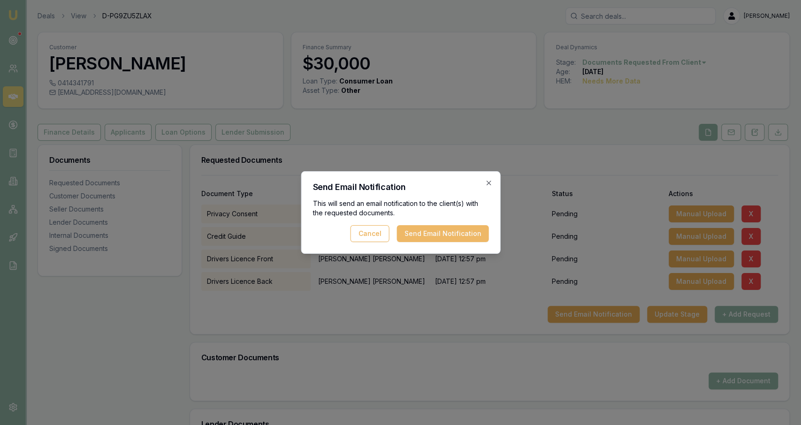
click at [470, 231] on button "Send Email Notification" at bounding box center [443, 233] width 92 height 17
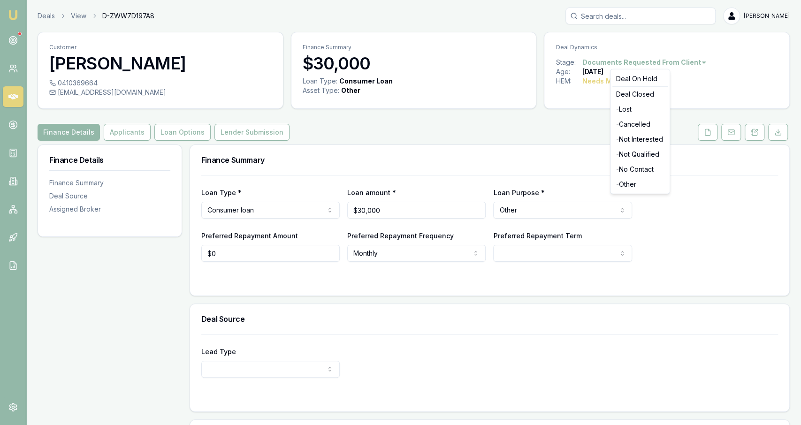
click at [624, 60] on html "Emu Broker Deals View D-ZWW7D197A8 Jackson Fanfulla Toggle Menu Customer Tyler …" at bounding box center [400, 212] width 801 height 425
click at [655, 136] on div "- Not Interested" at bounding box center [640, 139] width 55 height 15
click at [714, 134] on button at bounding box center [708, 132] width 20 height 17
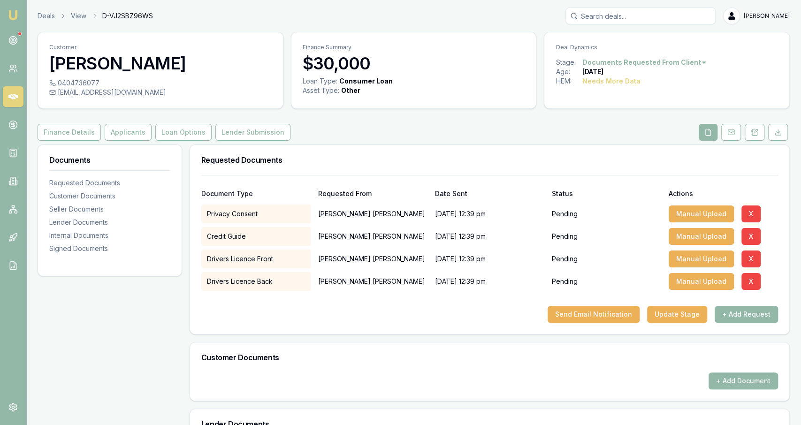
scroll to position [49, 0]
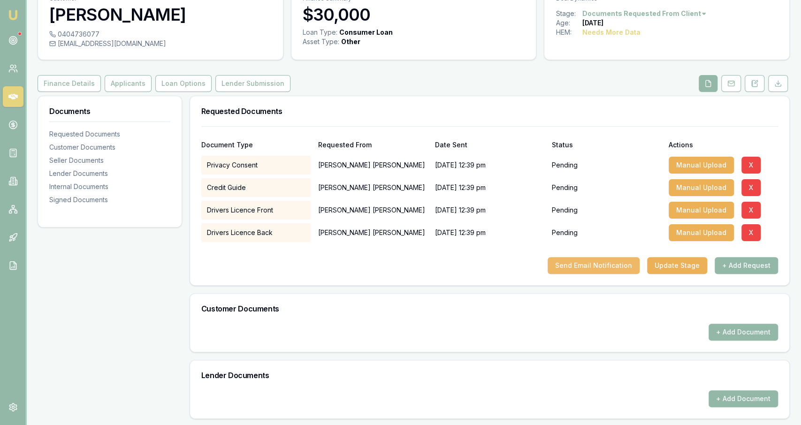
click at [580, 271] on button "Send Email Notification" at bounding box center [594, 265] width 92 height 17
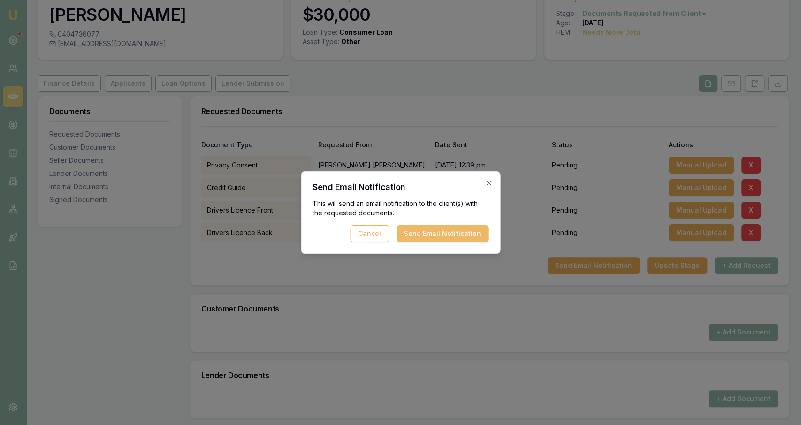
click at [425, 239] on button "Send Email Notification" at bounding box center [443, 233] width 92 height 17
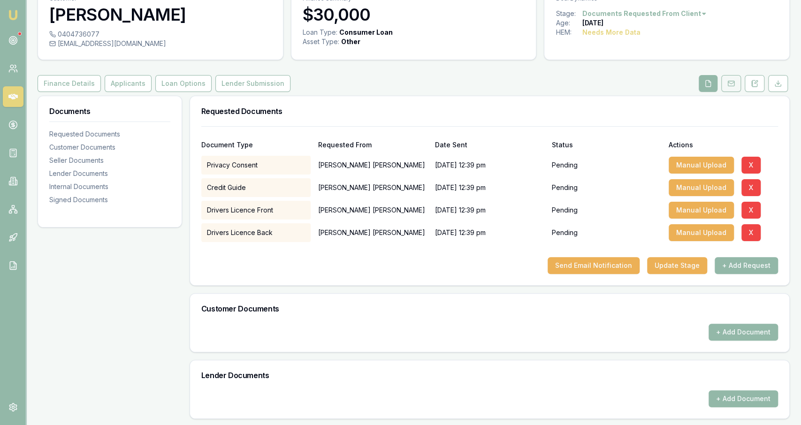
click at [733, 88] on button at bounding box center [731, 83] width 20 height 17
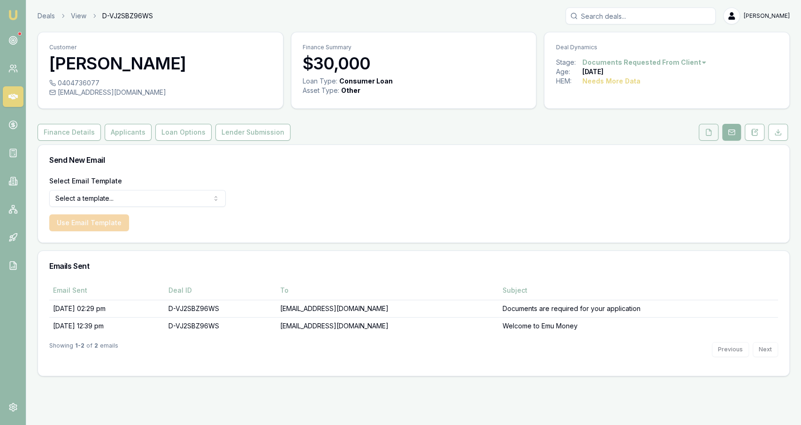
click at [707, 134] on icon at bounding box center [709, 133] width 8 height 8
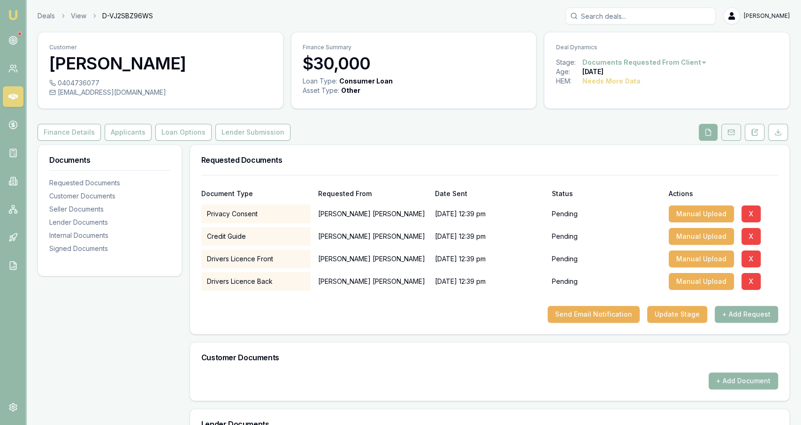
click at [732, 133] on icon at bounding box center [731, 133] width 8 height 8
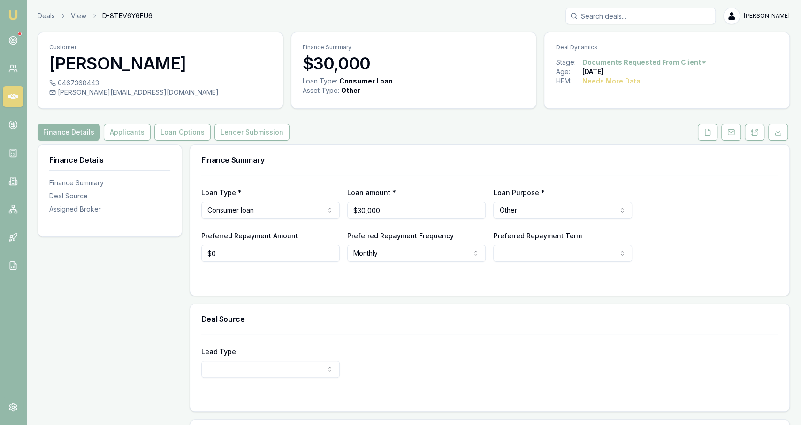
click at [122, 141] on div "Customer [PERSON_NAME] 0467368443 [PERSON_NAME][EMAIL_ADDRESS][DOMAIN_NAME] Fin…" at bounding box center [414, 284] width 752 height 505
click at [121, 138] on button "Applicants" at bounding box center [127, 132] width 47 height 17
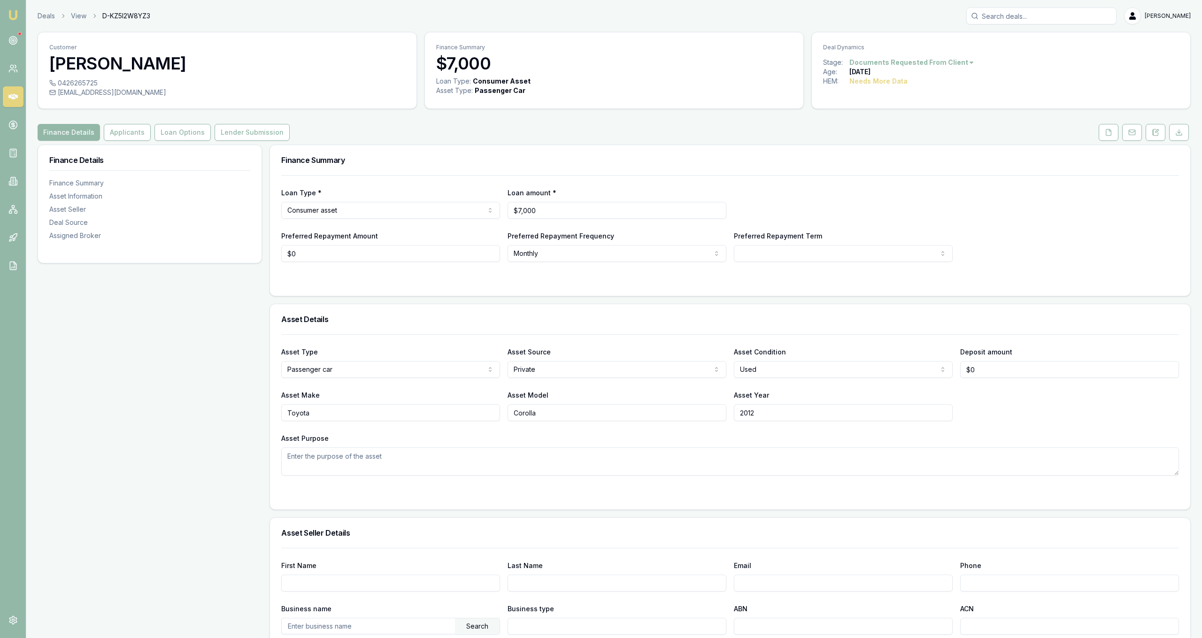
click at [93, 84] on div "0426265725" at bounding box center [227, 82] width 356 height 9
click at [1129, 137] on button at bounding box center [1132, 132] width 20 height 17
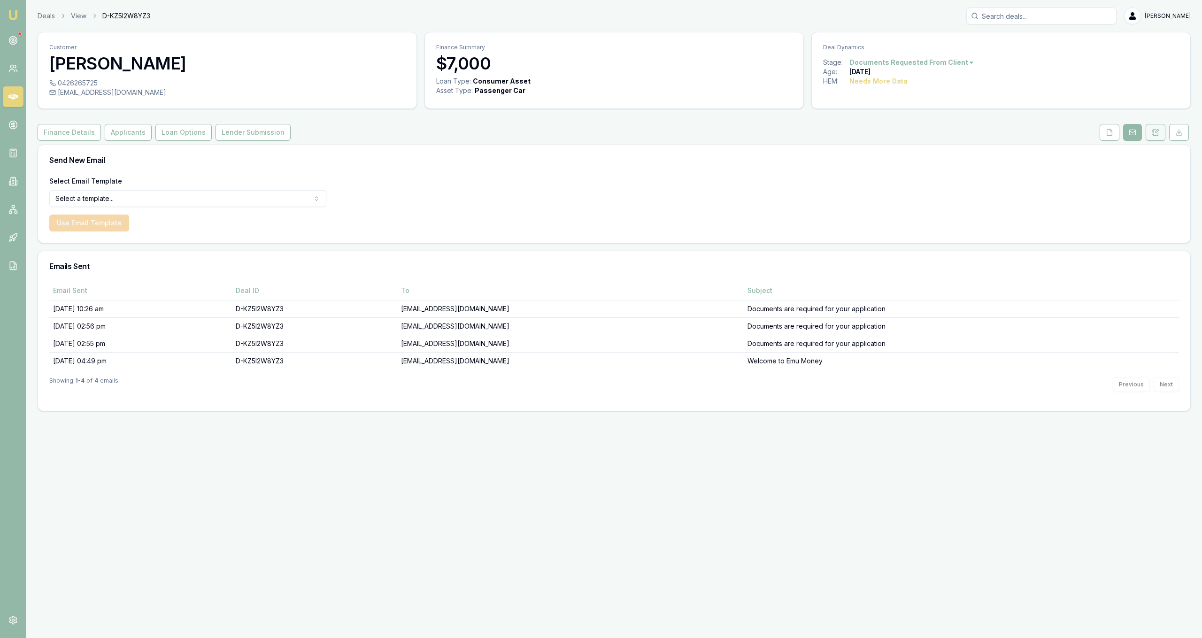
click at [1153, 134] on icon at bounding box center [1155, 133] width 8 height 8
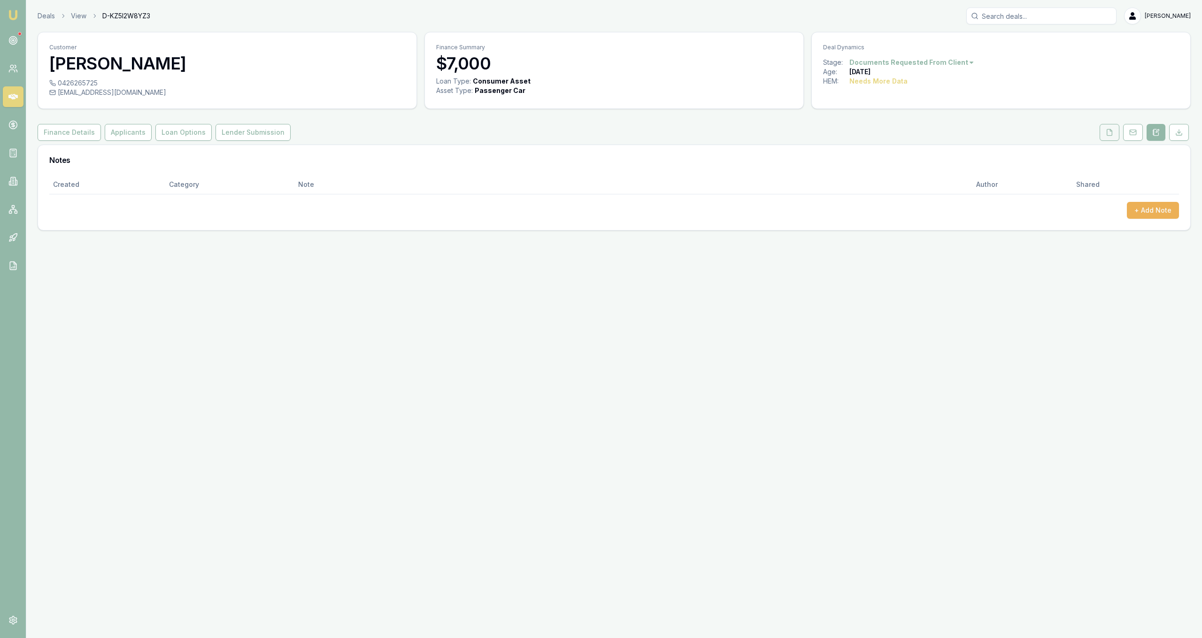
click at [1107, 134] on icon at bounding box center [1109, 132] width 5 height 6
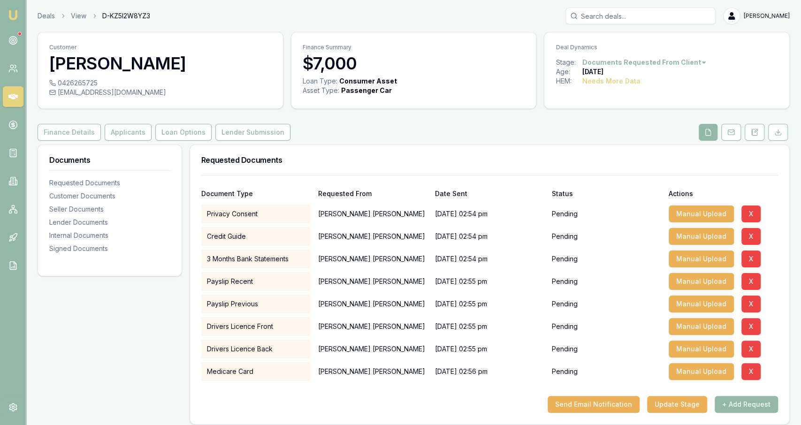
click at [67, 127] on button "Finance Details" at bounding box center [69, 132] width 63 height 17
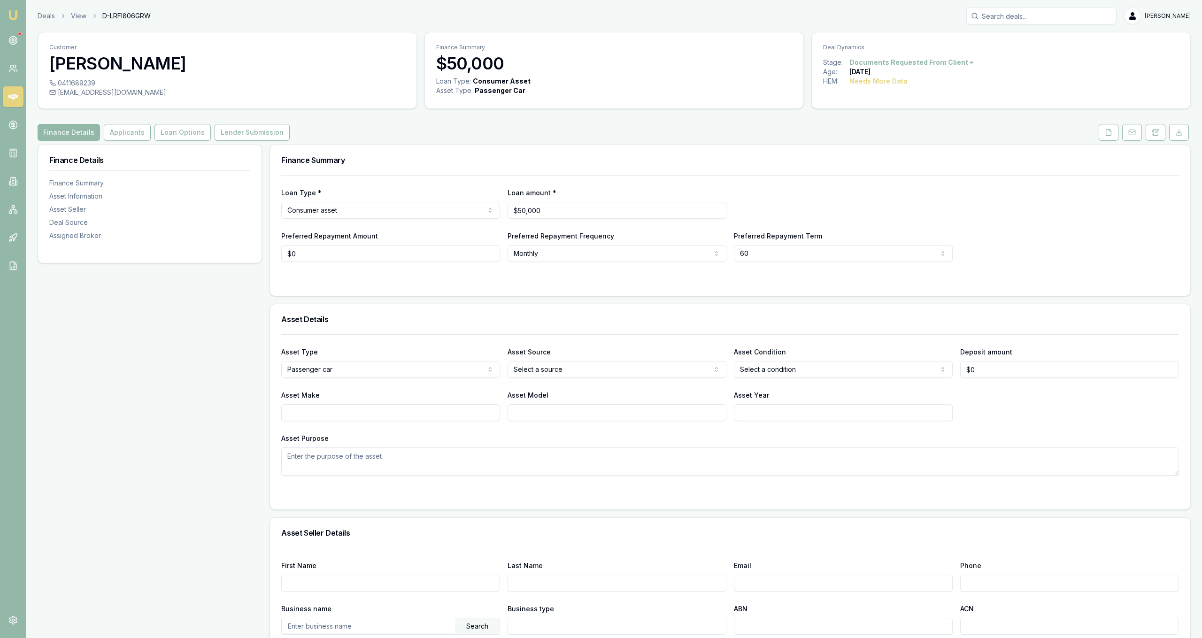
click at [416, 130] on div "Finance Details Applicants Loan Options Lender Submission" at bounding box center [614, 132] width 1153 height 17
click at [128, 133] on button "Applicants" at bounding box center [127, 132] width 47 height 17
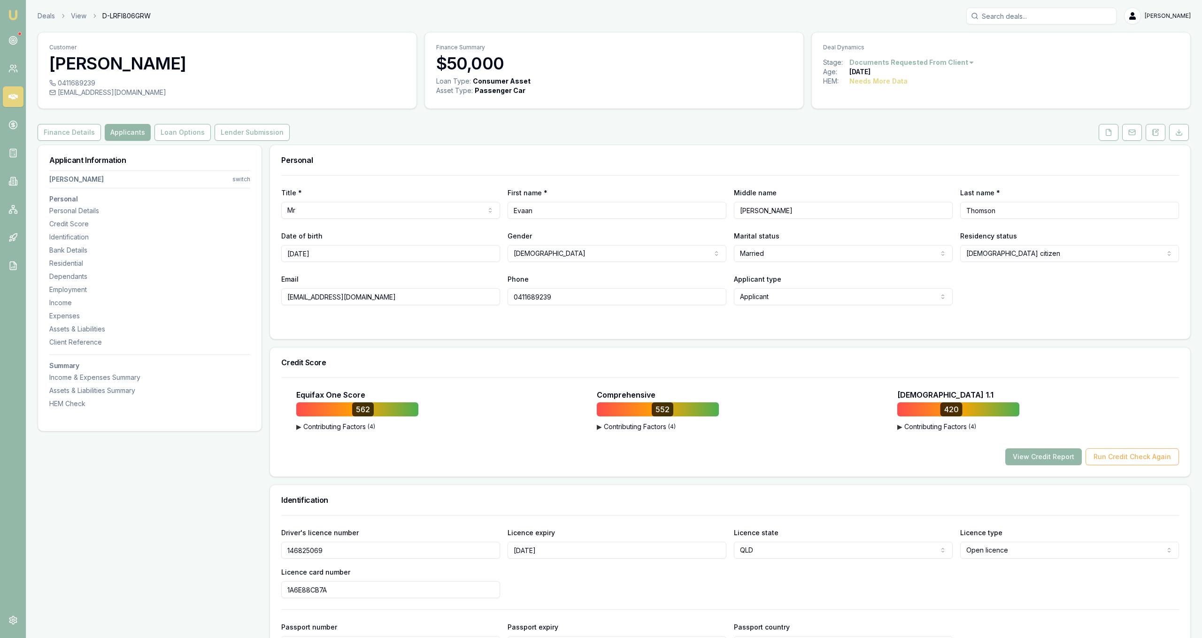
click at [1114, 126] on button at bounding box center [1108, 132] width 20 height 17
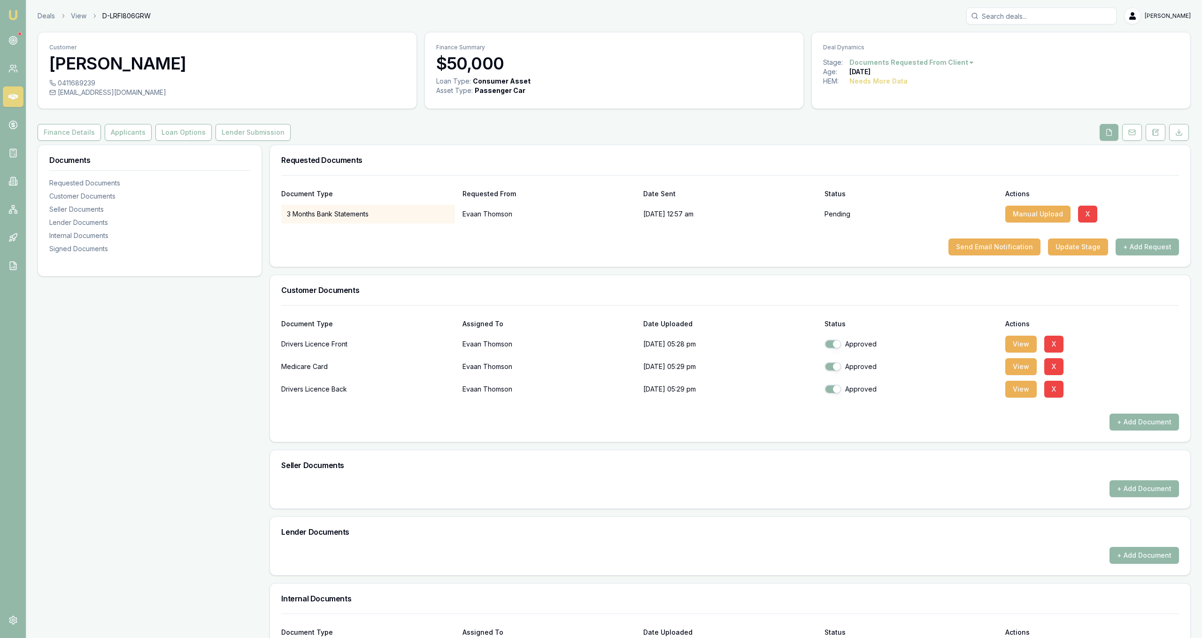
click at [895, 61] on html "Emu Broker Deals View D-LRFI806GRW [PERSON_NAME] Fanfulla Toggle Menu Customer …" at bounding box center [601, 319] width 1202 height 638
click at [910, 93] on div "Deal Closed" at bounding box center [907, 94] width 55 height 15
click at [919, 156] on div "- Not Qualified" at bounding box center [907, 154] width 55 height 15
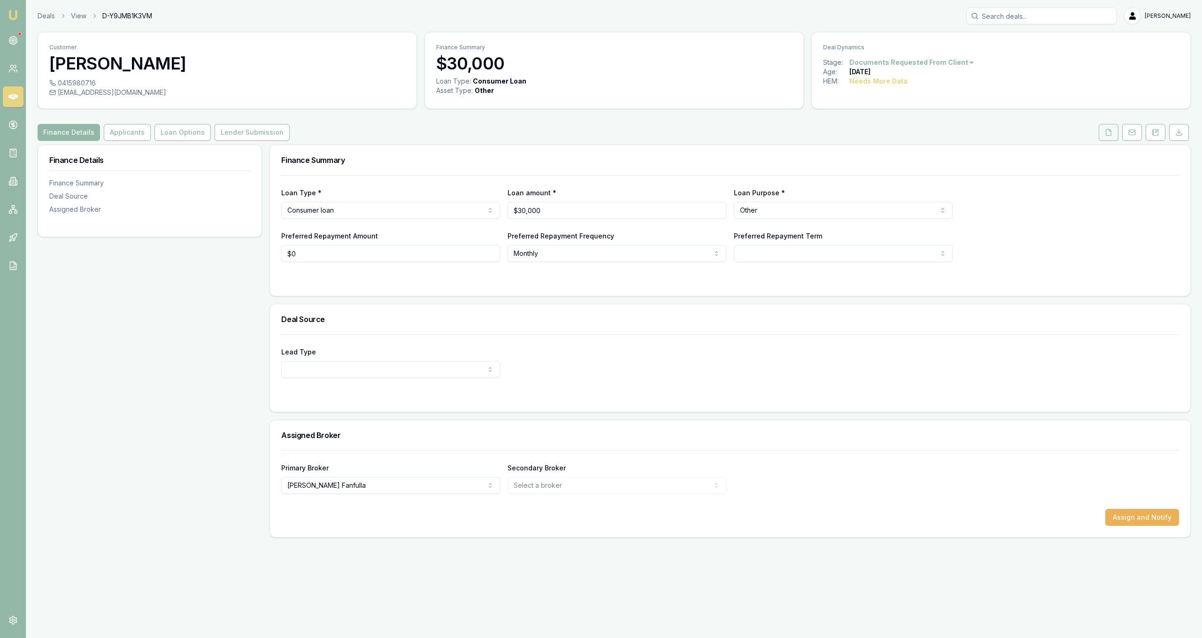
click at [1109, 130] on polyline at bounding box center [1110, 130] width 2 height 2
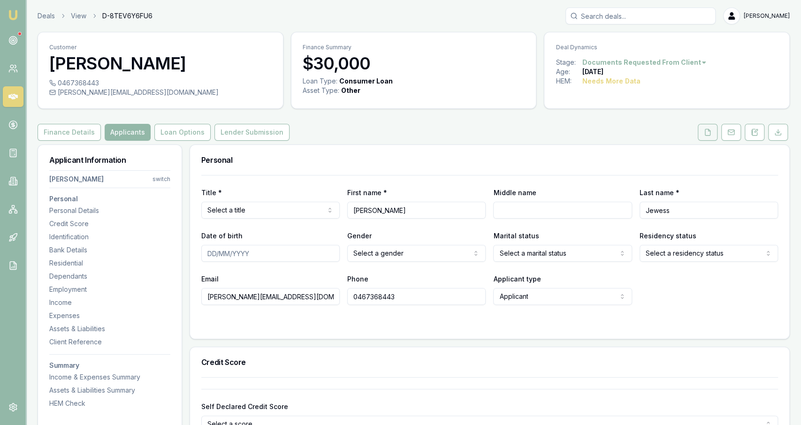
click at [710, 134] on icon at bounding box center [708, 133] width 8 height 8
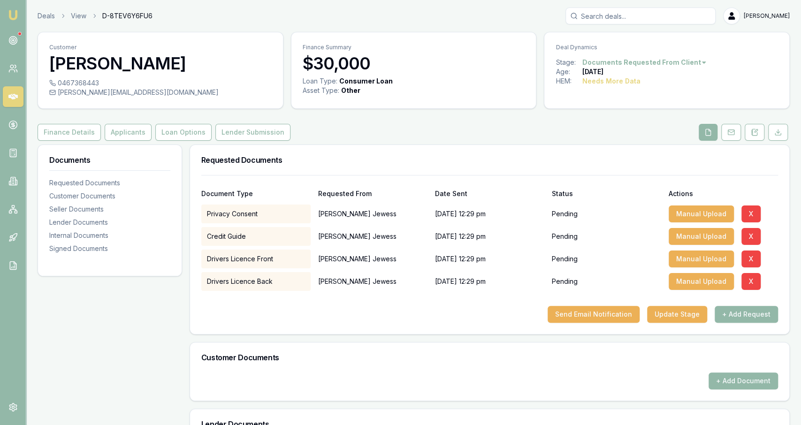
click at [738, 312] on button "+ Add Request" at bounding box center [746, 314] width 63 height 17
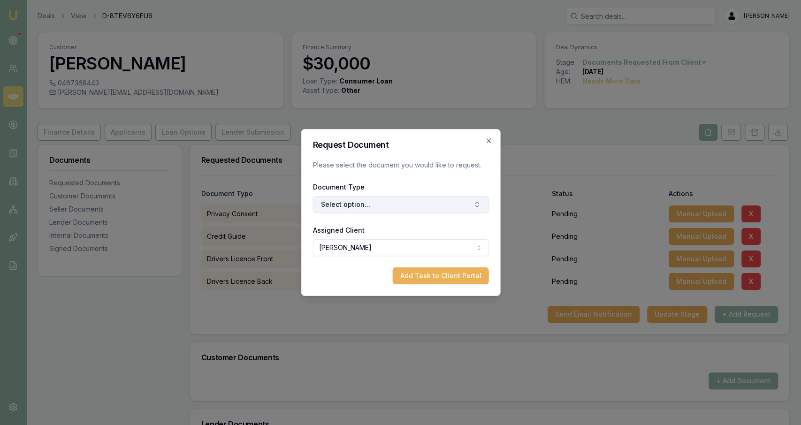
click at [354, 200] on button "Select option..." at bounding box center [401, 204] width 176 height 17
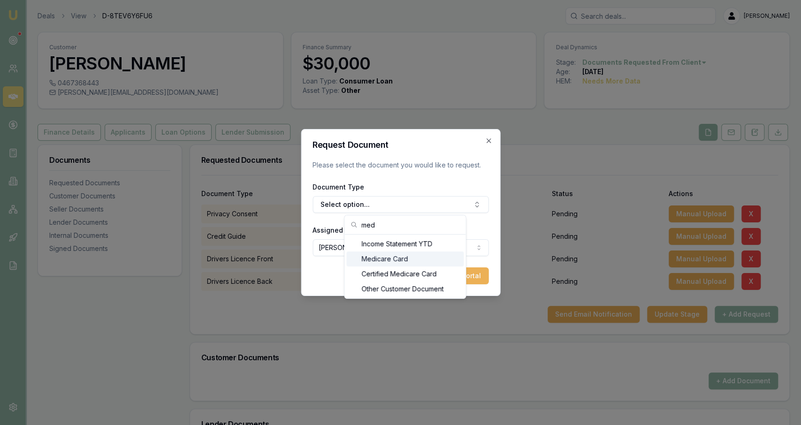
type input "med"
click at [404, 259] on div "Medicare Card" at bounding box center [404, 259] width 117 height 15
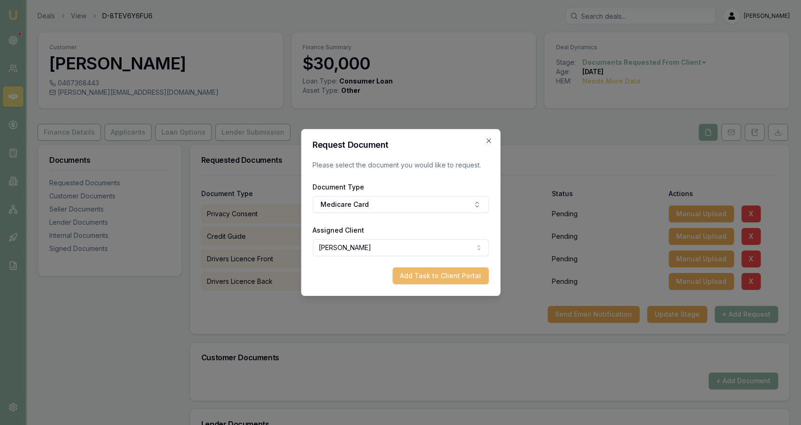
click at [445, 280] on button "Add Task to Client Portal" at bounding box center [440, 276] width 96 height 17
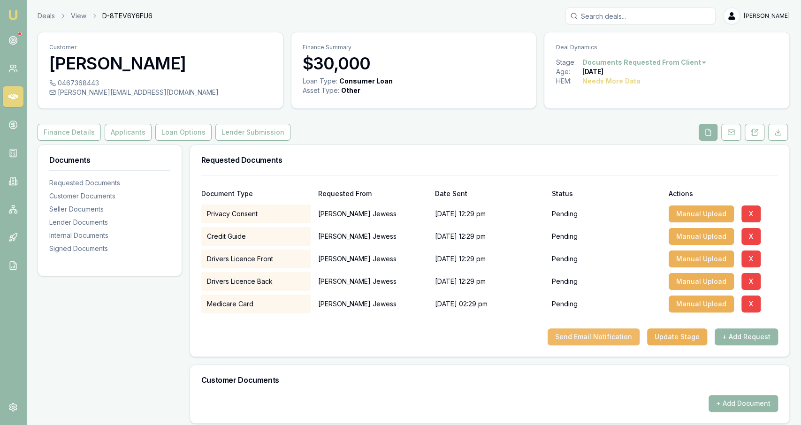
click at [592, 335] on button "Send Email Notification" at bounding box center [594, 337] width 92 height 17
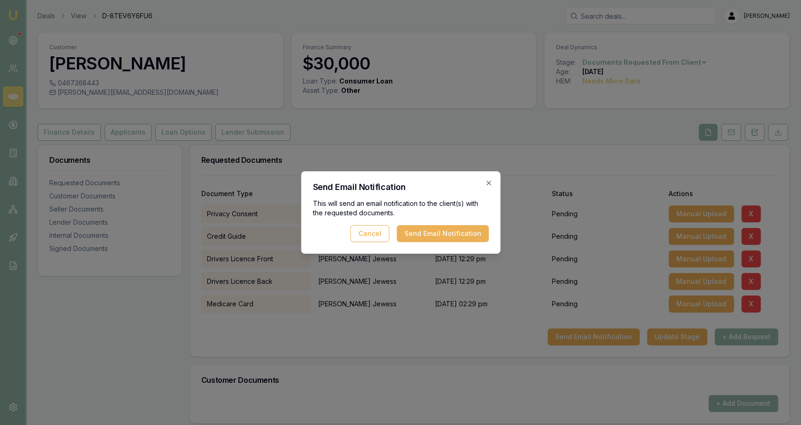
click at [439, 243] on div "Send Email Notification This will send an email notification to the client(s) w…" at bounding box center [400, 212] width 199 height 83
click at [437, 242] on button "Send Email Notification" at bounding box center [443, 233] width 92 height 17
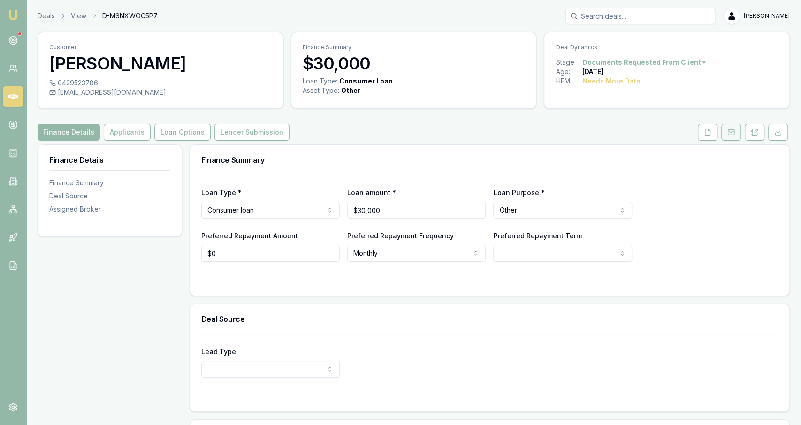
click at [734, 133] on rect at bounding box center [731, 132] width 6 height 5
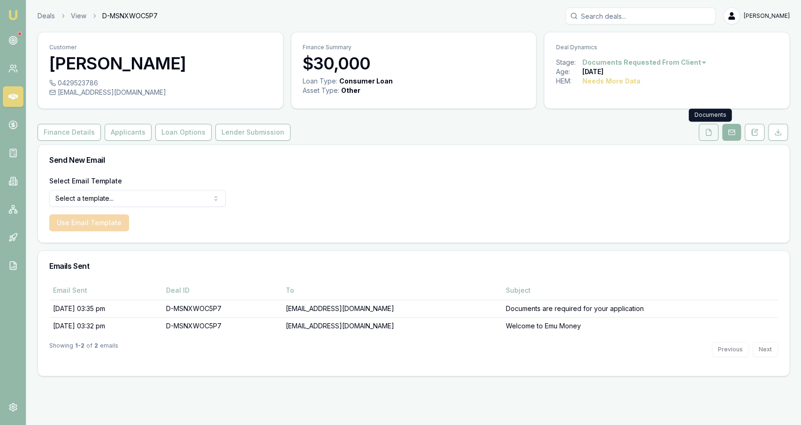
click at [708, 133] on icon at bounding box center [709, 133] width 8 height 8
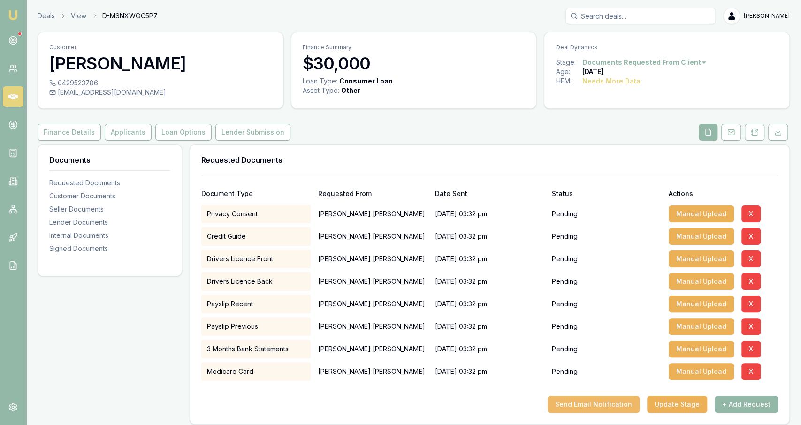
click at [595, 409] on button "Send Email Notification" at bounding box center [594, 404] width 92 height 17
click at [595, 409] on body "Emu Broker Deals View D-MSNXWOC5P7 Jackson Fanfulla Toggle Menu Customer Liam S…" at bounding box center [400, 212] width 801 height 425
click at [744, 345] on button "X" at bounding box center [751, 349] width 19 height 17
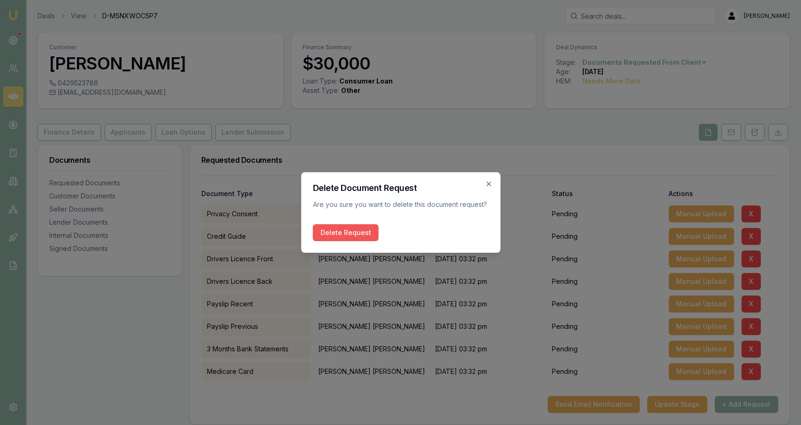
click at [362, 228] on button "Delete Request" at bounding box center [346, 232] width 66 height 17
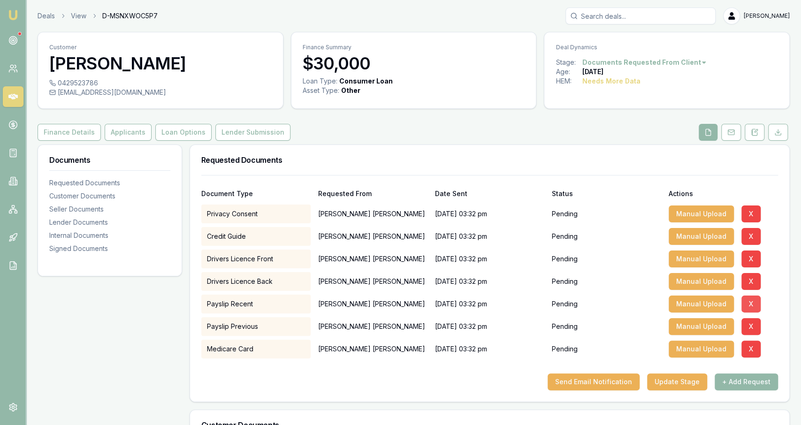
click at [744, 300] on button "X" at bounding box center [751, 304] width 19 height 17
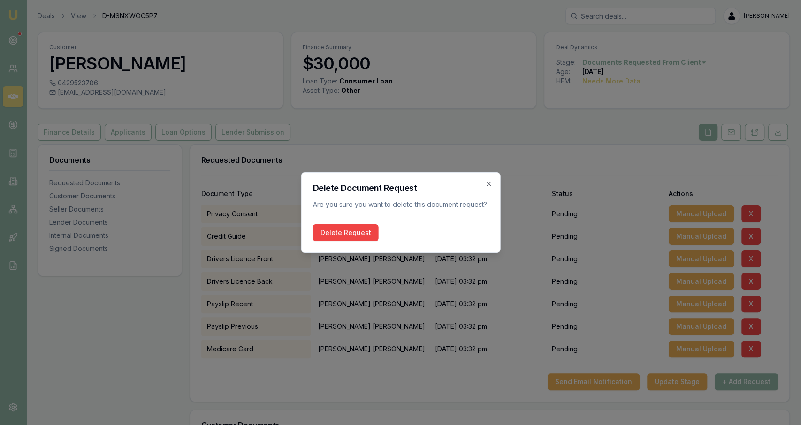
click at [347, 242] on div "Delete Document Request Are you sure you want to delete this document request? …" at bounding box center [400, 212] width 199 height 81
click at [345, 240] on button "Delete Request" at bounding box center [346, 232] width 66 height 17
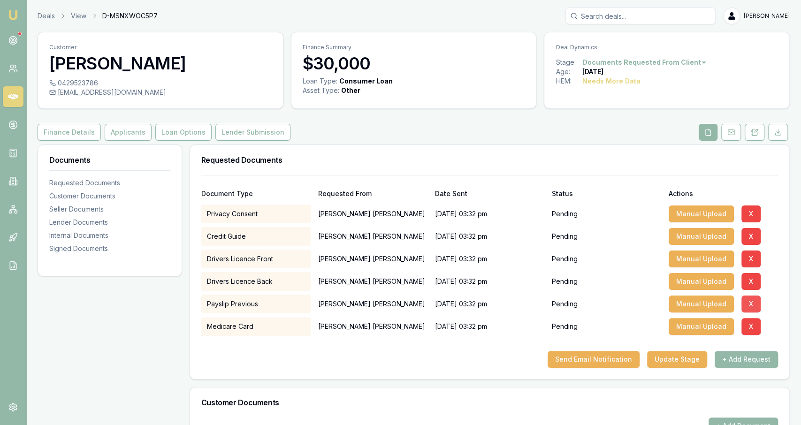
click at [740, 304] on div "Manual Upload X" at bounding box center [723, 304] width 109 height 19
click at [743, 304] on button "X" at bounding box center [751, 304] width 19 height 17
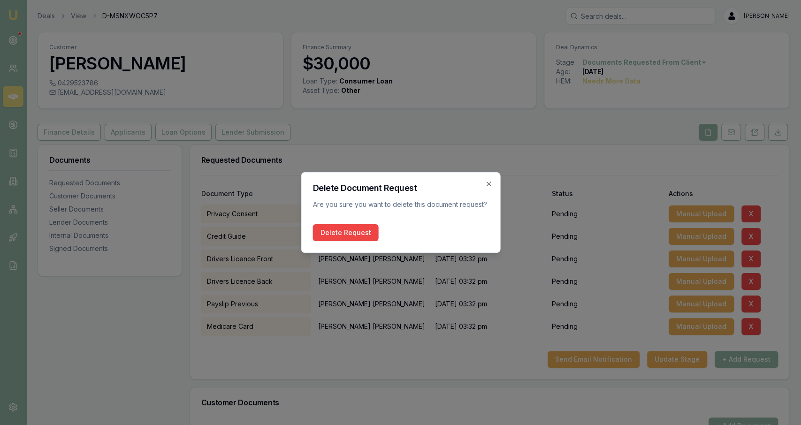
click at [304, 222] on div "Delete Document Request Are you sure you want to delete this document request? …" at bounding box center [400, 212] width 199 height 81
click at [328, 235] on button "Delete Request" at bounding box center [346, 232] width 66 height 17
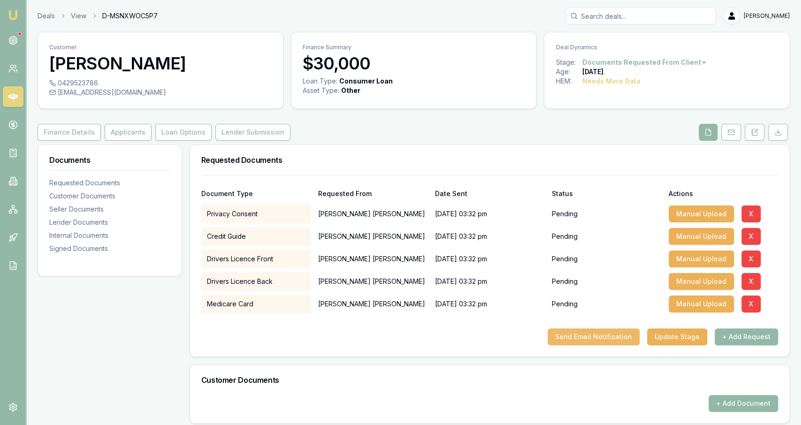
click at [591, 336] on button "Send Email Notification" at bounding box center [594, 337] width 92 height 17
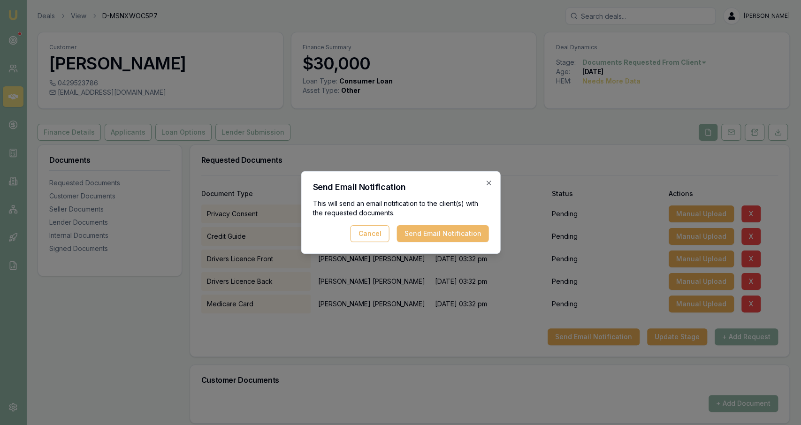
click at [436, 236] on button "Send Email Notification" at bounding box center [443, 233] width 92 height 17
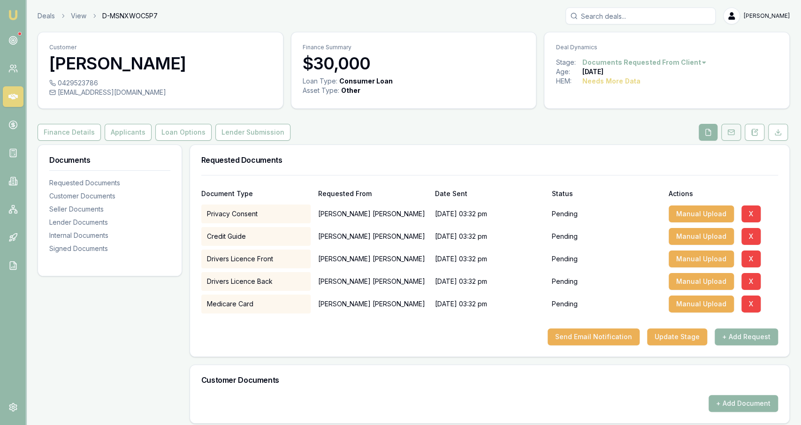
click at [728, 132] on button at bounding box center [731, 132] width 20 height 17
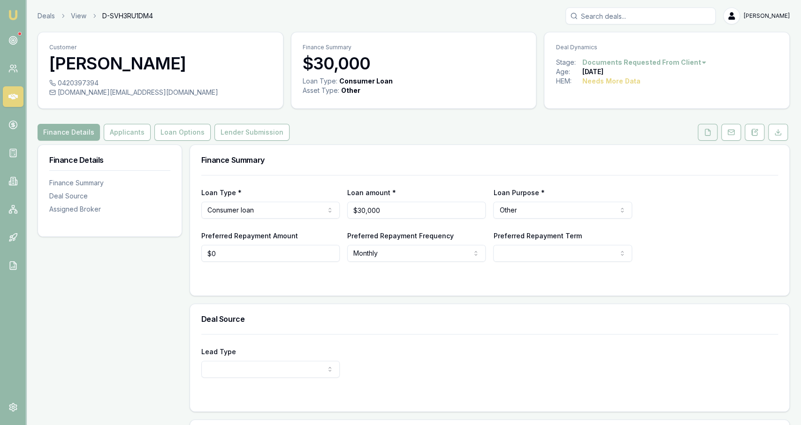
click at [707, 129] on icon at bounding box center [707, 132] width 5 height 6
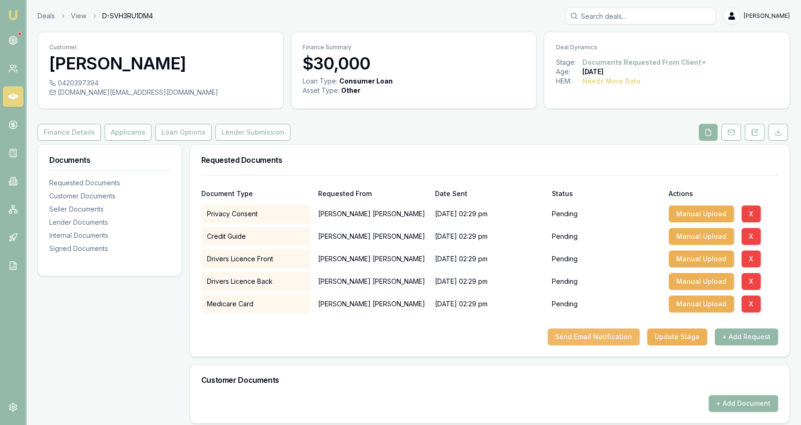
click at [600, 344] on button "Send Email Notification" at bounding box center [594, 337] width 92 height 17
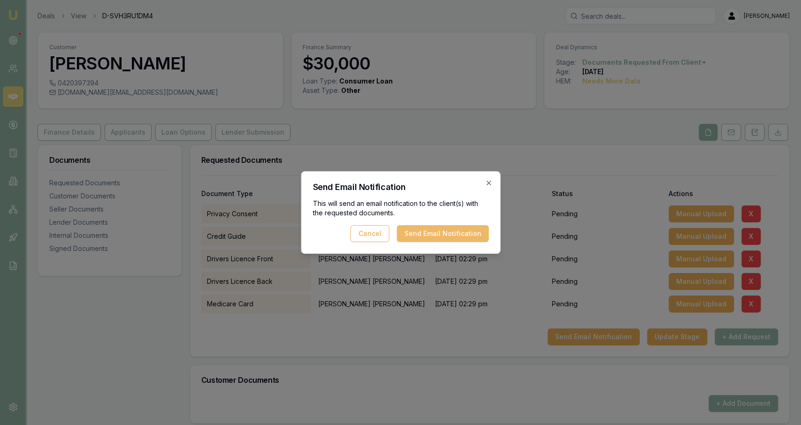
click at [436, 241] on button "Send Email Notification" at bounding box center [443, 233] width 92 height 17
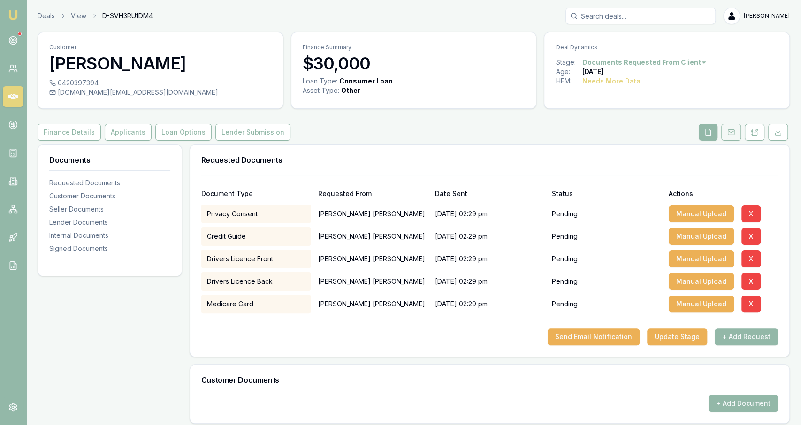
click at [735, 131] on icon at bounding box center [731, 133] width 8 height 8
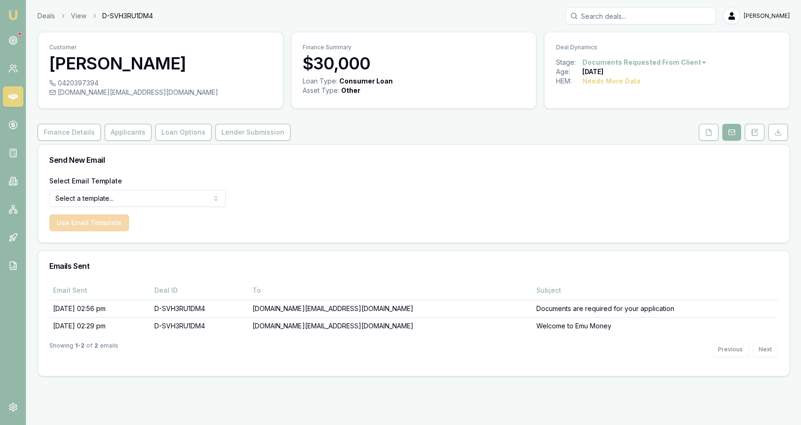
click at [716, 140] on div "Customer [PERSON_NAME] 0420397394 [DOMAIN_NAME][EMAIL_ADDRESS][DOMAIN_NAME] Fin…" at bounding box center [414, 204] width 752 height 345
click at [713, 138] on button at bounding box center [709, 132] width 20 height 17
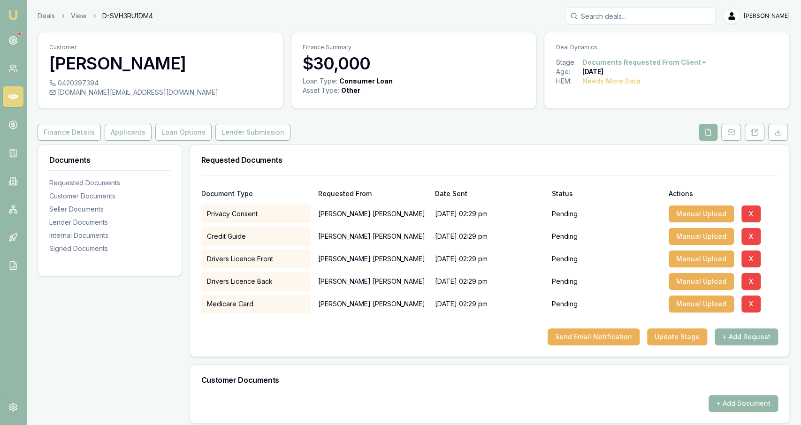
click at [488, 132] on div "Finance Details Applicants Loan Options Lender Submission" at bounding box center [414, 132] width 752 height 17
click at [735, 136] on button at bounding box center [731, 132] width 20 height 17
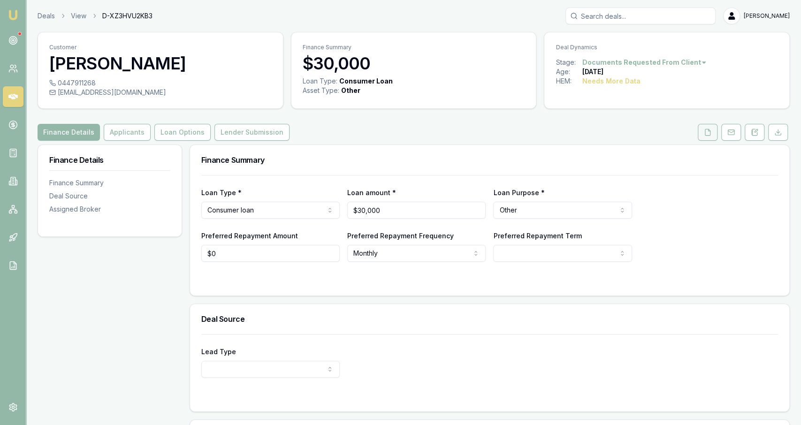
click at [710, 139] on button at bounding box center [708, 132] width 20 height 17
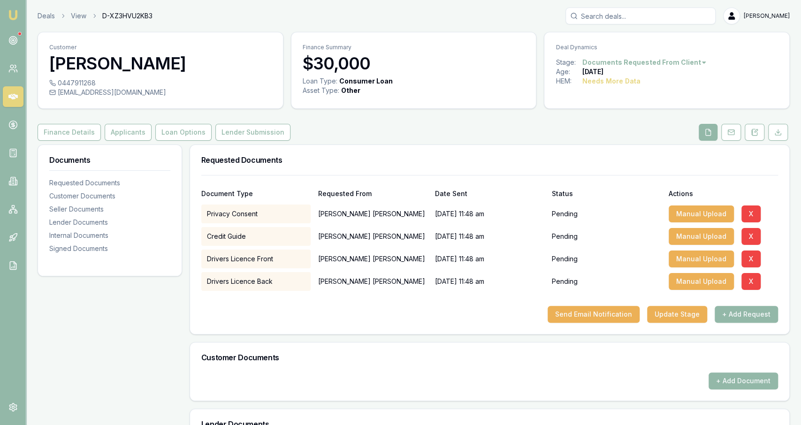
click at [602, 327] on div "Document Type Requested From Date Sent Status Actions Privacy Consent David Wil…" at bounding box center [489, 254] width 599 height 159
click at [598, 318] on button "Send Email Notification" at bounding box center [594, 314] width 92 height 17
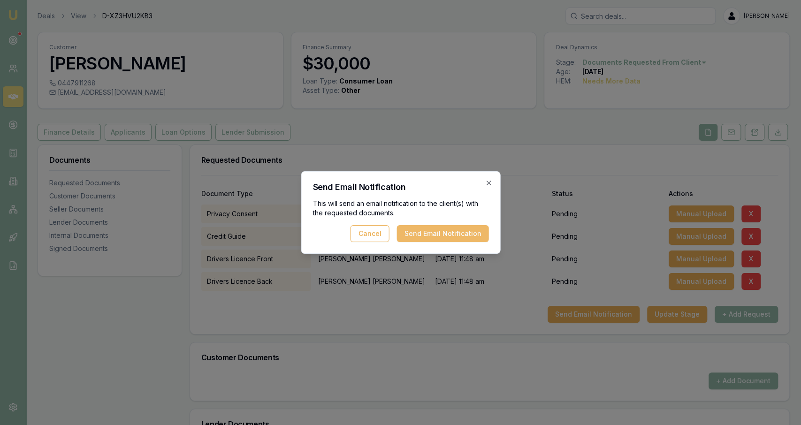
click at [463, 233] on button "Send Email Notification" at bounding box center [443, 233] width 92 height 17
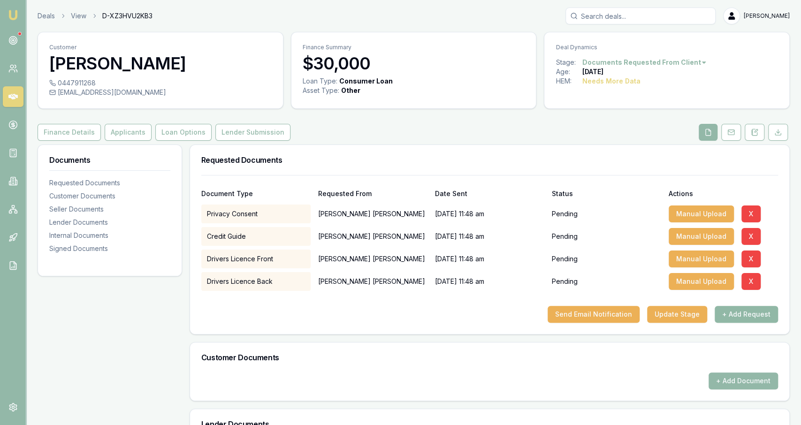
click at [743, 314] on button "+ Add Request" at bounding box center [746, 314] width 63 height 17
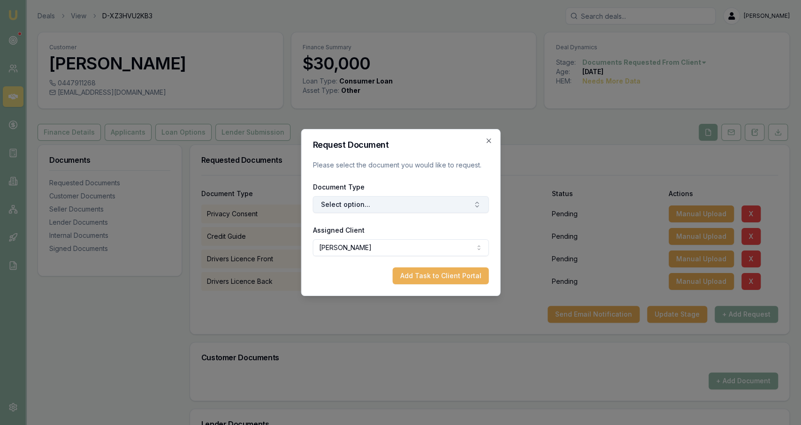
click at [421, 208] on button "Select option..." at bounding box center [401, 204] width 176 height 17
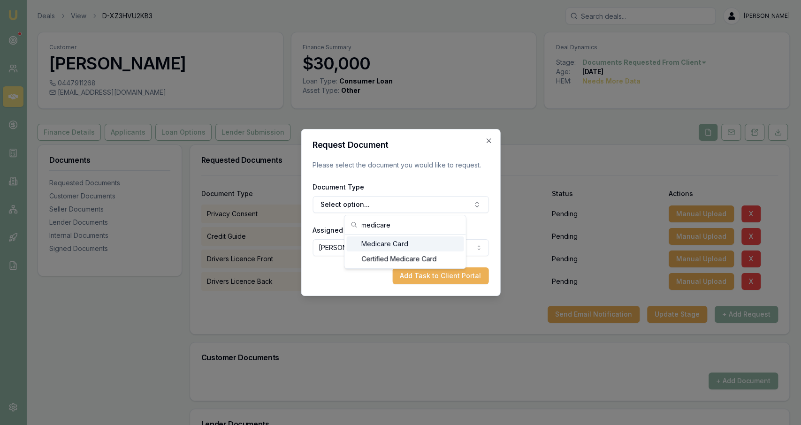
type input "medicare"
click at [449, 243] on div "Medicare Card" at bounding box center [404, 244] width 117 height 15
click at [441, 276] on button "Add Task to Client Portal" at bounding box center [440, 276] width 96 height 17
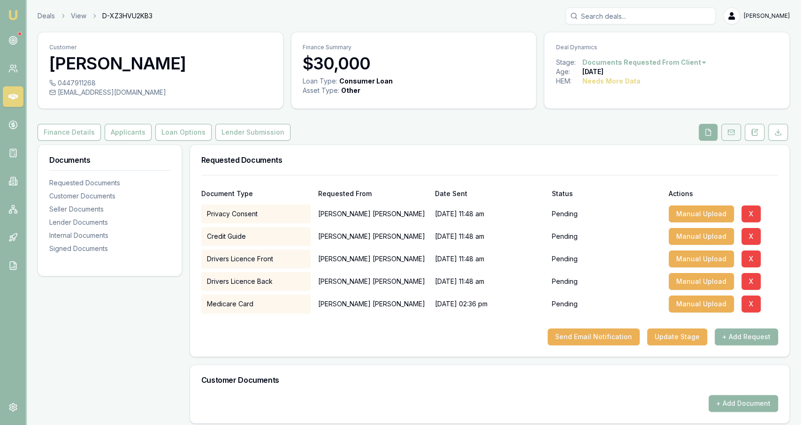
click at [739, 132] on button at bounding box center [731, 132] width 20 height 17
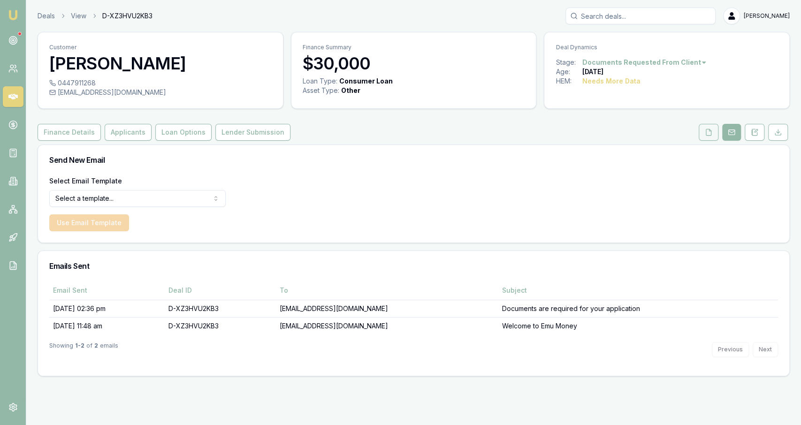
click at [705, 133] on button at bounding box center [709, 132] width 20 height 17
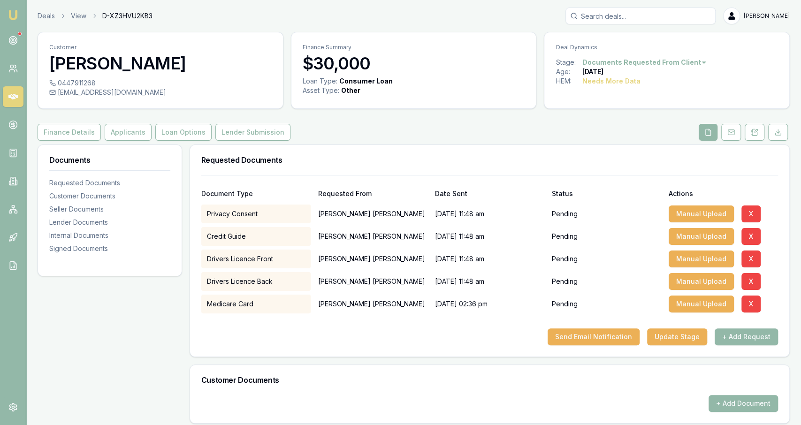
click at [141, 91] on div "djordanwilson92@gmail.com" at bounding box center [160, 92] width 222 height 9
click at [140, 93] on div "djordanwilson92@gmail.com" at bounding box center [160, 92] width 222 height 9
copy icon
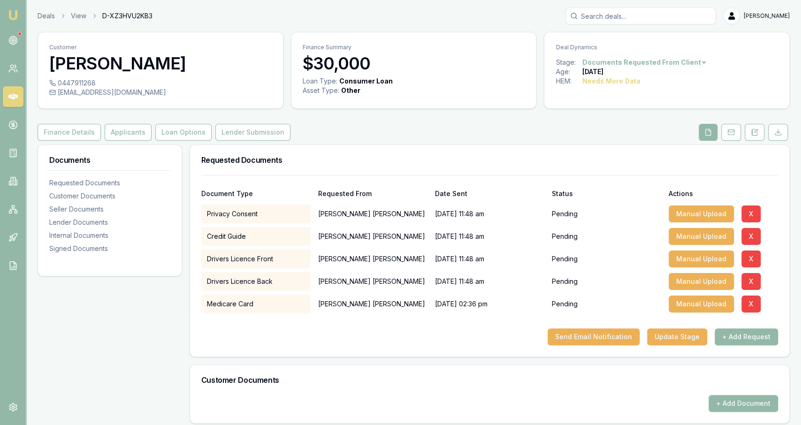
click at [35, 17] on header "Deals View D-XZ3HVU2KB3 Jackson Fanfulla Toggle Menu" at bounding box center [413, 16] width 775 height 17
click at [36, 17] on header "Deals View D-XZ3HVU2KB3 Jackson Fanfulla Toggle Menu" at bounding box center [413, 16] width 775 height 17
click at [42, 17] on link "Deals" at bounding box center [46, 15] width 17 height 9
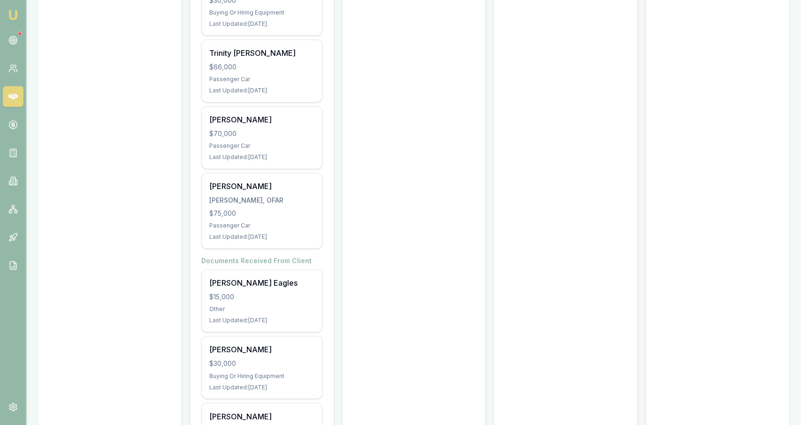
scroll to position [3427, 0]
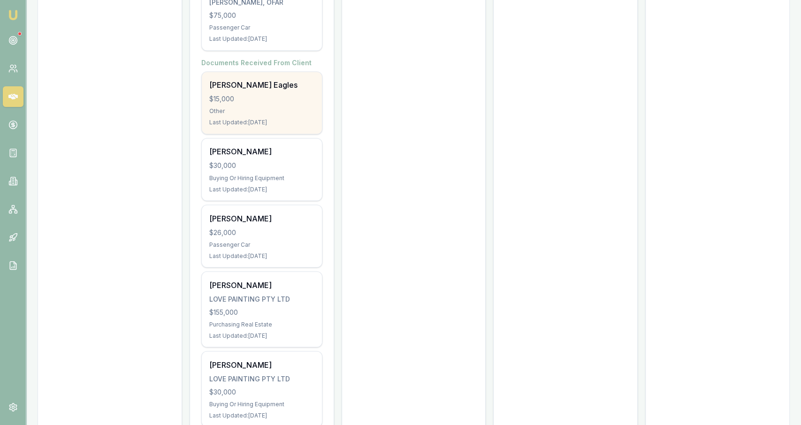
click at [276, 89] on div "Shea Eagles $15,000 Other Last Updated: 7 days ago" at bounding box center [262, 103] width 120 height 62
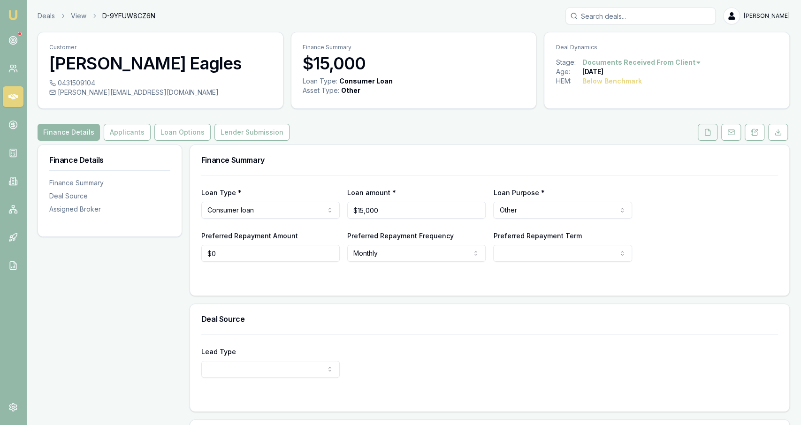
click at [711, 139] on button at bounding box center [708, 132] width 20 height 17
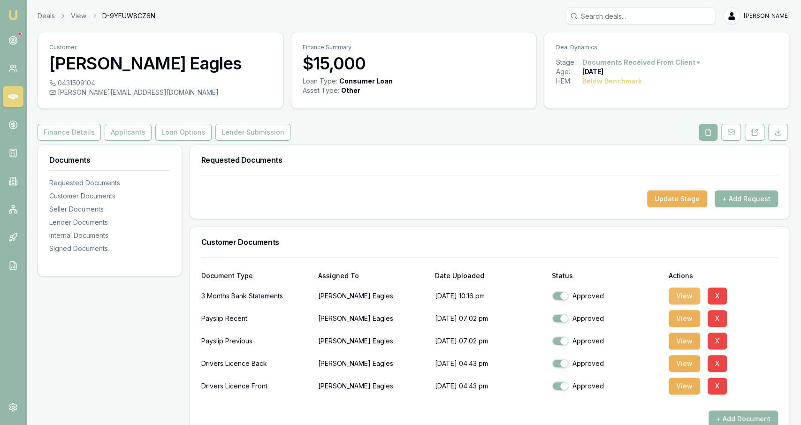
click at [692, 298] on button "View" at bounding box center [684, 296] width 31 height 17
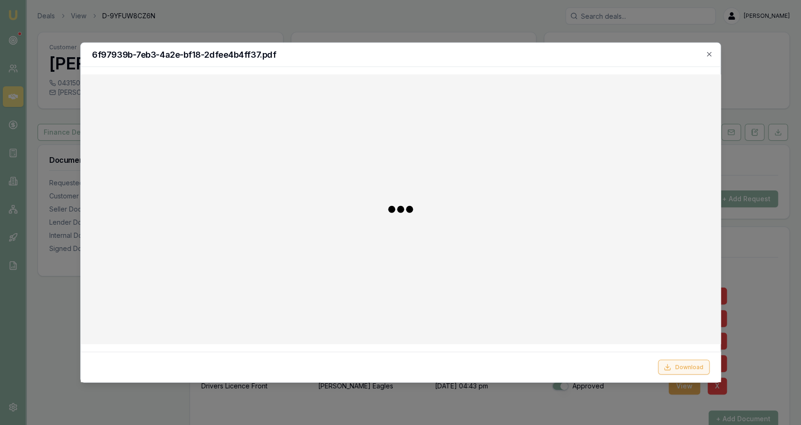
click at [661, 369] on button "Download" at bounding box center [684, 367] width 52 height 15
click at [735, 350] on div at bounding box center [400, 212] width 801 height 425
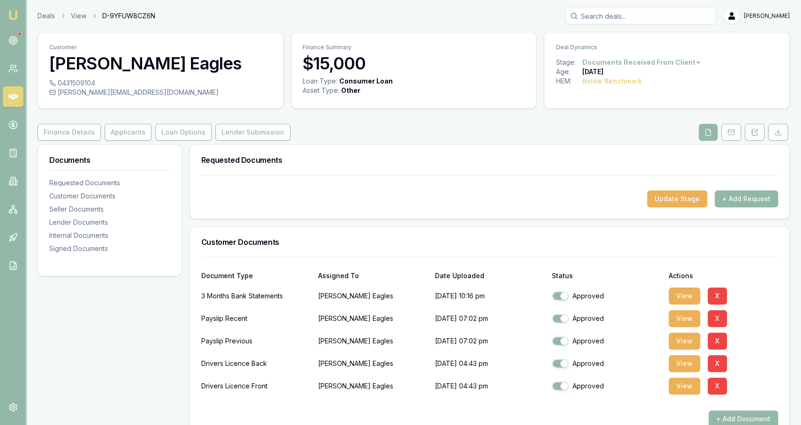
click at [740, 198] on button "+ Add Request" at bounding box center [746, 199] width 63 height 17
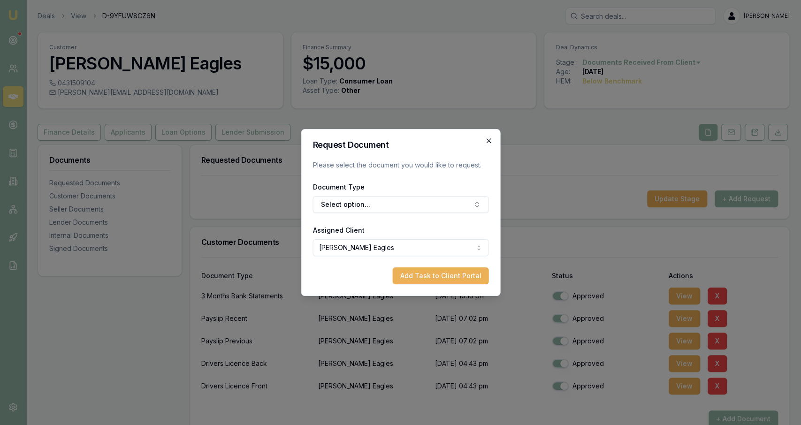
click at [489, 142] on icon "button" at bounding box center [489, 141] width 8 height 8
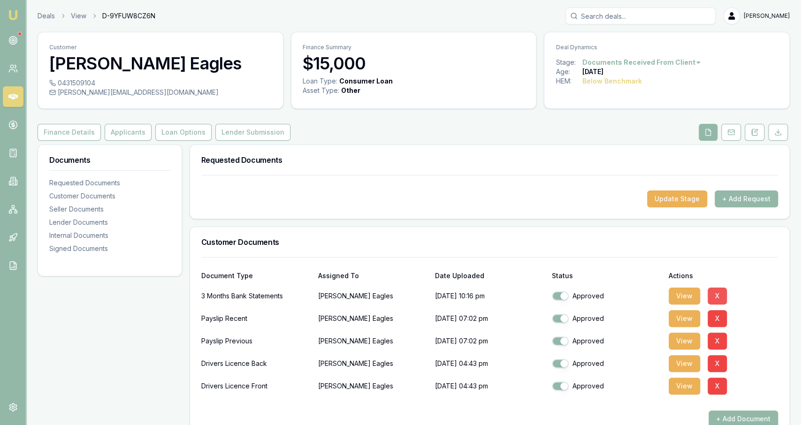
click at [711, 293] on button "X" at bounding box center [717, 296] width 19 height 17
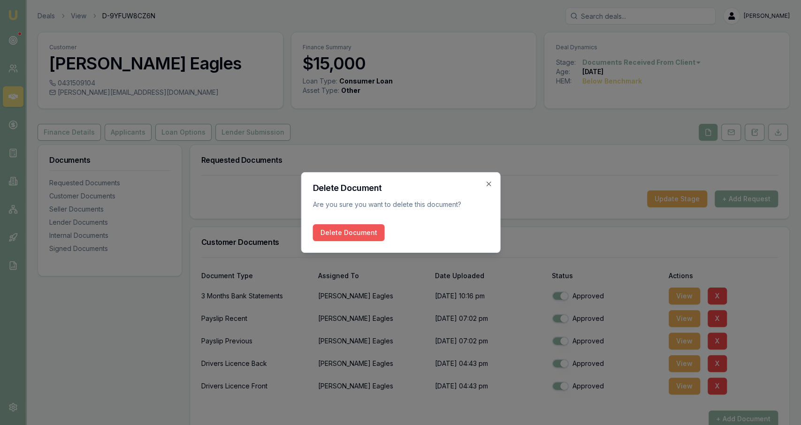
click at [377, 228] on button "Delete Document" at bounding box center [349, 232] width 72 height 17
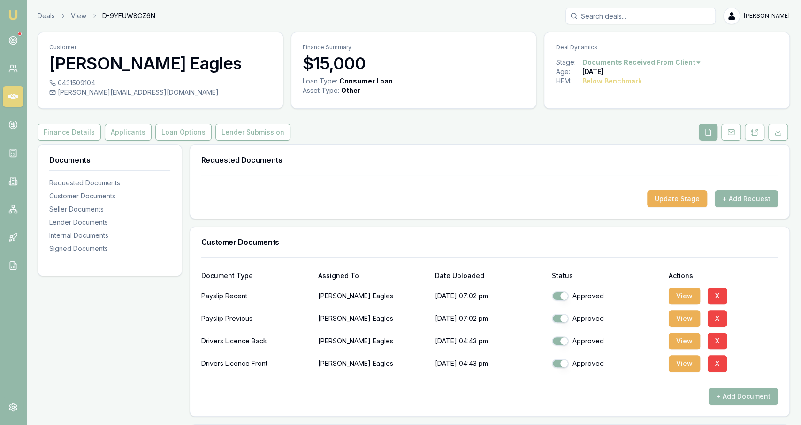
click at [719, 208] on div "Update Stage + Add Request" at bounding box center [489, 197] width 599 height 44
drag, startPoint x: 723, startPoint y: 201, endPoint x: 722, endPoint y: 197, distance: 4.9
click at [722, 198] on button "+ Add Request" at bounding box center [746, 199] width 63 height 17
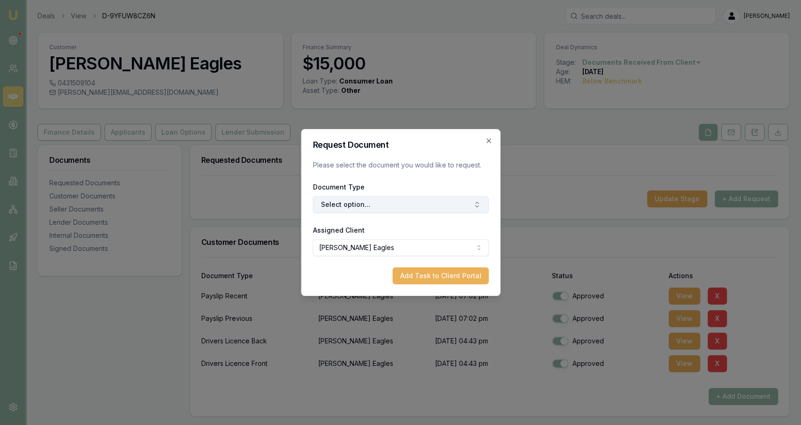
click at [373, 211] on button "Select option..." at bounding box center [401, 204] width 176 height 17
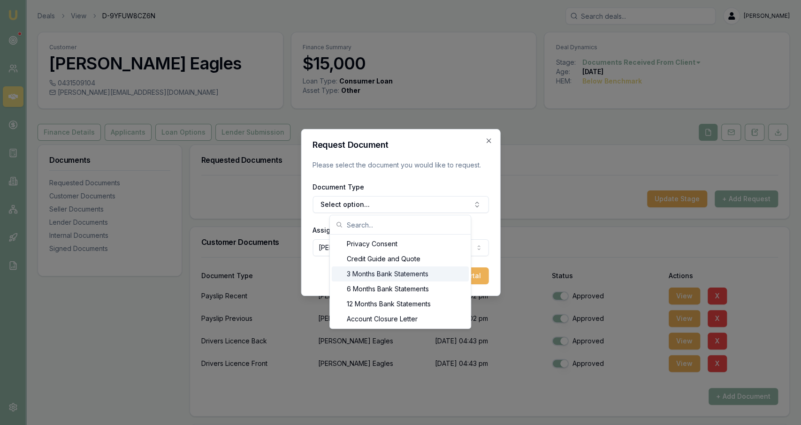
click at [370, 274] on div "3 Months Bank Statements" at bounding box center [400, 274] width 137 height 15
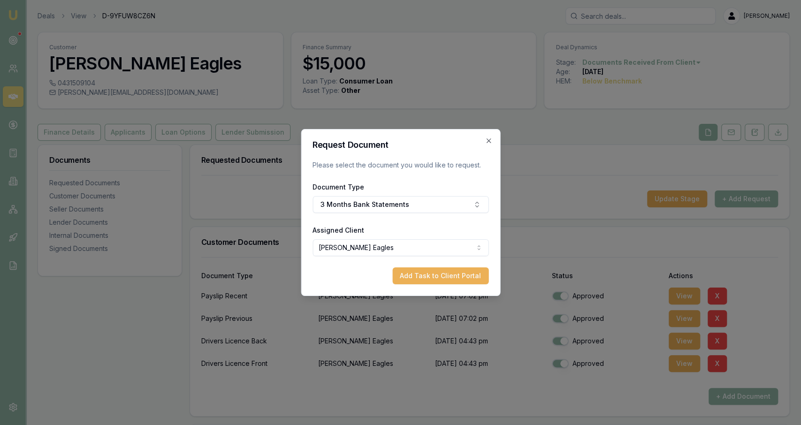
click at [429, 267] on form "Request Document Please select the document you would like to request. Document…" at bounding box center [401, 213] width 176 height 144
click at [430, 277] on button "Add Task to Client Portal" at bounding box center [440, 276] width 96 height 17
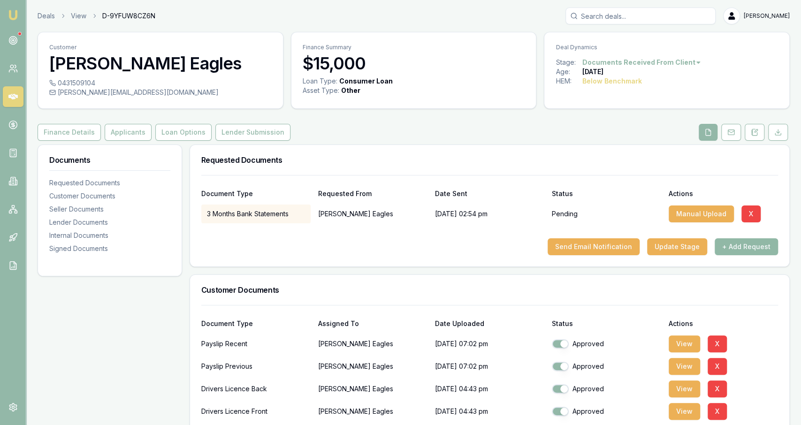
click at [763, 247] on button "+ Add Request" at bounding box center [746, 246] width 63 height 17
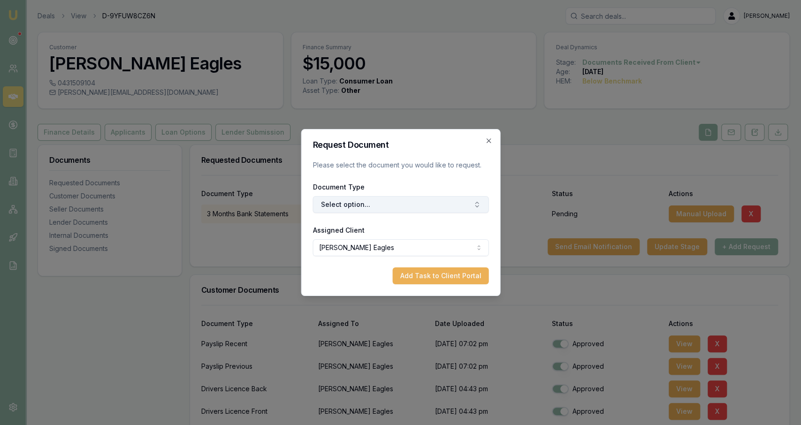
click at [387, 200] on button "Select option..." at bounding box center [401, 204] width 176 height 17
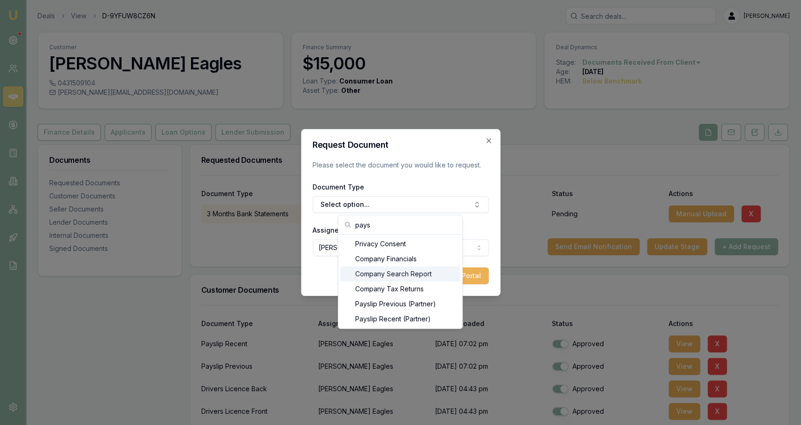
type input "pays"
click at [436, 300] on div "Most Recent Payslip" at bounding box center [400, 303] width 120 height 15
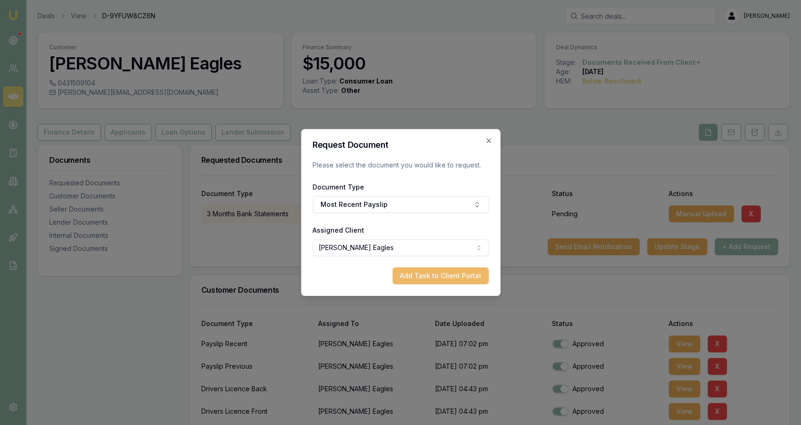
click at [460, 274] on button "Add Task to Client Portal" at bounding box center [440, 276] width 96 height 17
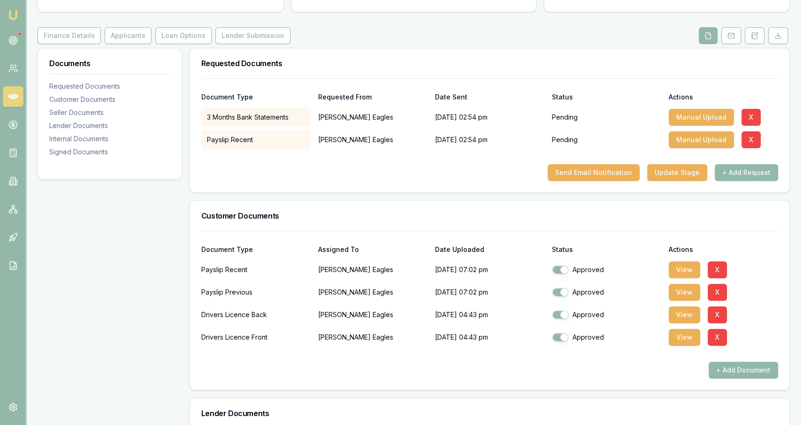
scroll to position [98, 0]
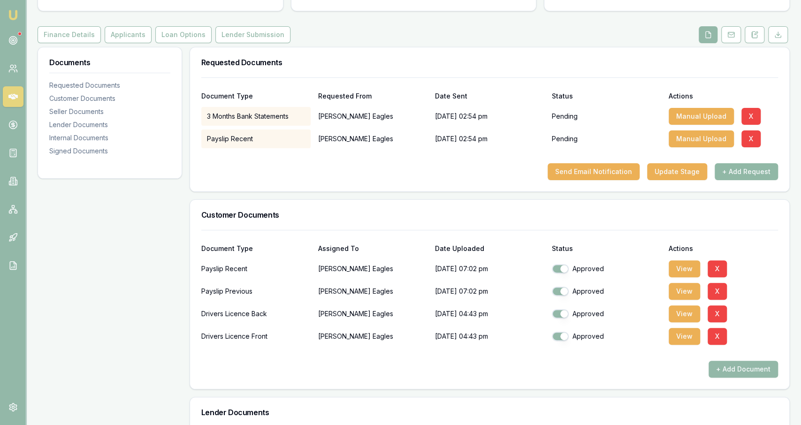
click at [765, 176] on button "+ Add Request" at bounding box center [746, 171] width 63 height 17
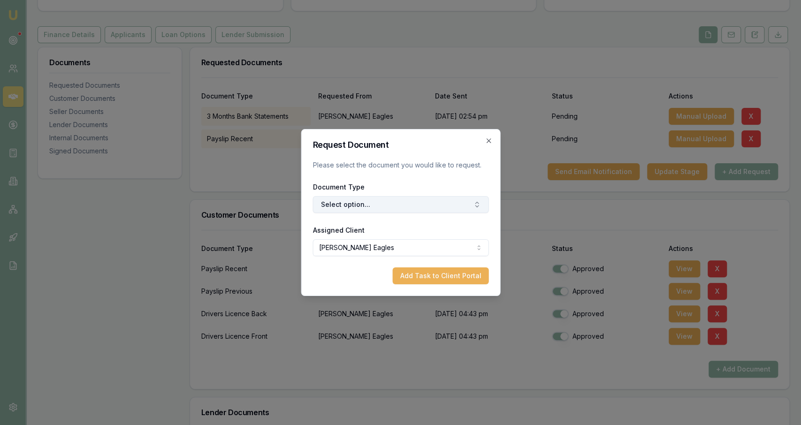
click at [346, 199] on button "Select option..." at bounding box center [401, 204] width 176 height 17
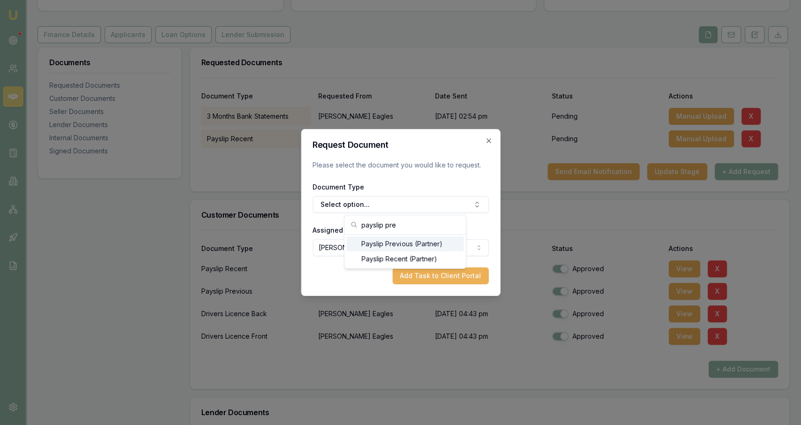
click at [399, 225] on input "payslip pre" at bounding box center [410, 224] width 99 height 19
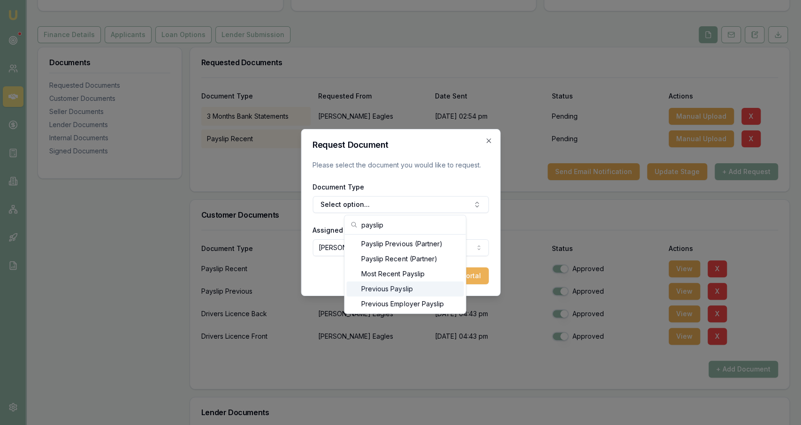
type input "payslip"
click at [433, 291] on div "Previous Payslip" at bounding box center [404, 289] width 117 height 15
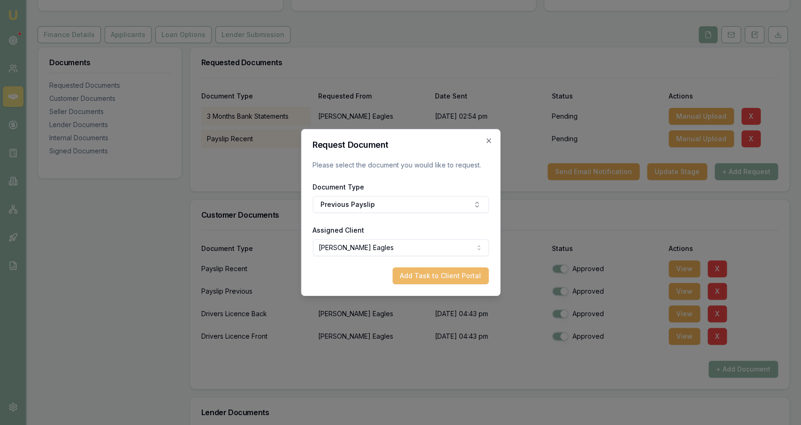
click at [452, 277] on button "Add Task to Client Portal" at bounding box center [440, 276] width 96 height 17
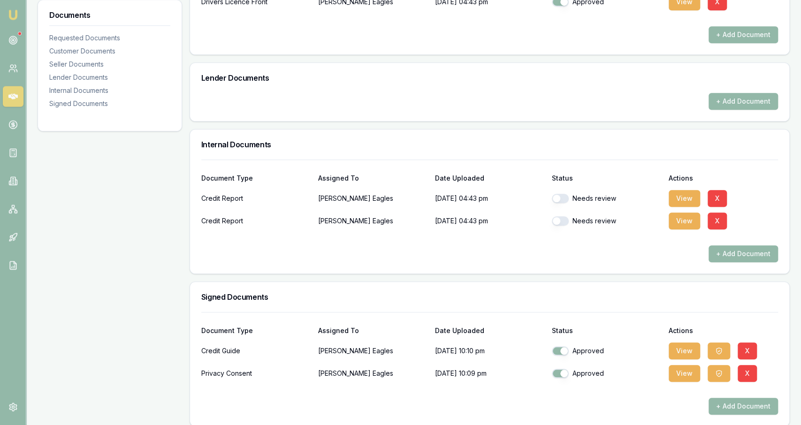
scroll to position [462, 0]
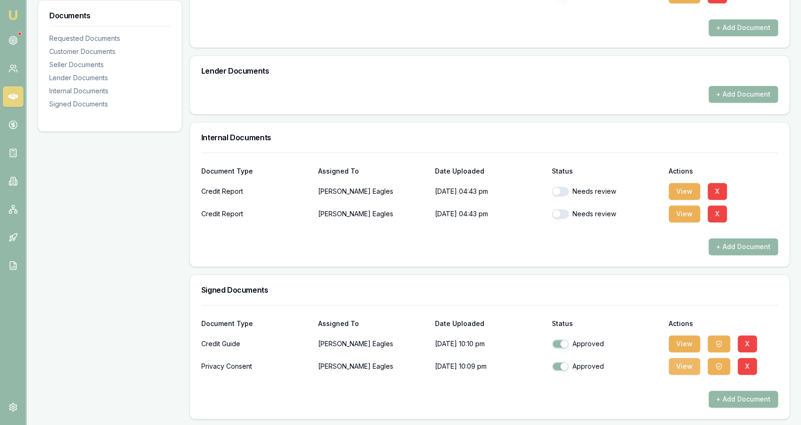
click at [671, 370] on button "View" at bounding box center [684, 366] width 31 height 17
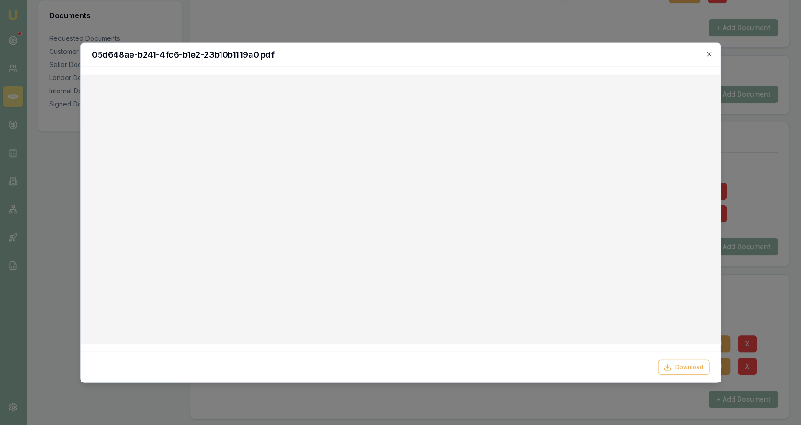
click at [68, 270] on div at bounding box center [400, 212] width 801 height 425
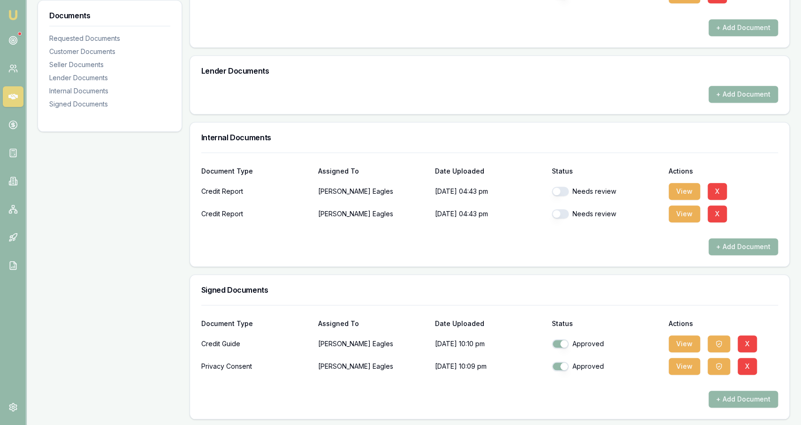
click at [559, 187] on button "button" at bounding box center [560, 191] width 17 height 9
checkbox input "true"
click at [560, 216] on button "button" at bounding box center [560, 213] width 17 height 9
checkbox input "true"
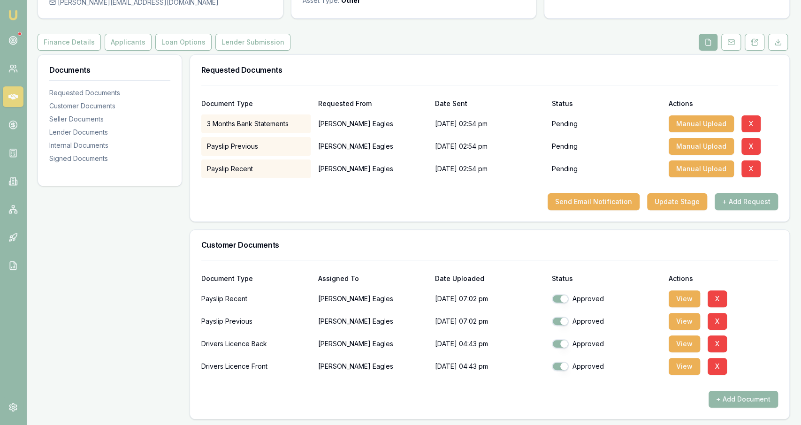
scroll to position [71, 0]
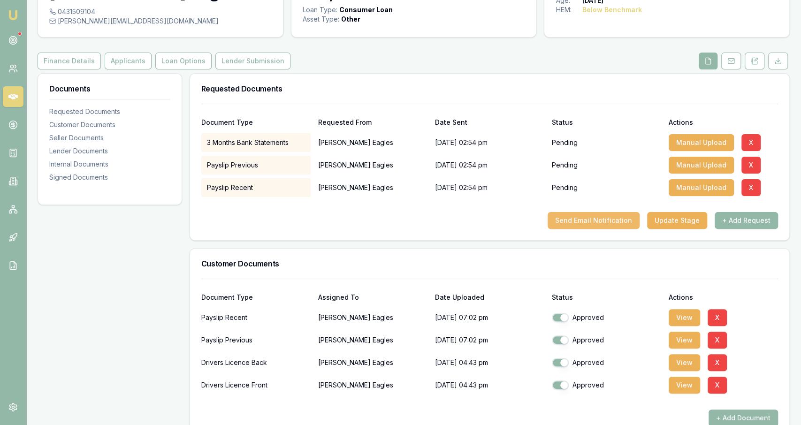
click at [604, 218] on button "Send Email Notification" at bounding box center [594, 220] width 92 height 17
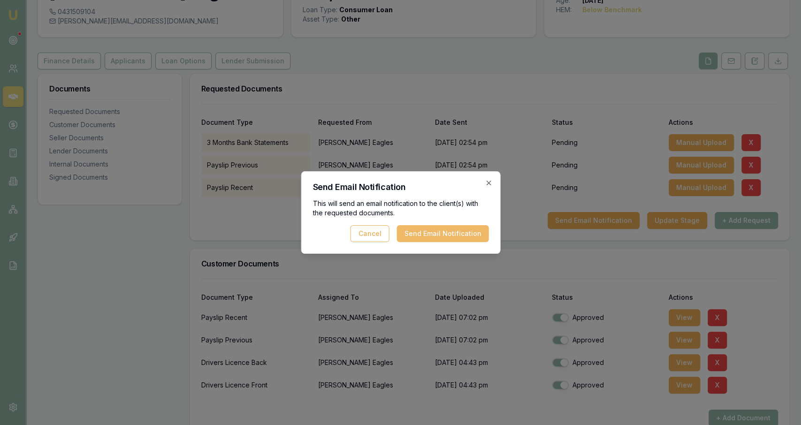
click at [416, 241] on button "Send Email Notification" at bounding box center [443, 233] width 92 height 17
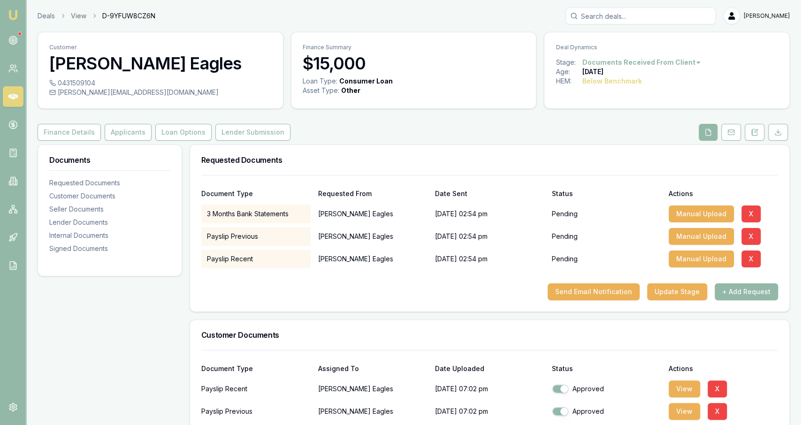
scroll to position [0, 0]
click at [56, 14] on ol "Deals View D-9YFUW8CZ6N" at bounding box center [97, 15] width 118 height 9
click at [53, 16] on link "Deals" at bounding box center [46, 15] width 17 height 9
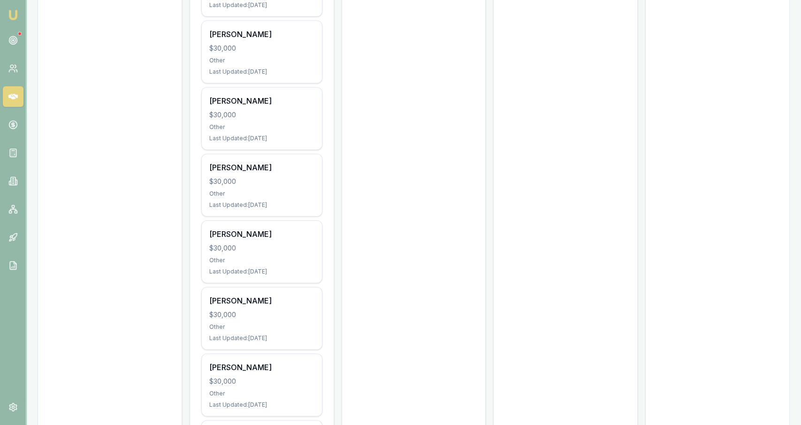
scroll to position [1464, 0]
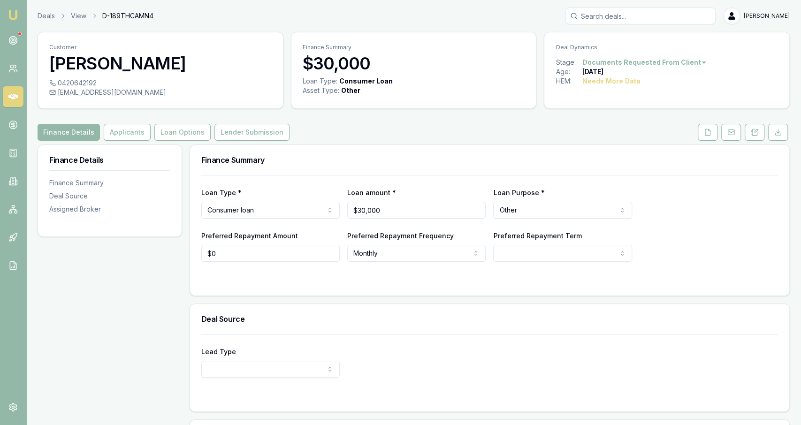
click at [77, 84] on div "0420642192" at bounding box center [160, 82] width 222 height 9
drag, startPoint x: 74, startPoint y: 83, endPoint x: 82, endPoint y: 86, distance: 8.5
click at [82, 86] on div "0420642192" at bounding box center [160, 82] width 222 height 9
click at [127, 86] on div "0420642192" at bounding box center [160, 82] width 222 height 9
click at [700, 126] on button at bounding box center [708, 132] width 20 height 17
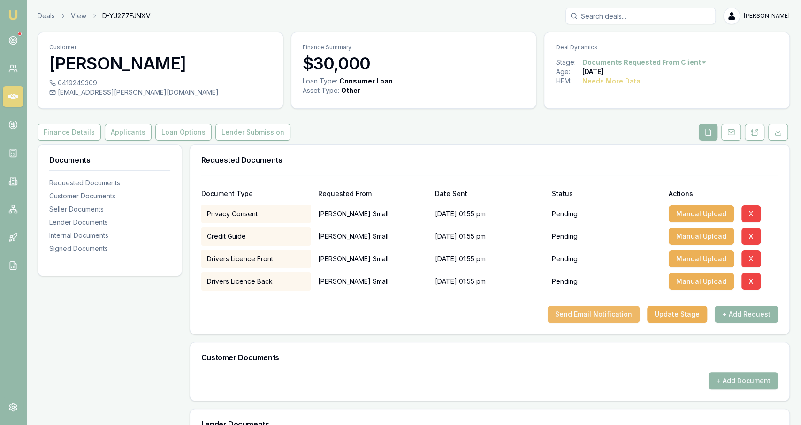
click at [614, 318] on button "Send Email Notification" at bounding box center [594, 314] width 92 height 17
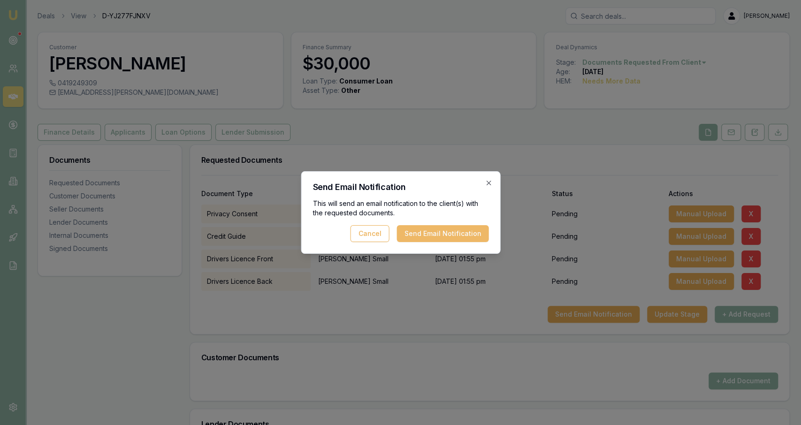
click at [468, 236] on button "Send Email Notification" at bounding box center [443, 233] width 92 height 17
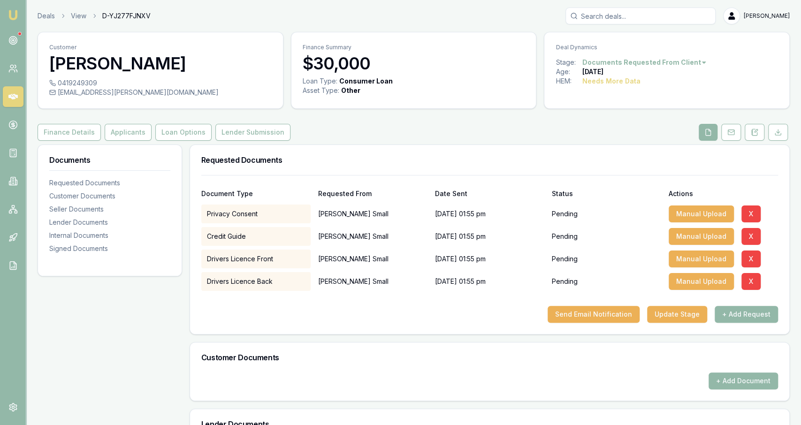
click at [36, 13] on header "Deals View D-YJ277FJNXV Jackson Fanfulla Toggle Menu" at bounding box center [413, 16] width 775 height 17
click at [33, 17] on header "Deals View D-YJ277FJNXV Jackson Fanfulla Toggle Menu" at bounding box center [413, 16] width 775 height 17
click at [49, 19] on link "Deals" at bounding box center [46, 15] width 17 height 9
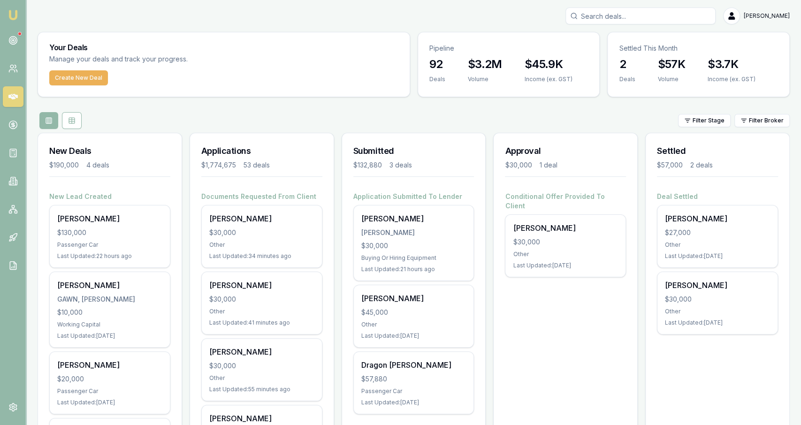
drag, startPoint x: 467, startPoint y: 249, endPoint x: 460, endPoint y: 132, distance: 117.5
drag, startPoint x: 570, startPoint y: 306, endPoint x: 588, endPoint y: 142, distance: 164.4
click at [616, 14] on input "Search deals" at bounding box center [641, 16] width 150 height 17
click at [612, 17] on input "grp67" at bounding box center [641, 16] width 150 height 17
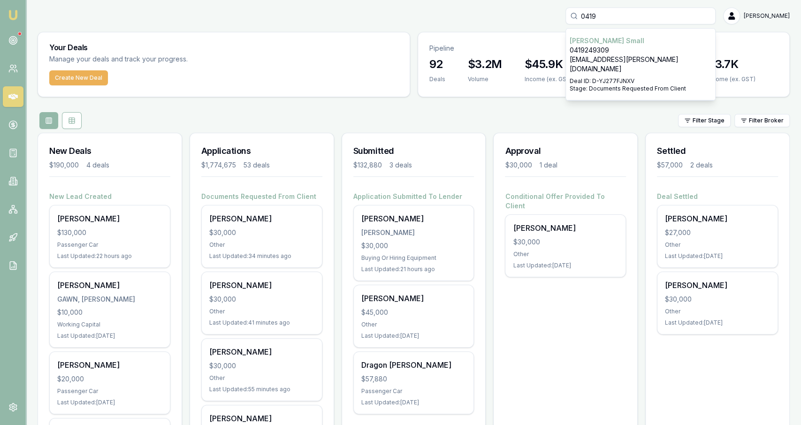
type input "0419"
click at [62, 85] on button "Create New Deal" at bounding box center [78, 77] width 59 height 15
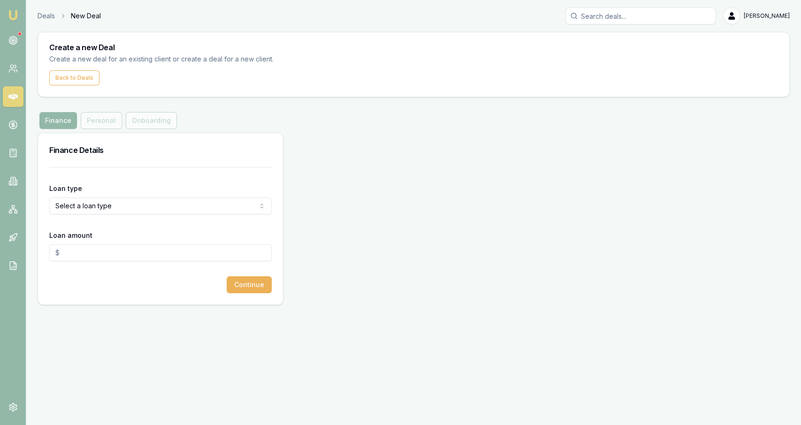
click at [103, 199] on html "Emu Broker Deals New Deal Jackson Fanfulla Toggle Menu Create a new Deal Create…" at bounding box center [400, 212] width 801 height 425
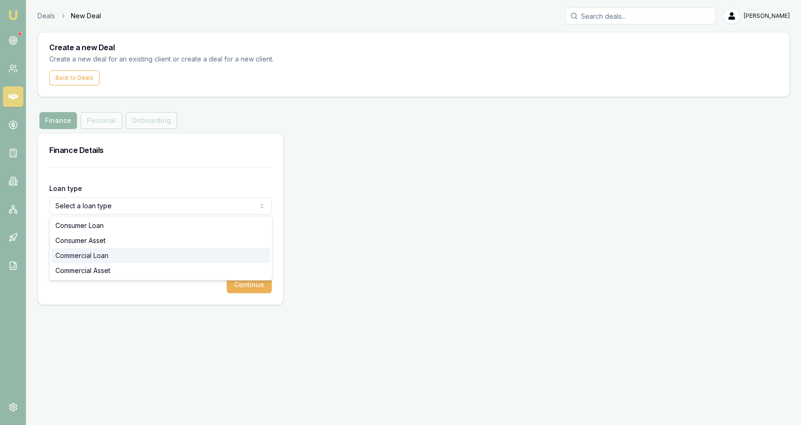
select select "COMMERCIAL_LOAN"
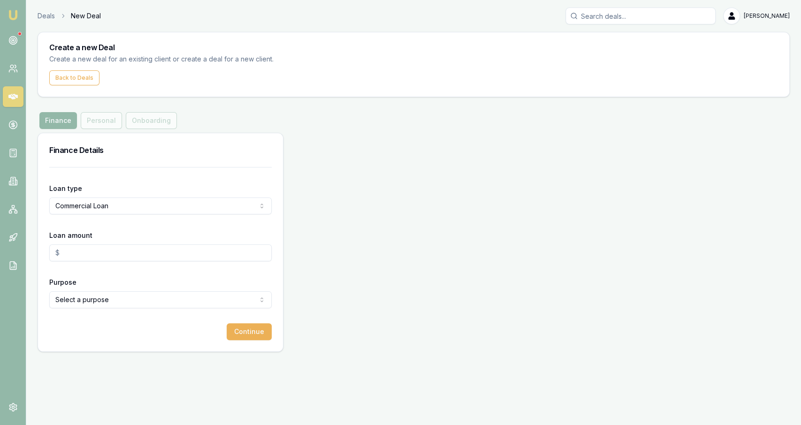
drag, startPoint x: 113, startPoint y: 258, endPoint x: 174, endPoint y: 278, distance: 64.9
click at [113, 258] on input "Loan amount" at bounding box center [160, 253] width 222 height 17
type input "$30,000.00"
click at [176, 289] on div "Purpose Select a purpose Investing In Growth Working Capital Buying Or Hiring E…" at bounding box center [160, 292] width 222 height 32
click at [176, 296] on html "Emu Broker Deals New Deal Jackson Fanfulla Toggle Menu Create a new Deal Create…" at bounding box center [400, 212] width 801 height 425
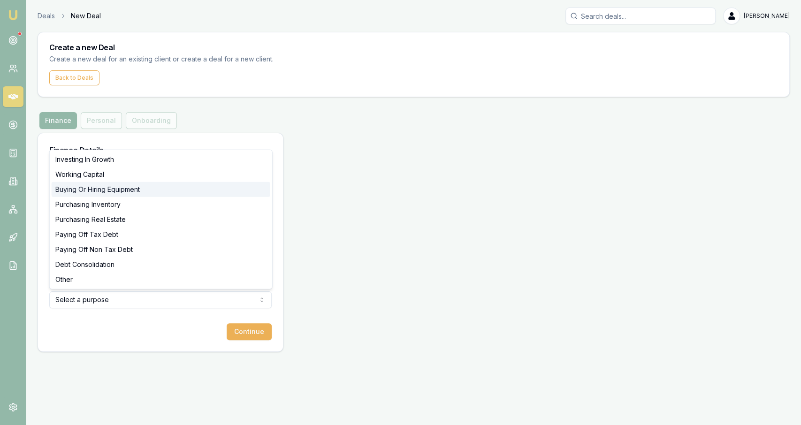
select select "BUYING_OR_HIRING_EQUIPMENT"
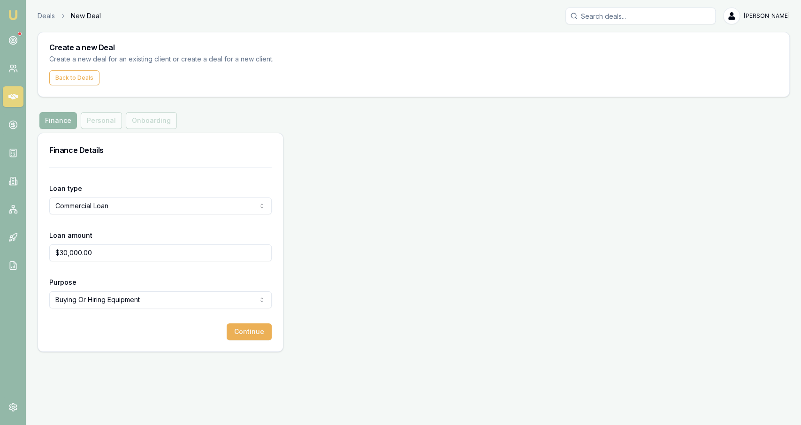
click at [233, 328] on button "Continue" at bounding box center [249, 331] width 45 height 17
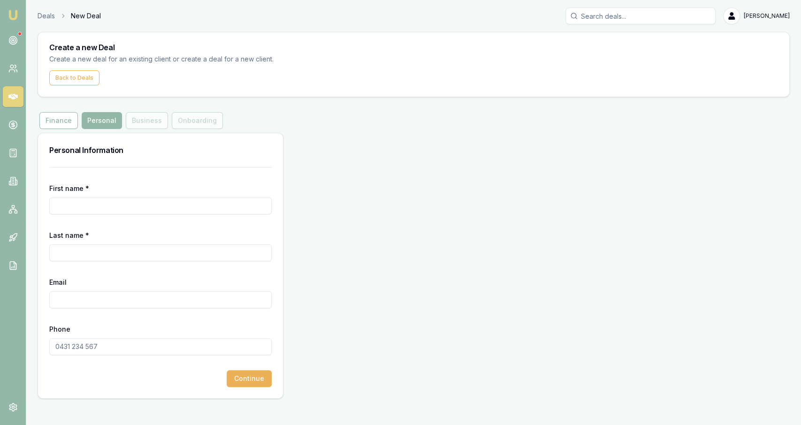
click at [103, 220] on form "First name * Last name * Email Phone Continue" at bounding box center [160, 277] width 222 height 220
click at [84, 291] on div "Email" at bounding box center [160, 292] width 222 height 32
click at [80, 297] on input "Email" at bounding box center [160, 299] width 222 height 17
paste input "Greg Power"
type input "Greg Power"
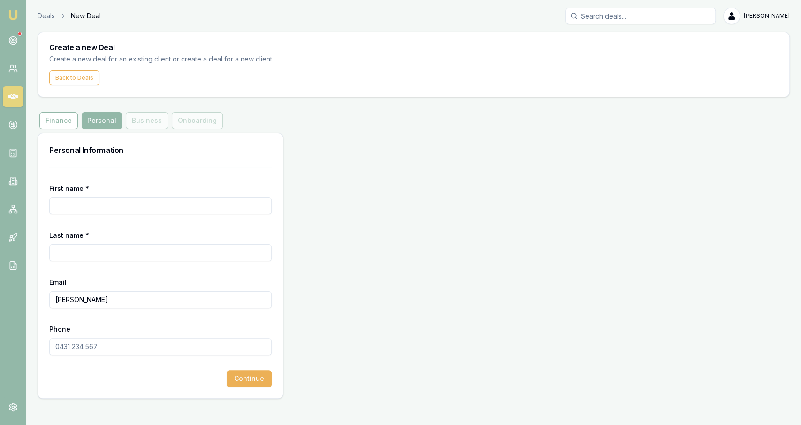
click at [101, 207] on input "First name *" at bounding box center [160, 206] width 222 height 17
click at [116, 292] on input "Greg Power" at bounding box center [160, 299] width 222 height 17
drag, startPoint x: 100, startPoint y: 215, endPoint x: 96, endPoint y: 207, distance: 8.4
click at [98, 212] on form "First name * Last name * Email Phone Continue" at bounding box center [160, 277] width 222 height 220
click at [95, 207] on input "First name *" at bounding box center [160, 206] width 222 height 17
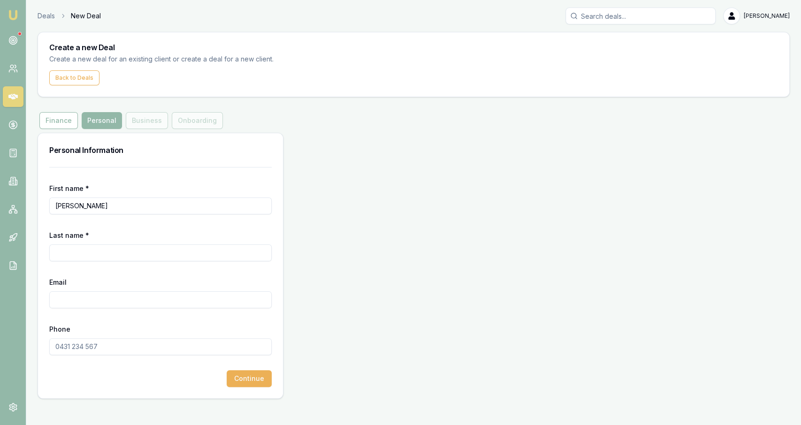
type input "Greg"
type input "Power"
paste input "GRP67@live.com"
type input "GRP67@live.com"
click at [94, 349] on input "Phone" at bounding box center [160, 346] width 222 height 17
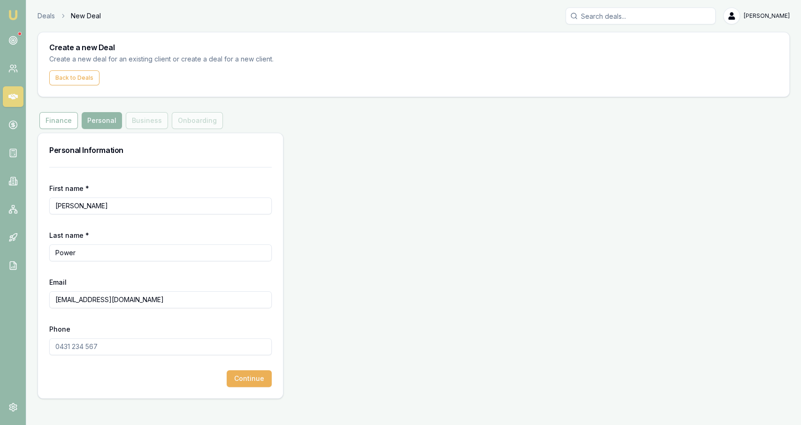
paste input "0419 787 823"
type input "0419 787 823"
click at [240, 382] on button "Continue" at bounding box center [249, 378] width 45 height 17
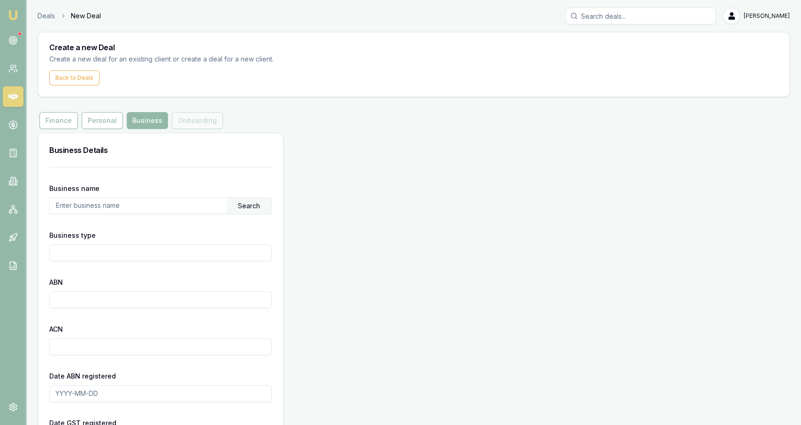
click at [195, 198] on input "text" at bounding box center [138, 205] width 177 height 15
type input "tba"
click at [271, 206] on div "Search" at bounding box center [249, 206] width 45 height 16
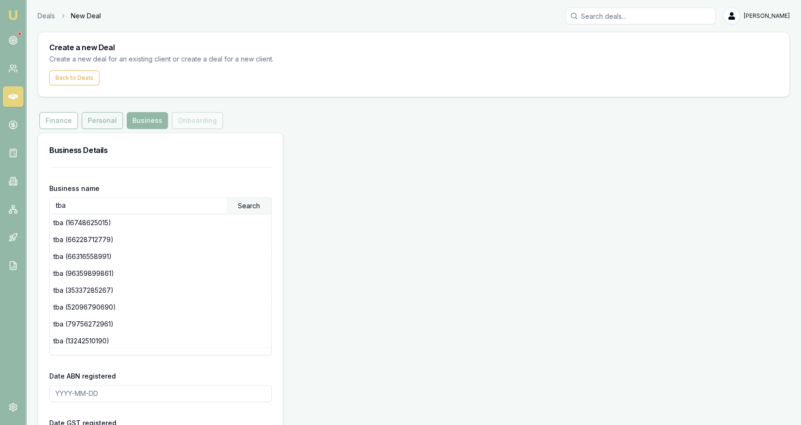
click at [109, 118] on button "Personal" at bounding box center [102, 120] width 41 height 17
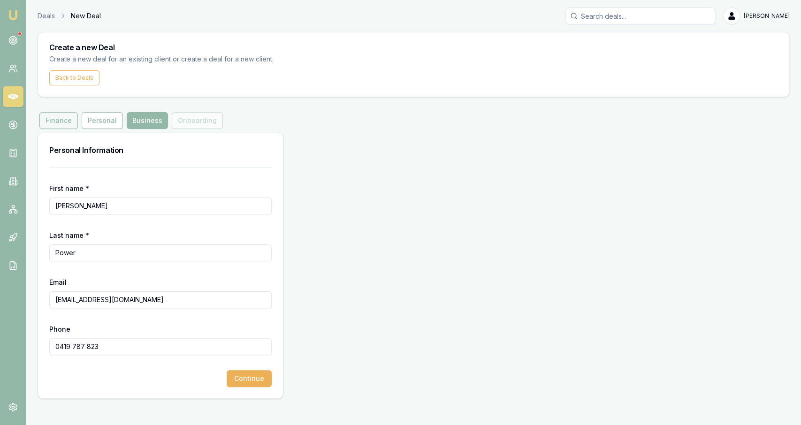
click at [64, 120] on button "Finance" at bounding box center [58, 120] width 38 height 17
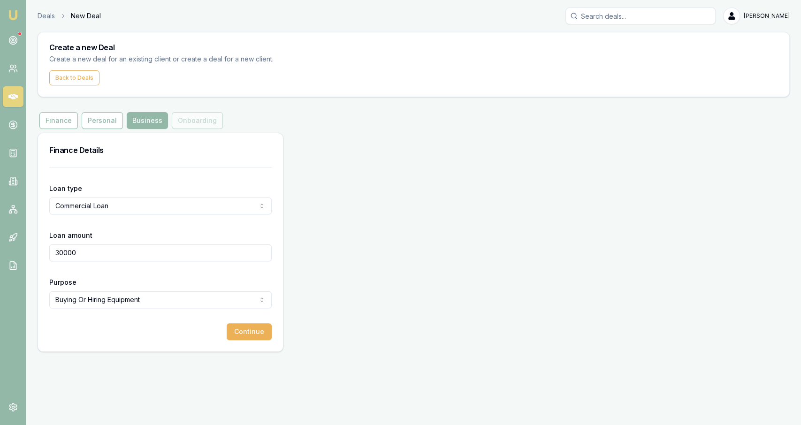
drag, startPoint x: 105, startPoint y: 219, endPoint x: 105, endPoint y: 213, distance: 6.1
click at [104, 218] on form "Loan type Commercial Loan Consumer Loan Consumer Asset Commercial Loan Commerci…" at bounding box center [160, 253] width 222 height 173
click at [100, 204] on html "Emu Broker Deals New Deal Jackson Fanfulla Toggle Menu Create a new Deal Create…" at bounding box center [400, 212] width 801 height 425
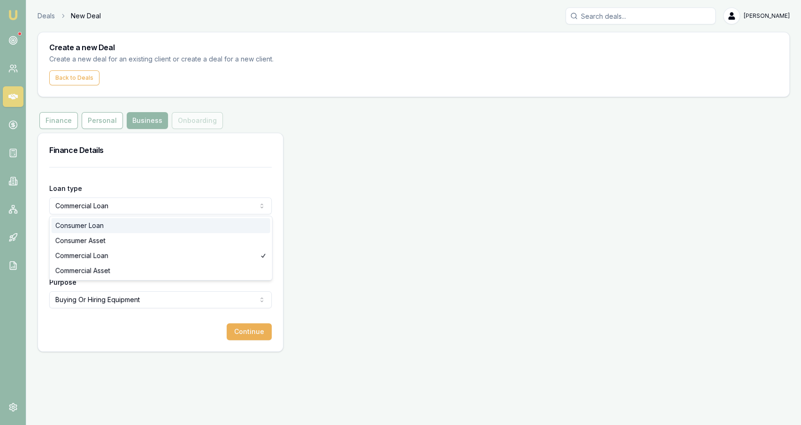
select select "CONSUMER_LOAN"
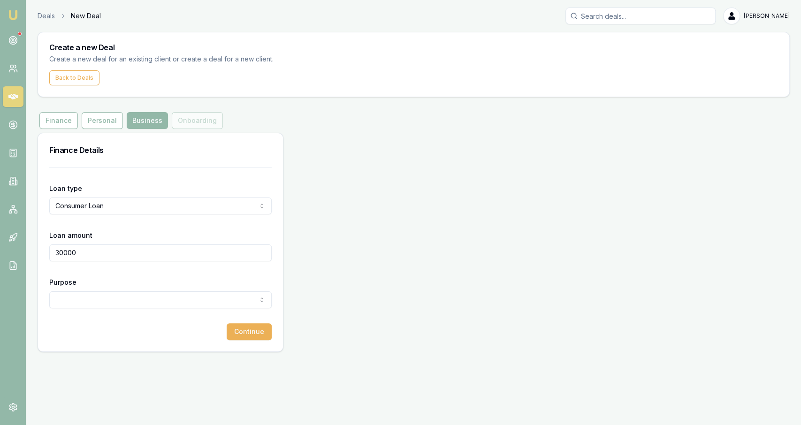
click at [143, 187] on div "Loan type Consumer Loan Consumer Loan Consumer Asset Commercial Loan Commercial…" at bounding box center [160, 199] width 222 height 32
click at [153, 304] on html "Emu Broker Deals New Deal Jackson Fanfulla Toggle Menu Create a new Deal Create…" at bounding box center [400, 212] width 801 height 425
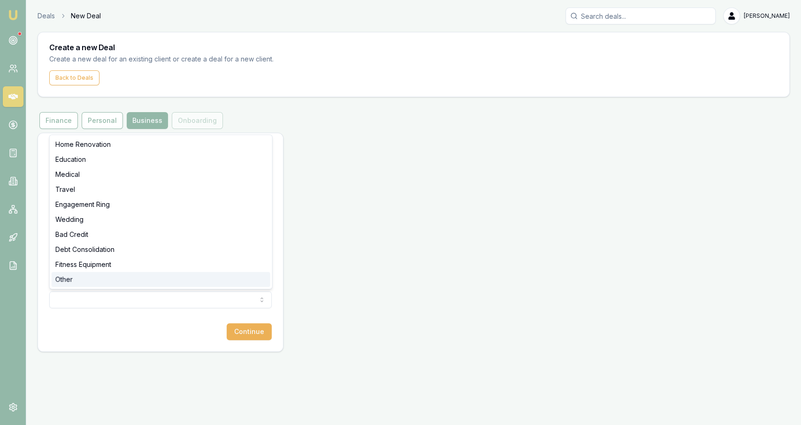
select select "OTHER"
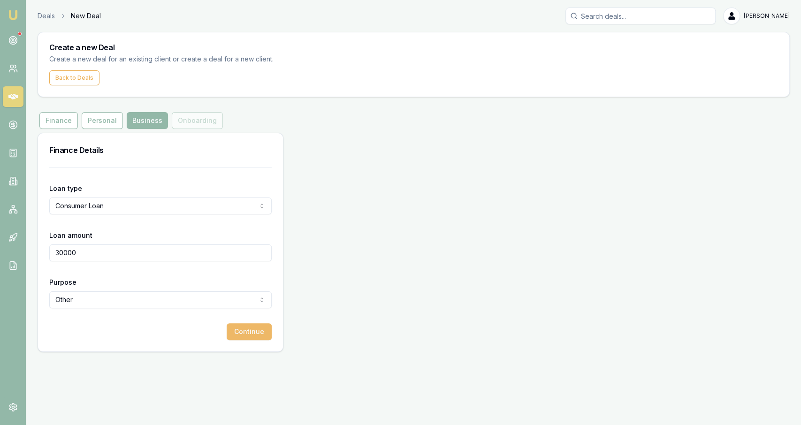
click at [239, 329] on button "Continue" at bounding box center [249, 331] width 45 height 17
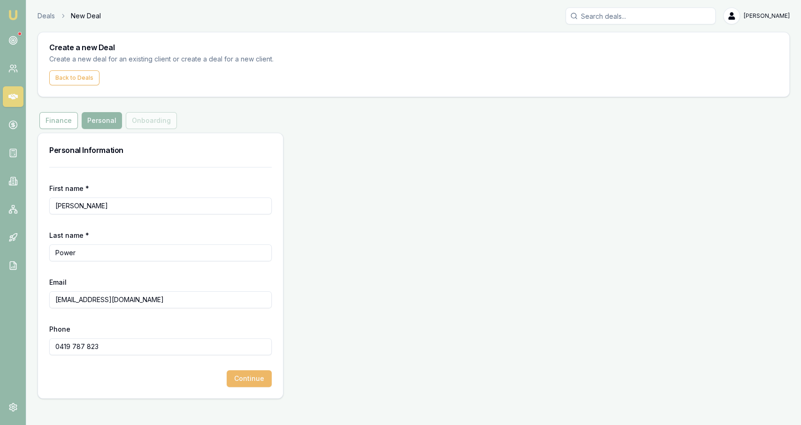
click at [267, 377] on button "Continue" at bounding box center [249, 378] width 45 height 17
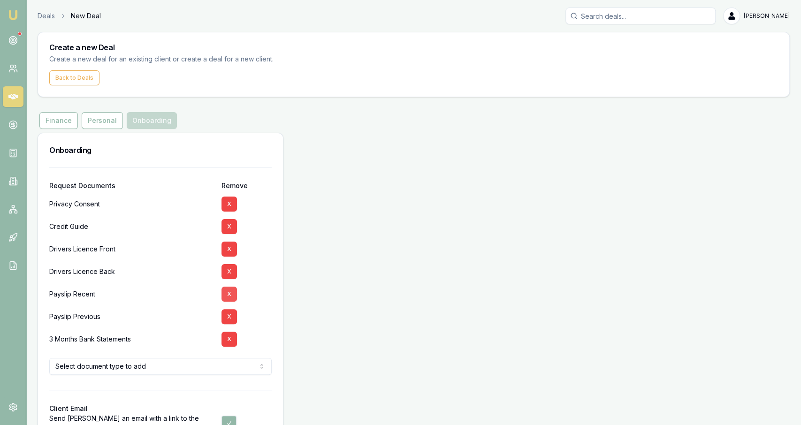
click at [232, 293] on button "X" at bounding box center [229, 294] width 15 height 15
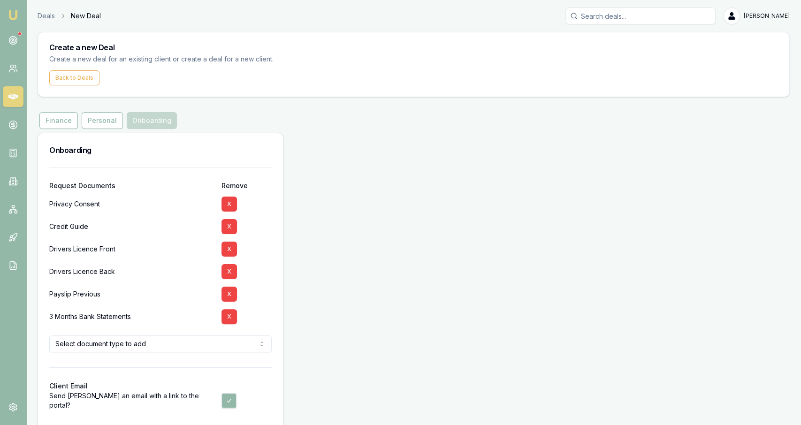
click at [232, 293] on button "X" at bounding box center [229, 294] width 15 height 15
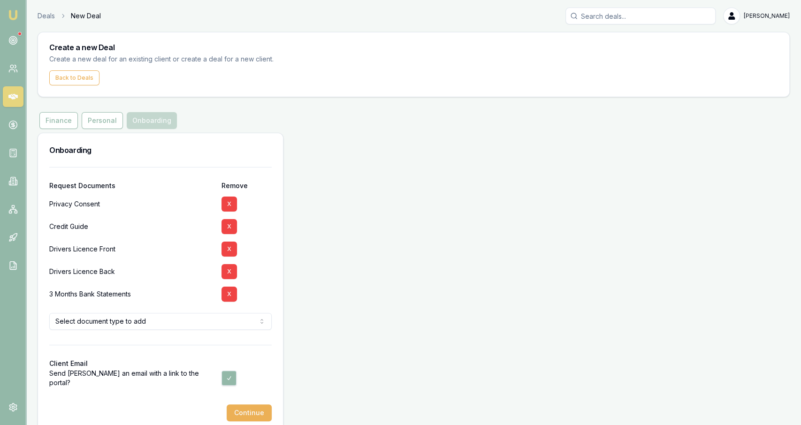
click at [232, 293] on button "X" at bounding box center [229, 294] width 15 height 15
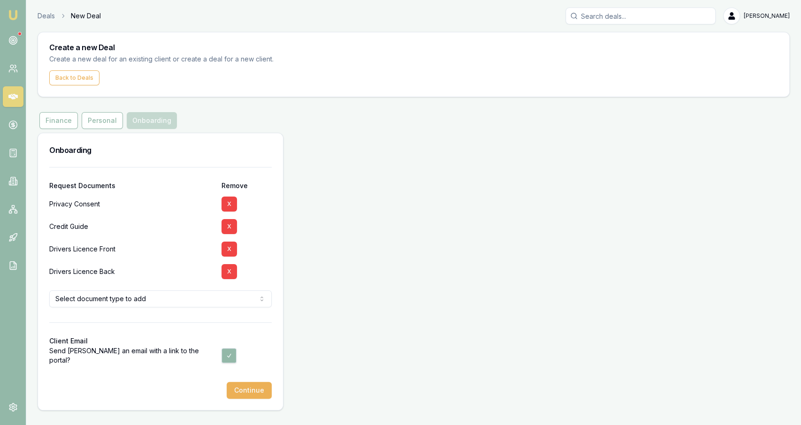
click at [216, 313] on div at bounding box center [160, 314] width 222 height 15
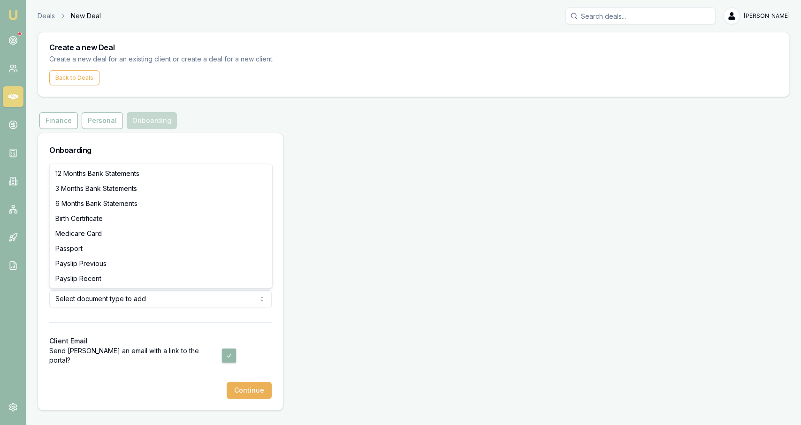
click at [210, 303] on html "Emu Broker Deals New Deal Jackson Fanfulla Toggle Menu Create a new Deal Create…" at bounding box center [400, 212] width 801 height 425
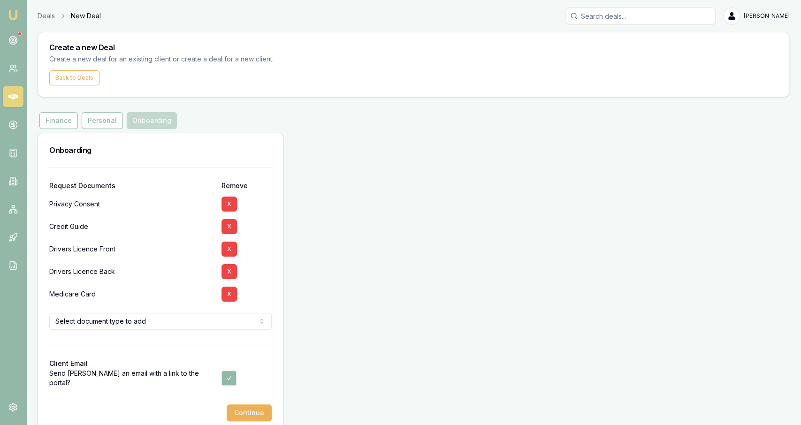
click at [343, 349] on div "Onboarding Request Documents Remove Privacy Consent X Credit Guide X Drivers Li…" at bounding box center [414, 283] width 752 height 300
click at [256, 403] on div at bounding box center [160, 397] width 222 height 15
click at [236, 415] on button "Continue" at bounding box center [249, 413] width 45 height 17
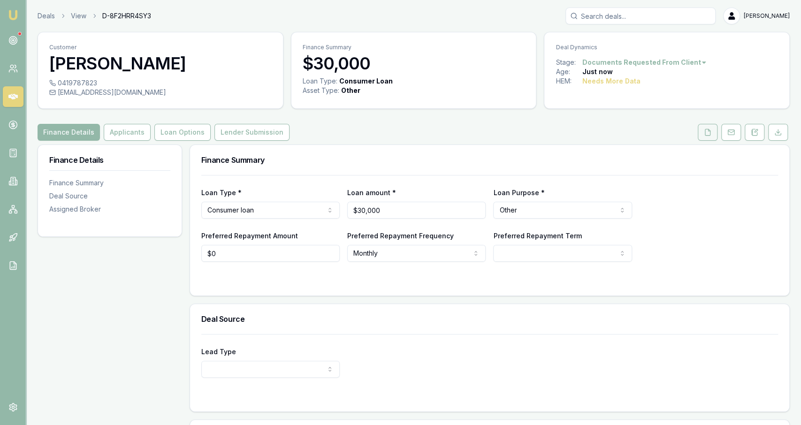
click at [704, 124] on button at bounding box center [708, 132] width 20 height 17
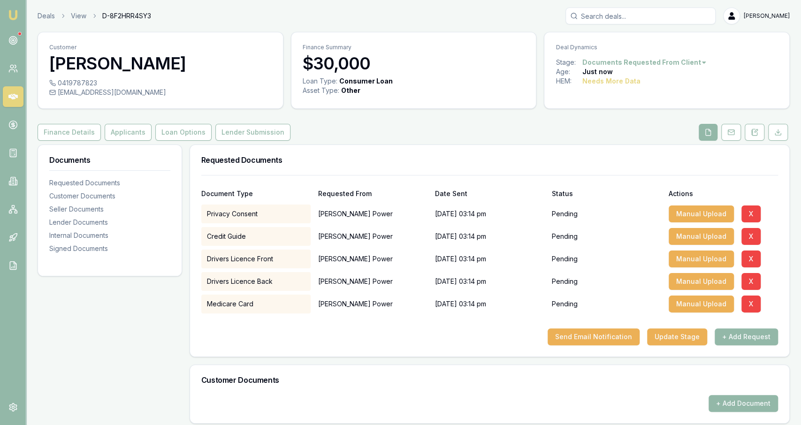
click at [704, 129] on button at bounding box center [708, 132] width 19 height 17
click at [616, 331] on button "Send Email Notification" at bounding box center [594, 337] width 92 height 17
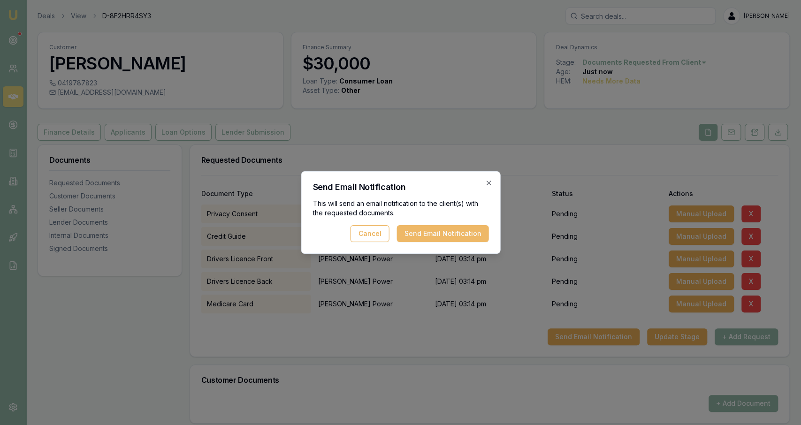
click at [482, 228] on button "Send Email Notification" at bounding box center [443, 233] width 92 height 17
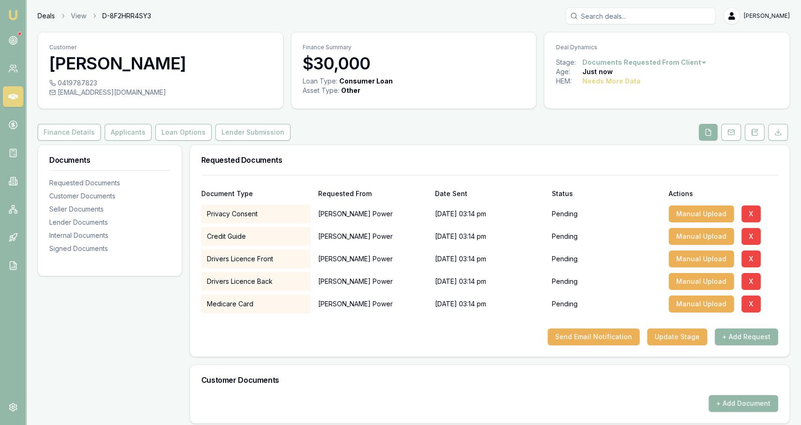
click at [46, 14] on link "Deals" at bounding box center [46, 15] width 17 height 9
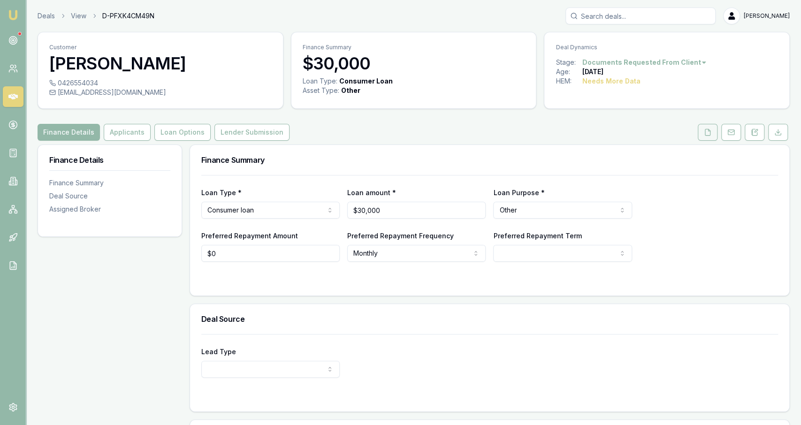
click at [707, 126] on button at bounding box center [708, 132] width 20 height 17
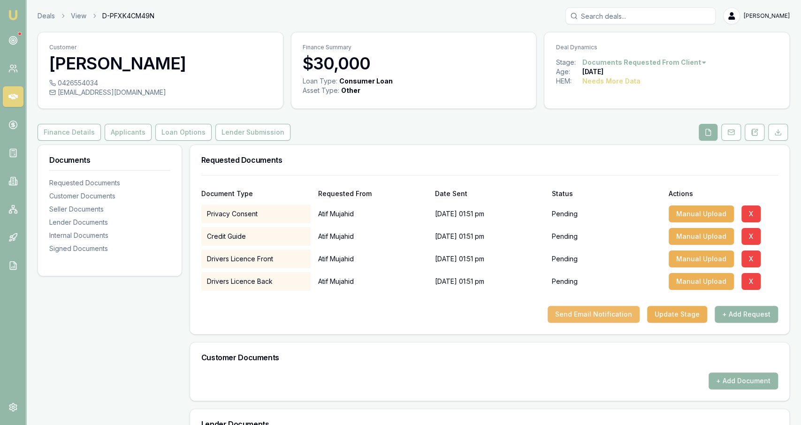
click at [630, 318] on button "Send Email Notification" at bounding box center [594, 314] width 92 height 17
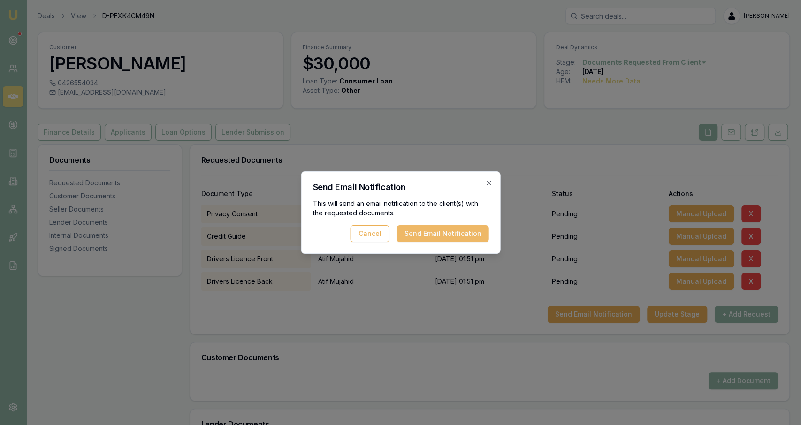
click at [444, 230] on button "Send Email Notification" at bounding box center [443, 233] width 92 height 17
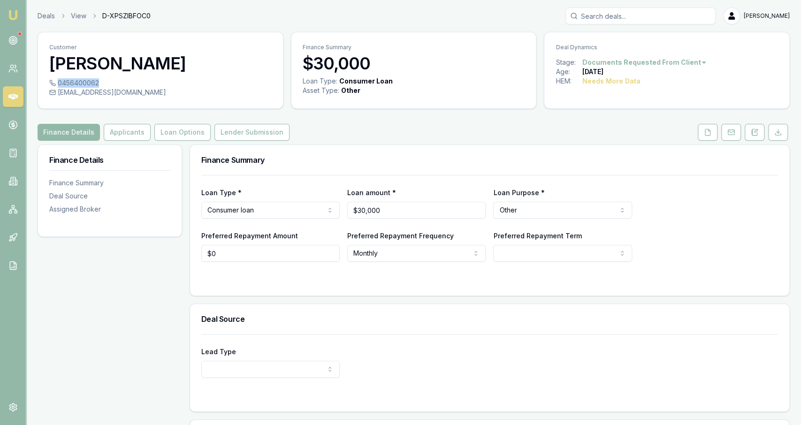
click at [91, 87] on div "0456400062" at bounding box center [160, 82] width 222 height 9
click at [125, 79] on div "0456400062" at bounding box center [160, 82] width 222 height 9
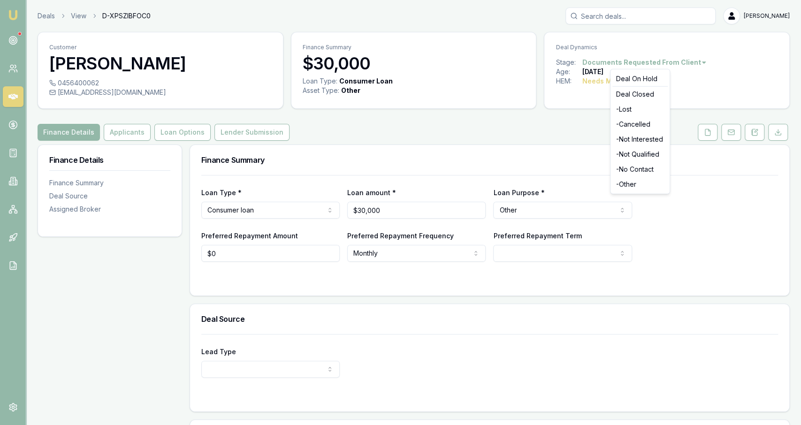
click at [686, 59] on html "Emu Broker Deals View D-XPSZIBFOC0 [PERSON_NAME] Fanfulla Toggle Menu Customer …" at bounding box center [400, 212] width 801 height 425
click at [632, 137] on div "- Not Interested" at bounding box center [640, 139] width 55 height 15
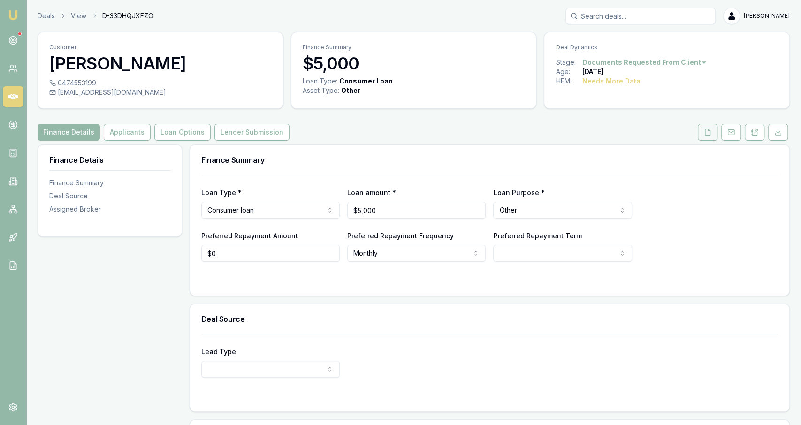
click at [706, 131] on icon at bounding box center [707, 132] width 5 height 6
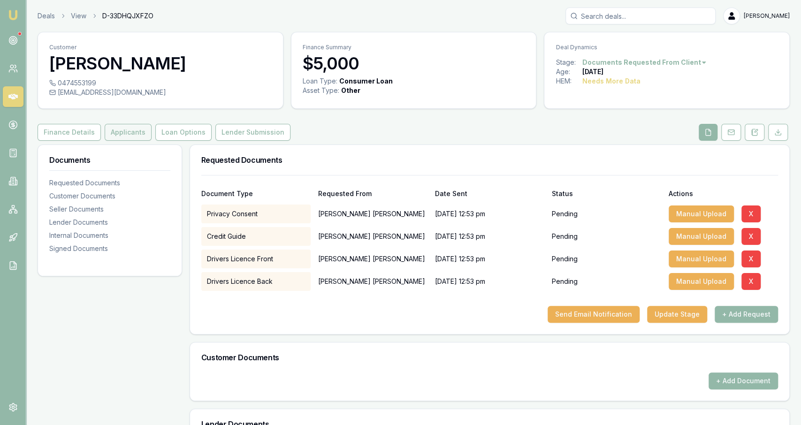
click at [125, 129] on button "Applicants" at bounding box center [128, 132] width 47 height 17
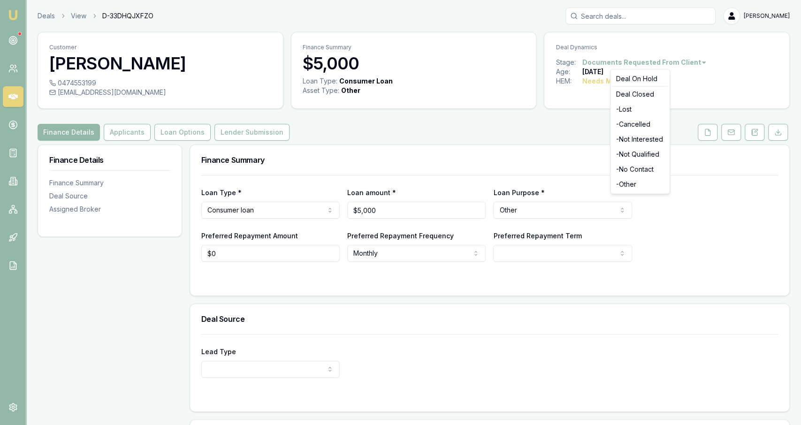
click at [612, 62] on html "Emu Broker Deals View D-33DHQJXFZO [PERSON_NAME] Fanfulla Toggle Menu Customer …" at bounding box center [400, 212] width 801 height 425
click at [630, 140] on div "- Not Interested" at bounding box center [640, 139] width 55 height 15
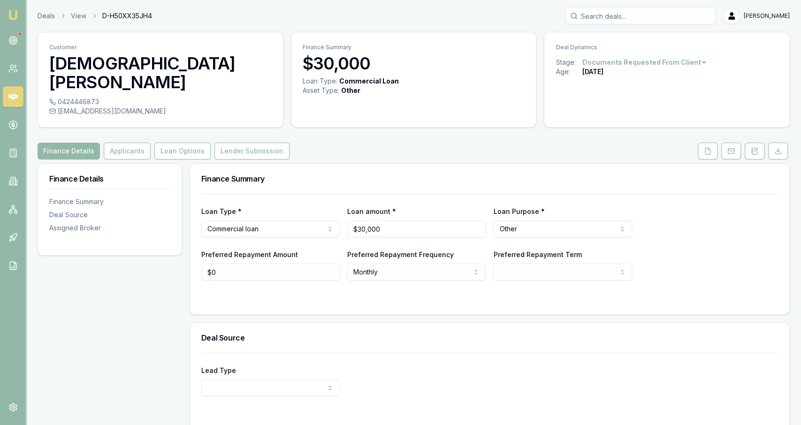
click at [697, 143] on div "Finance Details Applicants Loan Options Lender Submission" at bounding box center [414, 151] width 752 height 17
click at [704, 143] on button at bounding box center [708, 151] width 20 height 17
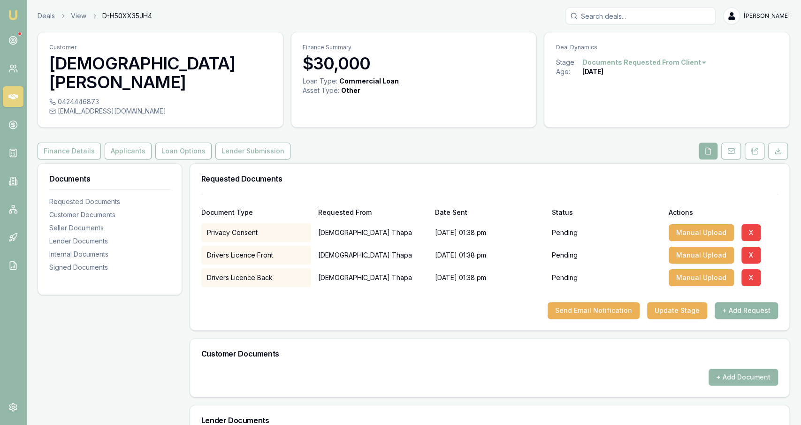
click at [751, 302] on button "+ Add Request" at bounding box center [746, 310] width 63 height 17
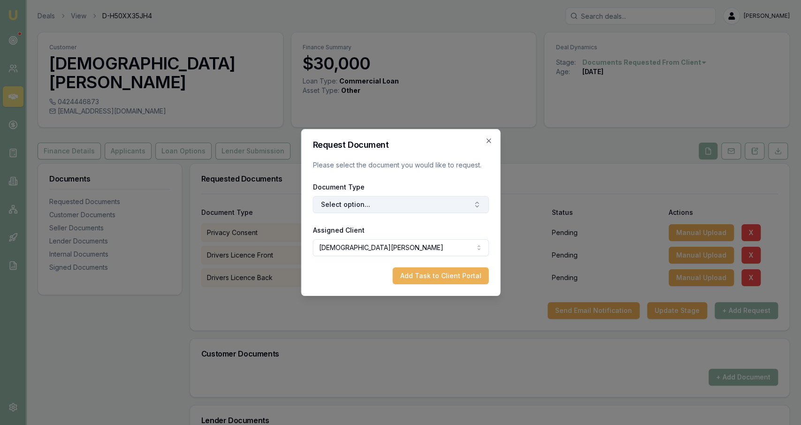
click at [381, 205] on button "Select option..." at bounding box center [401, 204] width 176 height 17
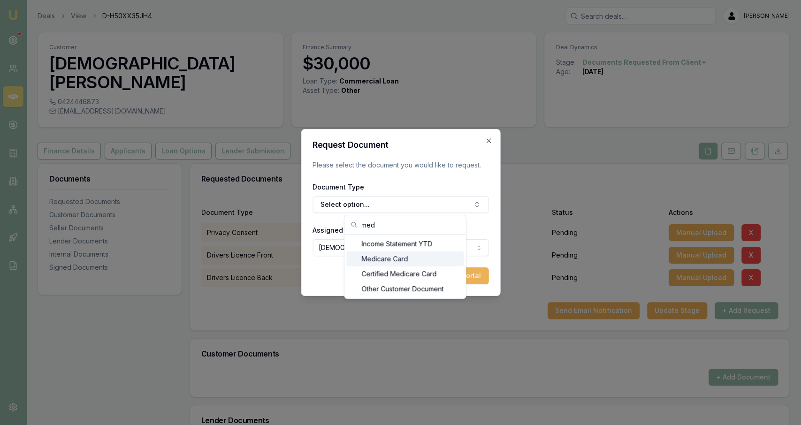
type input "med"
click at [395, 264] on div "Medicare Card" at bounding box center [404, 259] width 117 height 15
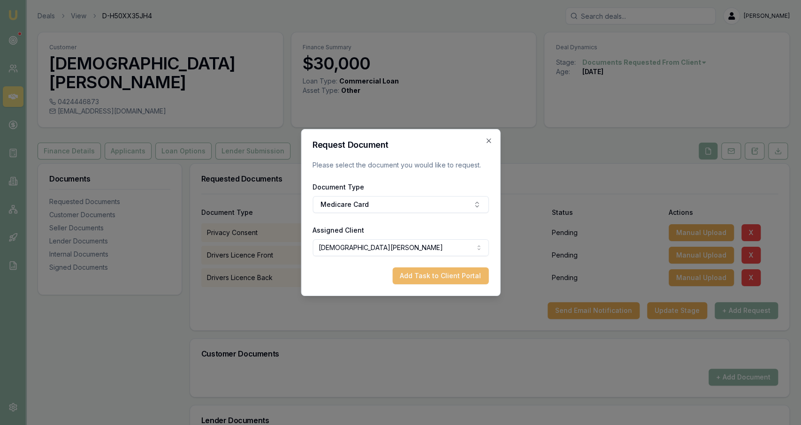
click at [432, 273] on button "Add Task to Client Portal" at bounding box center [440, 276] width 96 height 17
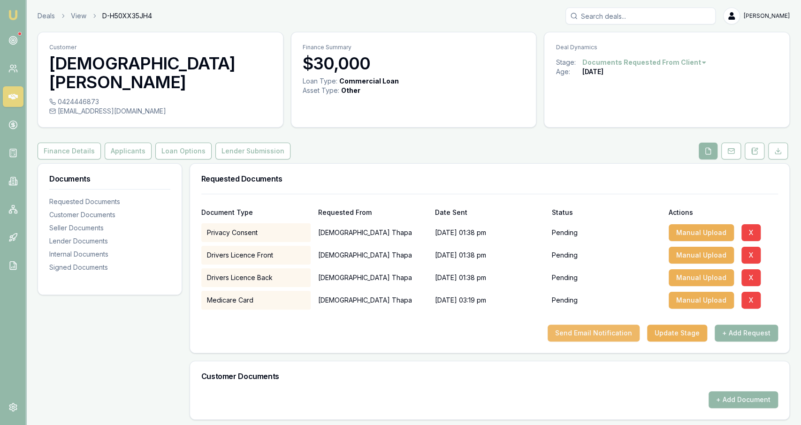
click at [592, 325] on button "Send Email Notification" at bounding box center [594, 333] width 92 height 17
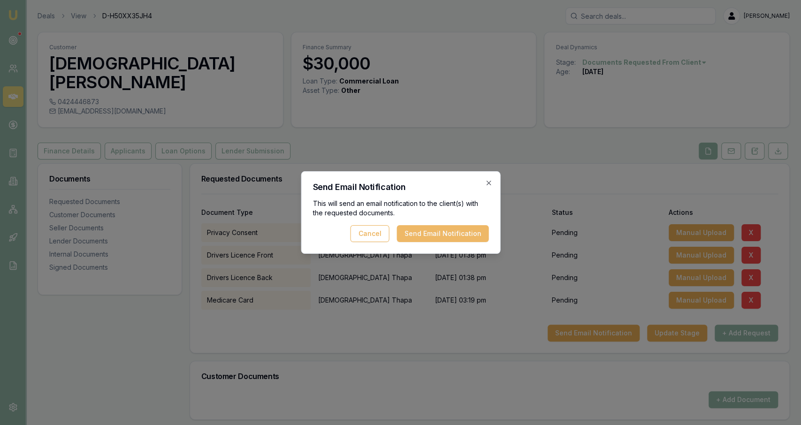
click at [442, 229] on button "Send Email Notification" at bounding box center [443, 233] width 92 height 17
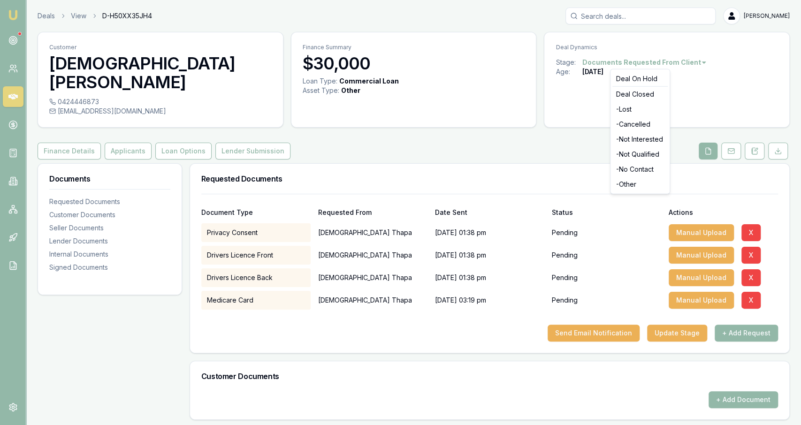
click at [619, 61] on html "Emu Broker Deals View D-H50XX35JH4 [PERSON_NAME] Fanfulla Toggle Menu Customer …" at bounding box center [400, 212] width 801 height 425
click at [656, 84] on div "Deal On Hold" at bounding box center [640, 78] width 55 height 15
click at [733, 143] on button at bounding box center [731, 151] width 20 height 17
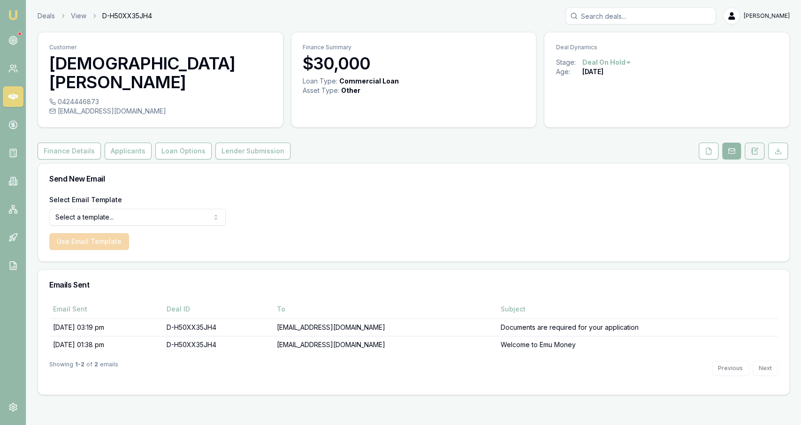
click at [750, 143] on button at bounding box center [755, 151] width 20 height 17
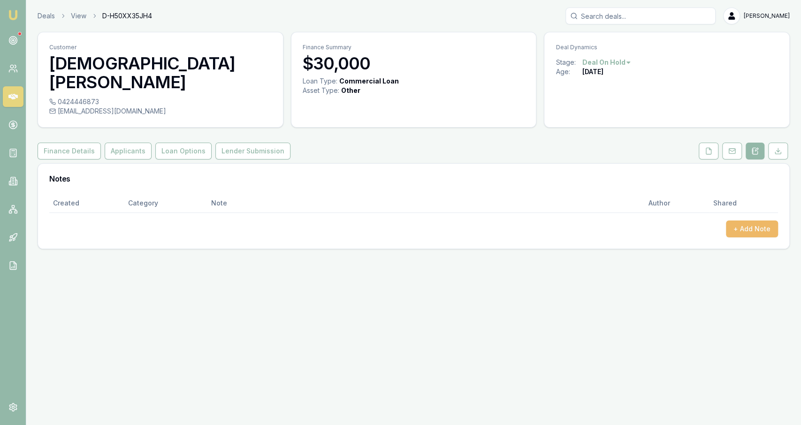
click at [769, 221] on button "+ Add Note" at bounding box center [752, 229] width 52 height 17
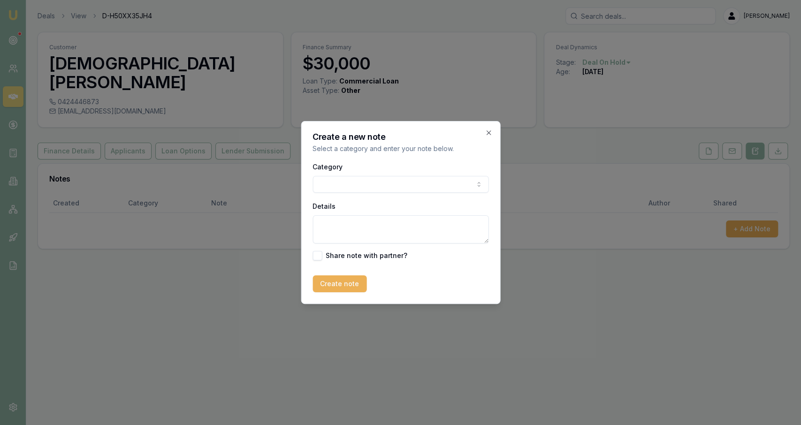
click at [439, 184] on body "Emu Broker Deals View D-H50XX35JH4 [PERSON_NAME] Fanfulla Toggle Menu Customer …" at bounding box center [400, 212] width 801 height 425
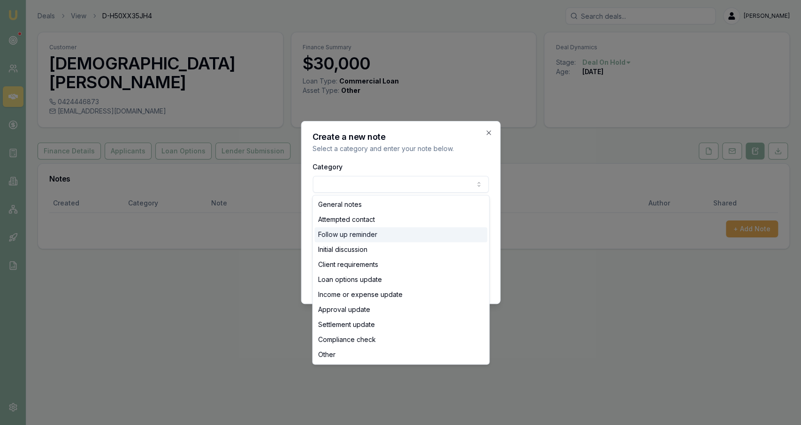
select select "FOLLOW_UP_REMINDER"
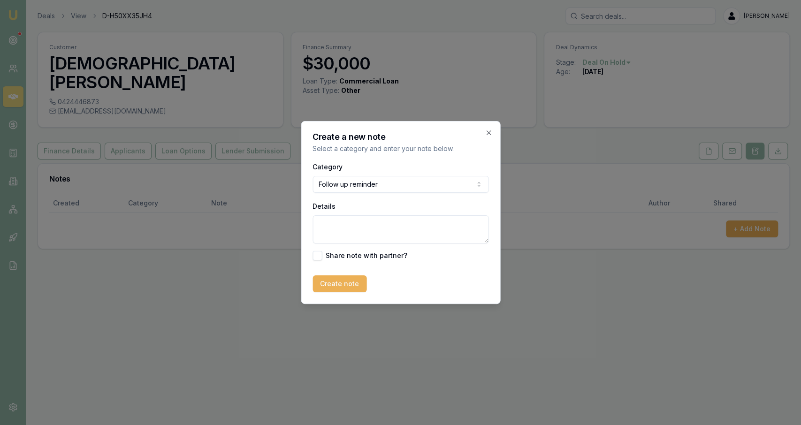
click at [409, 235] on textarea "Details" at bounding box center [401, 229] width 176 height 28
type textarea "Follow up in Feb"
click at [333, 288] on button "Create note" at bounding box center [340, 284] width 54 height 17
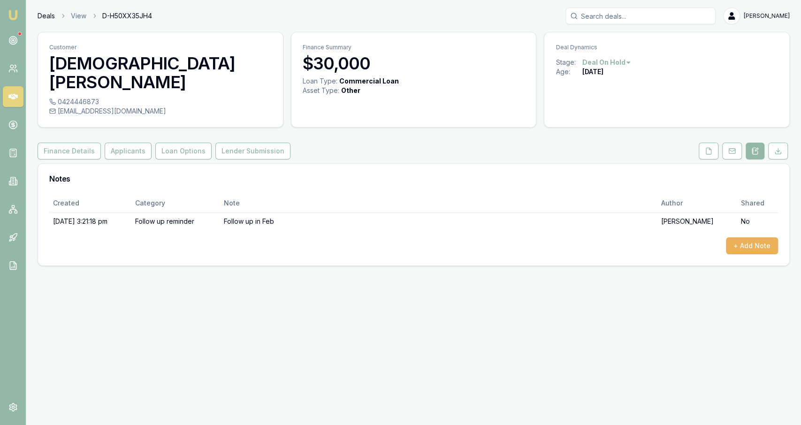
click at [52, 17] on link "Deals" at bounding box center [46, 15] width 17 height 9
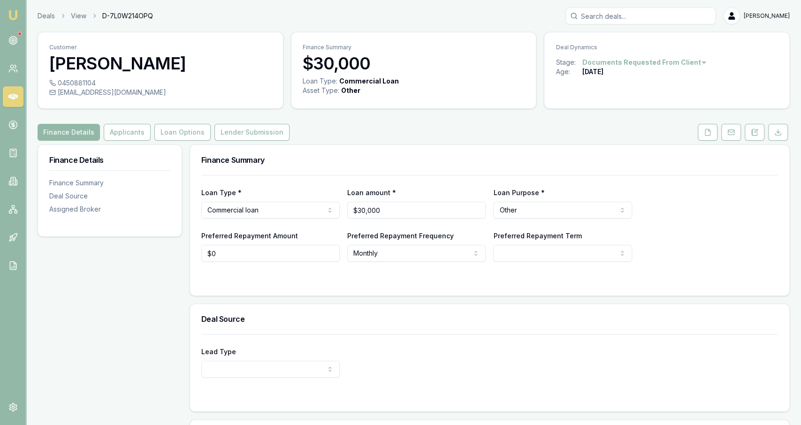
click at [697, 128] on link at bounding box center [707, 132] width 23 height 17
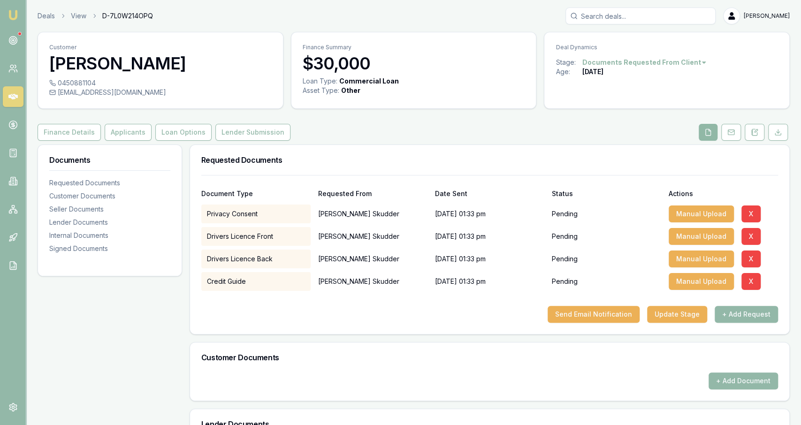
click at [704, 132] on button at bounding box center [708, 132] width 19 height 17
click at [590, 315] on button "Send Email Notification" at bounding box center [594, 314] width 92 height 17
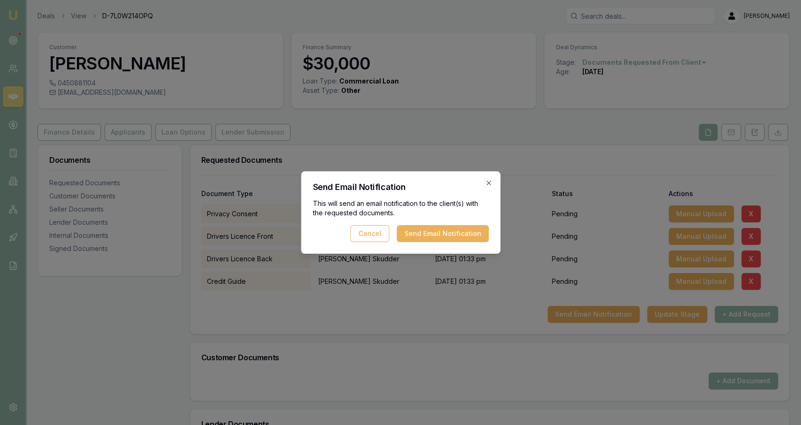
click at [460, 223] on div "This will send an email notification to the client(s) with the requested docume…" at bounding box center [401, 220] width 176 height 43
click at [464, 235] on button "Send Email Notification" at bounding box center [443, 233] width 92 height 17
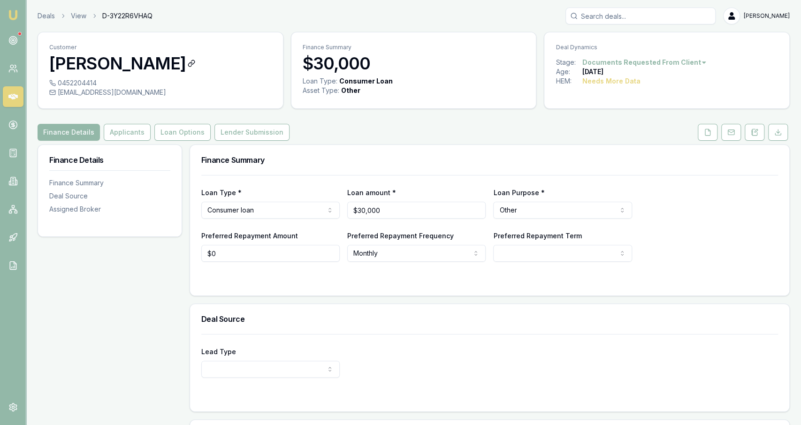
click at [203, 69] on h3 "[PERSON_NAME]" at bounding box center [160, 63] width 222 height 19
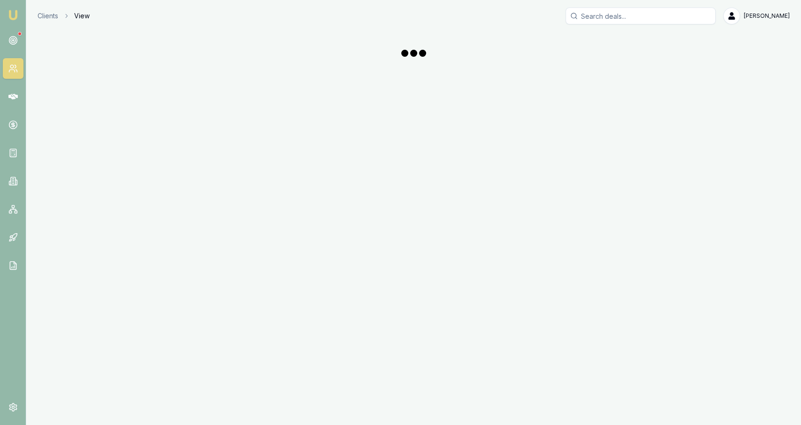
click at [203, 69] on div "Clients View [PERSON_NAME] Fanfulla Toggle Menu" at bounding box center [413, 41] width 775 height 67
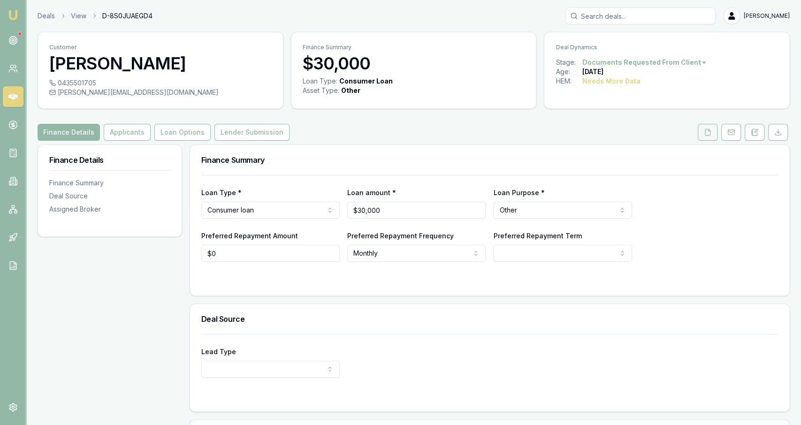
click at [702, 131] on button at bounding box center [708, 132] width 20 height 17
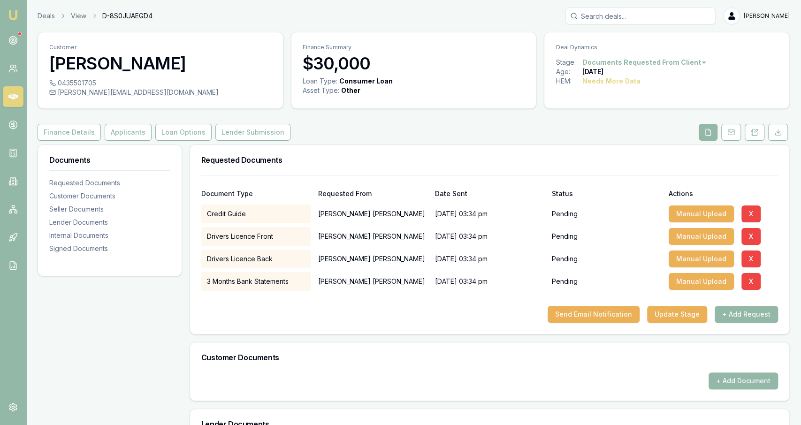
click at [759, 285] on div "Manual Upload X" at bounding box center [723, 281] width 109 height 19
click at [751, 283] on button "X" at bounding box center [751, 281] width 19 height 17
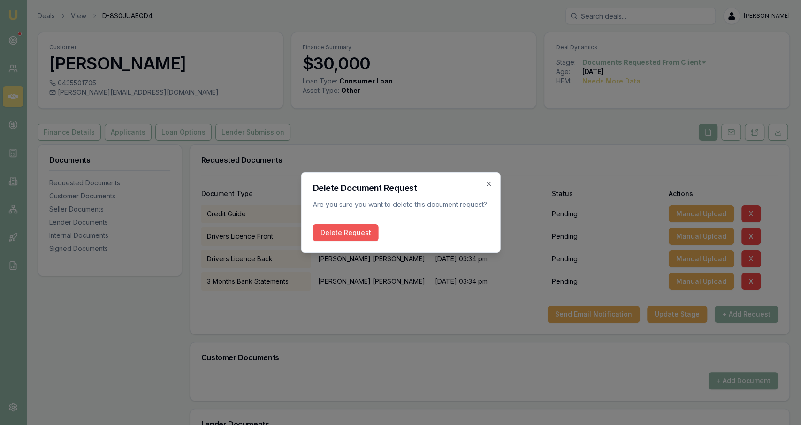
click at [350, 231] on button "Delete Request" at bounding box center [346, 232] width 66 height 17
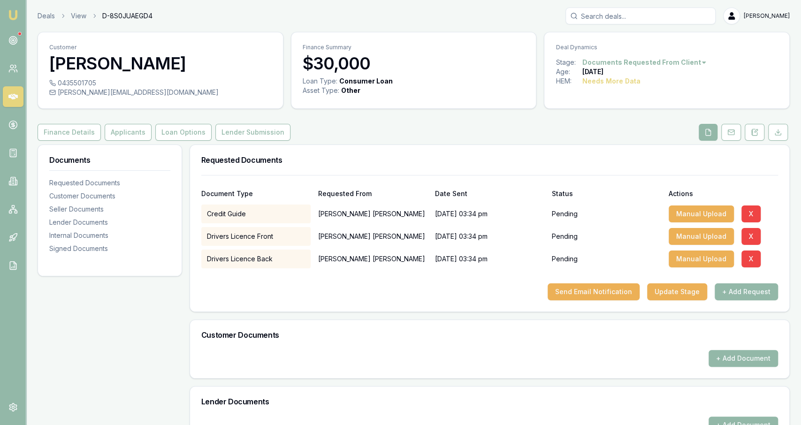
click at [755, 281] on div at bounding box center [489, 275] width 577 height 15
click at [757, 288] on button "+ Add Request" at bounding box center [746, 291] width 63 height 17
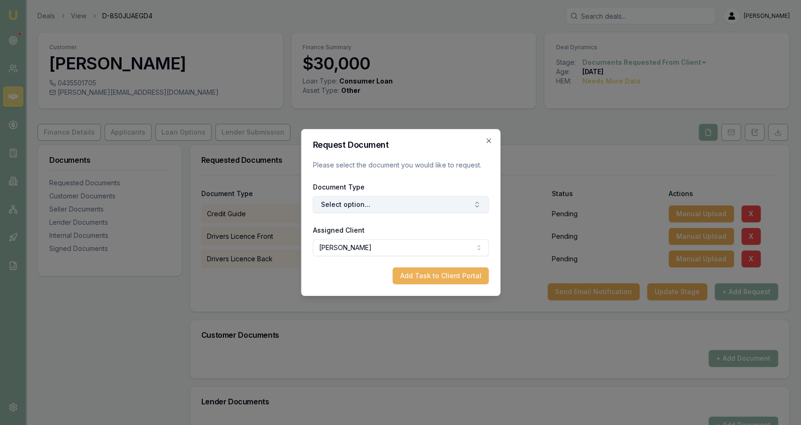
click at [419, 209] on button "Select option..." at bounding box center [401, 204] width 176 height 17
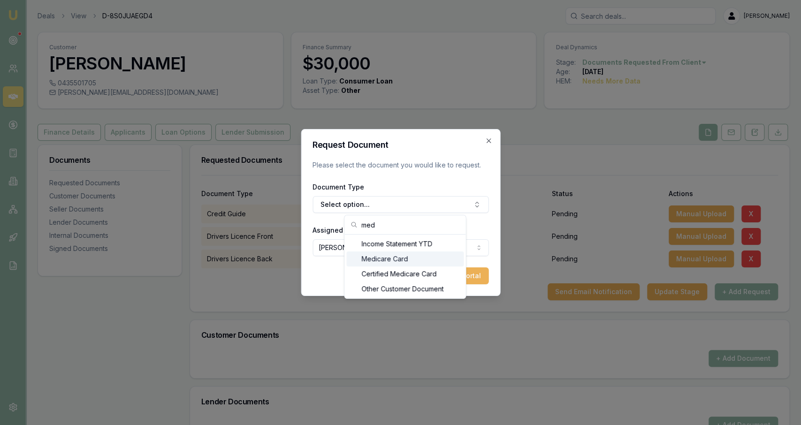
type input "med"
click at [401, 261] on div "Medicare Card" at bounding box center [404, 259] width 117 height 15
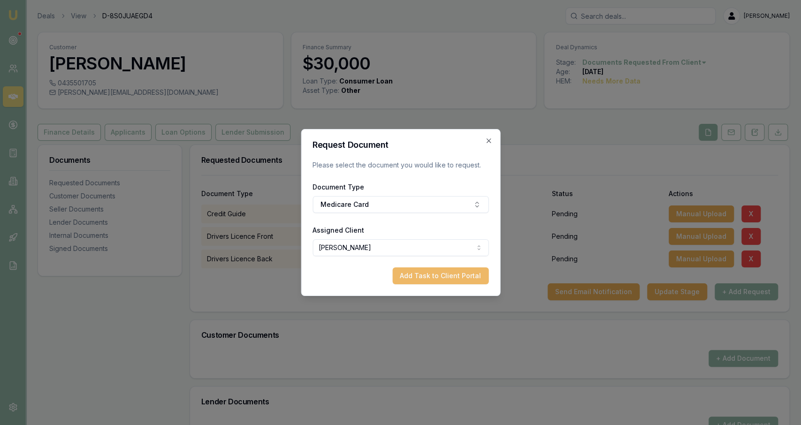
click at [437, 276] on button "Add Task to Client Portal" at bounding box center [440, 276] width 96 height 17
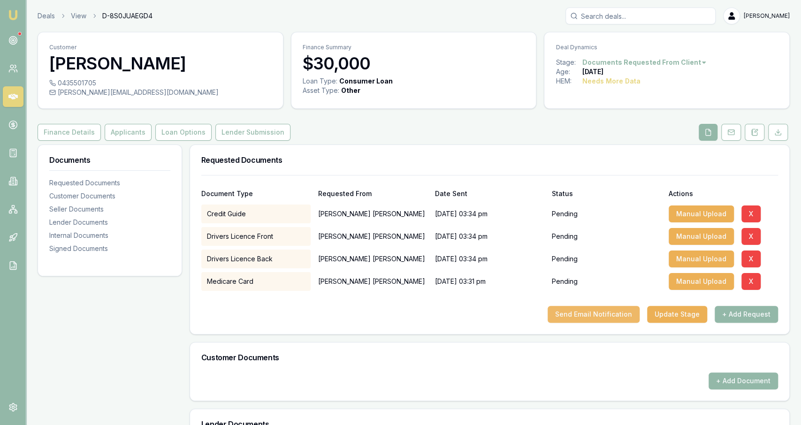
click at [617, 313] on button "Send Email Notification" at bounding box center [594, 314] width 92 height 17
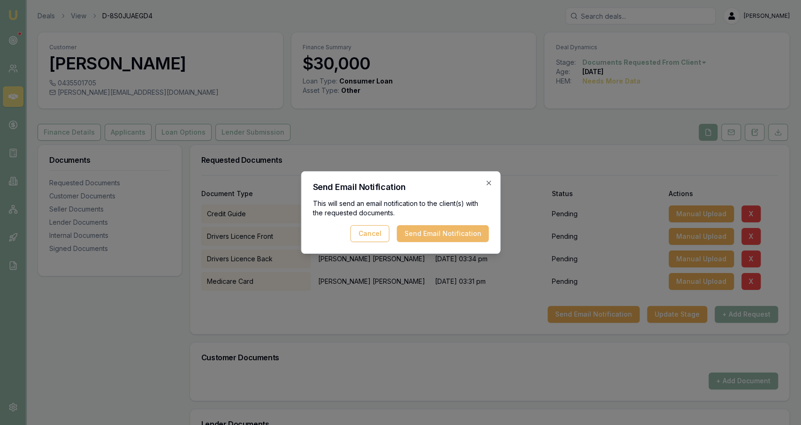
click at [434, 234] on button "Send Email Notification" at bounding box center [443, 233] width 92 height 17
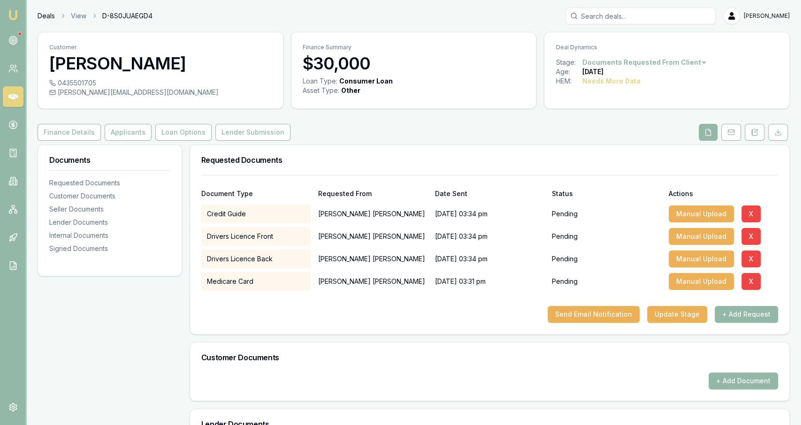
click at [44, 16] on link "Deals" at bounding box center [46, 15] width 17 height 9
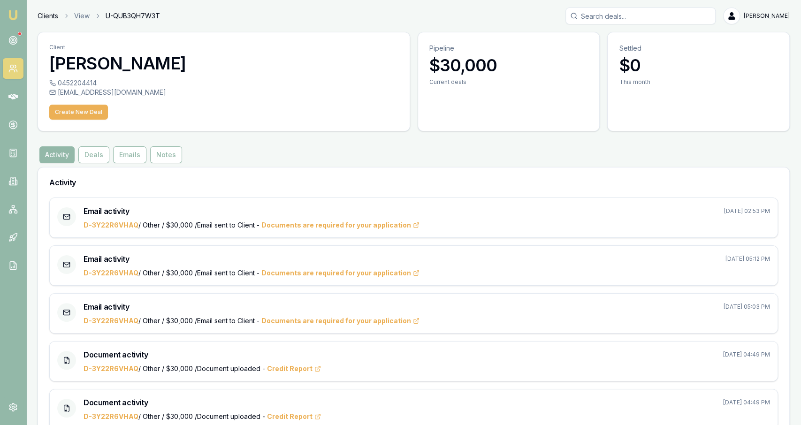
click at [51, 15] on link "Clients" at bounding box center [48, 15] width 21 height 9
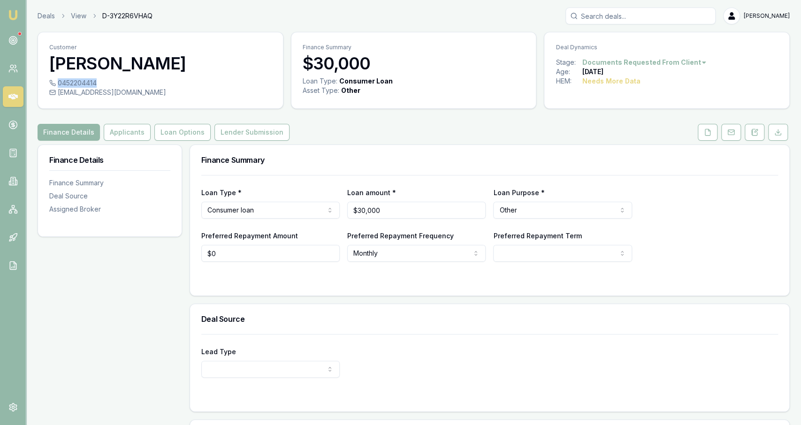
drag, startPoint x: 94, startPoint y: 84, endPoint x: 57, endPoint y: 85, distance: 37.6
click at [57, 85] on div "0452204414" at bounding box center [160, 82] width 222 height 9
click at [469, 124] on div "Finance Details Applicants Loan Options Lender Submission" at bounding box center [414, 132] width 752 height 17
click at [698, 137] on link at bounding box center [707, 132] width 23 height 17
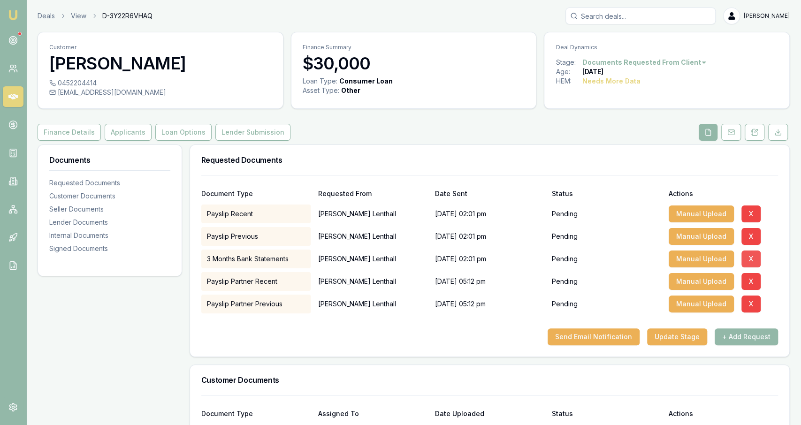
click at [748, 258] on button "X" at bounding box center [751, 259] width 19 height 17
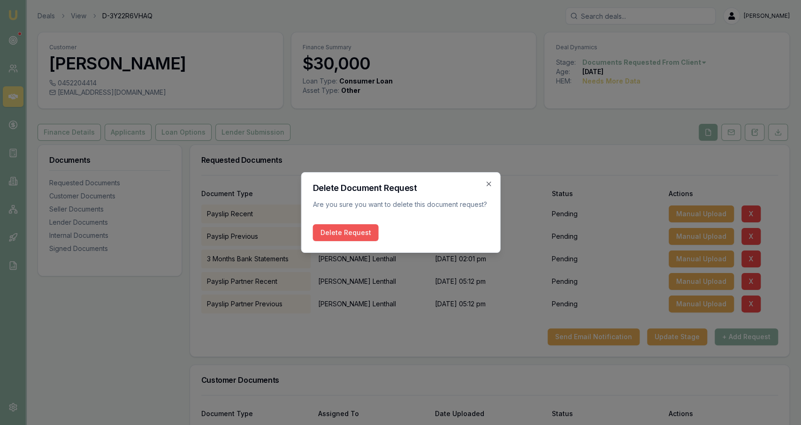
click at [368, 235] on button "Delete Request" at bounding box center [346, 232] width 66 height 17
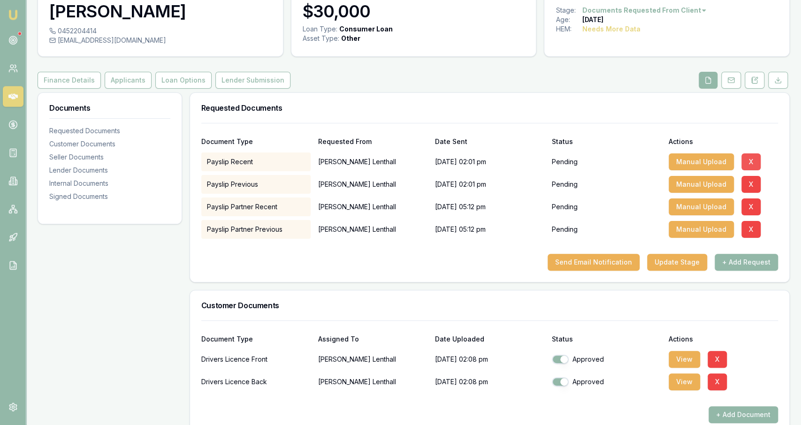
scroll to position [16, 0]
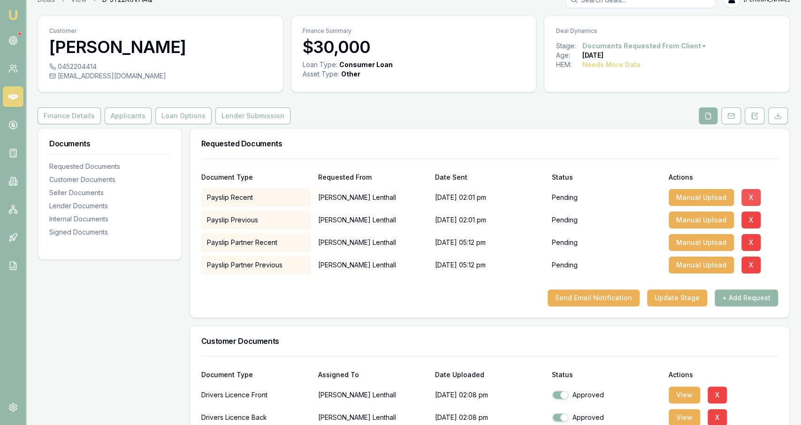
click at [749, 194] on button "X" at bounding box center [751, 197] width 19 height 17
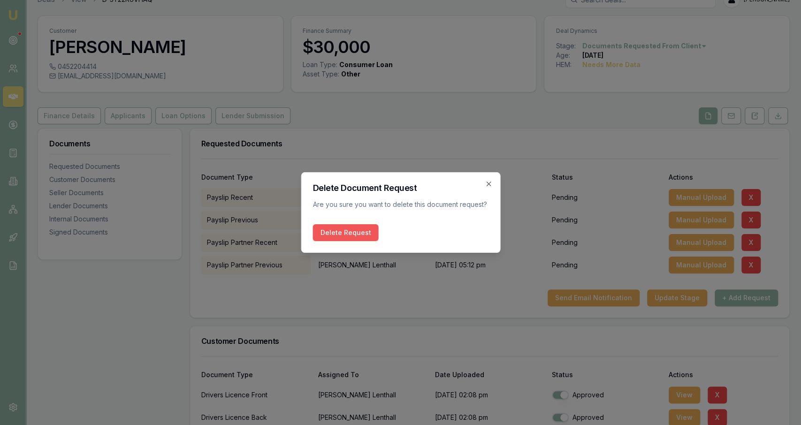
click at [359, 232] on button "Delete Request" at bounding box center [346, 232] width 66 height 17
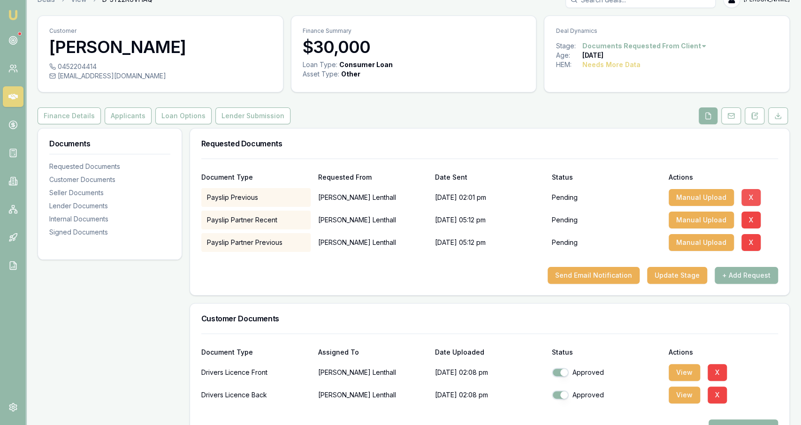
click at [748, 199] on button "X" at bounding box center [751, 197] width 19 height 17
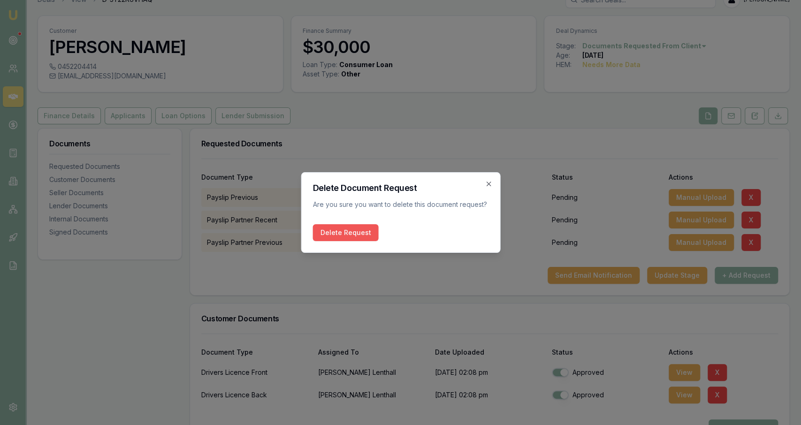
click at [329, 230] on button "Delete Request" at bounding box center [346, 232] width 66 height 17
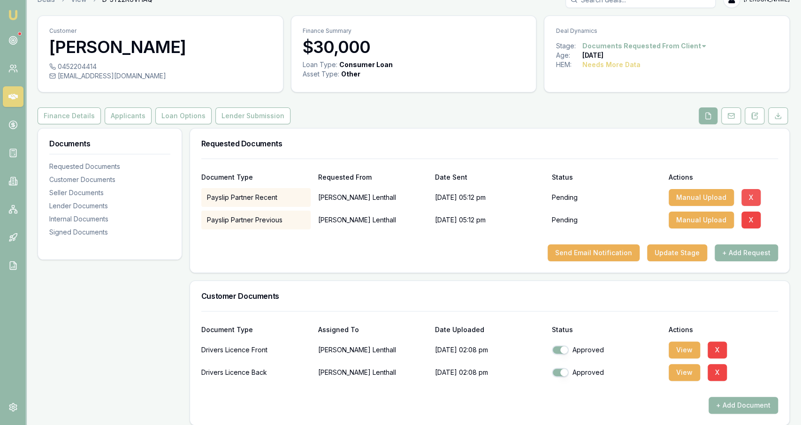
click at [744, 200] on button "X" at bounding box center [751, 197] width 19 height 17
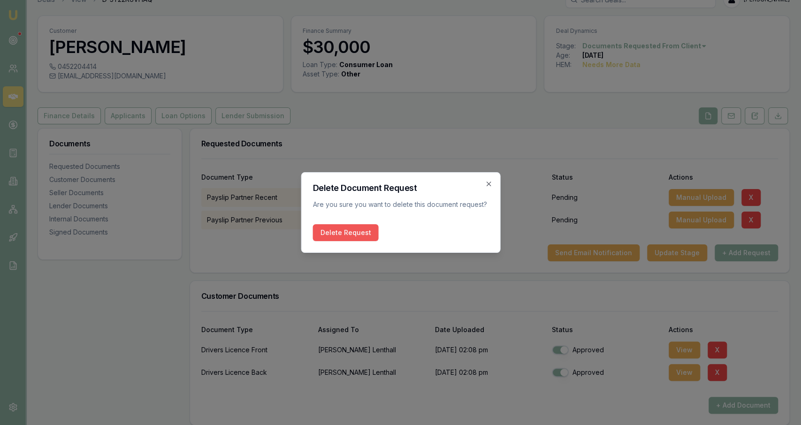
click at [362, 229] on button "Delete Request" at bounding box center [346, 232] width 66 height 17
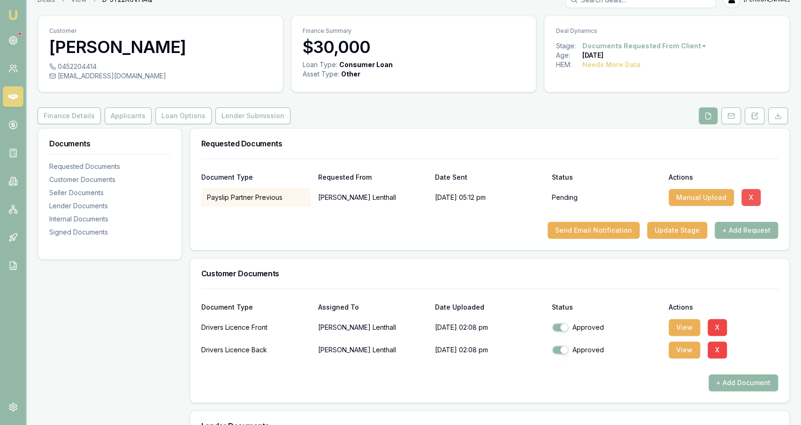
click at [748, 201] on button "X" at bounding box center [751, 197] width 19 height 17
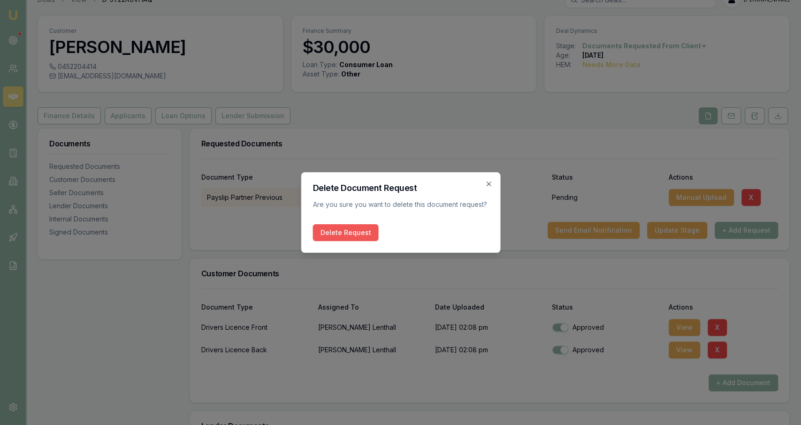
click at [343, 237] on button "Delete Request" at bounding box center [346, 232] width 66 height 17
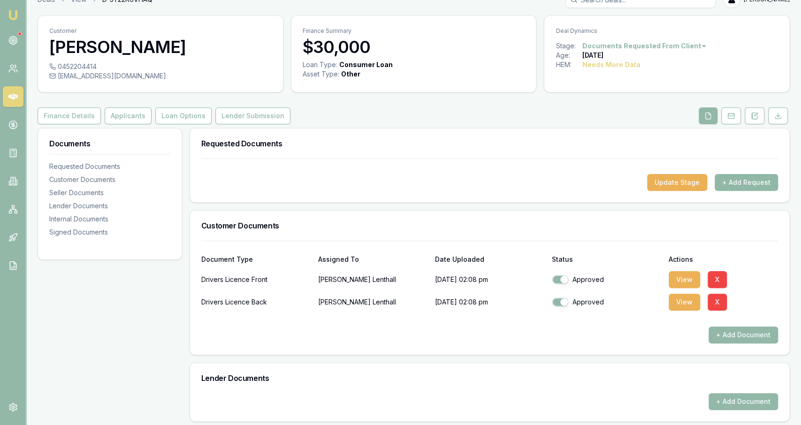
click at [743, 185] on button "+ Add Request" at bounding box center [746, 182] width 63 height 17
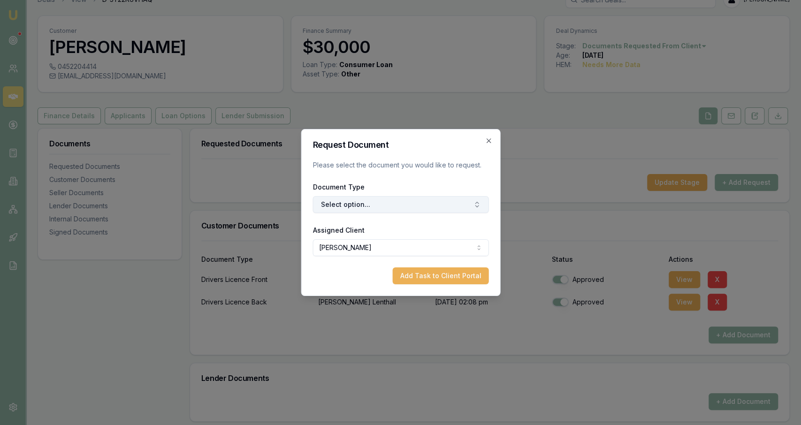
click at [346, 211] on button "Select option..." at bounding box center [401, 204] width 176 height 17
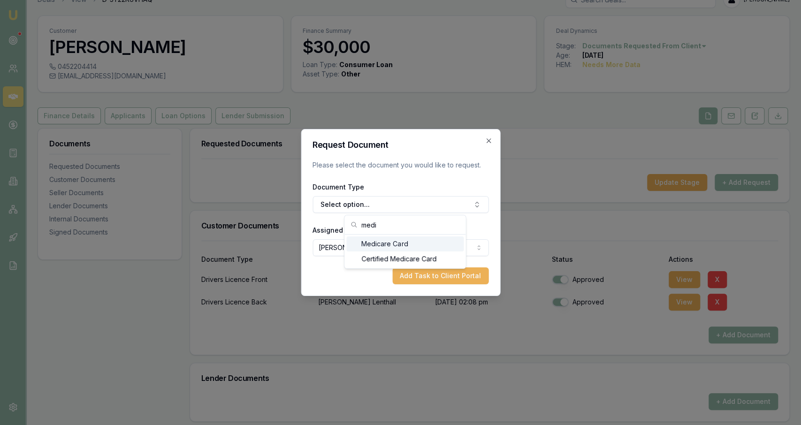
type input "medi"
click at [384, 246] on div "Medicare Card" at bounding box center [404, 244] width 117 height 15
click at [427, 270] on button "Add Task to Client Portal" at bounding box center [440, 276] width 96 height 17
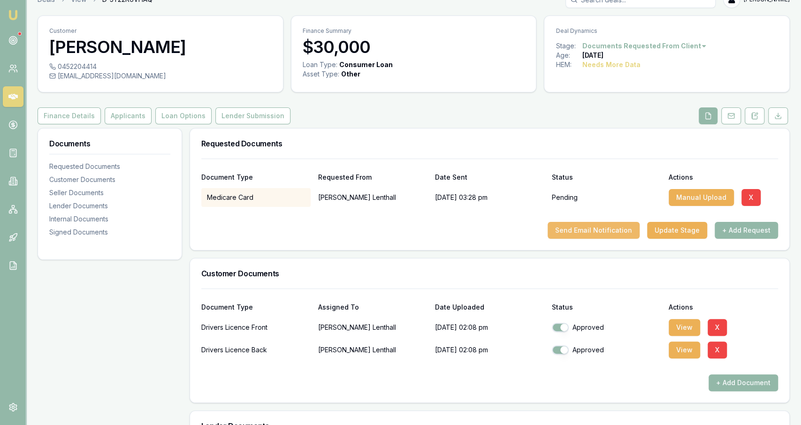
click at [626, 232] on button "Send Email Notification" at bounding box center [594, 230] width 92 height 17
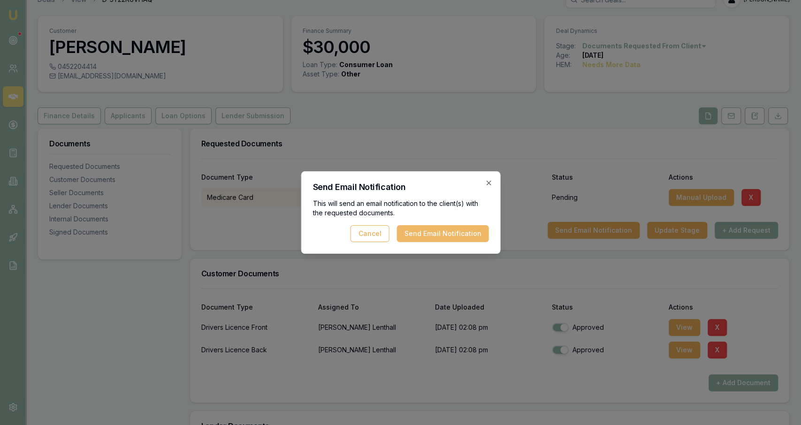
click at [443, 237] on button "Send Email Notification" at bounding box center [443, 233] width 92 height 17
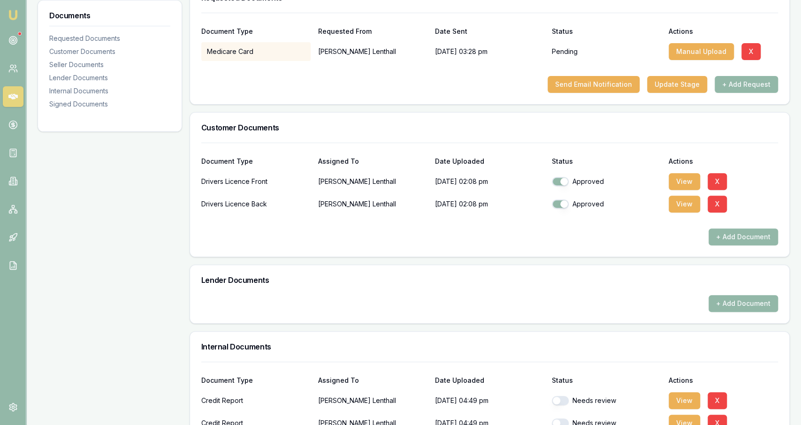
scroll to position [0, 0]
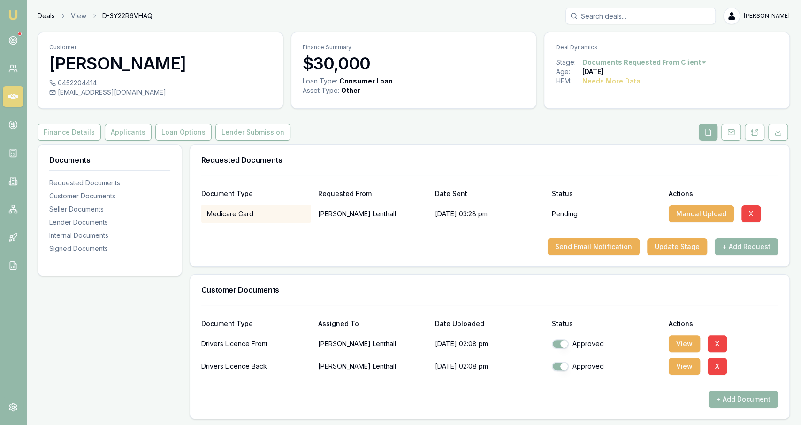
click at [51, 17] on link "Deals" at bounding box center [46, 15] width 17 height 9
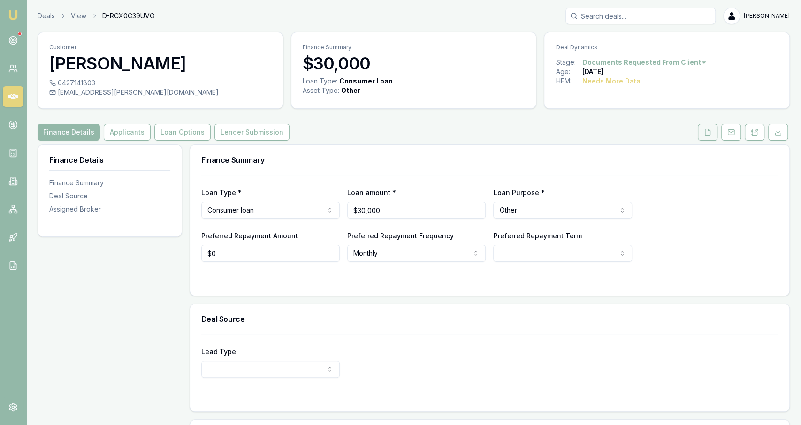
click at [702, 127] on button at bounding box center [708, 132] width 20 height 17
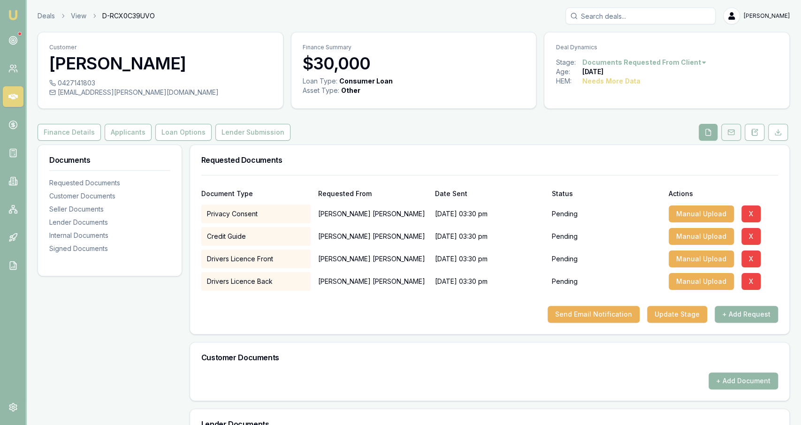
click at [726, 132] on button at bounding box center [731, 132] width 20 height 17
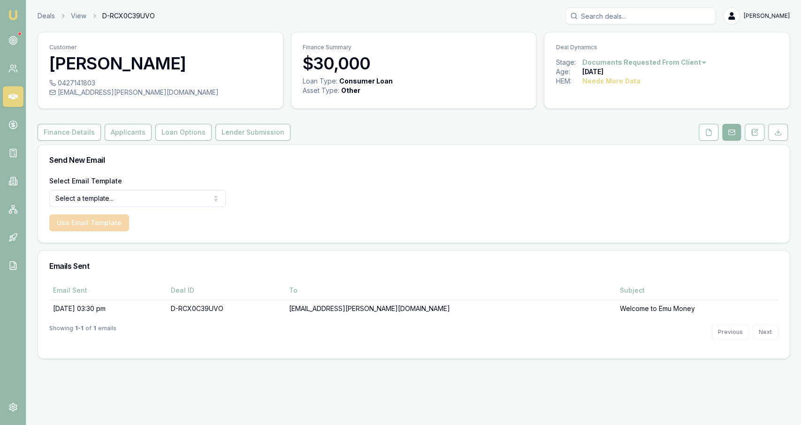
click at [738, 129] on button at bounding box center [731, 132] width 19 height 17
click at [750, 133] on button at bounding box center [755, 132] width 20 height 17
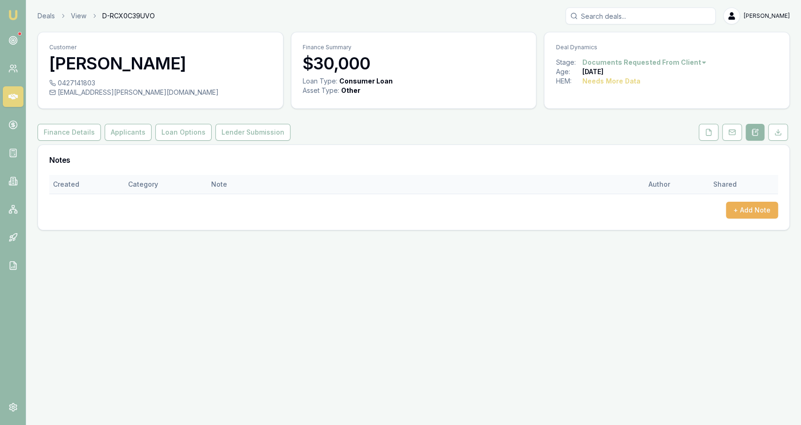
click at [369, 192] on th "Note" at bounding box center [425, 184] width 437 height 19
click at [710, 207] on div "+ Add Note" at bounding box center [413, 210] width 729 height 17
click at [755, 213] on button "+ Add Note" at bounding box center [752, 210] width 52 height 17
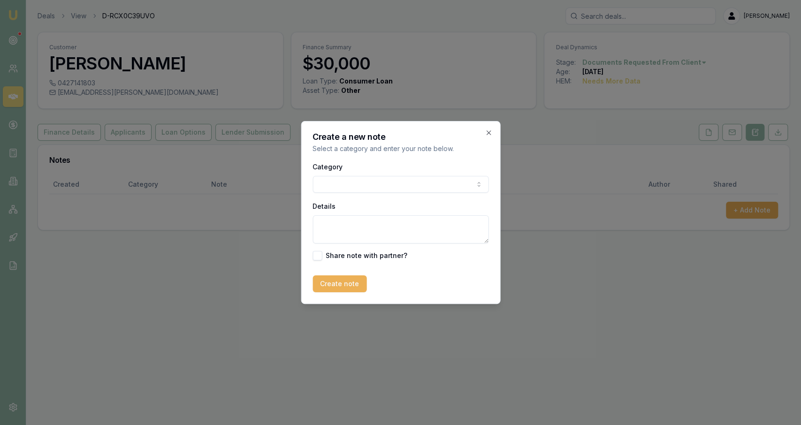
click at [384, 191] on body "Emu Broker Deals View D-RCX0C39UVO Jackson Fanfulla Toggle Menu Customer Nate R…" at bounding box center [400, 212] width 801 height 425
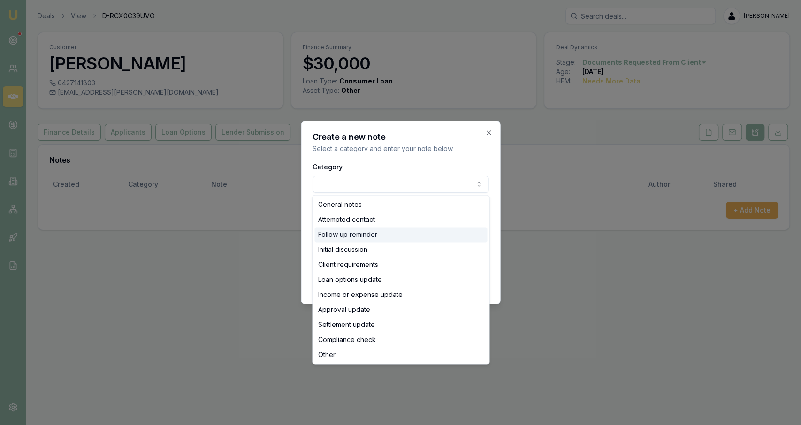
select select "FOLLOW_UP_REMINDER"
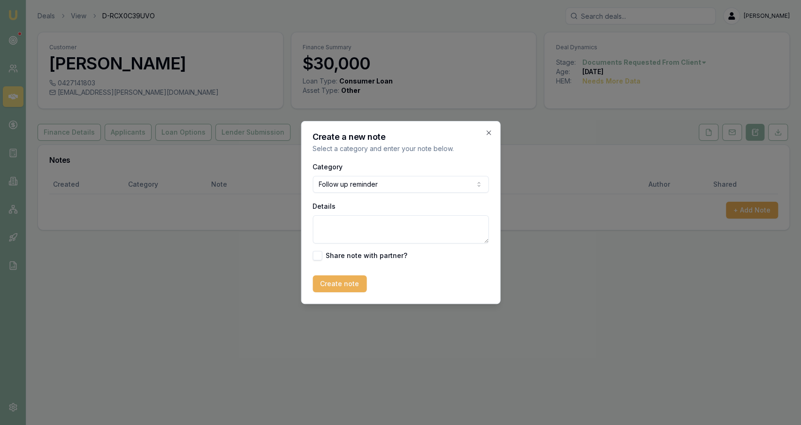
click at [373, 232] on textarea "Details" at bounding box center [401, 229] width 176 height 28
type textarea "Follow 05/10"
click at [345, 280] on button "Create note" at bounding box center [340, 284] width 54 height 17
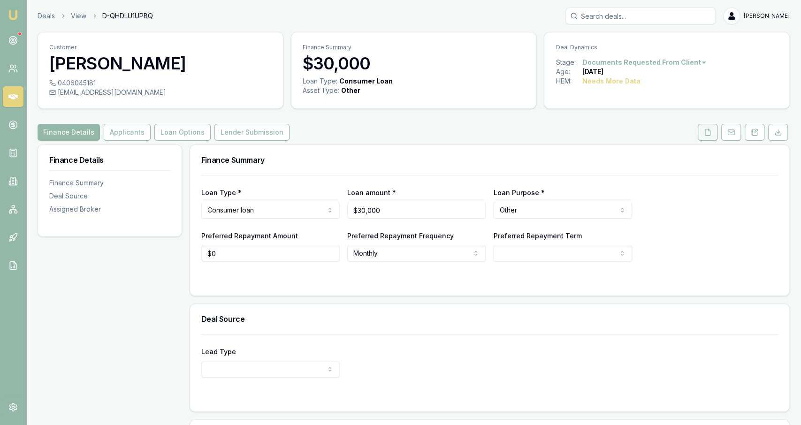
click at [704, 138] on button at bounding box center [708, 132] width 20 height 17
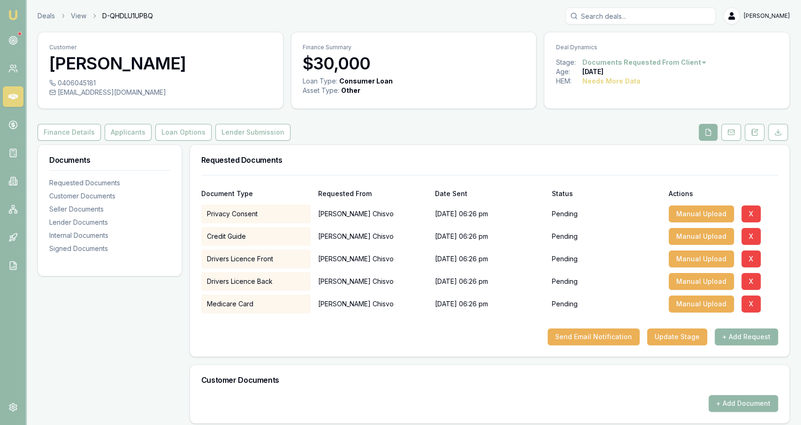
click at [705, 131] on icon at bounding box center [708, 133] width 8 height 8
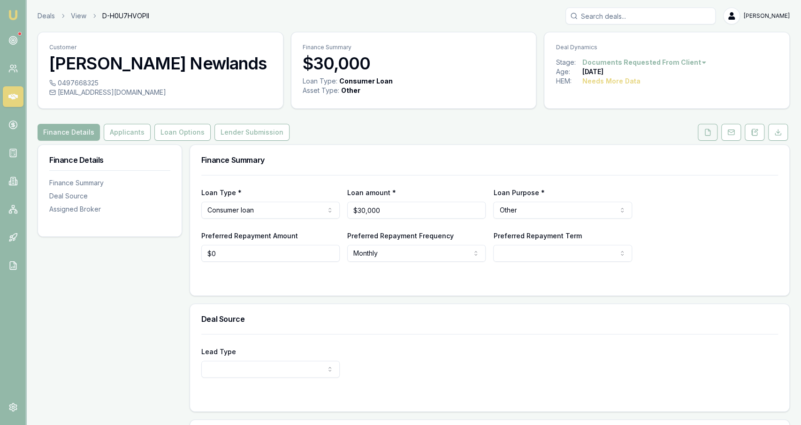
click at [715, 135] on button at bounding box center [708, 132] width 20 height 17
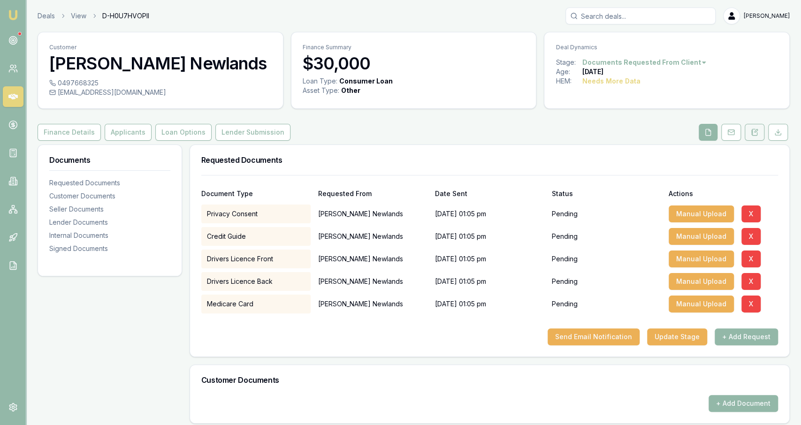
click at [753, 133] on icon at bounding box center [755, 133] width 8 height 8
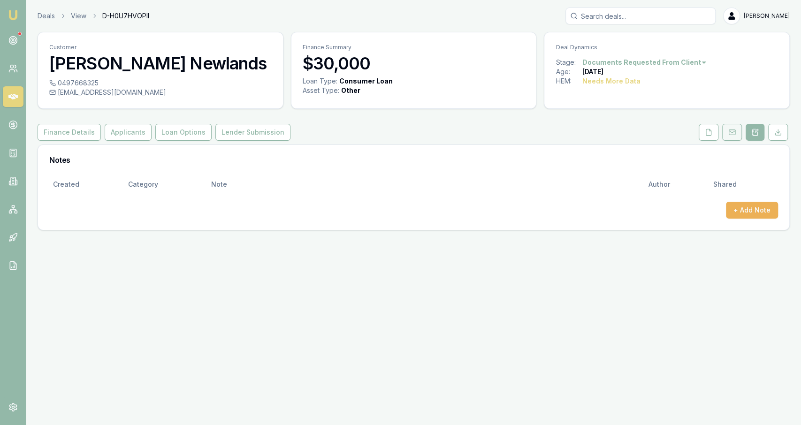
click at [741, 133] on button at bounding box center [732, 132] width 20 height 17
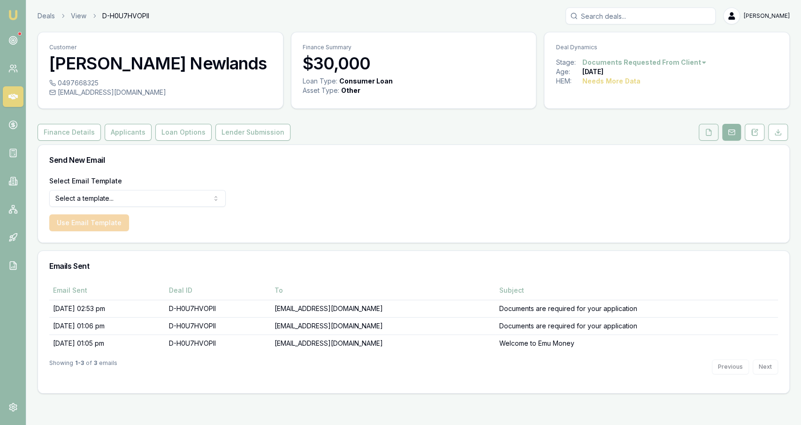
click at [709, 133] on icon at bounding box center [709, 133] width 8 height 8
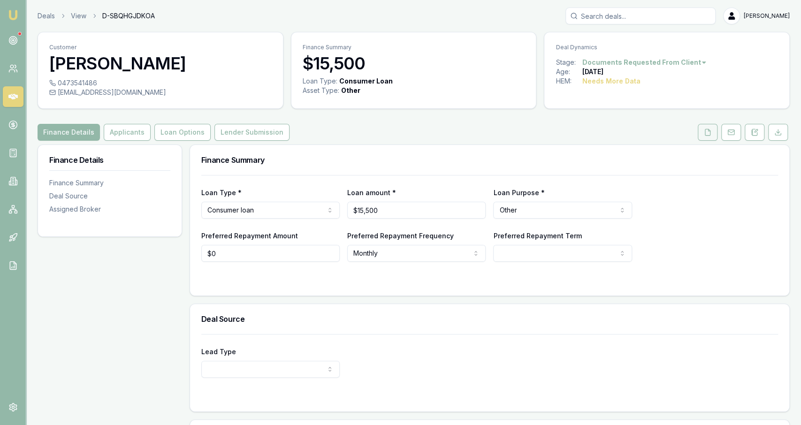
click at [706, 133] on icon at bounding box center [707, 132] width 5 height 6
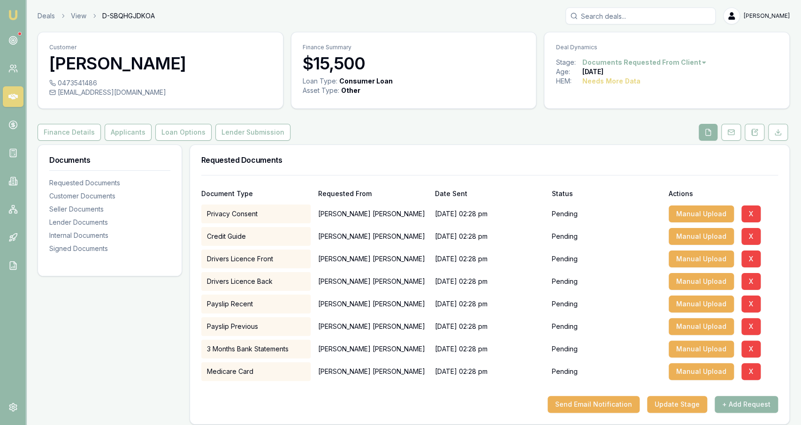
click at [102, 346] on div "Documents Requested Documents Customer Documents Seller Documents Lender Docume…" at bounding box center [110, 418] width 145 height 547
click at [750, 306] on button "X" at bounding box center [751, 304] width 19 height 17
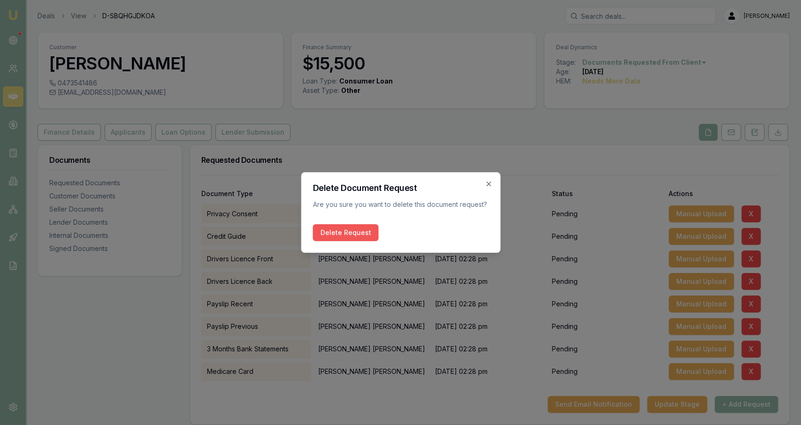
click at [367, 233] on button "Delete Request" at bounding box center [346, 232] width 66 height 17
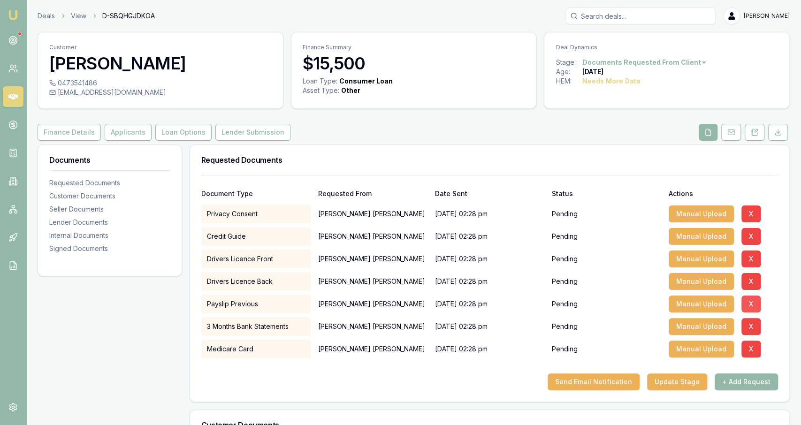
click at [751, 302] on button "X" at bounding box center [751, 304] width 19 height 17
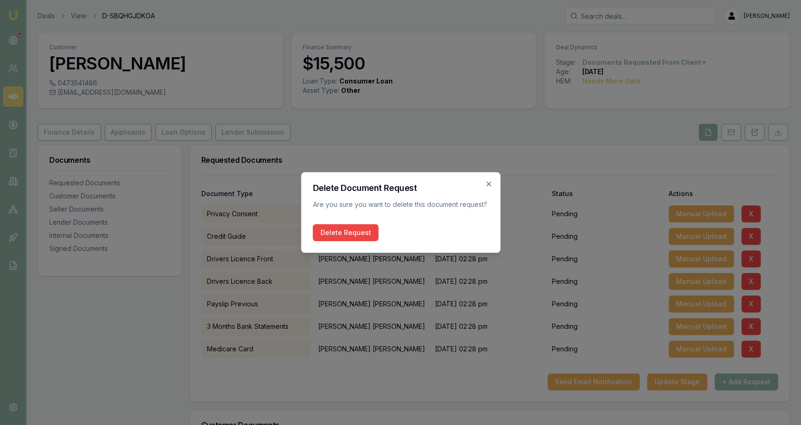
drag, startPoint x: 357, startPoint y: 230, endPoint x: 360, endPoint y: 239, distance: 9.8
click at [357, 230] on button "Delete Request" at bounding box center [346, 232] width 66 height 17
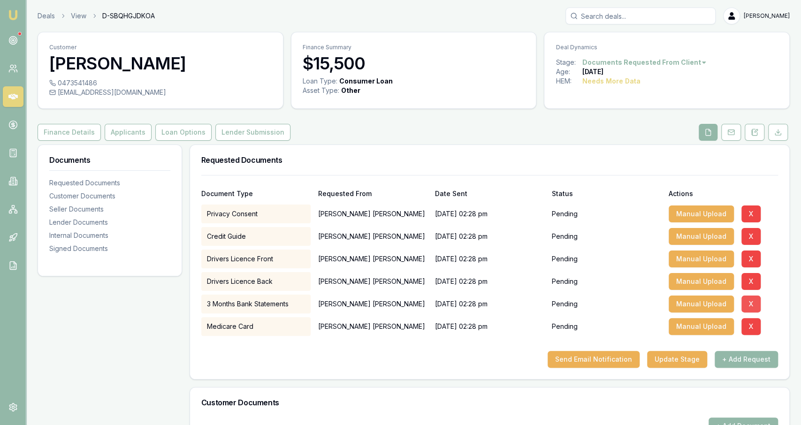
click at [754, 306] on button "X" at bounding box center [751, 304] width 19 height 17
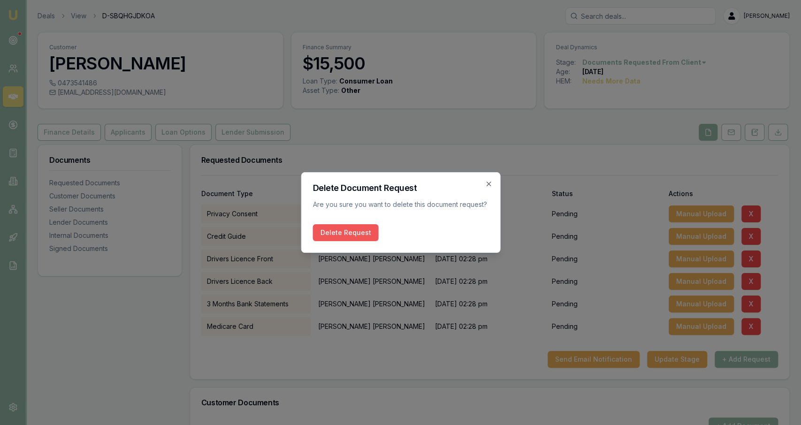
click at [322, 230] on button "Delete Request" at bounding box center [346, 232] width 66 height 17
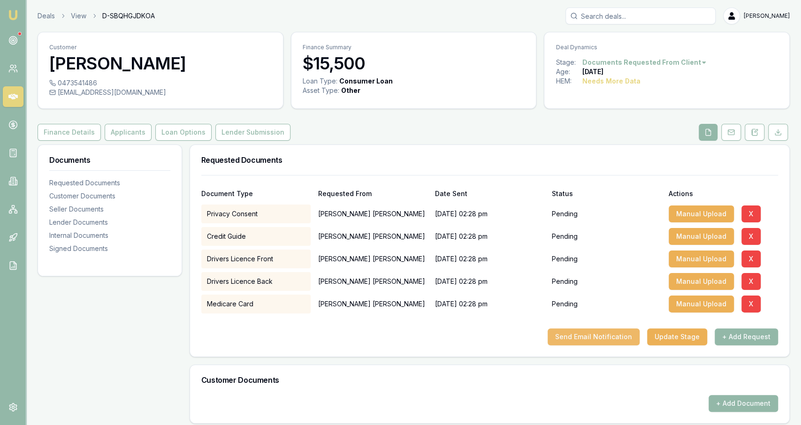
click at [625, 337] on button "Send Email Notification" at bounding box center [594, 337] width 92 height 17
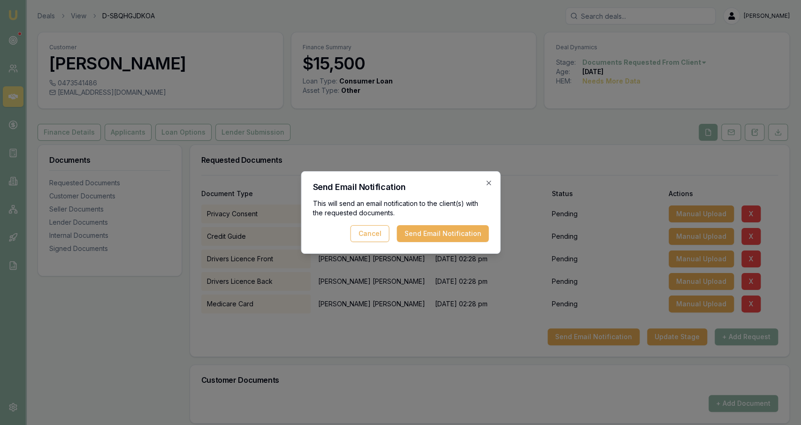
click at [470, 243] on div "Send Email Notification This will send an email notification to the client(s) w…" at bounding box center [400, 212] width 199 height 83
click at [466, 239] on button "Send Email Notification" at bounding box center [443, 233] width 92 height 17
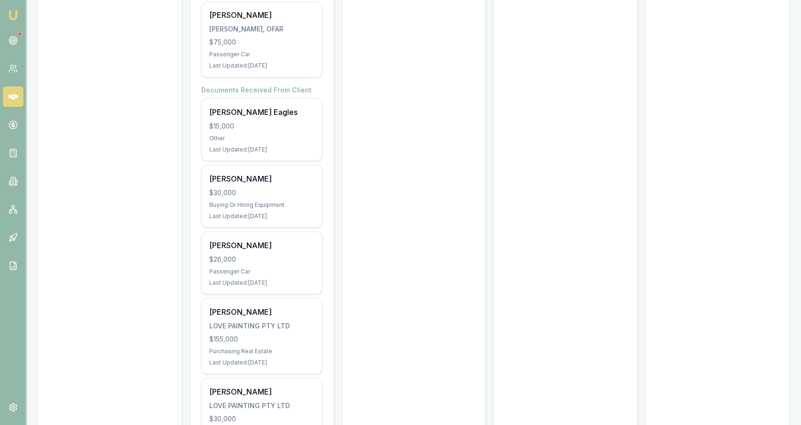
scroll to position [3558, 0]
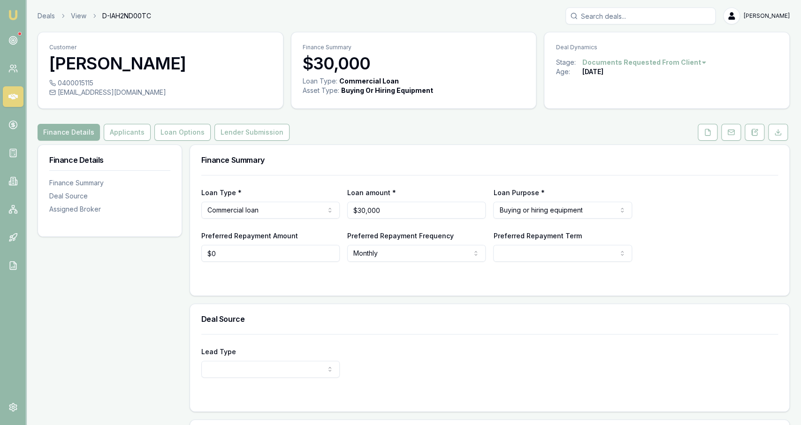
click at [82, 82] on div "0400015115" at bounding box center [160, 82] width 222 height 9
click at [126, 91] on div "[EMAIL_ADDRESS][DOMAIN_NAME]" at bounding box center [160, 92] width 222 height 9
click at [337, 119] on div "Customer [PERSON_NAME] 0400015115 [EMAIL_ADDRESS][DOMAIN_NAME] Finance Summary …" at bounding box center [414, 284] width 752 height 505
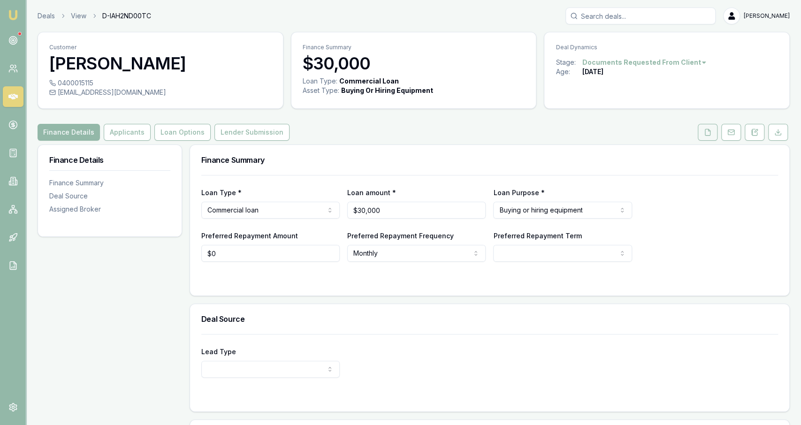
click at [703, 134] on button at bounding box center [708, 132] width 20 height 17
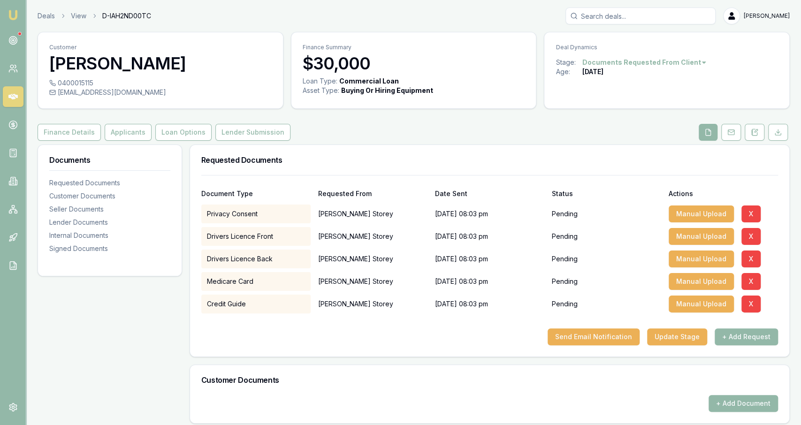
click at [490, 140] on div "Finance Details Applicants Loan Options Lender Submission" at bounding box center [414, 132] width 752 height 17
click at [661, 61] on html "Emu Broker Deals View D-IAH2ND00TC [PERSON_NAME] Fanfulla Toggle Menu Customer …" at bounding box center [400, 212] width 801 height 425
click at [566, 109] on html "Emu Broker Deals View D-IAH2ND00TC [PERSON_NAME] Fanfulla Toggle Menu Customer …" at bounding box center [400, 212] width 801 height 425
click at [688, 61] on html "Emu Broker Deals View D-IAH2ND00TC [PERSON_NAME] Fanfulla Toggle Menu Customer …" at bounding box center [400, 212] width 801 height 425
click at [636, 141] on div "- Not Interested" at bounding box center [640, 139] width 55 height 15
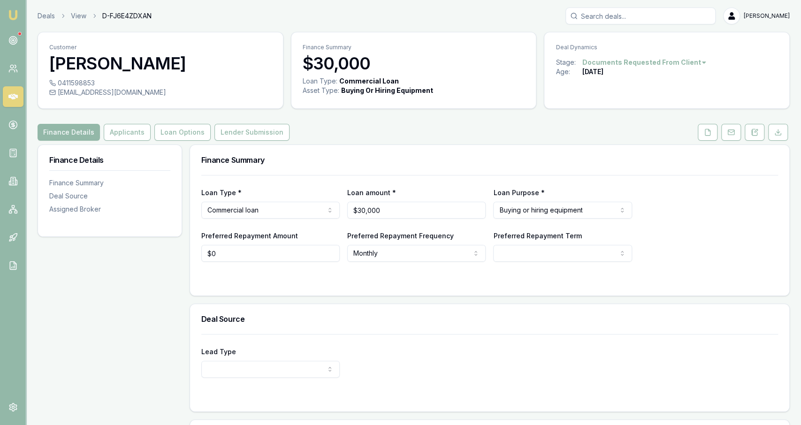
click at [360, 132] on div "Finance Details Applicants Loan Options Lender Submission" at bounding box center [414, 132] width 752 height 17
click at [605, 140] on div "Finance Details Applicants Loan Options Lender Submission" at bounding box center [414, 132] width 752 height 17
drag, startPoint x: 116, startPoint y: 84, endPoint x: 59, endPoint y: 84, distance: 57.3
click at [59, 84] on div "0434156281" at bounding box center [160, 82] width 222 height 9
click at [711, 130] on icon at bounding box center [708, 133] width 8 height 8
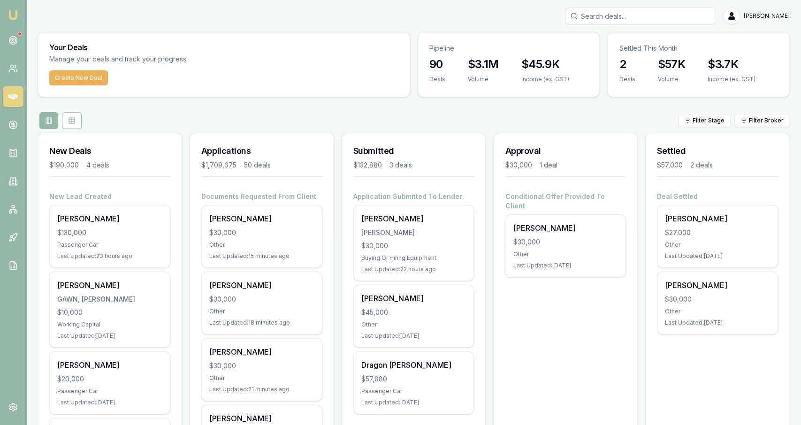
scroll to position [146, 0]
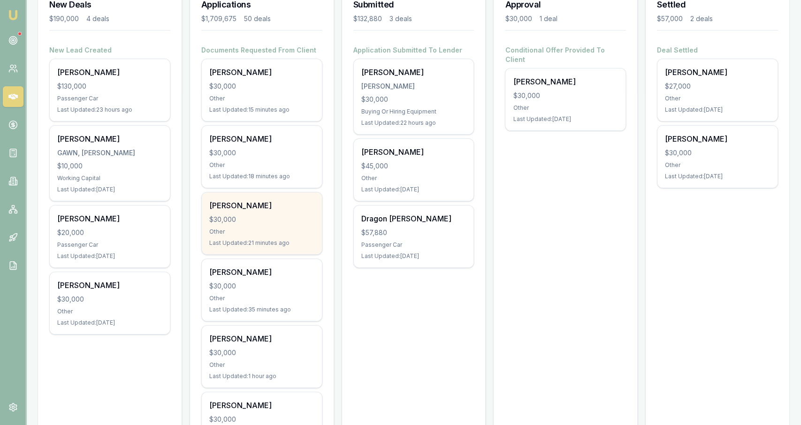
click at [281, 209] on div "Christopher Lenthall" at bounding box center [261, 205] width 105 height 11
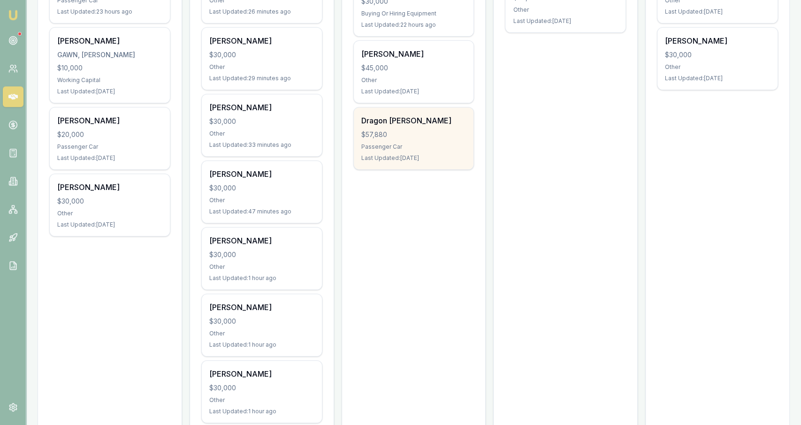
scroll to position [244, 0]
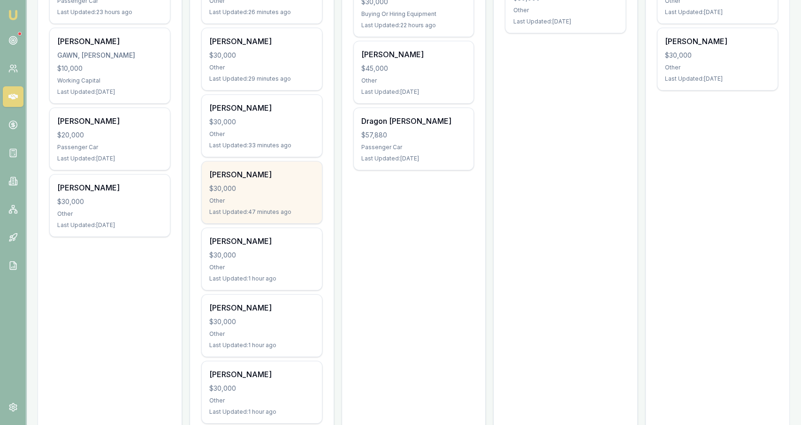
click at [293, 171] on div "Gregory Power" at bounding box center [261, 174] width 105 height 11
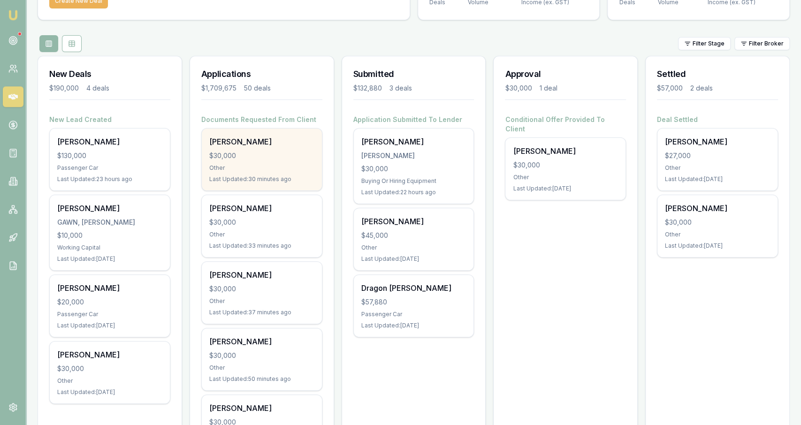
scroll to position [98, 0]
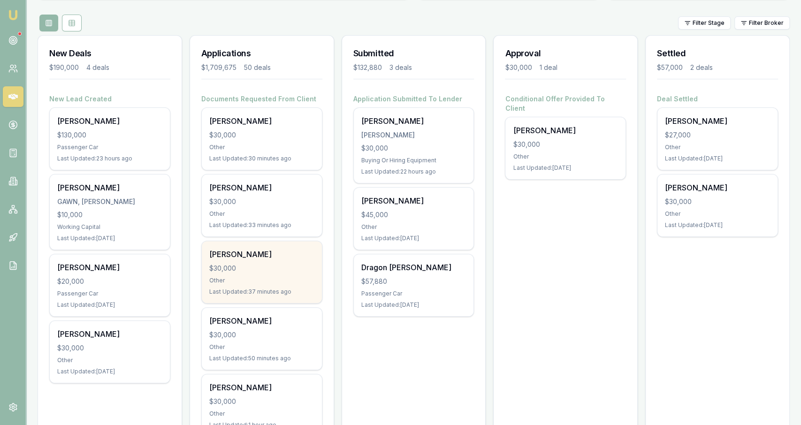
click at [300, 264] on div "$30,000" at bounding box center [261, 268] width 105 height 9
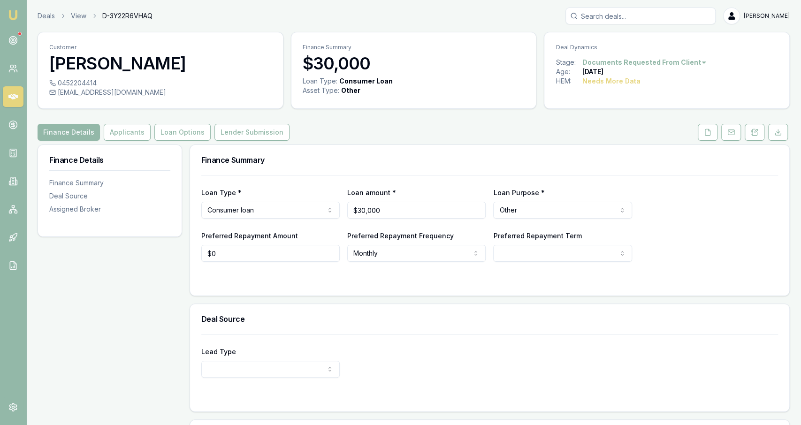
click at [283, 207] on html "Emu Broker Deals View D-3Y22R6VHAQ [PERSON_NAME] Fanfulla Toggle Menu Customer …" at bounding box center [400, 212] width 801 height 425
click at [337, 200] on html "Emu Broker Deals View D-3Y22R6VHAQ Jackson Fanfulla Toggle Menu Customer Christ…" at bounding box center [400, 212] width 801 height 425
click at [114, 133] on button "Applicants" at bounding box center [127, 132] width 47 height 17
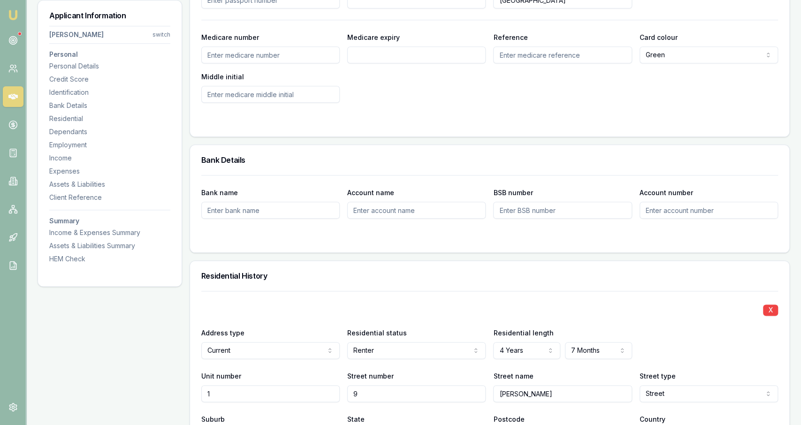
scroll to position [38, 0]
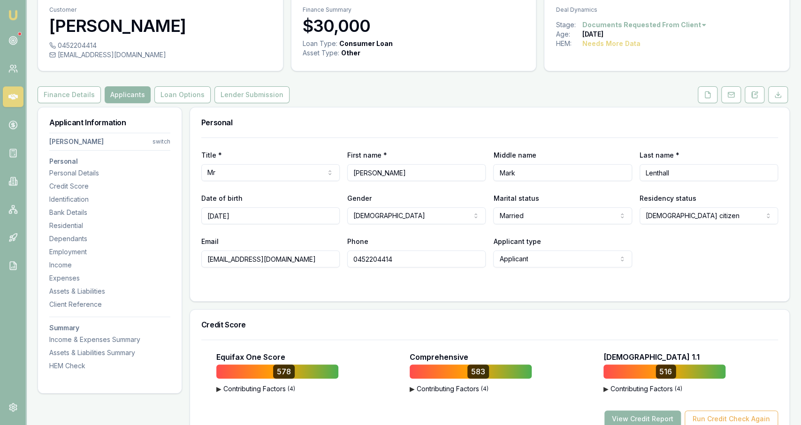
drag, startPoint x: 576, startPoint y: 233, endPoint x: 603, endPoint y: 95, distance: 140.6
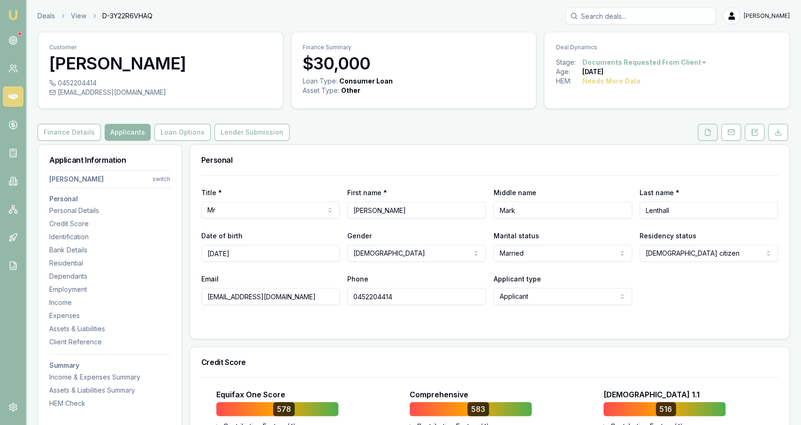
click at [704, 130] on button at bounding box center [708, 132] width 20 height 17
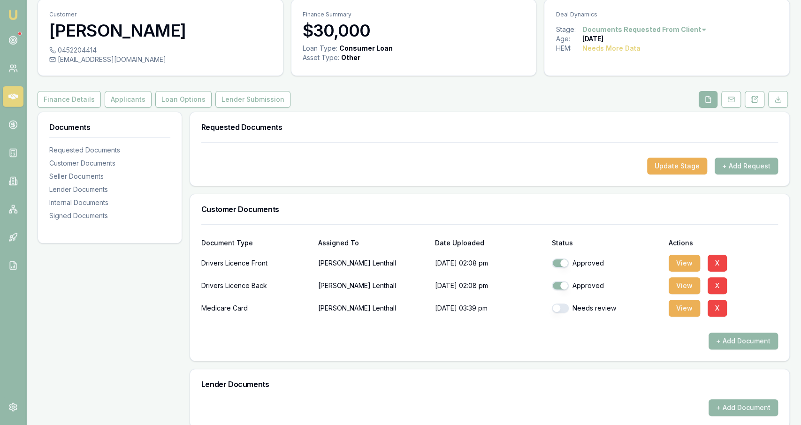
scroll to position [49, 0]
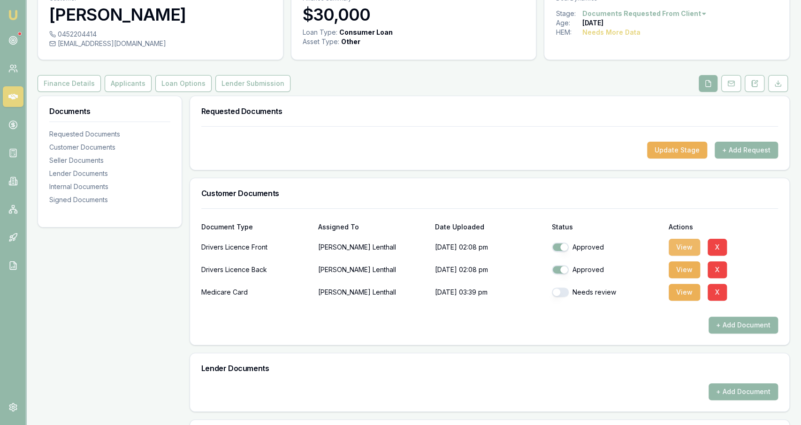
click at [690, 252] on button "View" at bounding box center [684, 247] width 31 height 17
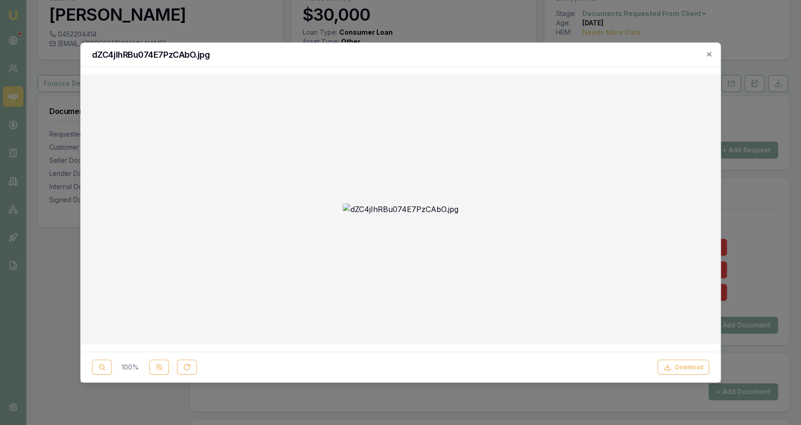
click at [709, 58] on h2 "dZC4jIhRBu074E7PzCAbO.jpg" at bounding box center [401, 55] width 618 height 8
click at [710, 54] on icon "button" at bounding box center [709, 55] width 8 height 8
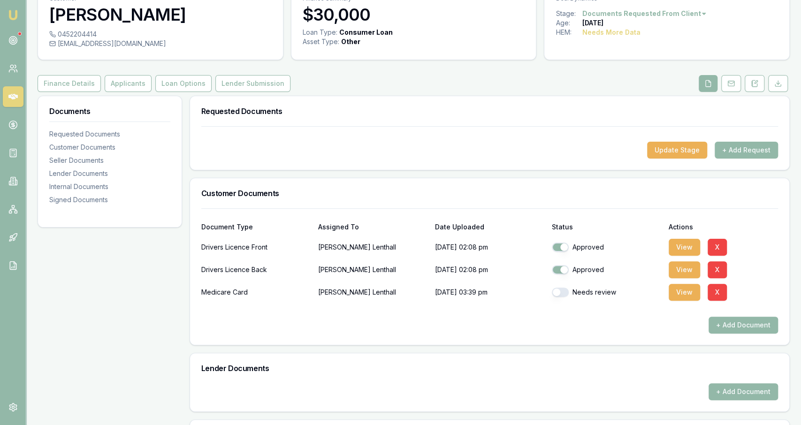
click at [557, 292] on button "button" at bounding box center [560, 292] width 17 height 9
checkbox input "true"
drag, startPoint x: 103, startPoint y: 81, endPoint x: 98, endPoint y: 80, distance: 5.4
click at [105, 81] on button "Applicants" at bounding box center [128, 83] width 47 height 17
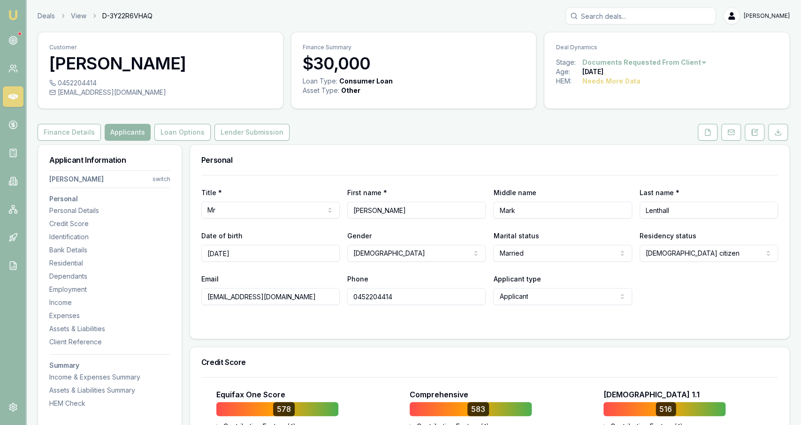
drag, startPoint x: 427, startPoint y: 278, endPoint x: 455, endPoint y: 90, distance: 189.8
click at [165, 134] on button "Loan Options" at bounding box center [182, 132] width 56 height 17
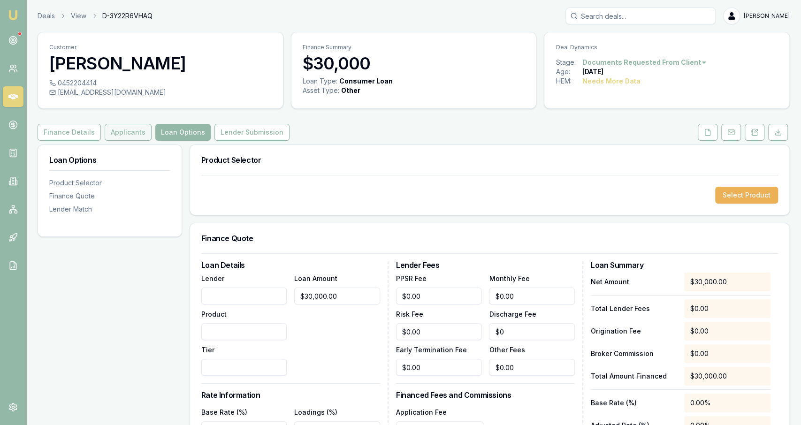
click at [108, 136] on button "Applicants" at bounding box center [128, 132] width 47 height 17
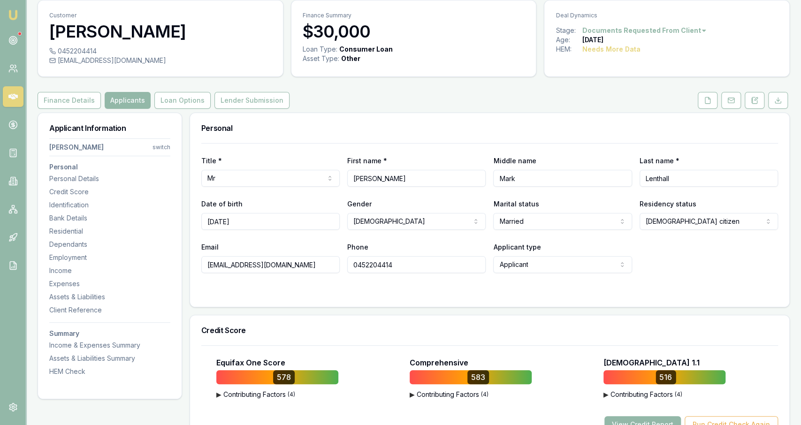
scroll to position [49, 0]
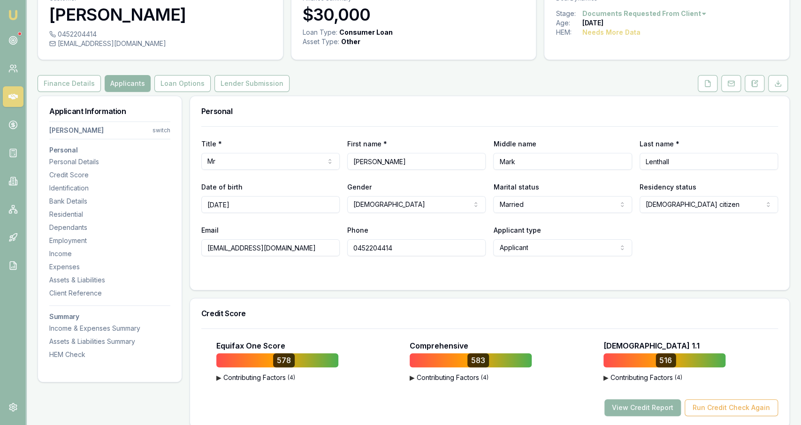
click at [643, 418] on div "Equifax One Score 578 ▶ Contributing Factors ( 4 ) Short Term Credit Enquiries …" at bounding box center [489, 378] width 599 height 99
click at [643, 404] on button "View Credit Report" at bounding box center [643, 407] width 77 height 17
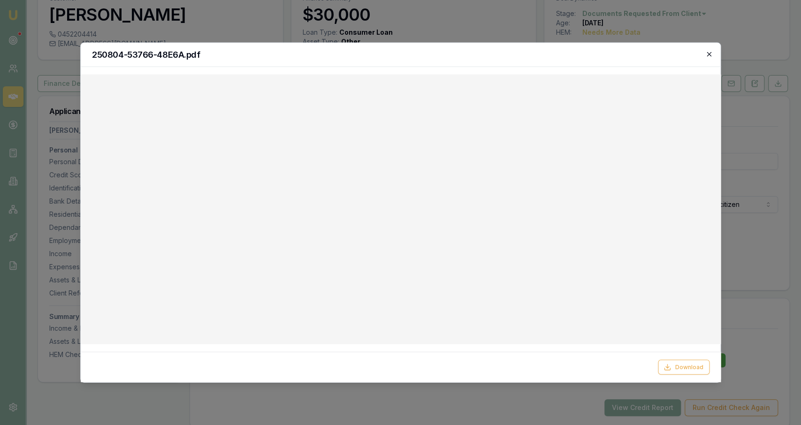
click at [709, 54] on icon "button" at bounding box center [709, 54] width 4 height 4
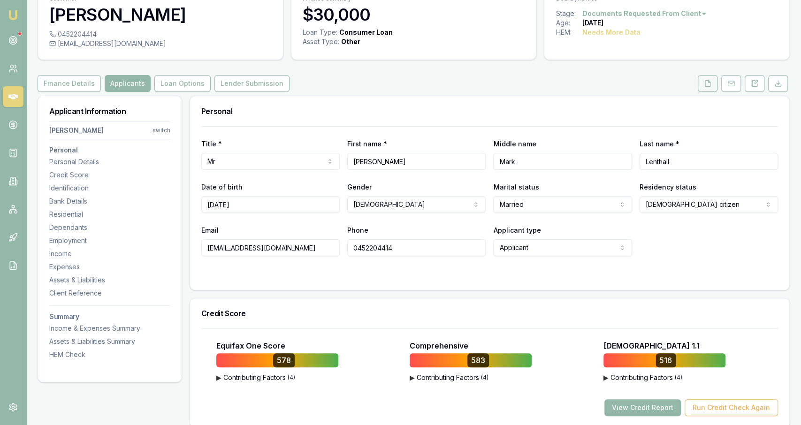
click at [717, 86] on button at bounding box center [708, 83] width 20 height 17
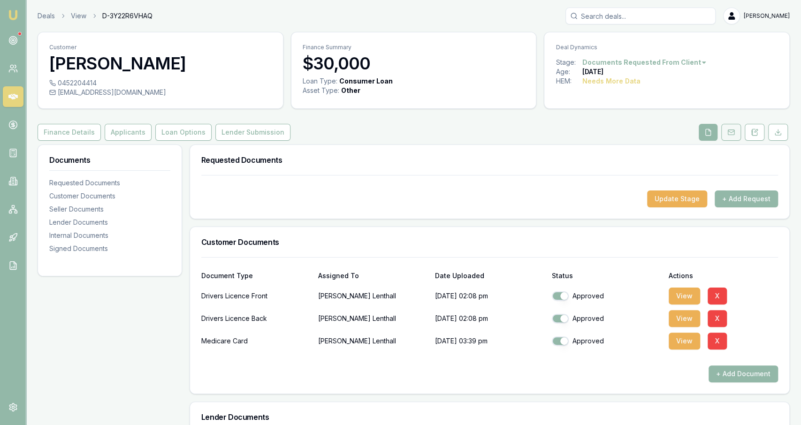
click at [732, 134] on rect at bounding box center [731, 132] width 6 height 5
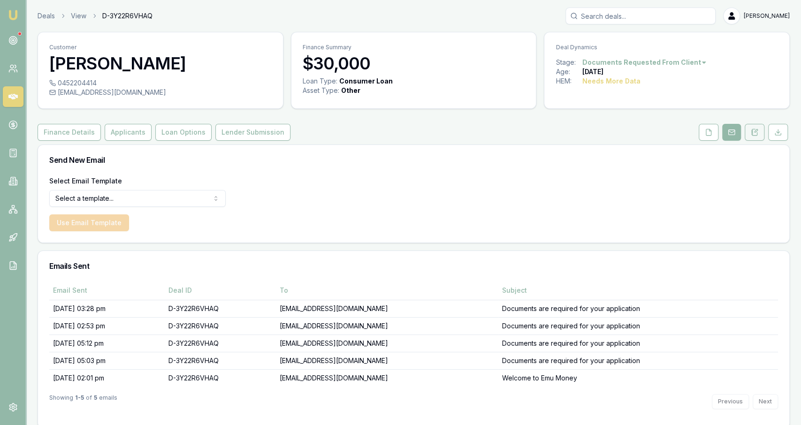
click at [749, 133] on button at bounding box center [755, 132] width 20 height 17
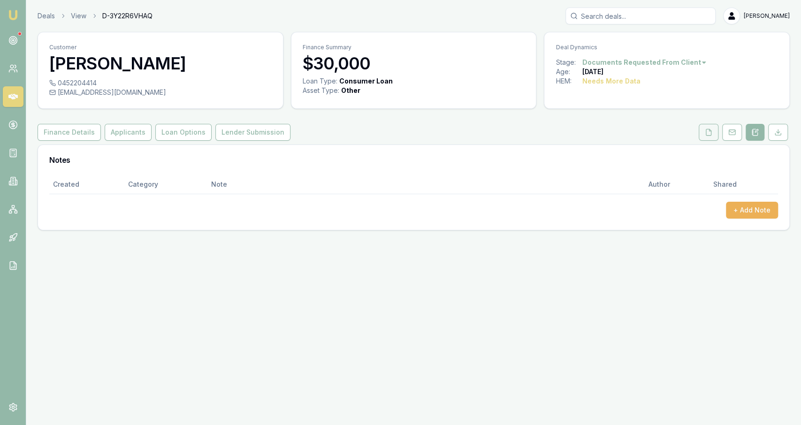
click at [708, 136] on button at bounding box center [709, 132] width 20 height 17
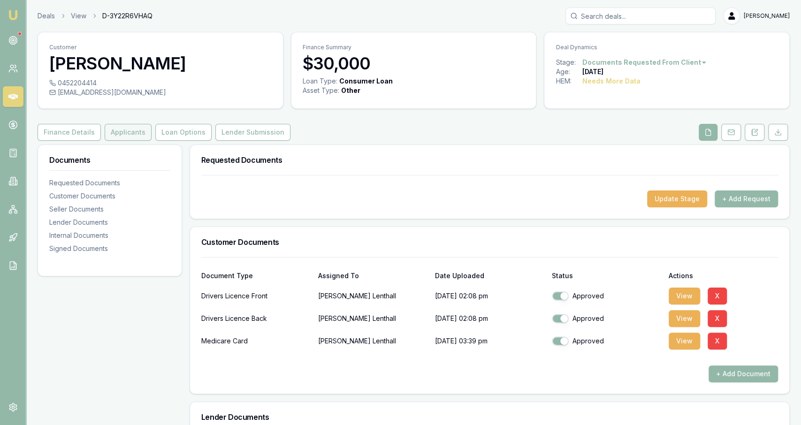
click at [137, 138] on button "Applicants" at bounding box center [128, 132] width 47 height 17
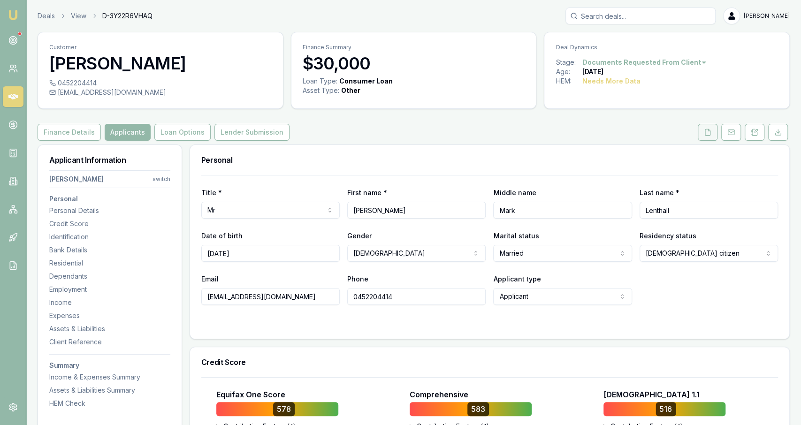
click at [718, 139] on button at bounding box center [708, 132] width 20 height 17
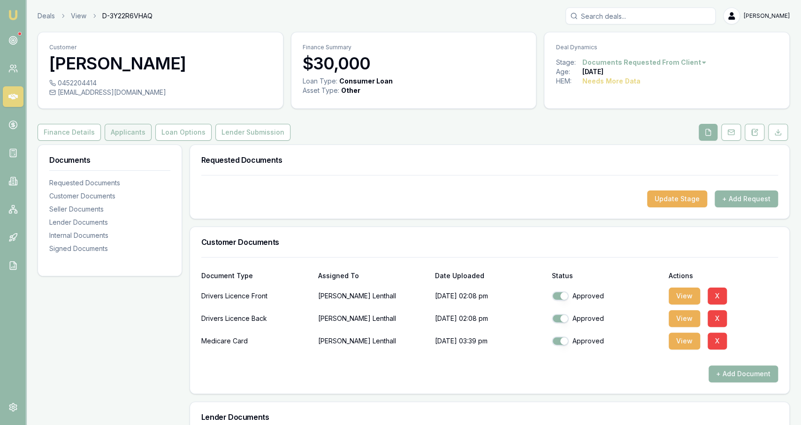
click at [146, 129] on button "Applicants" at bounding box center [128, 132] width 47 height 17
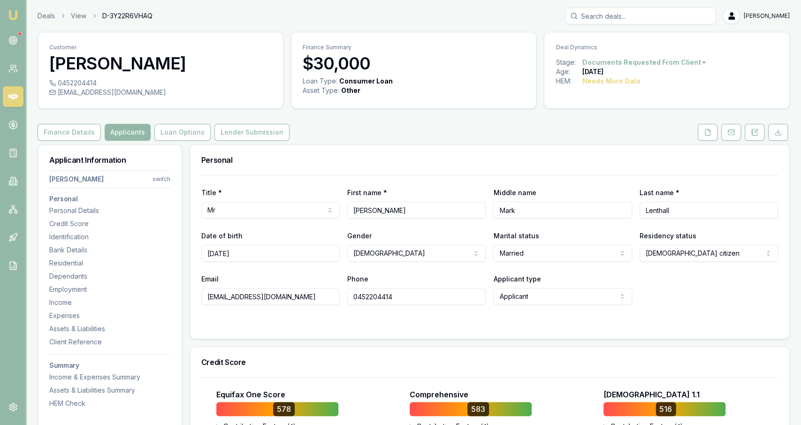
drag, startPoint x: 423, startPoint y: 286, endPoint x: 433, endPoint y: 104, distance: 182.9
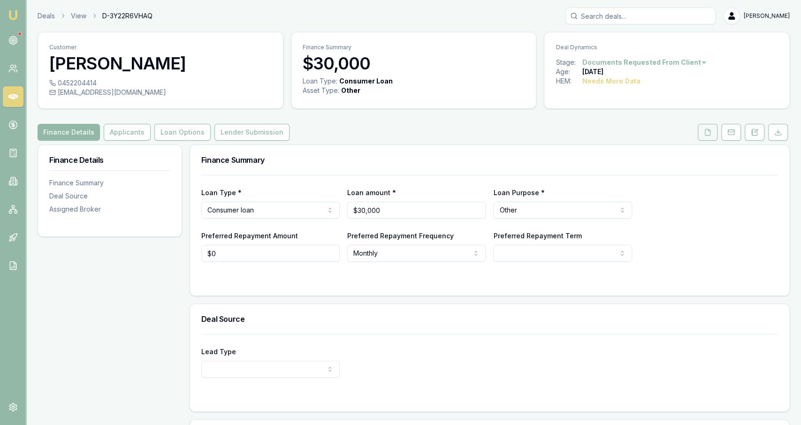
click at [709, 132] on icon at bounding box center [708, 133] width 8 height 8
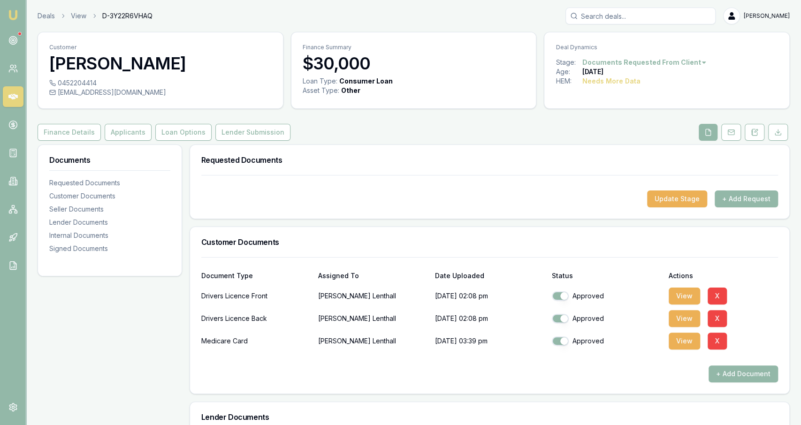
scroll to position [49, 0]
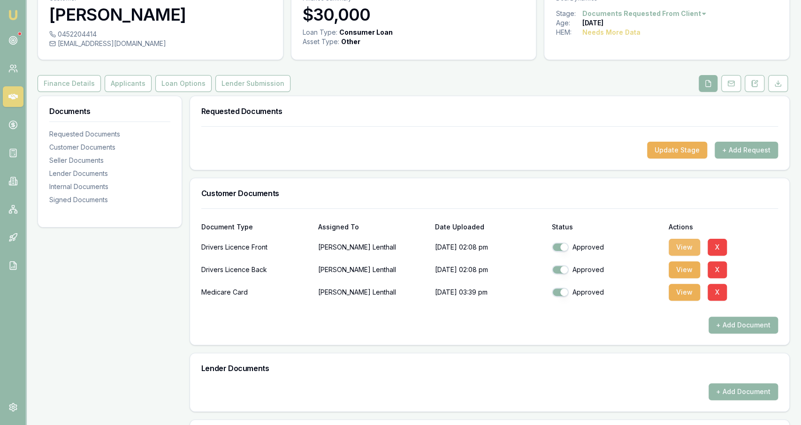
click at [677, 241] on button "View" at bounding box center [684, 247] width 31 height 17
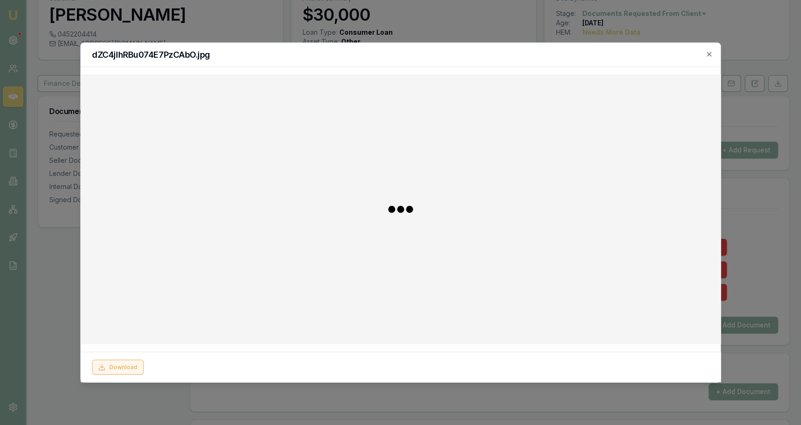
click at [123, 365] on button "Download" at bounding box center [118, 367] width 52 height 15
click at [59, 299] on div at bounding box center [400, 212] width 801 height 425
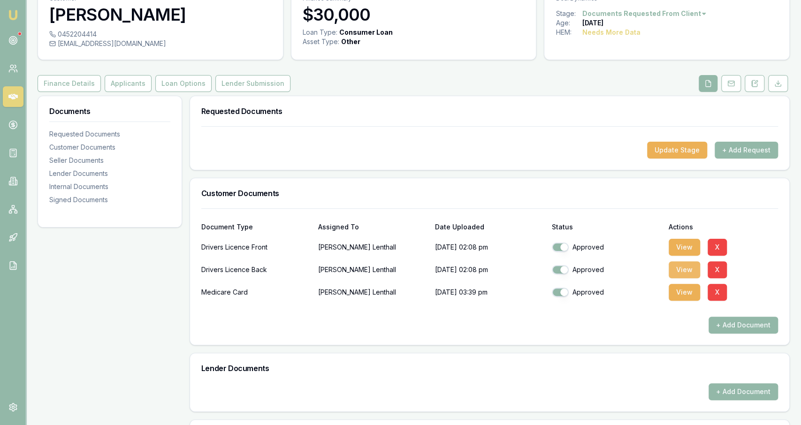
click at [676, 271] on button "View" at bounding box center [684, 269] width 31 height 17
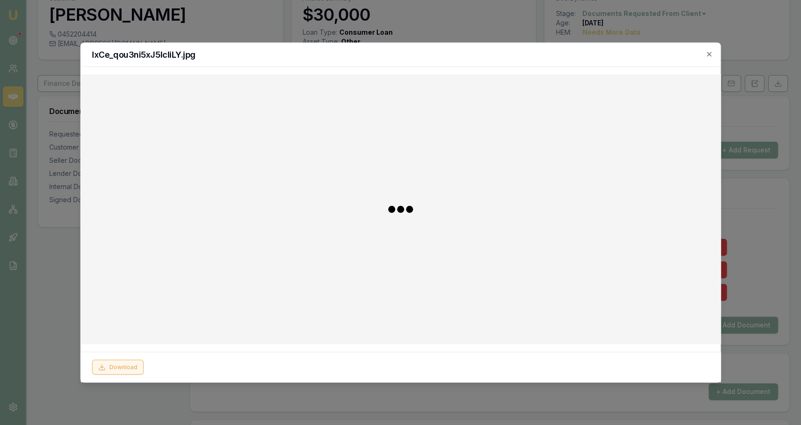
click at [130, 365] on button "Download" at bounding box center [118, 367] width 52 height 15
click at [69, 307] on div at bounding box center [400, 212] width 801 height 425
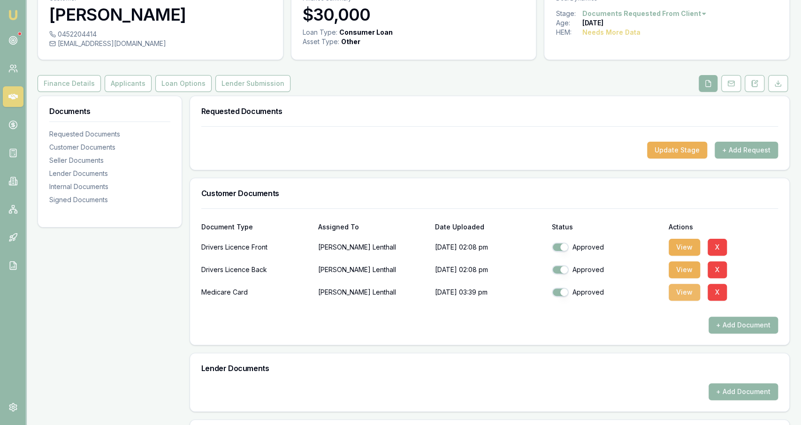
click at [676, 294] on button "View" at bounding box center [684, 292] width 31 height 17
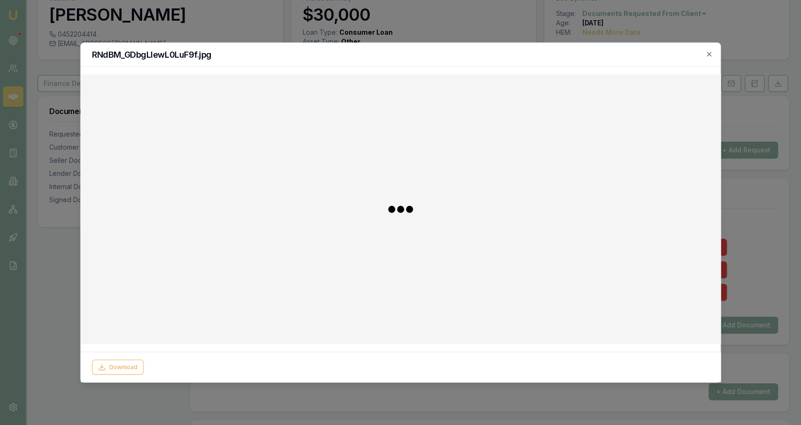
click at [134, 359] on div "Download" at bounding box center [401, 367] width 640 height 31
click at [136, 365] on button "Download" at bounding box center [118, 367] width 52 height 15
click at [60, 297] on div at bounding box center [400, 212] width 801 height 425
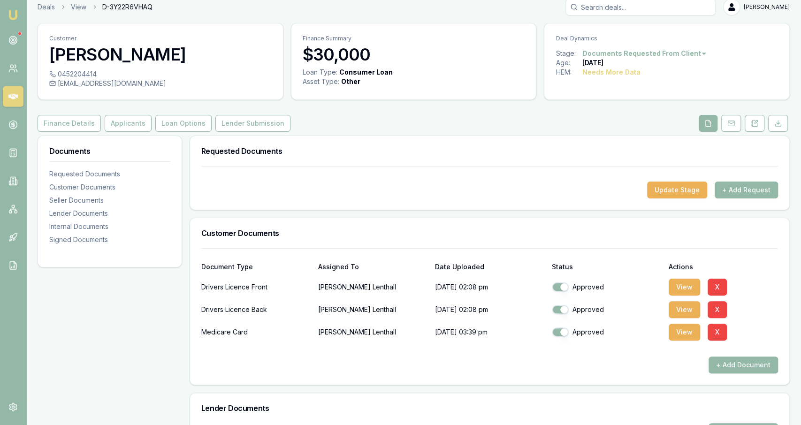
scroll to position [0, 0]
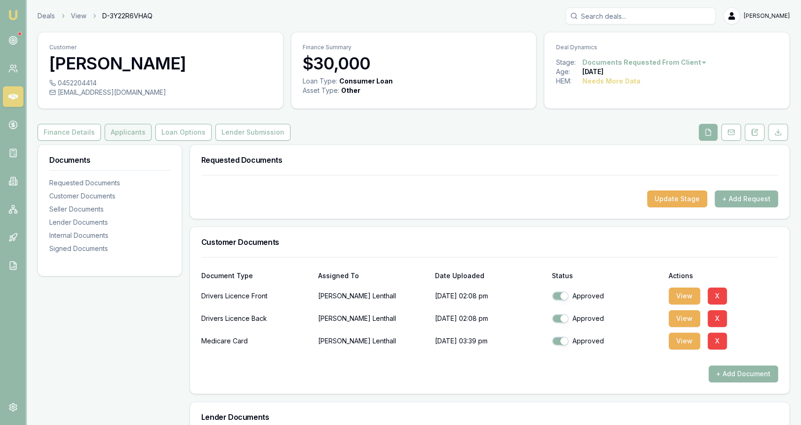
drag, startPoint x: 131, startPoint y: 131, endPoint x: 125, endPoint y: 134, distance: 6.3
click at [131, 131] on button "Applicants" at bounding box center [128, 132] width 47 height 17
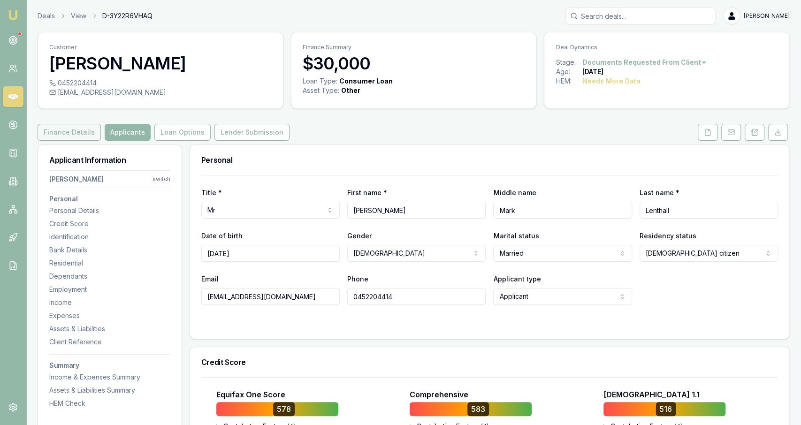
click at [83, 130] on button "Finance Details" at bounding box center [69, 132] width 63 height 17
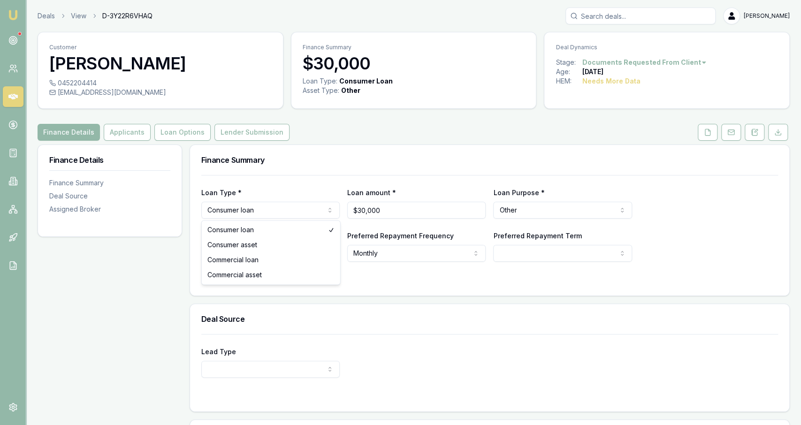
click at [260, 206] on html "Emu Broker Deals View D-3Y22R6VHAQ [PERSON_NAME] Fanfulla Toggle Menu Customer …" at bounding box center [400, 212] width 801 height 425
select select "COMMERCIAL_LOAN"
click at [649, 280] on div at bounding box center [489, 281] width 577 height 8
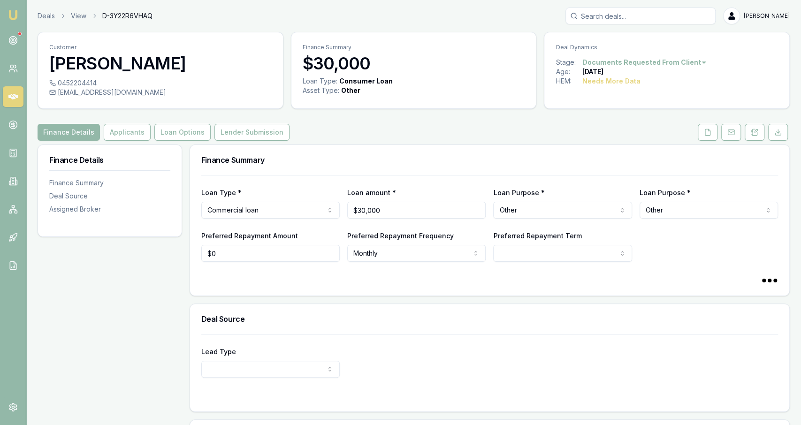
select select "60"
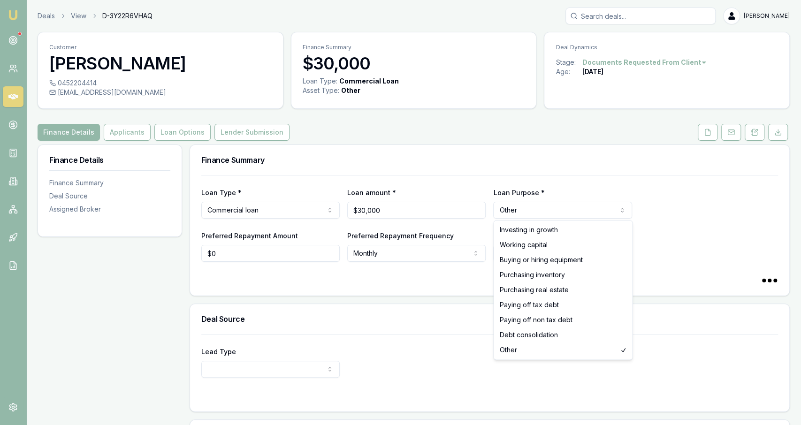
click at [561, 209] on html "Emu Broker Deals View D-3Y22R6VHAQ [PERSON_NAME] Fanfulla Toggle Menu Customer …" at bounding box center [400, 212] width 801 height 425
select select "BUYING_OR_HIRING_EQUIPMENT"
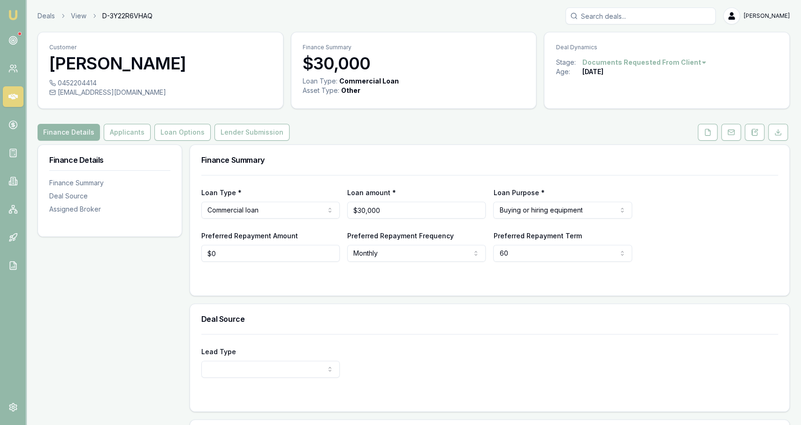
click at [529, 285] on div "Loan Type * Commercial loan Consumer loan Consumer asset Commercial loan Commer…" at bounding box center [489, 235] width 599 height 121
click at [127, 127] on button "Applicants" at bounding box center [127, 132] width 47 height 17
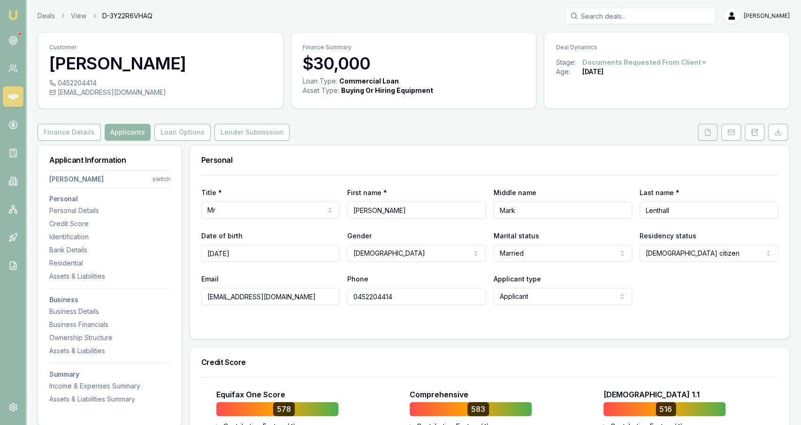
click at [702, 133] on button at bounding box center [708, 132] width 20 height 17
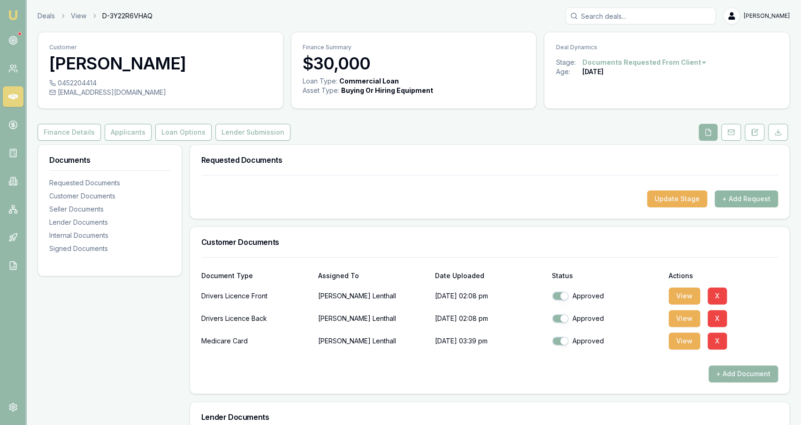
click at [742, 207] on button "+ Add Request" at bounding box center [746, 199] width 63 height 17
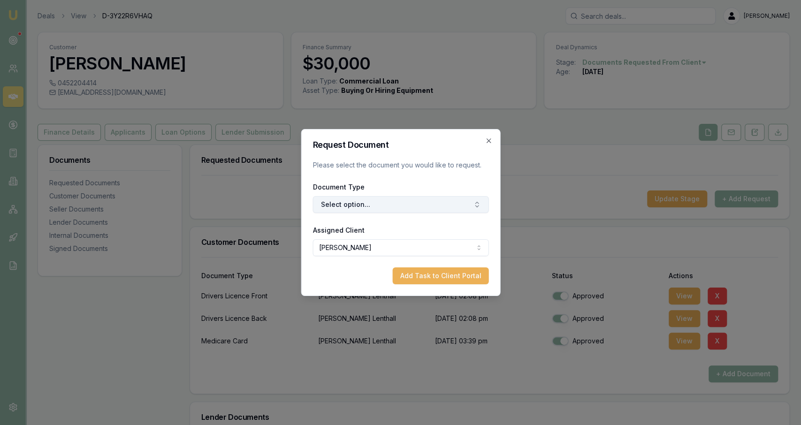
click at [425, 200] on button "Select option..." at bounding box center [401, 204] width 176 height 17
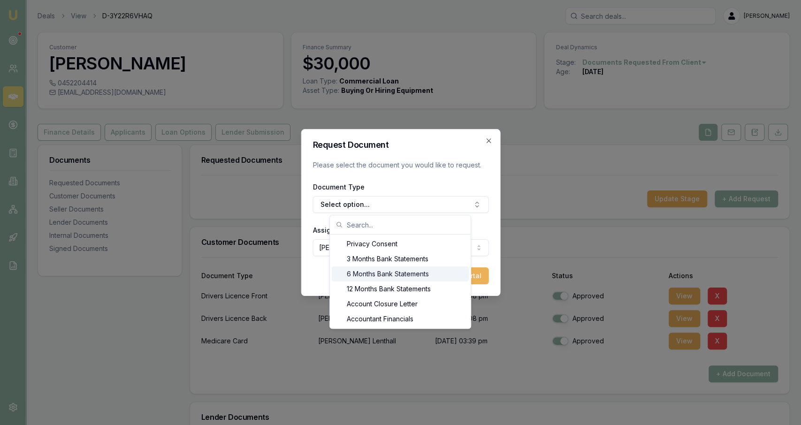
click at [374, 268] on div "6 Months Bank Statements" at bounding box center [400, 274] width 137 height 15
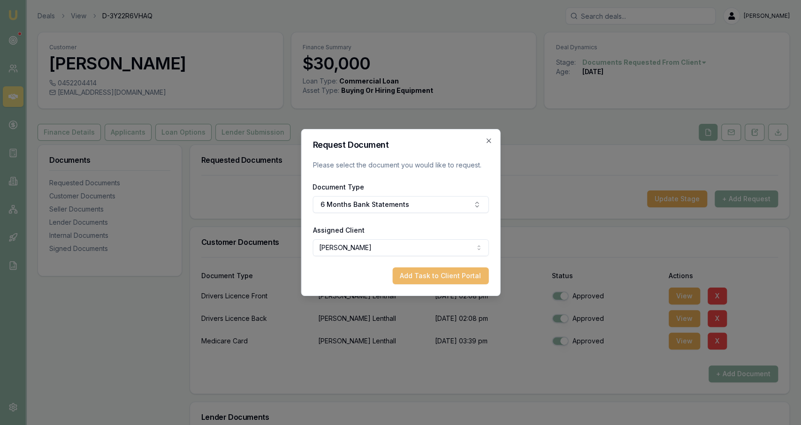
click at [425, 276] on button "Add Task to Client Portal" at bounding box center [440, 276] width 96 height 17
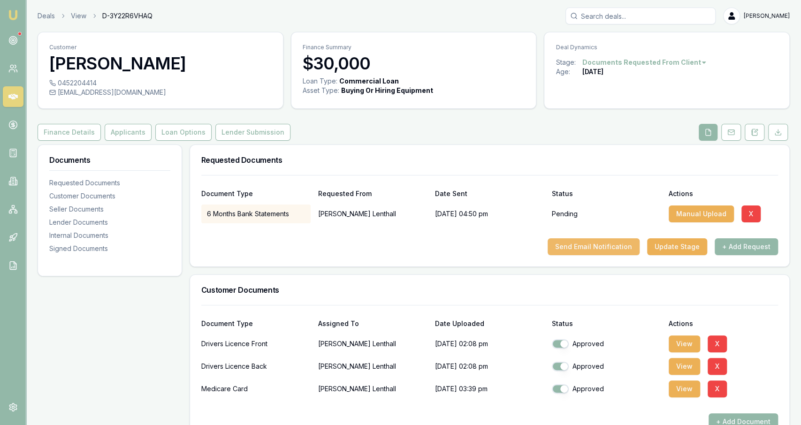
click at [582, 245] on button "Send Email Notification" at bounding box center [594, 246] width 92 height 17
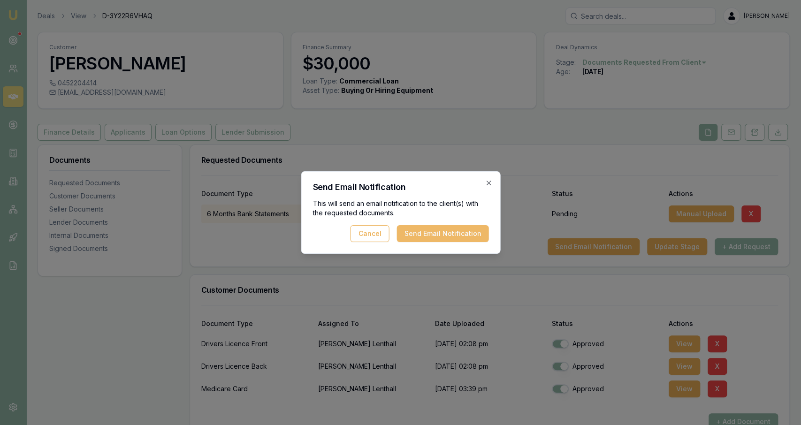
click at [430, 240] on button "Send Email Notification" at bounding box center [443, 233] width 92 height 17
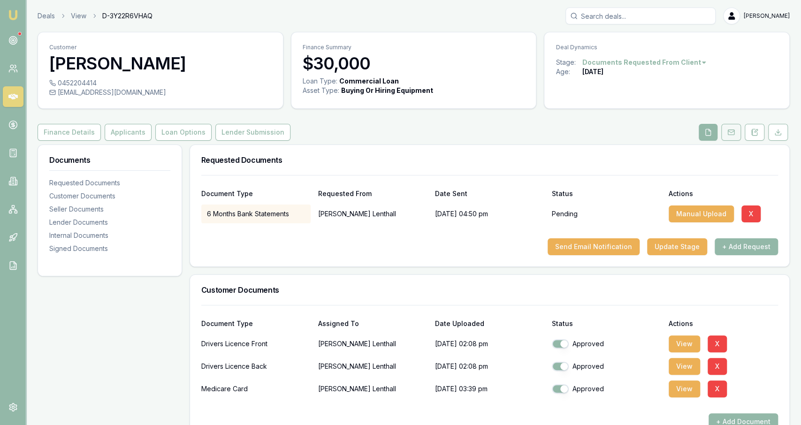
click at [734, 133] on icon at bounding box center [731, 133] width 8 height 8
